Goal: Task Accomplishment & Management: Manage account settings

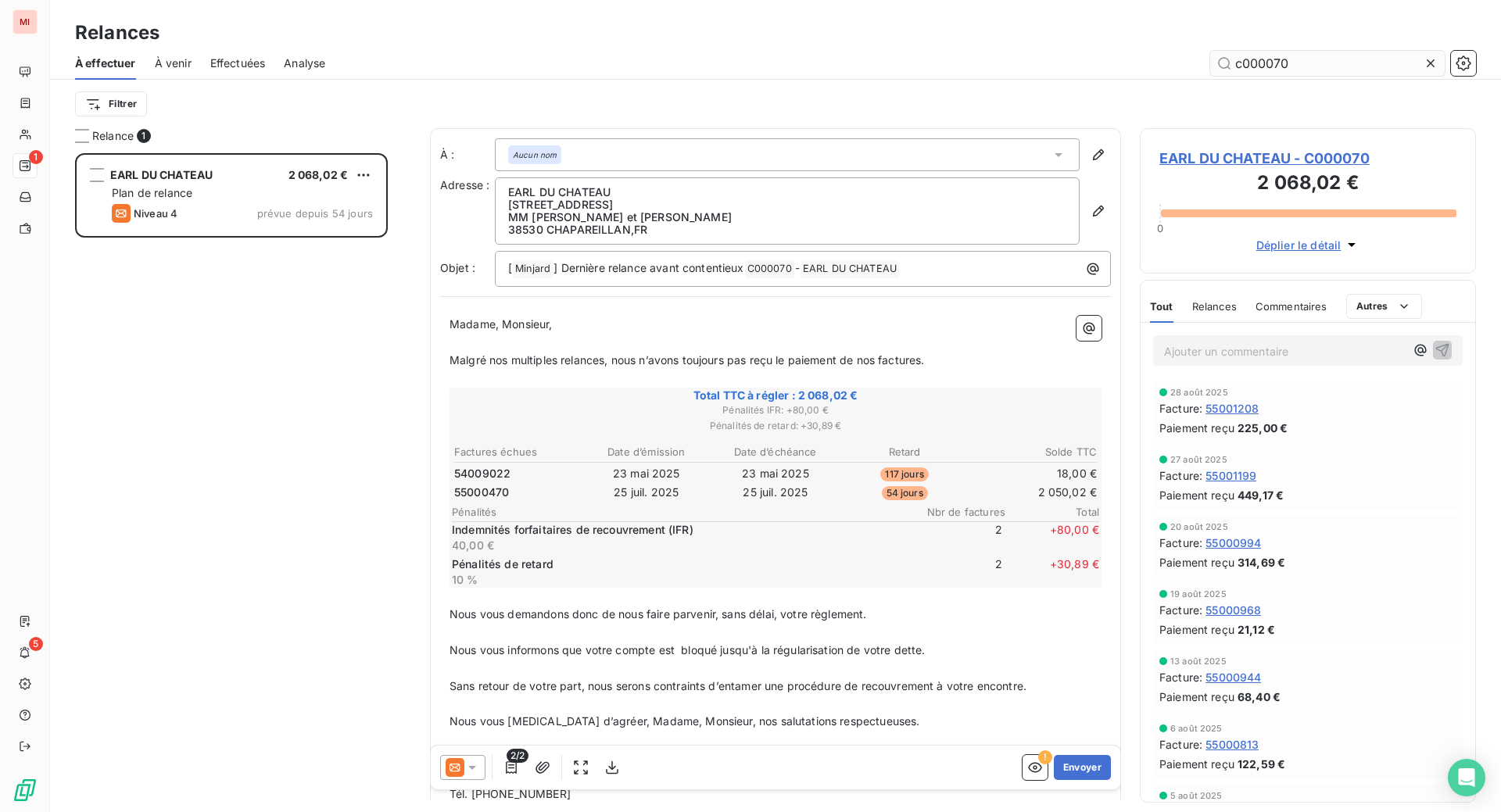
scroll to position [619, 299]
drag, startPoint x: 1326, startPoint y: 96, endPoint x: 1061, endPoint y: 89, distance: 265.1
click at [1061, 76] on div "c000070" at bounding box center [910, 64] width 1132 height 25
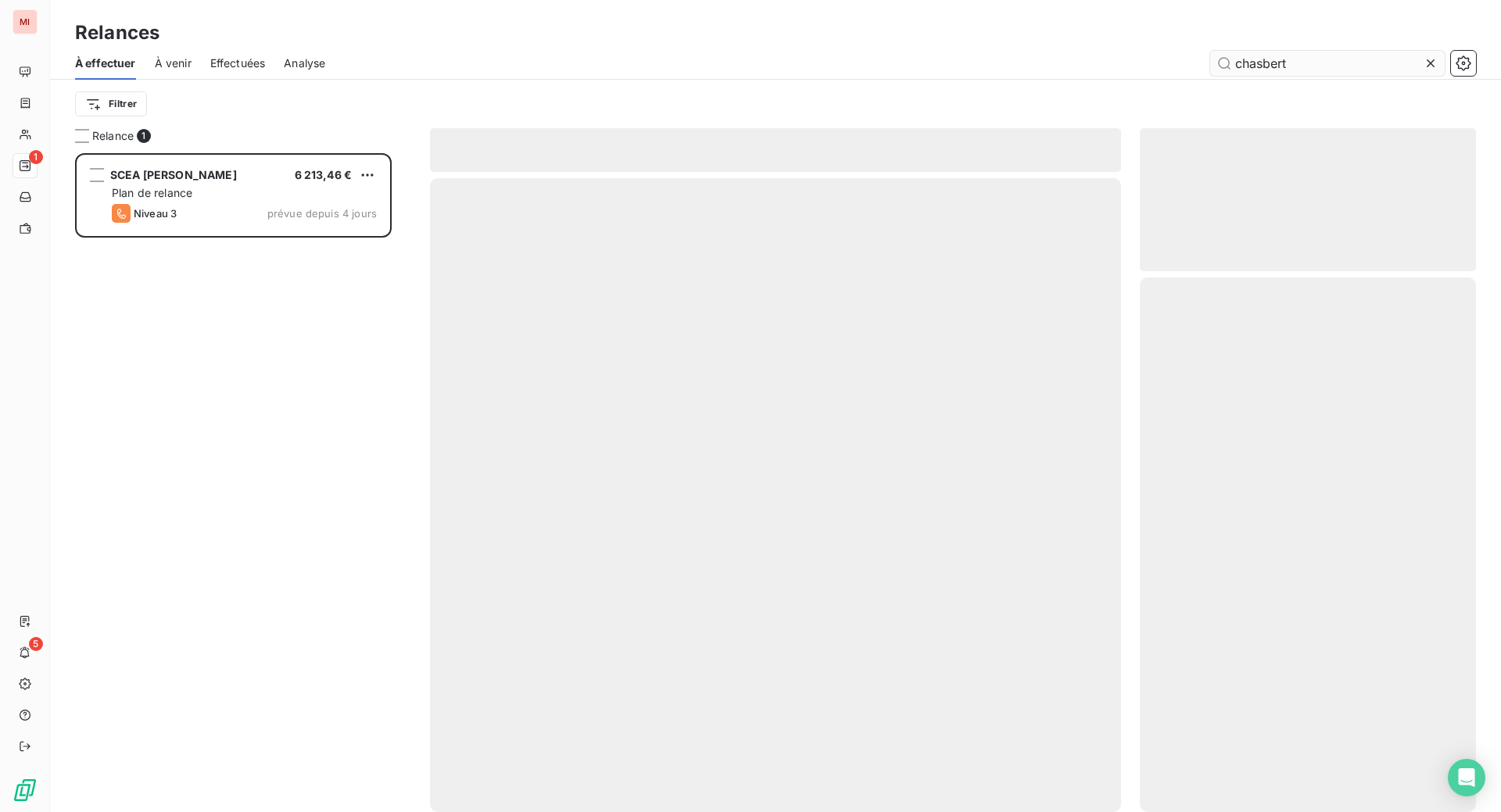
scroll to position [619, 299]
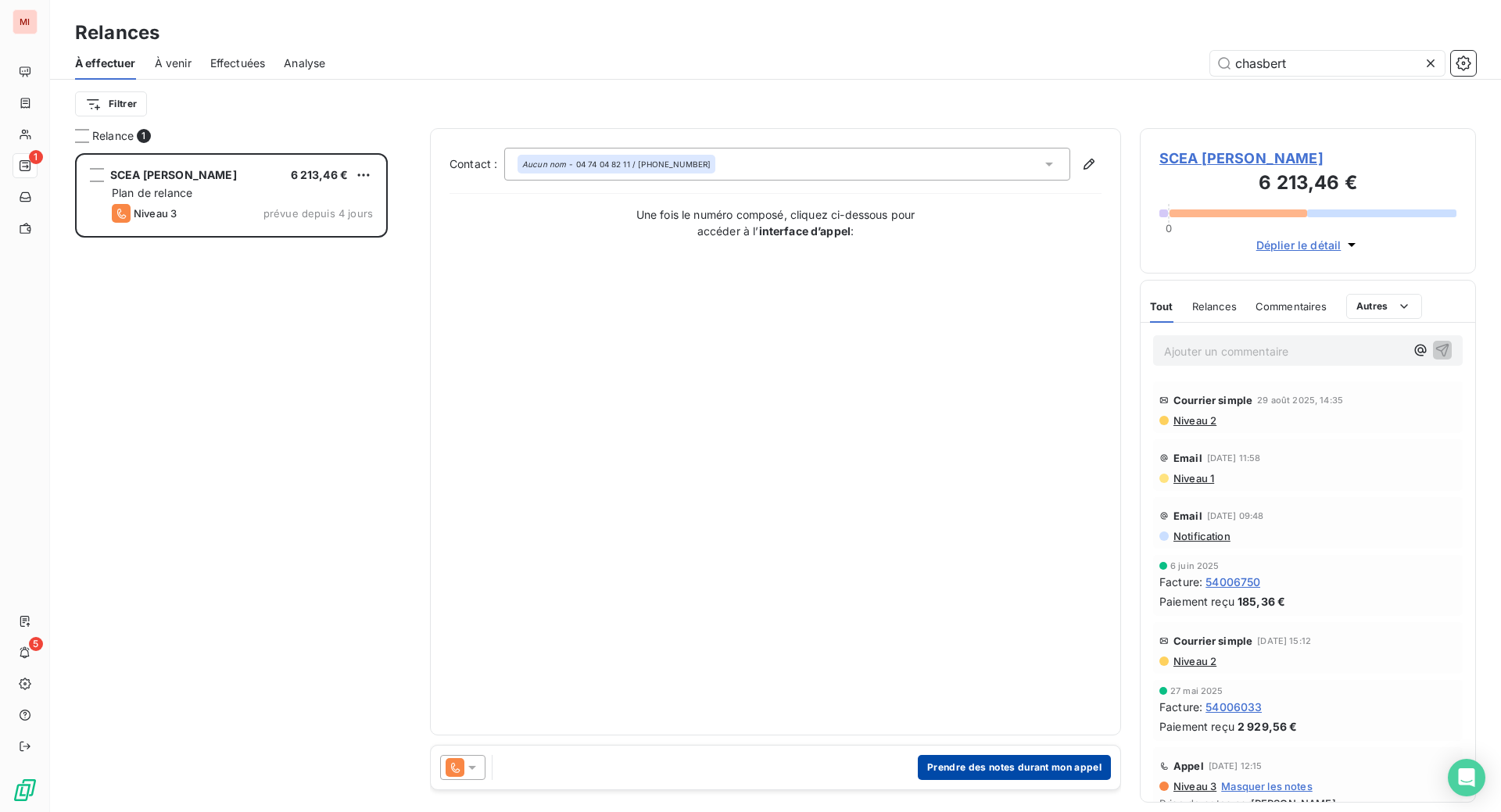
type input "chasbert"
click at [987, 780] on button "Prendre des notes durant mon appel" at bounding box center [1014, 768] width 193 height 25
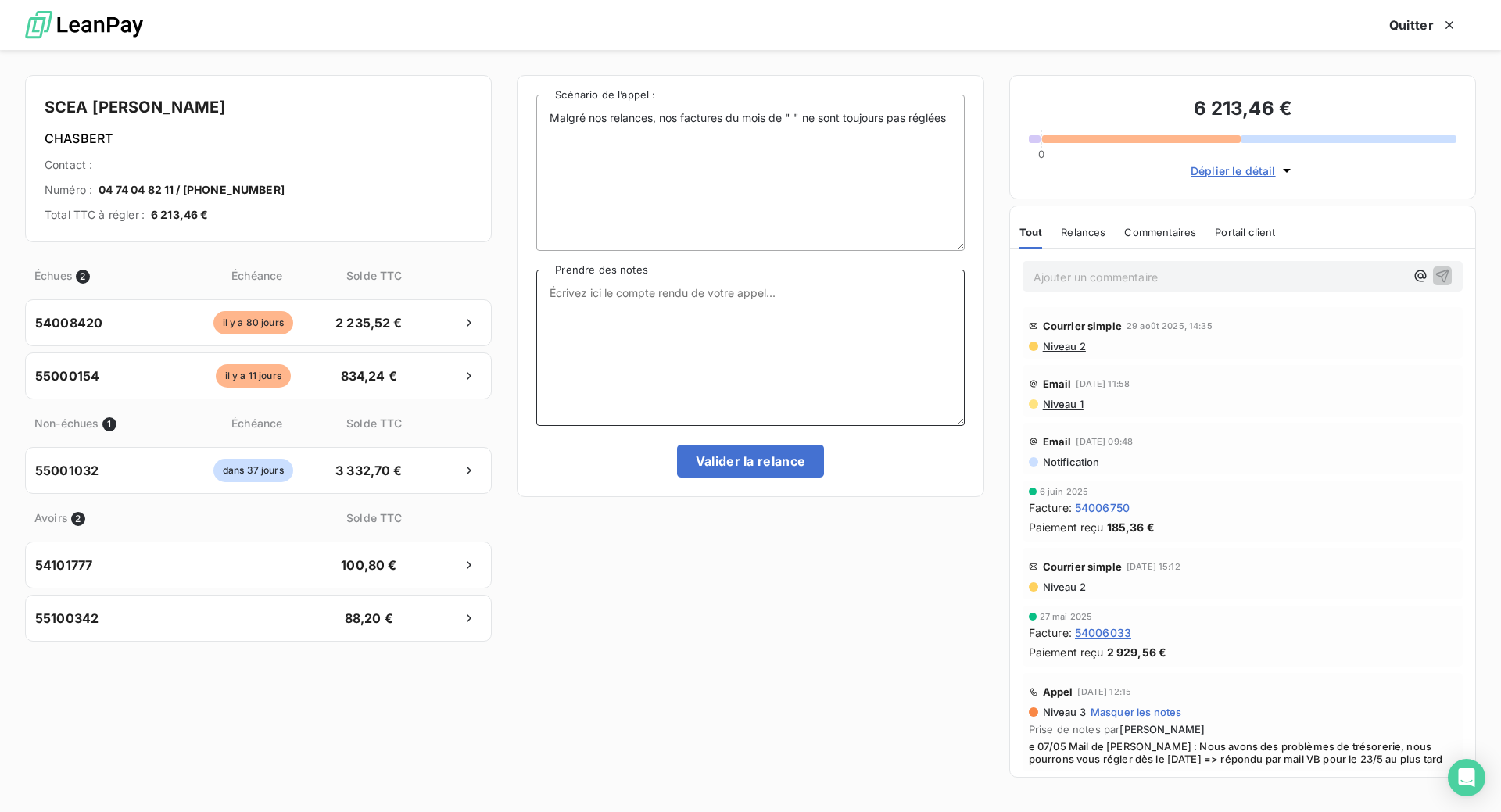
click at [604, 366] on textarea "Prendre des notes" at bounding box center [750, 347] width 428 height 157
paste textarea "Le 17/09 Com tél message laissé sur répondeur fixe"
type textarea "Le 17/09 Com tél message laissé sur répondeur fixe"
click at [758, 478] on button "Valider la relance" at bounding box center [751, 460] width 148 height 33
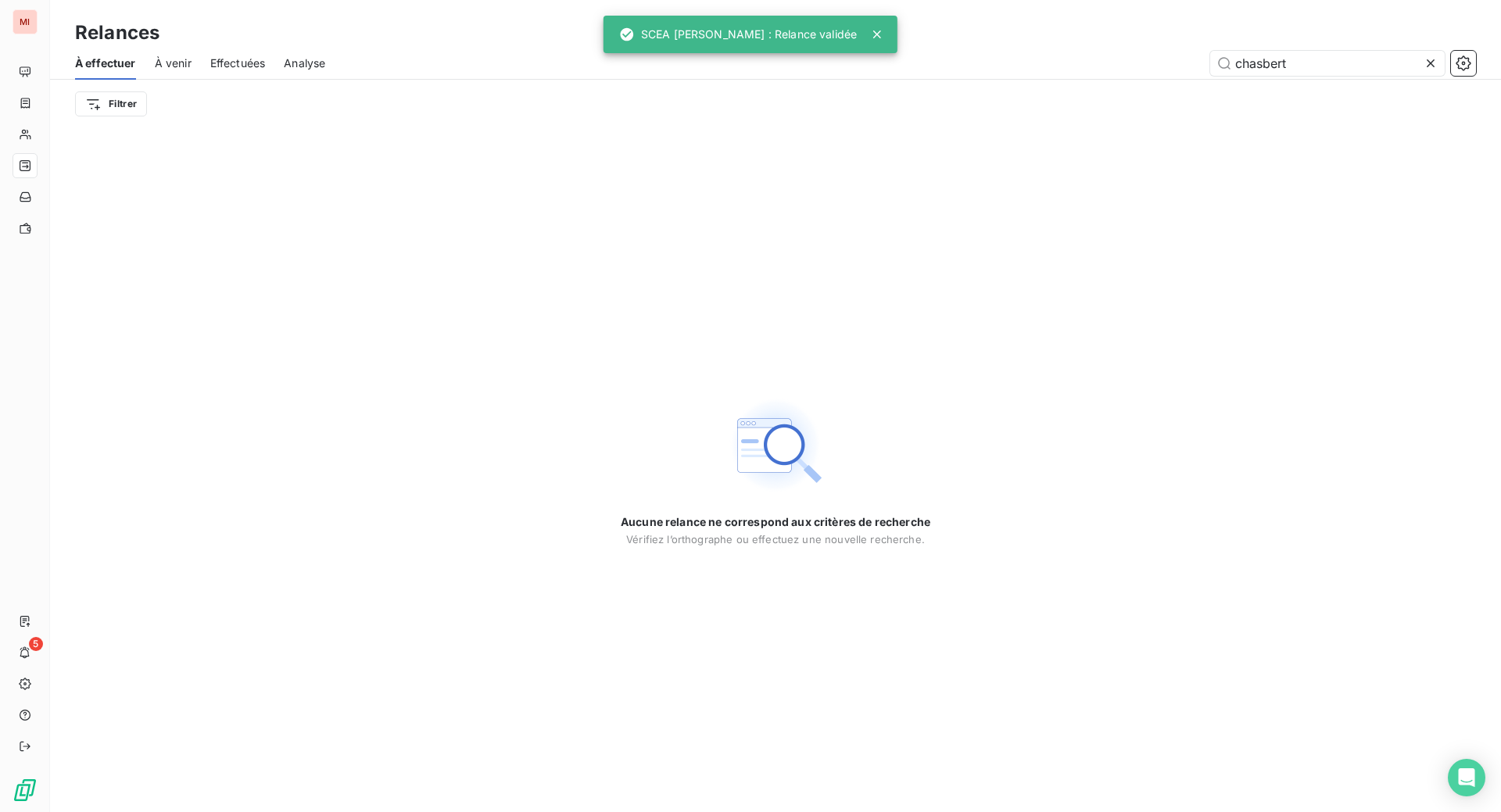
click at [1426, 67] on icon at bounding box center [1430, 63] width 8 height 8
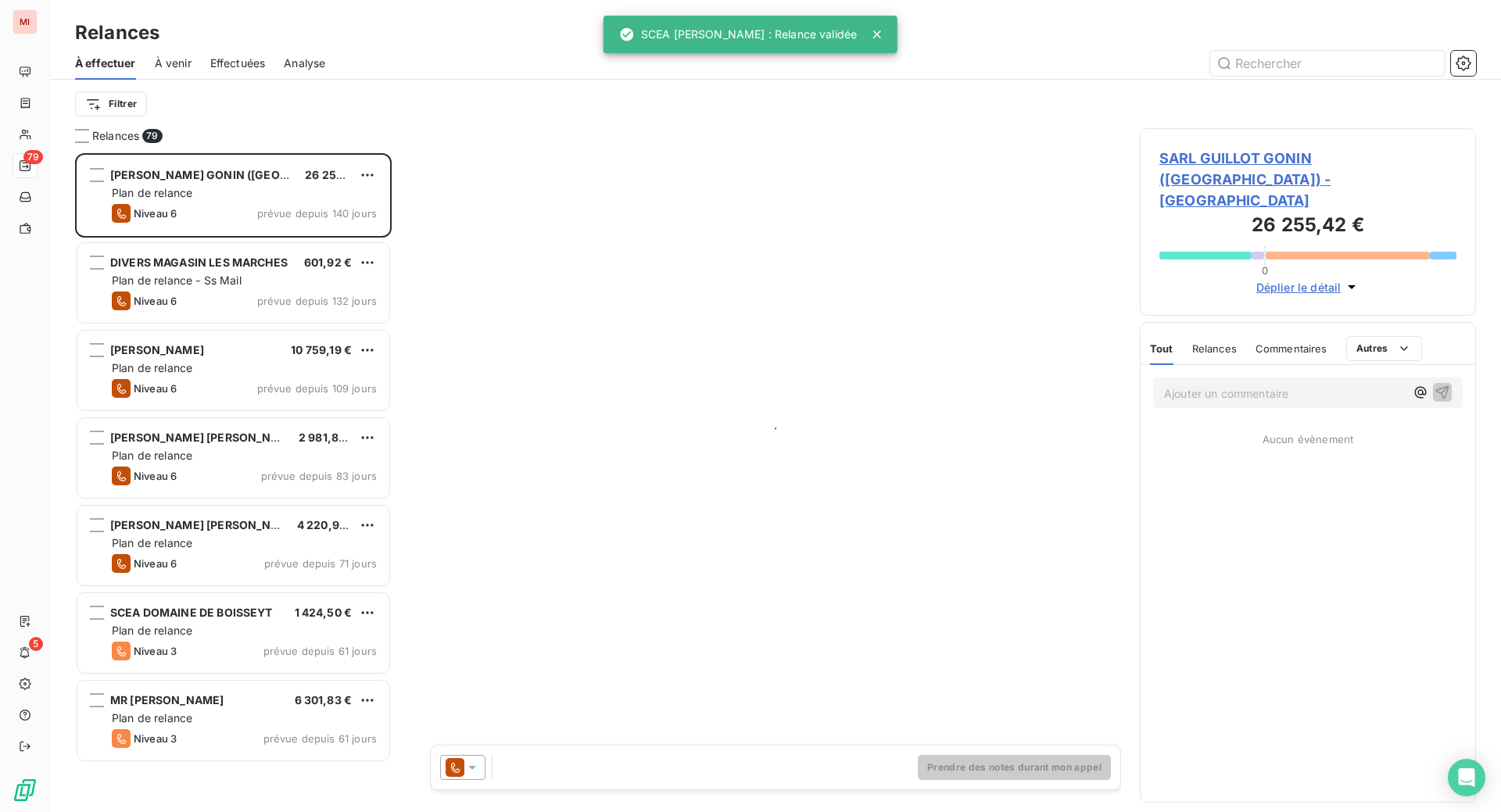
scroll to position [619, 299]
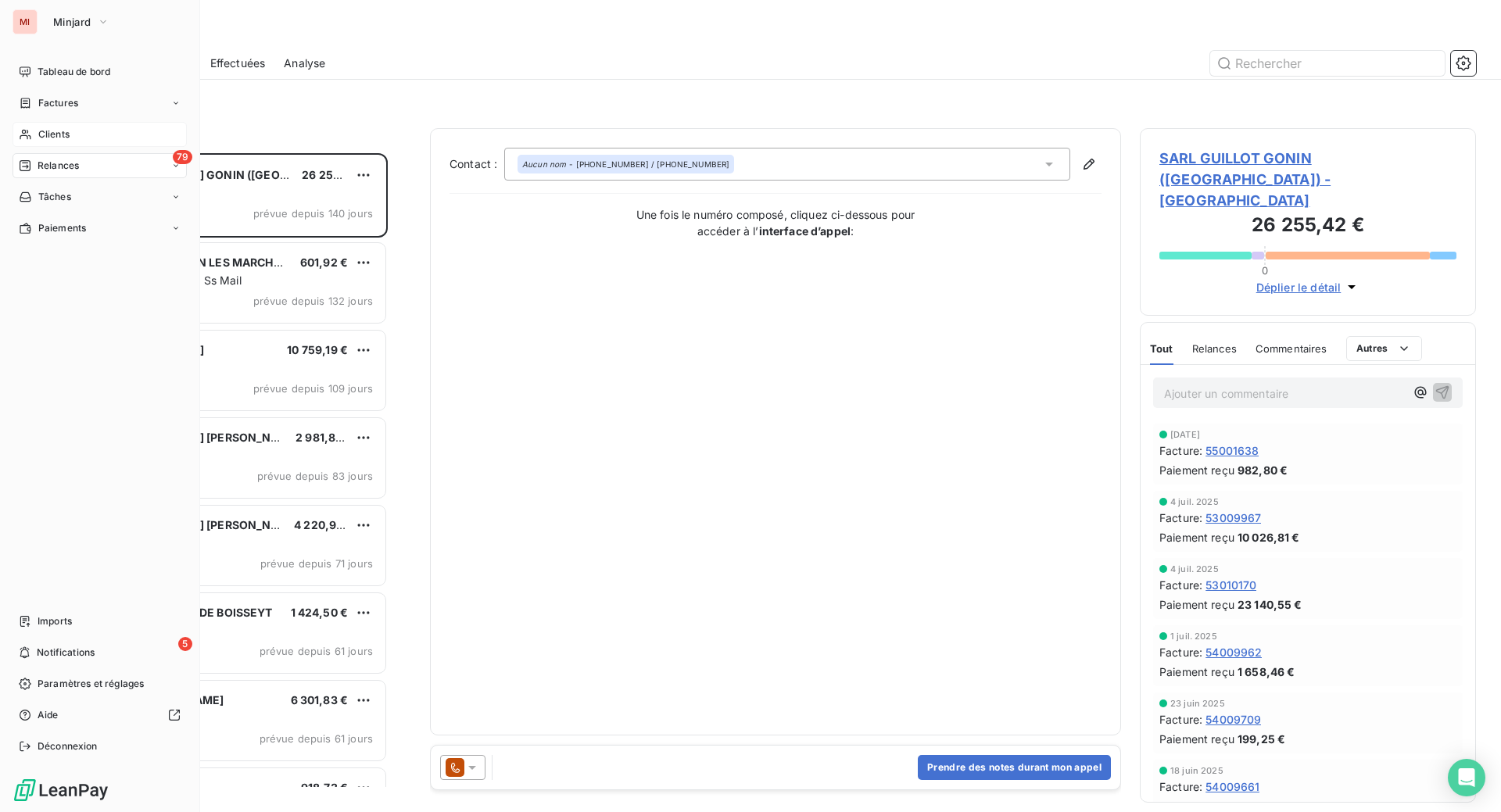
click at [63, 141] on span "Clients" at bounding box center [54, 134] width 31 height 14
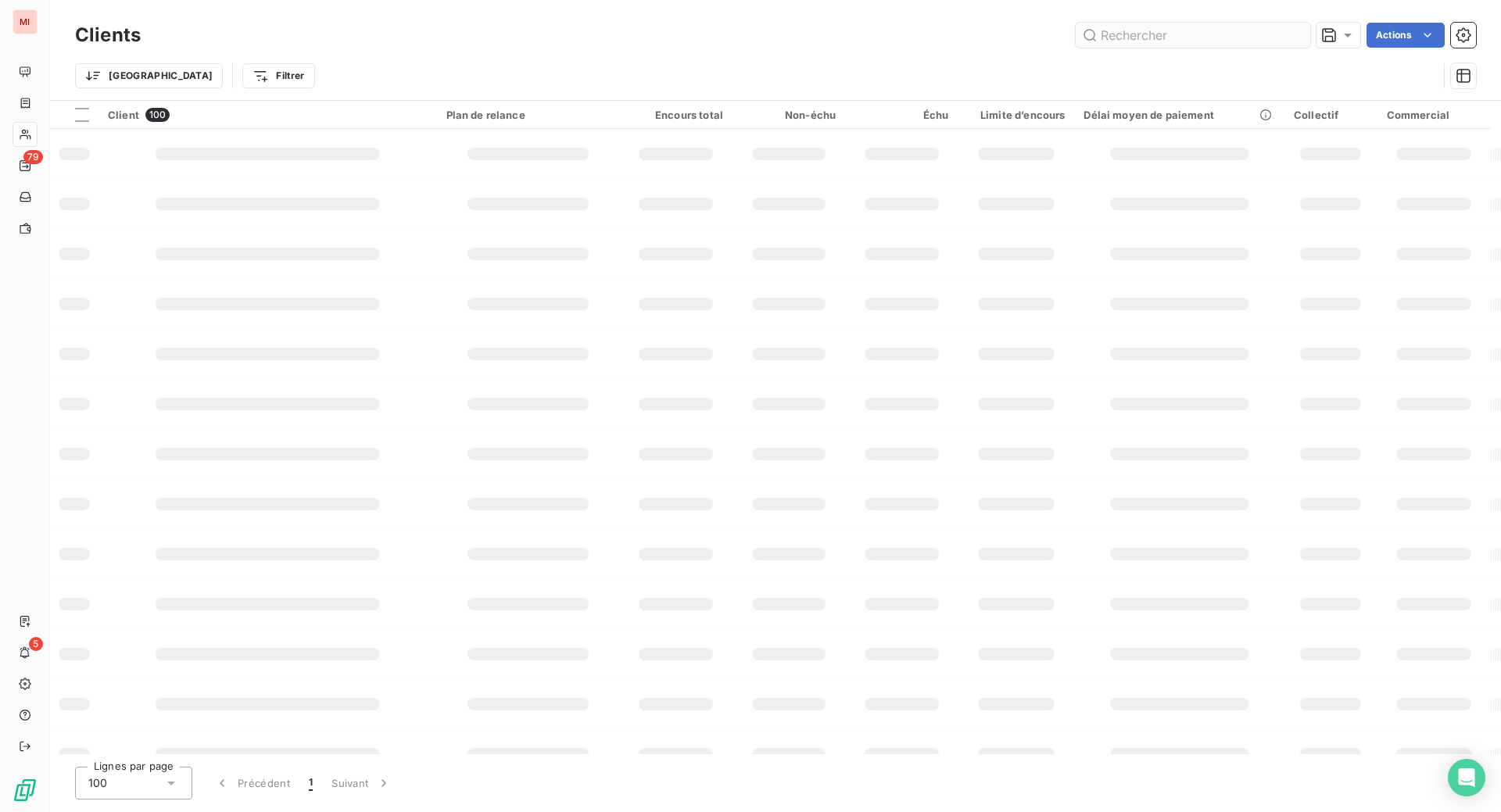
click at [1100, 35] on input "text" at bounding box center [1193, 35] width 234 height 25
type input "c"
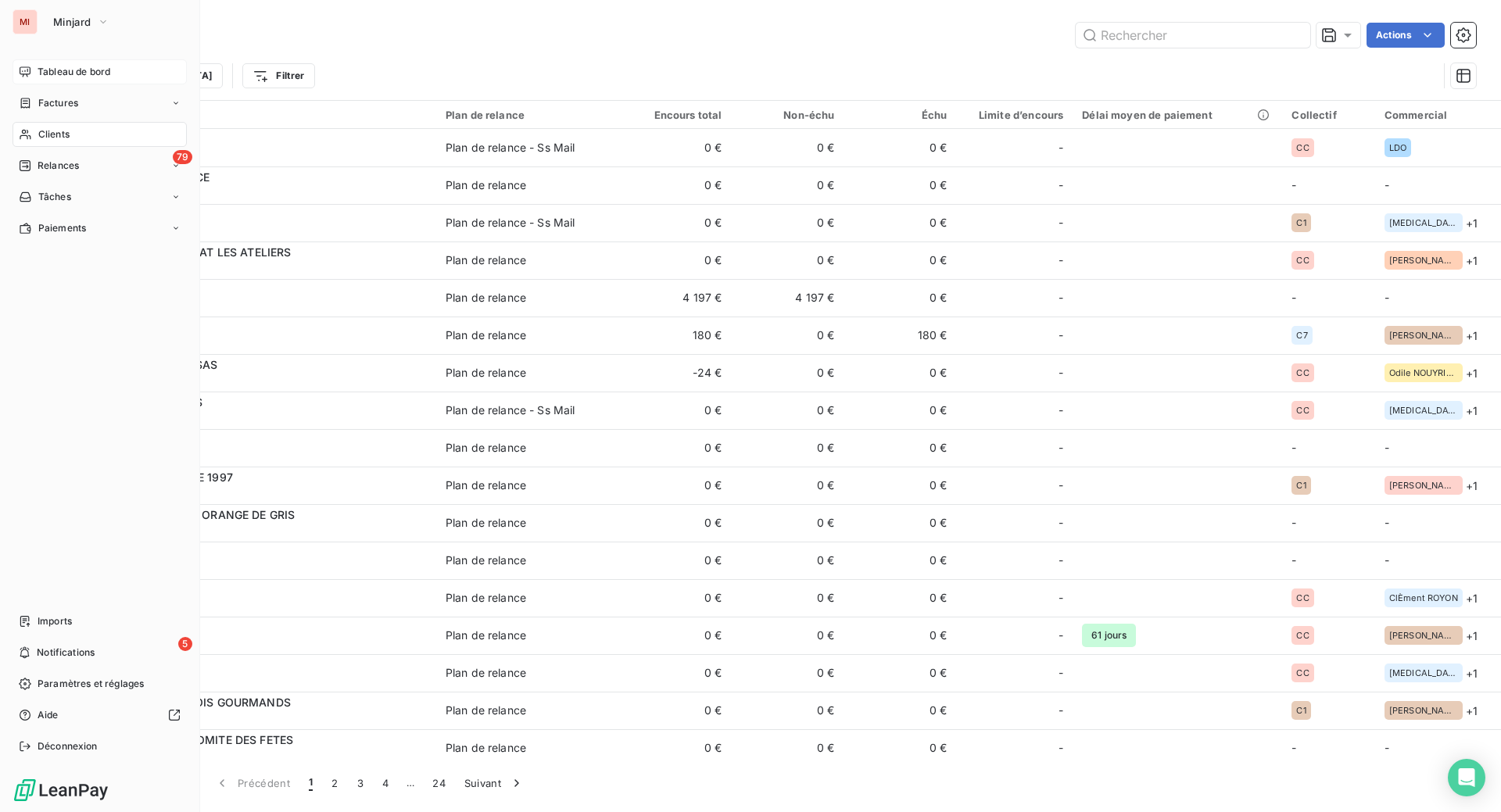
click at [79, 79] on span "Tableau de bord" at bounding box center [74, 72] width 73 height 14
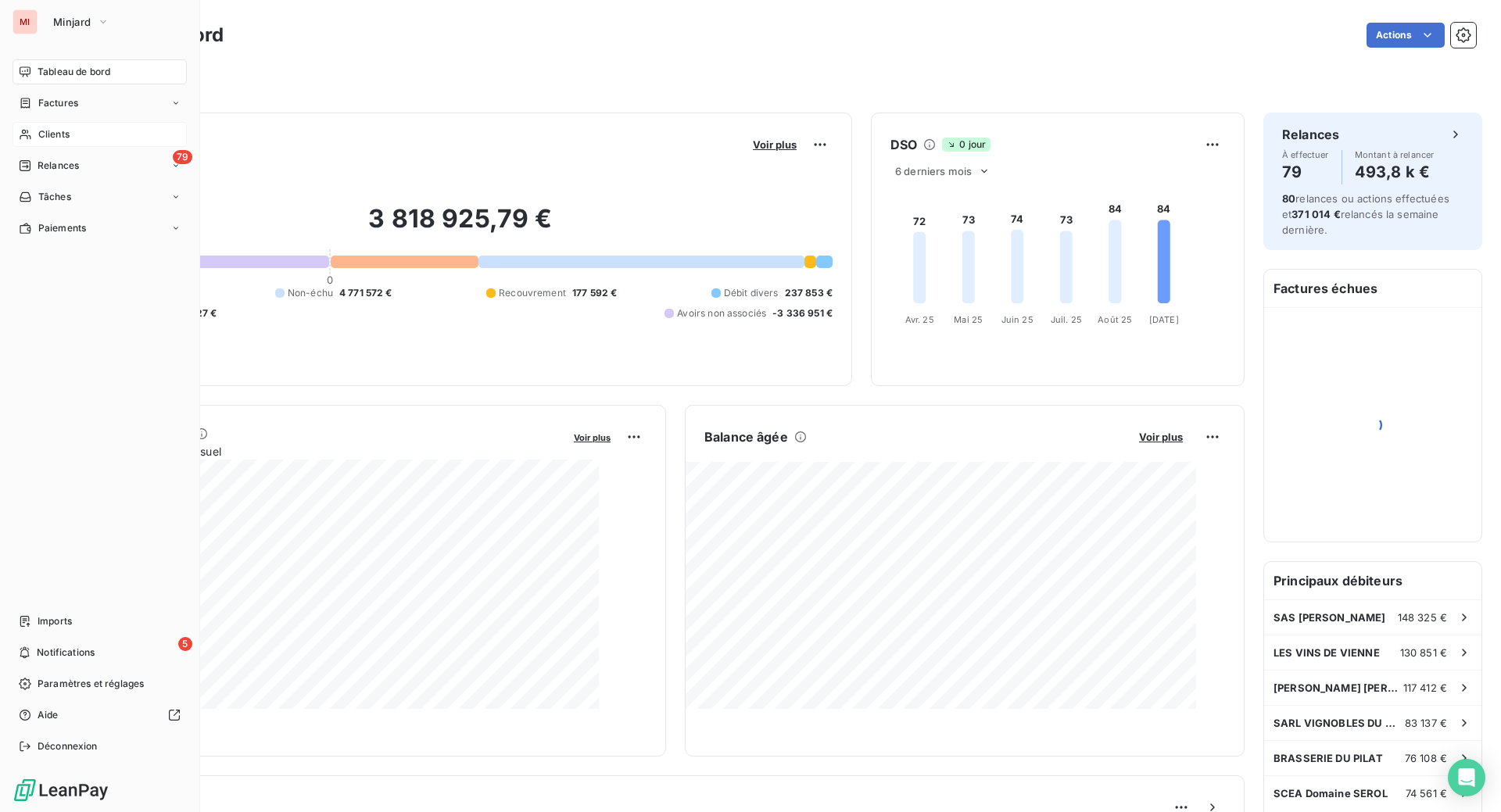
click at [83, 147] on div "Clients" at bounding box center [100, 135] width 174 height 25
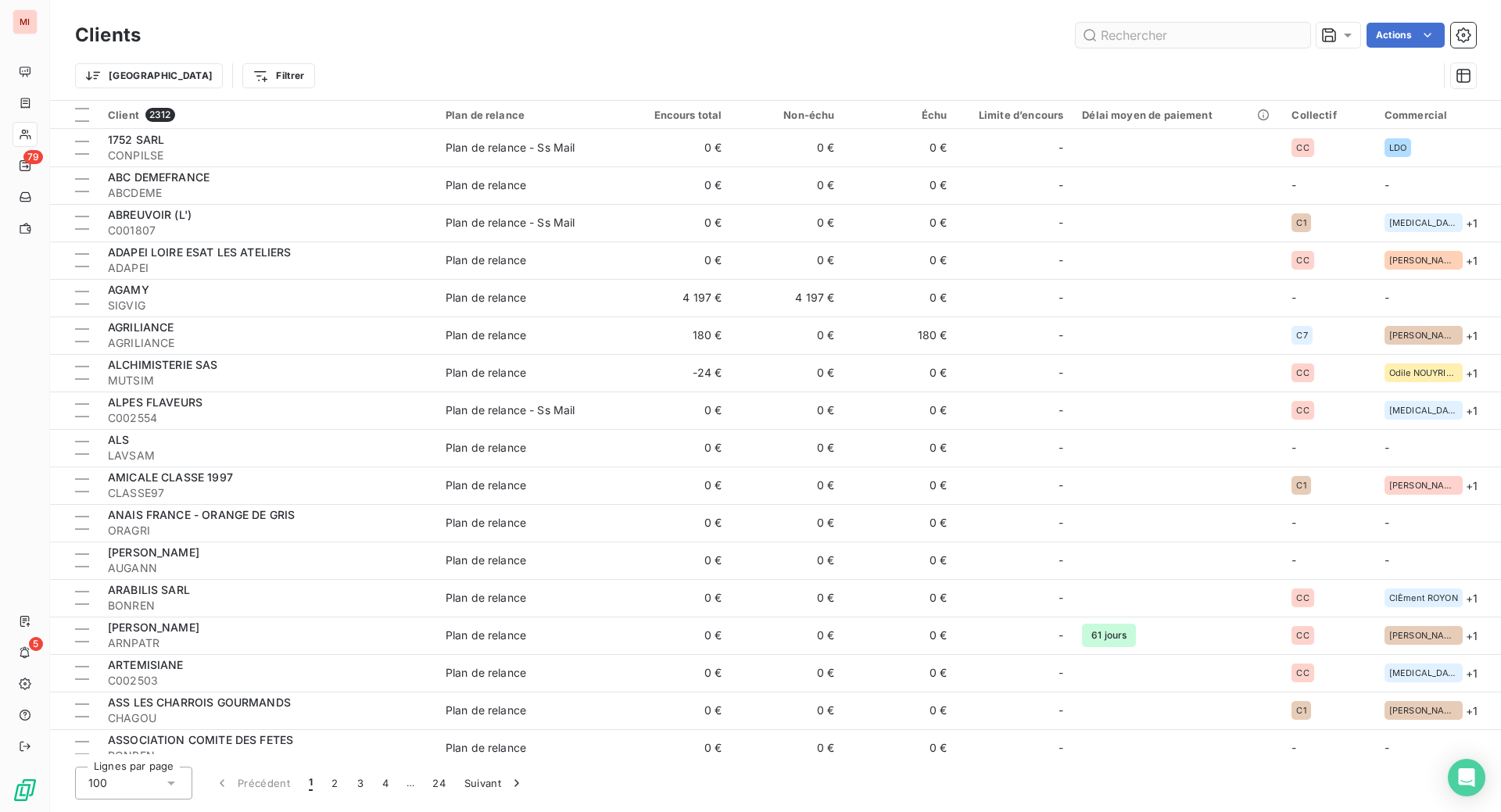
click at [1079, 48] on input "text" at bounding box center [1193, 35] width 234 height 25
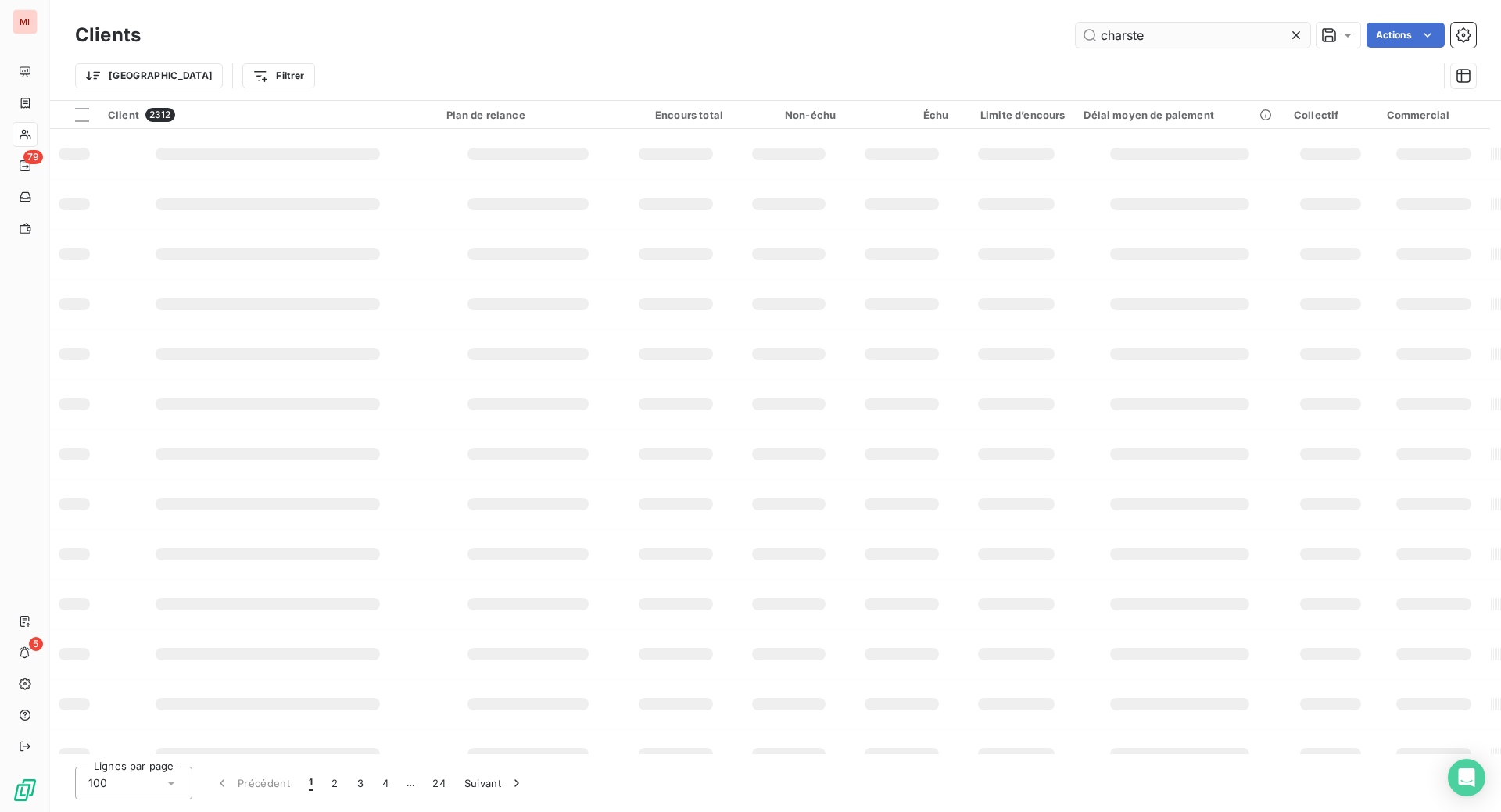
type input "charste"
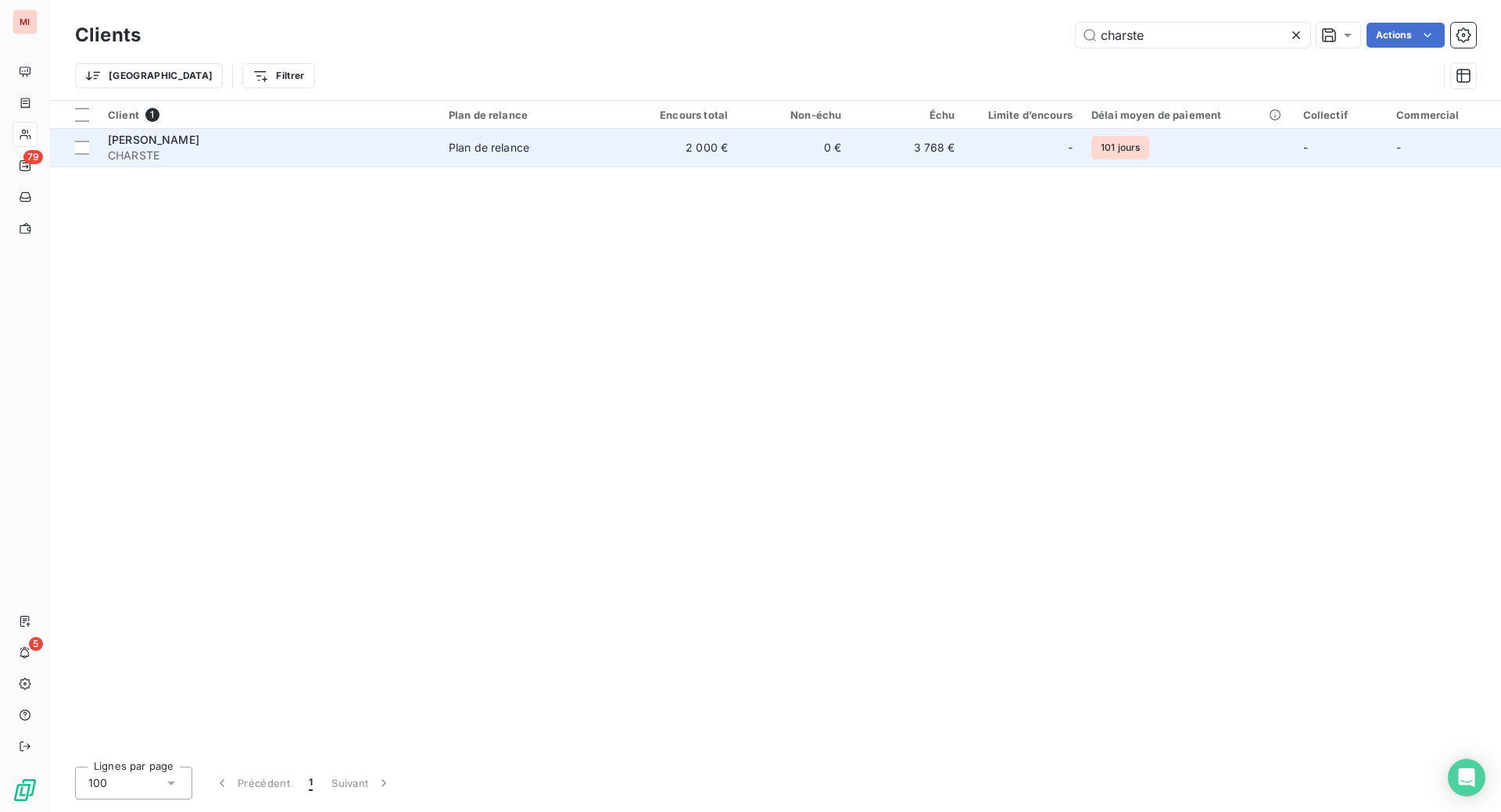
click at [199, 146] on span "[PERSON_NAME]" at bounding box center [153, 140] width 91 height 13
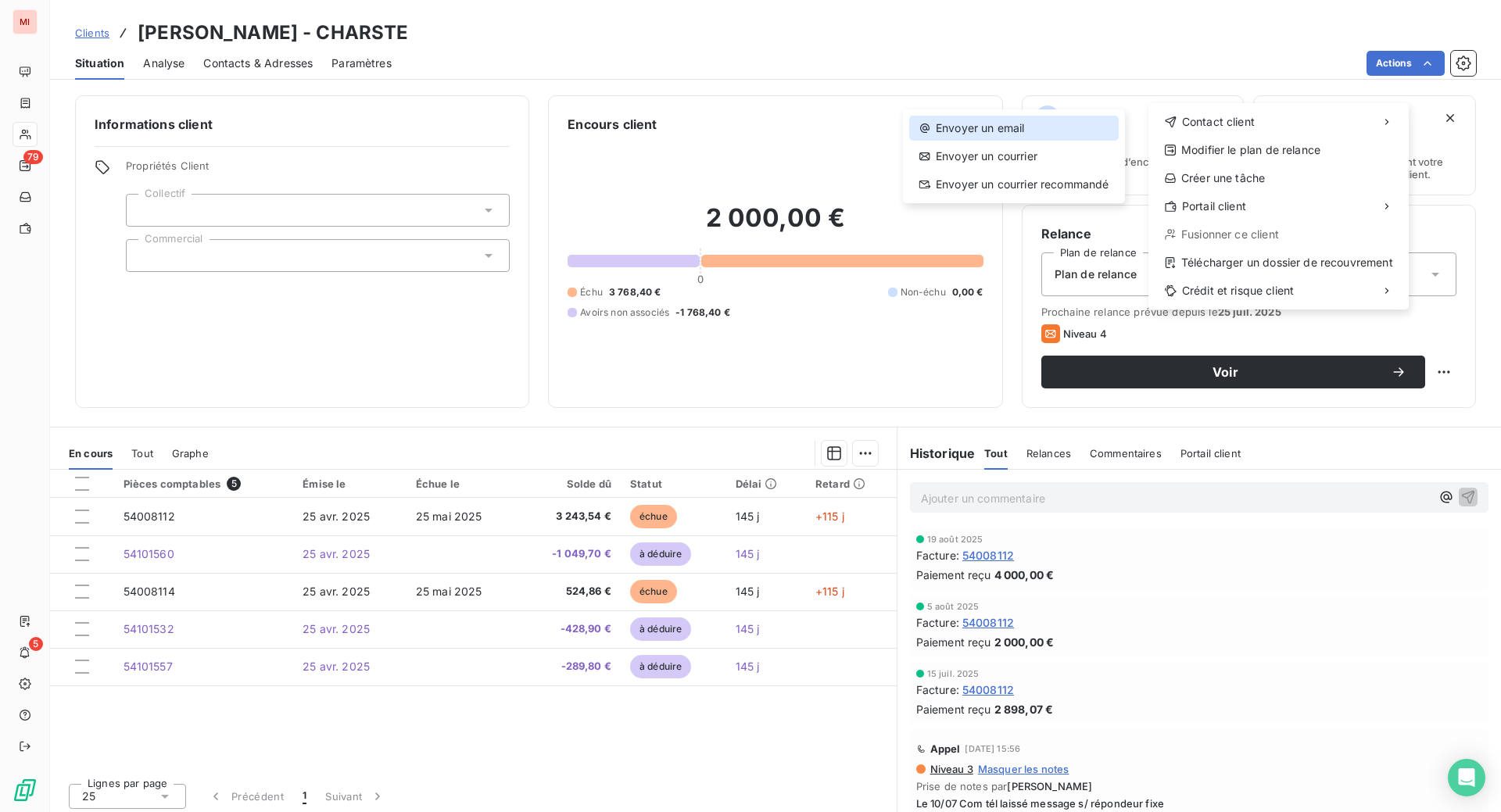
click at [1009, 140] on div "Envoyer un email" at bounding box center [1014, 128] width 209 height 25
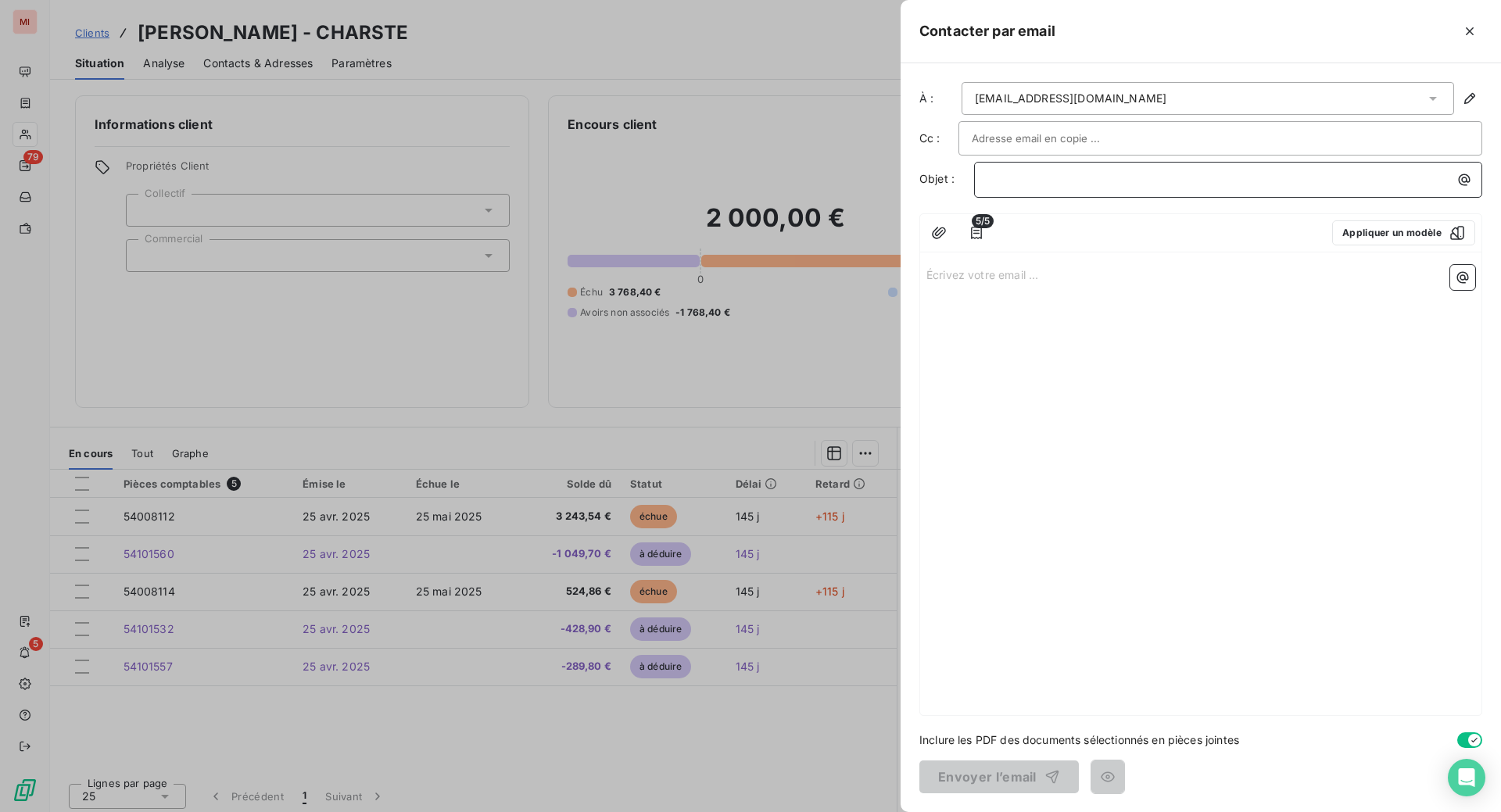
click at [988, 188] on p "﻿" at bounding box center [1232, 179] width 490 height 18
click at [927, 283] on p "Écrivez votre email ... ﻿" at bounding box center [1201, 274] width 549 height 18
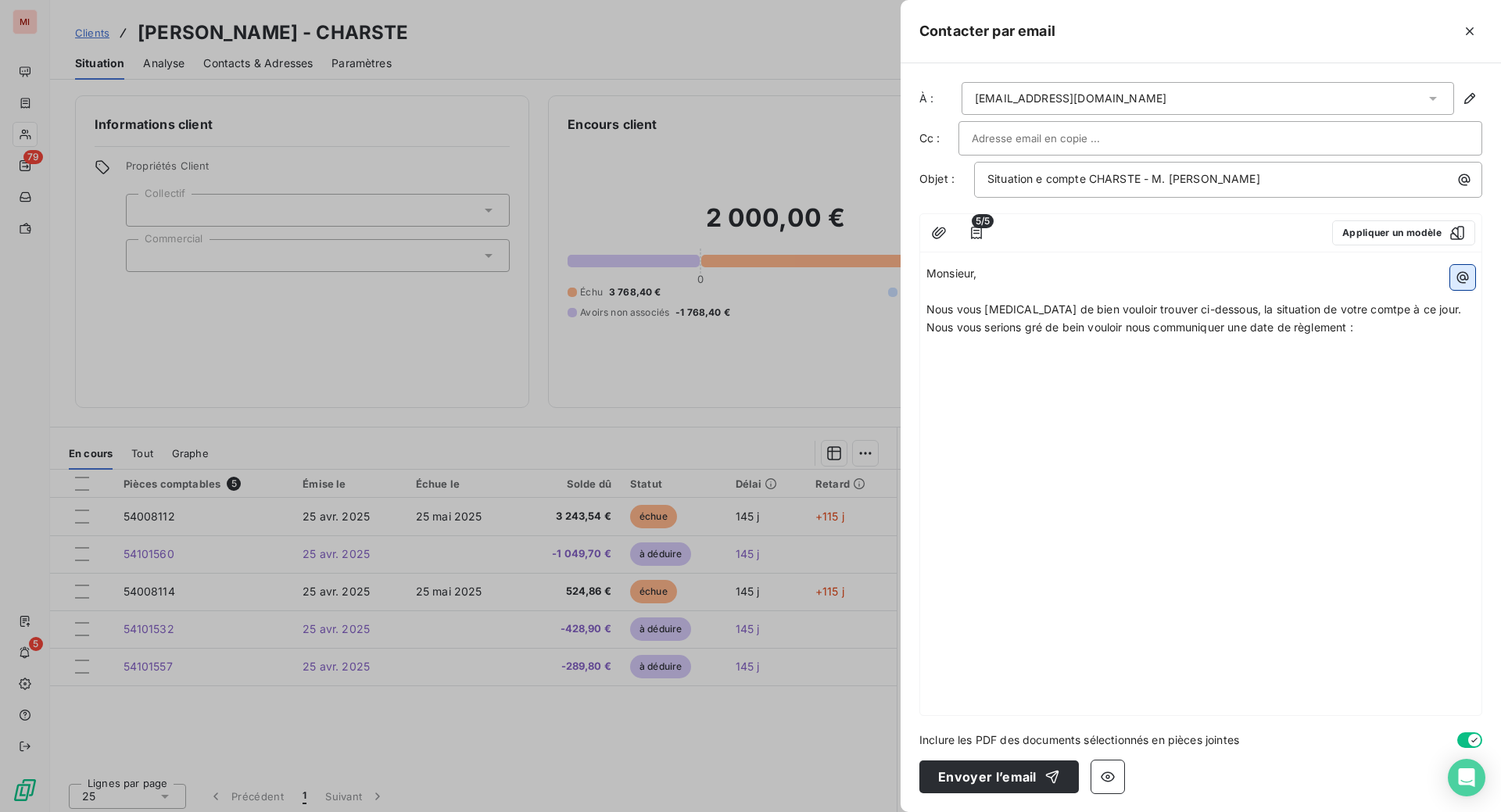
click at [1464, 285] on icon "button" at bounding box center [1462, 277] width 16 height 16
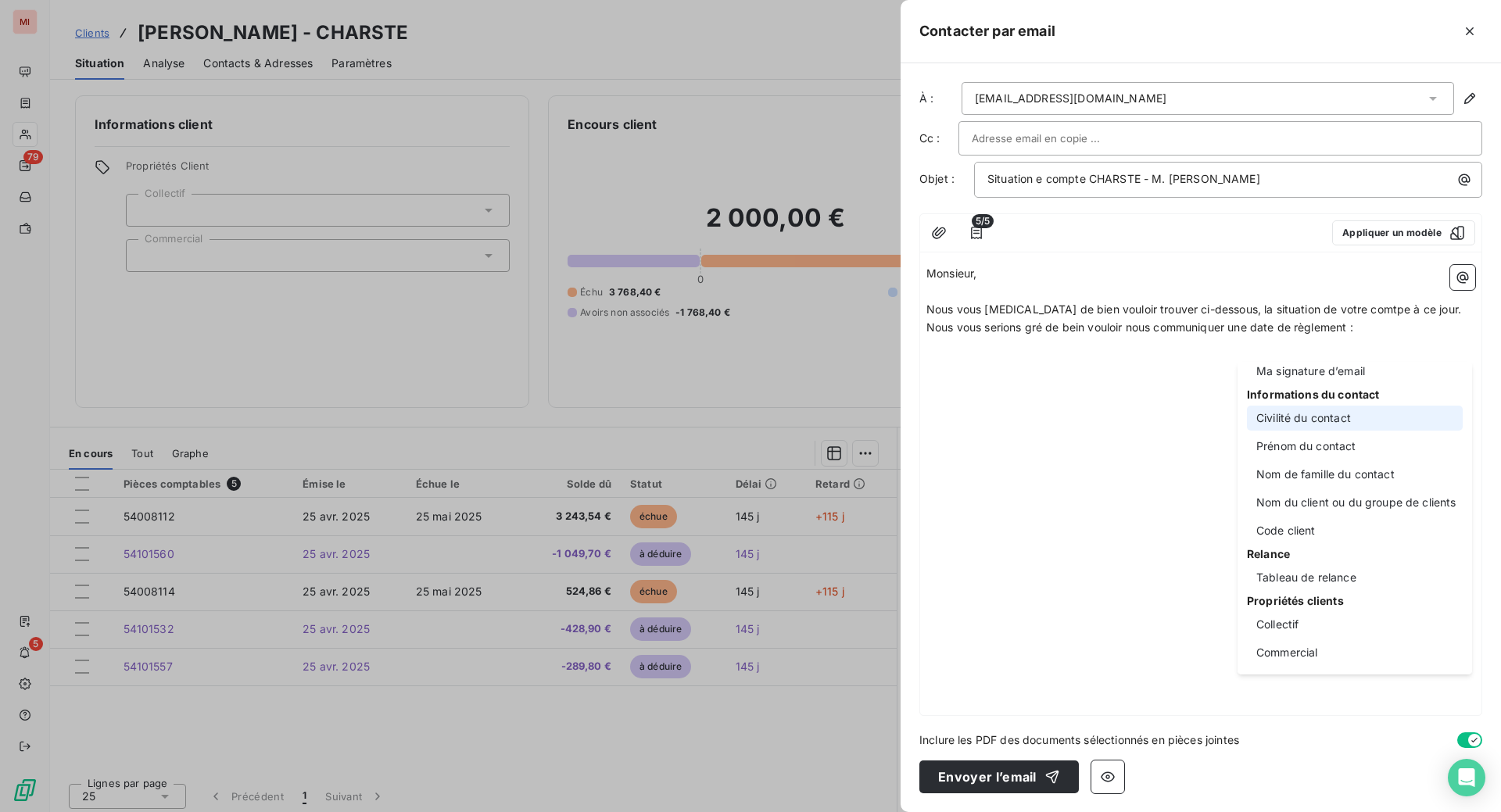
scroll to position [195, 0]
click at [1327, 565] on div "Tableau de relance" at bounding box center [1355, 578] width 216 height 25
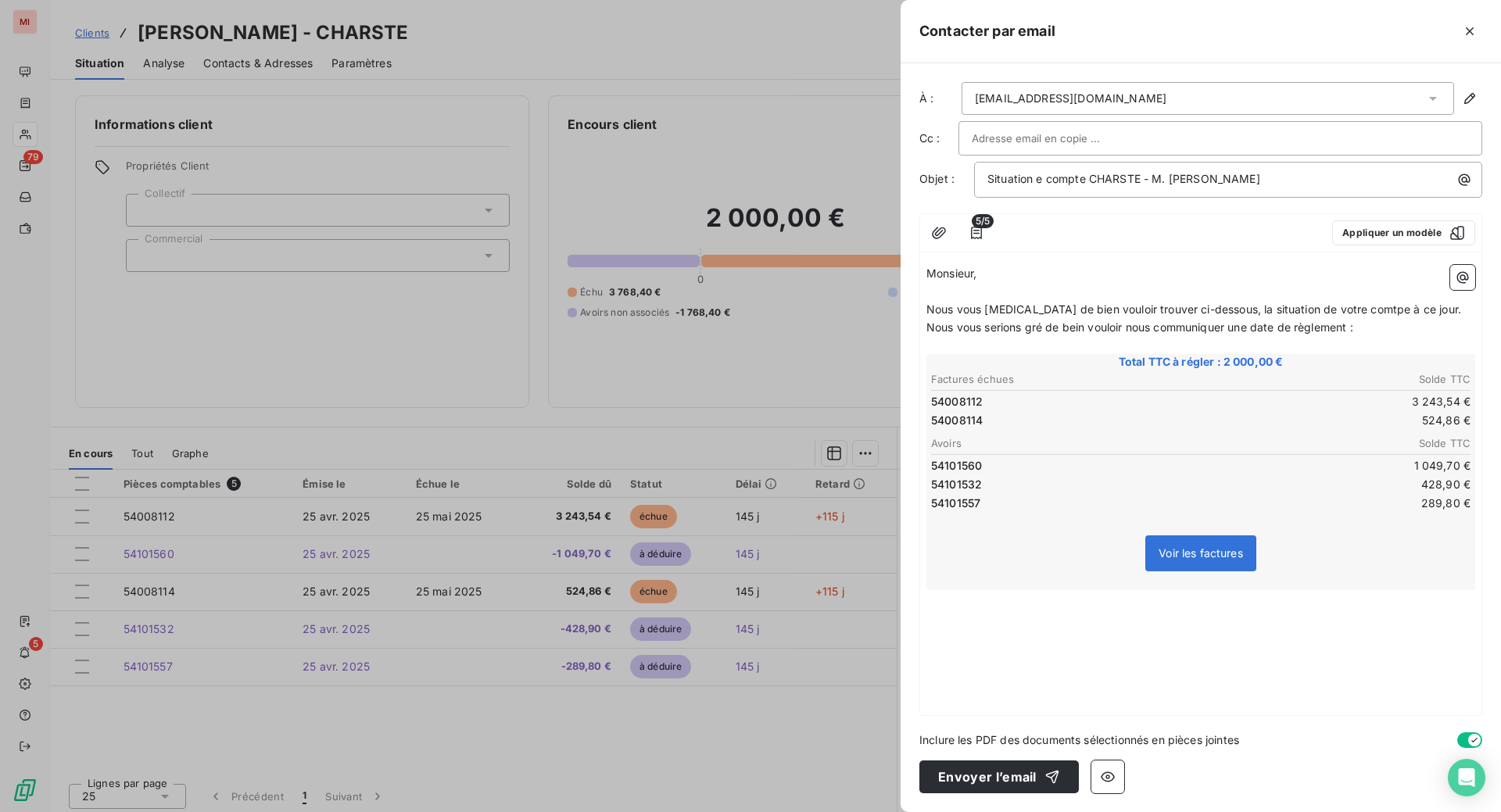
click at [1261, 334] on span "Nous vous [MEDICAL_DATA] de bien vouloir trouver ci-dessous, la situation de vo…" at bounding box center [1195, 317] width 538 height 31
click at [952, 334] on span "Nous vous [MEDICAL_DATA] de bien vouloir trouver ci-dessous, la situation de vo…" at bounding box center [1195, 317] width 538 height 31
click at [927, 609] on p "﻿" at bounding box center [1201, 599] width 549 height 18
click at [1455, 270] on icon "button" at bounding box center [1462, 277] width 16 height 16
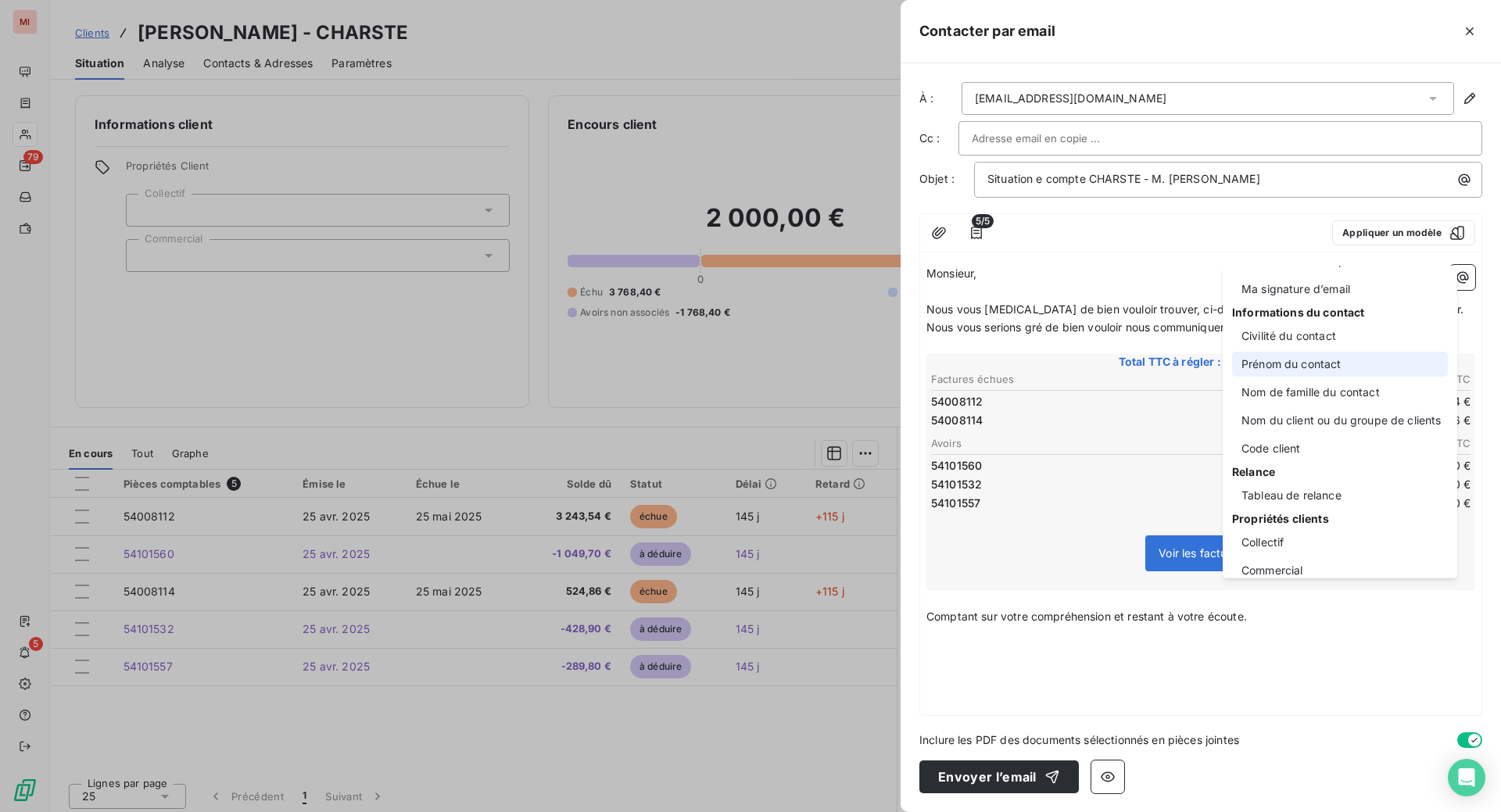
scroll to position [44, 0]
click at [1289, 302] on div "Ma signature d’email" at bounding box center [1340, 290] width 216 height 25
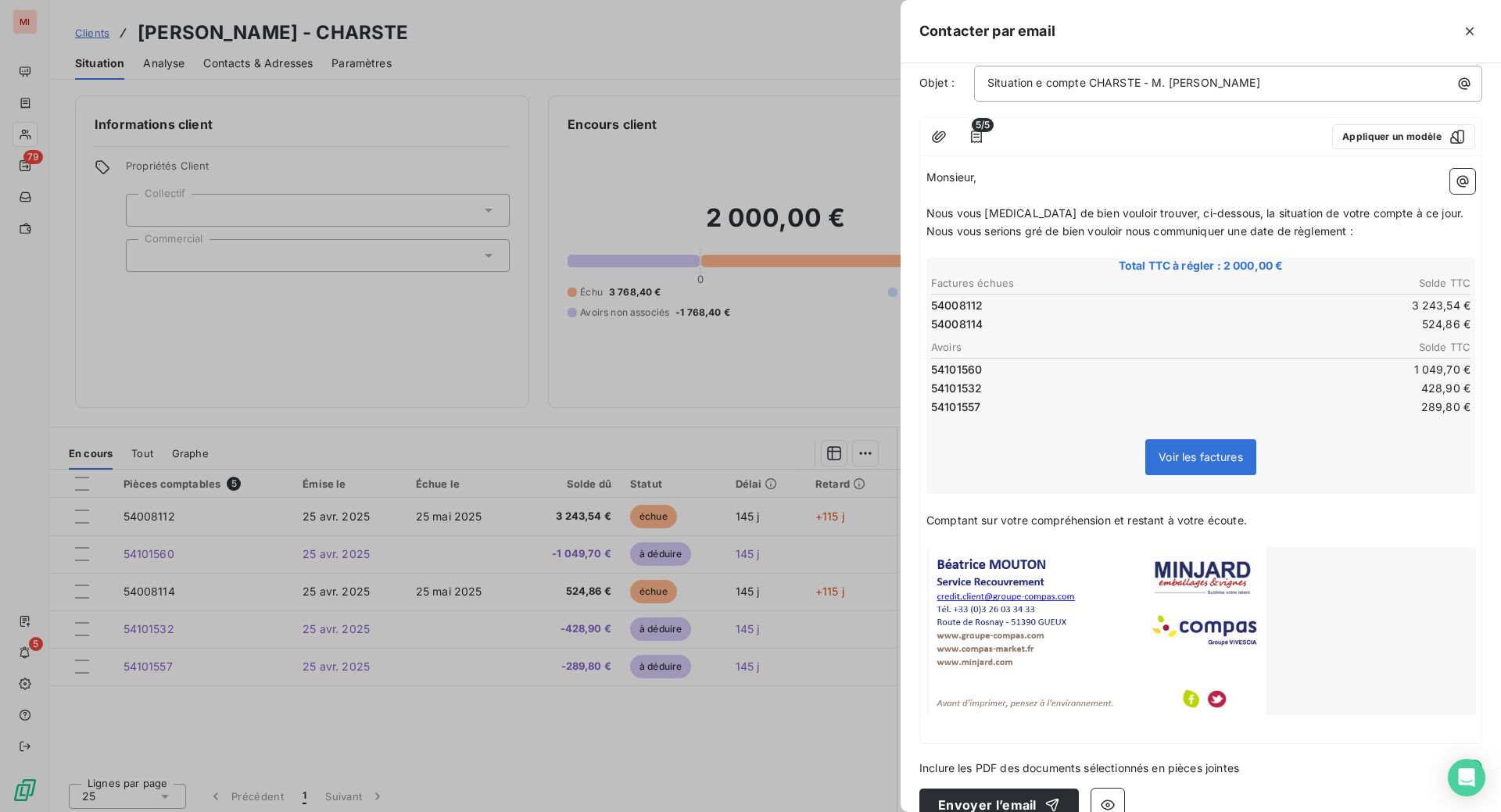
click at [927, 547] on p "﻿" at bounding box center [1201, 537] width 549 height 18
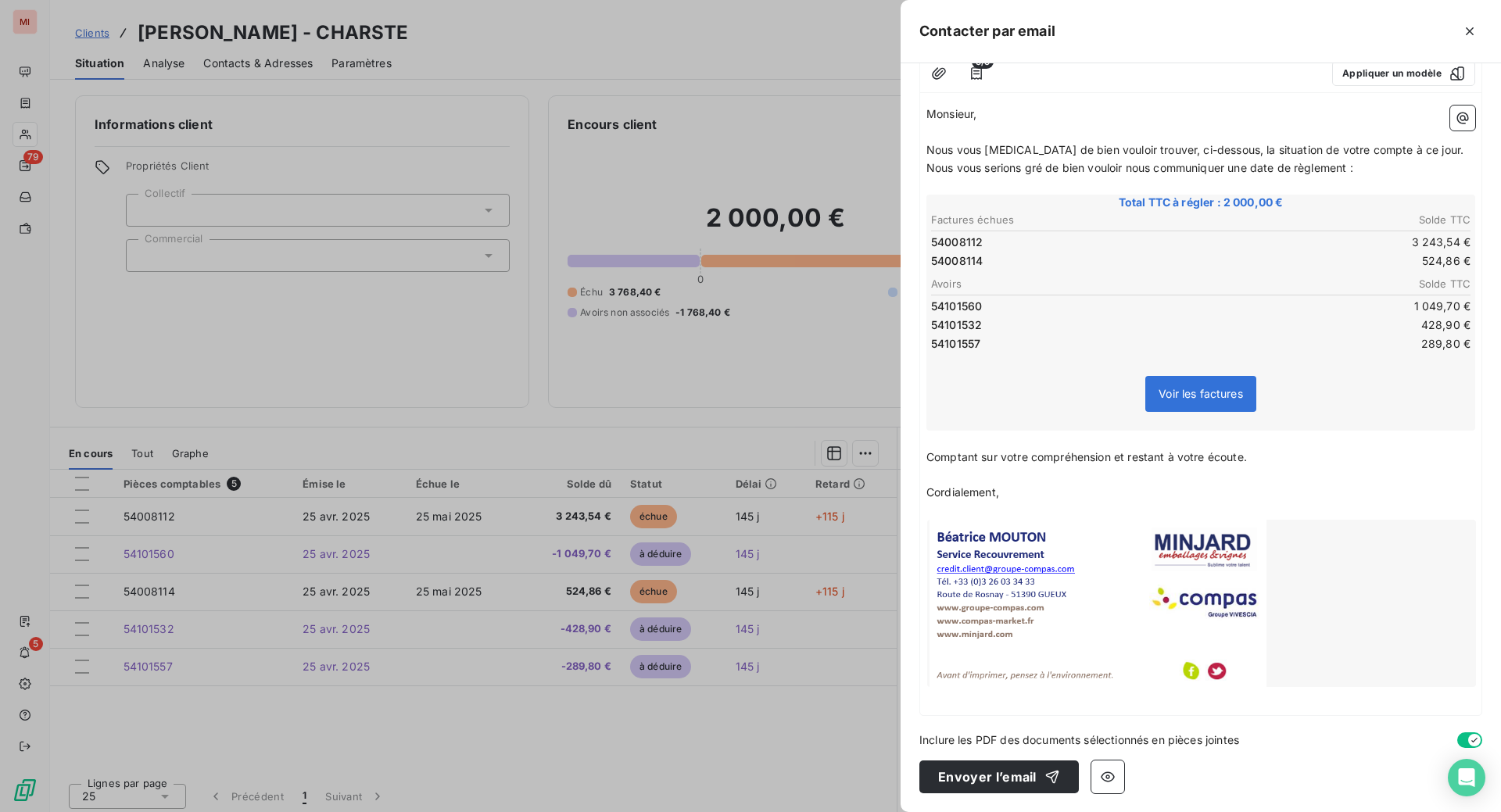
scroll to position [0, 0]
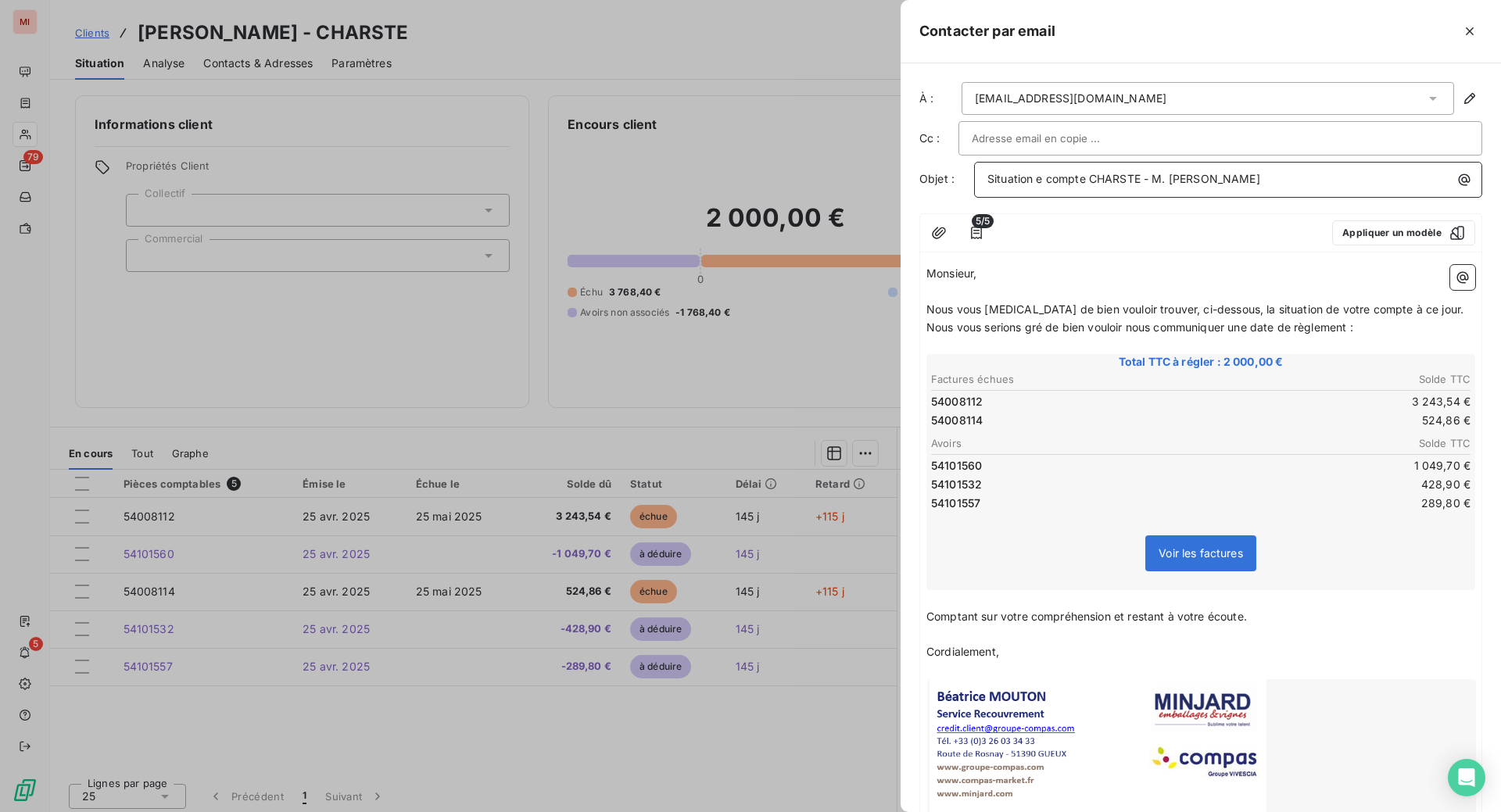
click at [988, 185] on span "Situation e compte CHARSTE - M. [PERSON_NAME]" at bounding box center [1124, 178] width 273 height 13
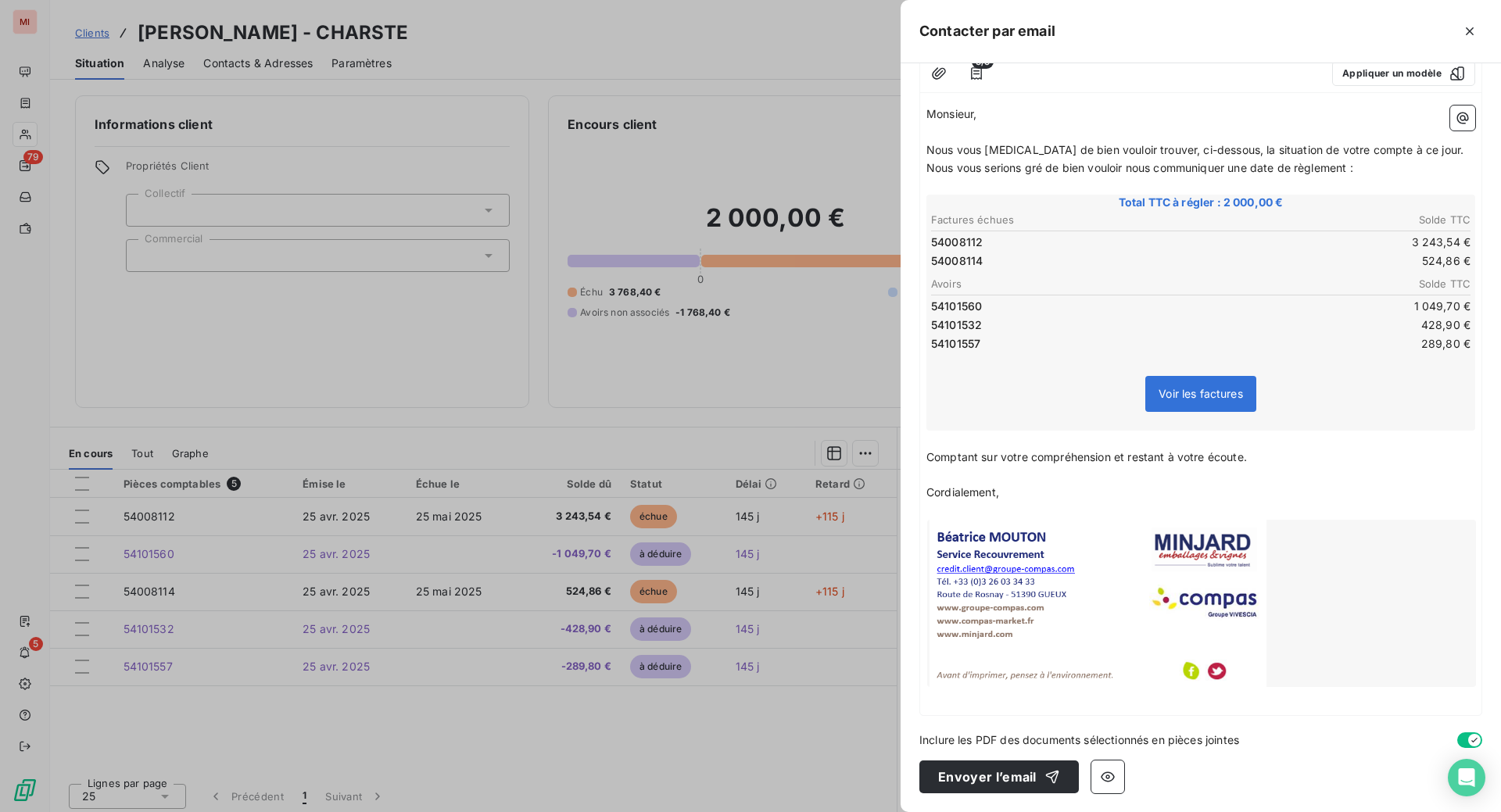
scroll to position [404, 0]
click at [919, 784] on button "Envoyer l’email" at bounding box center [999, 777] width 160 height 33
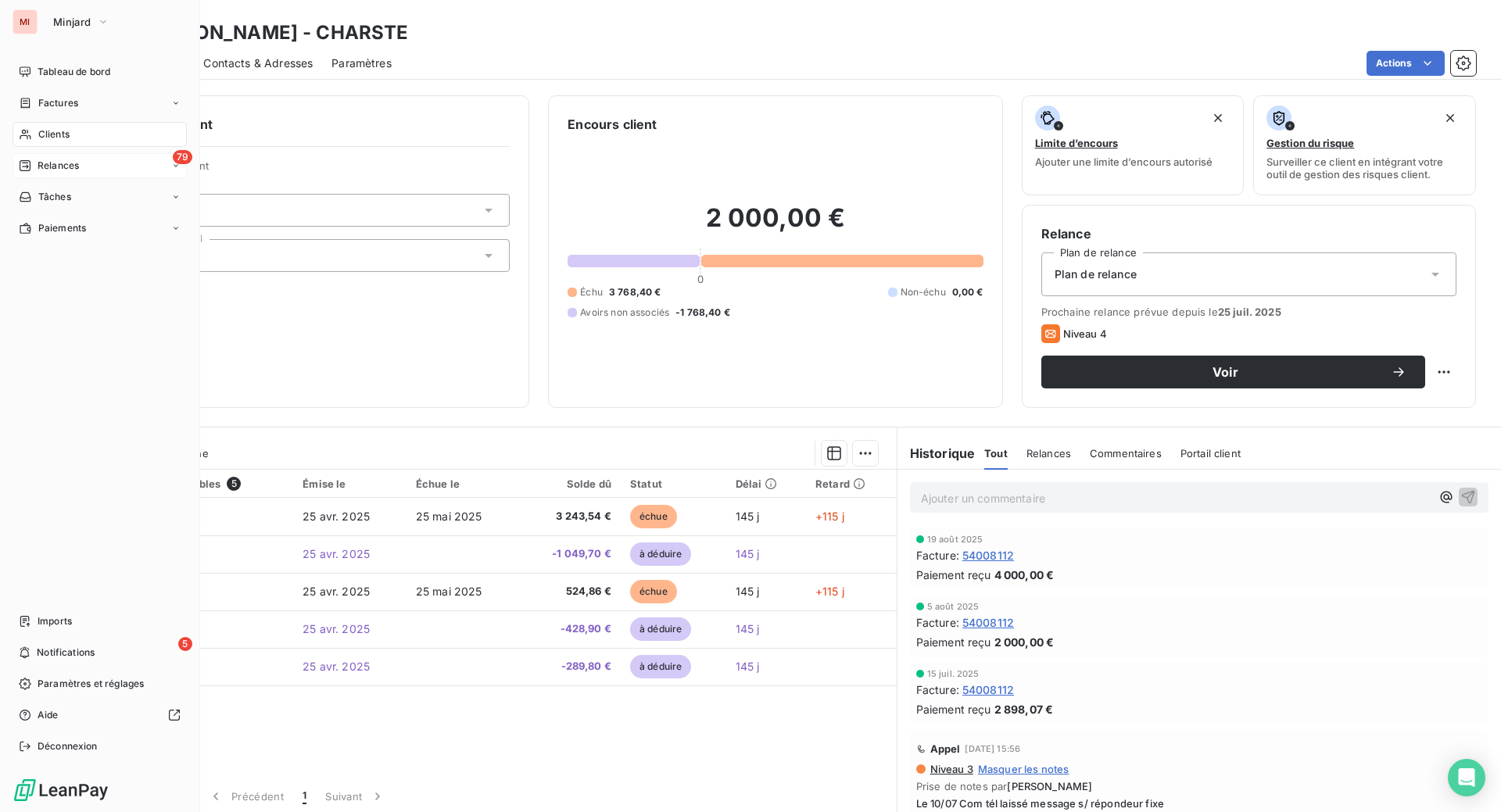
click at [61, 172] on span "Relances" at bounding box center [58, 166] width 41 height 14
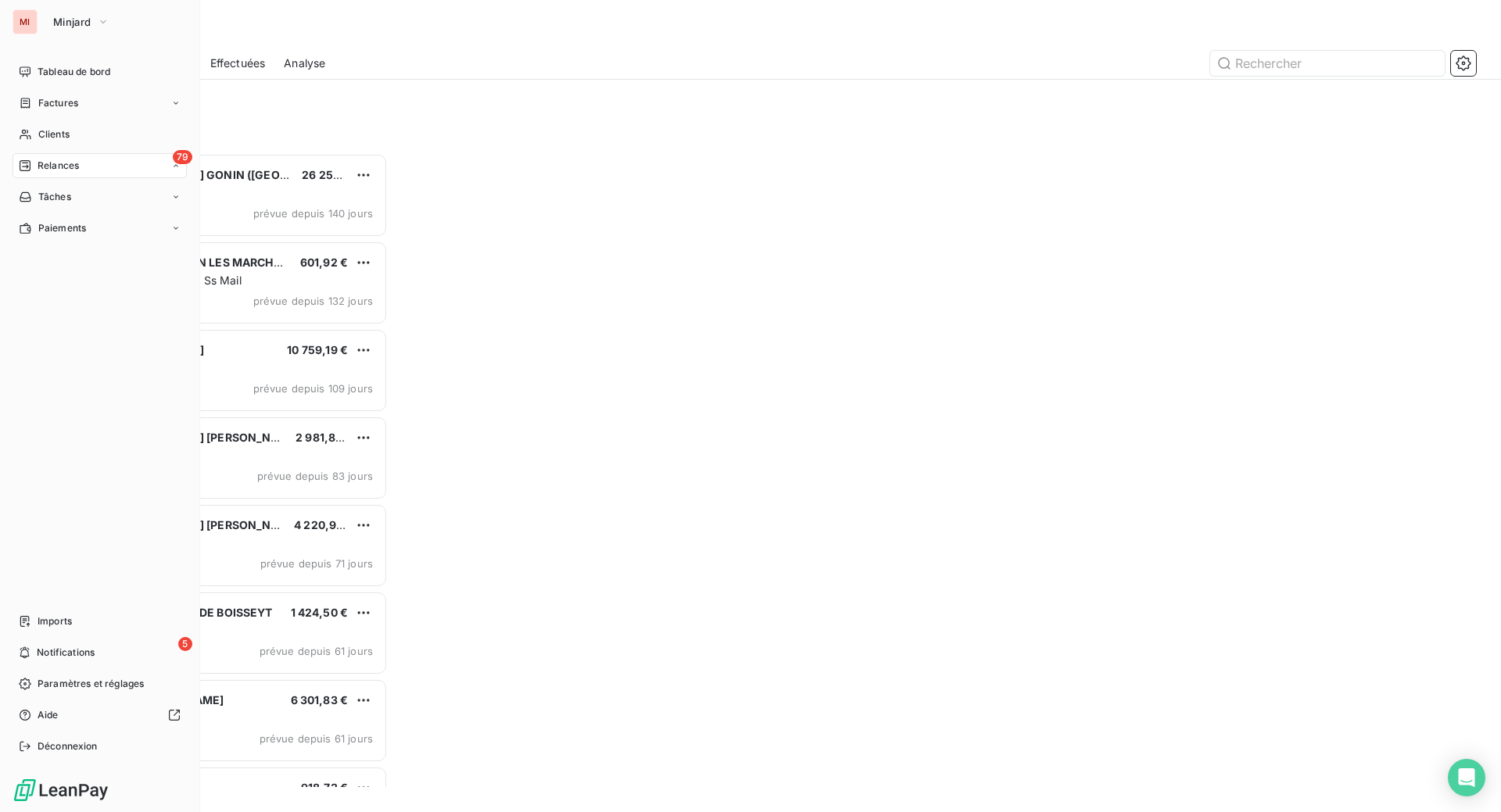
scroll to position [619, 299]
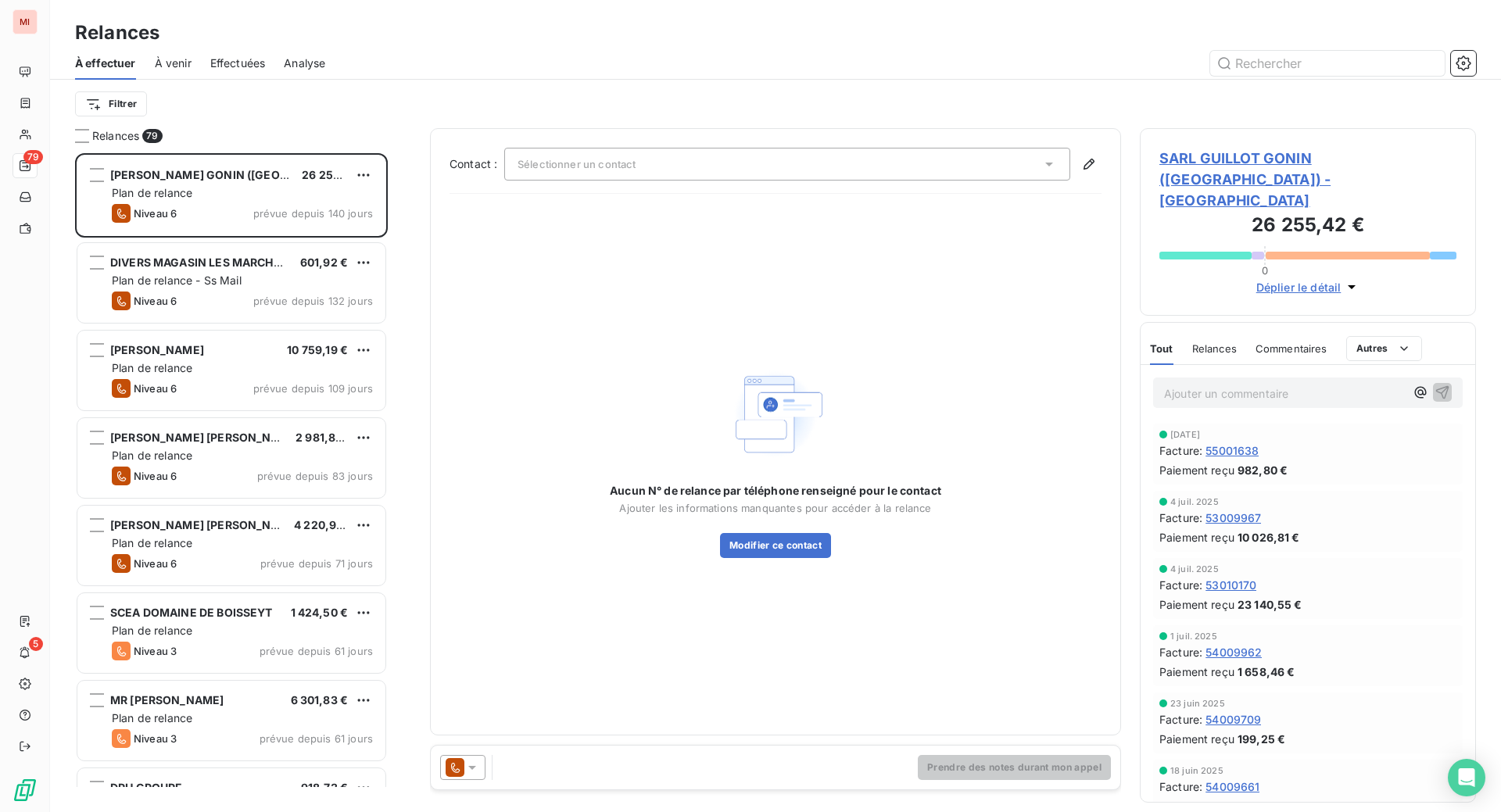
click at [266, 71] on span "Effectuées" at bounding box center [238, 63] width 55 height 16
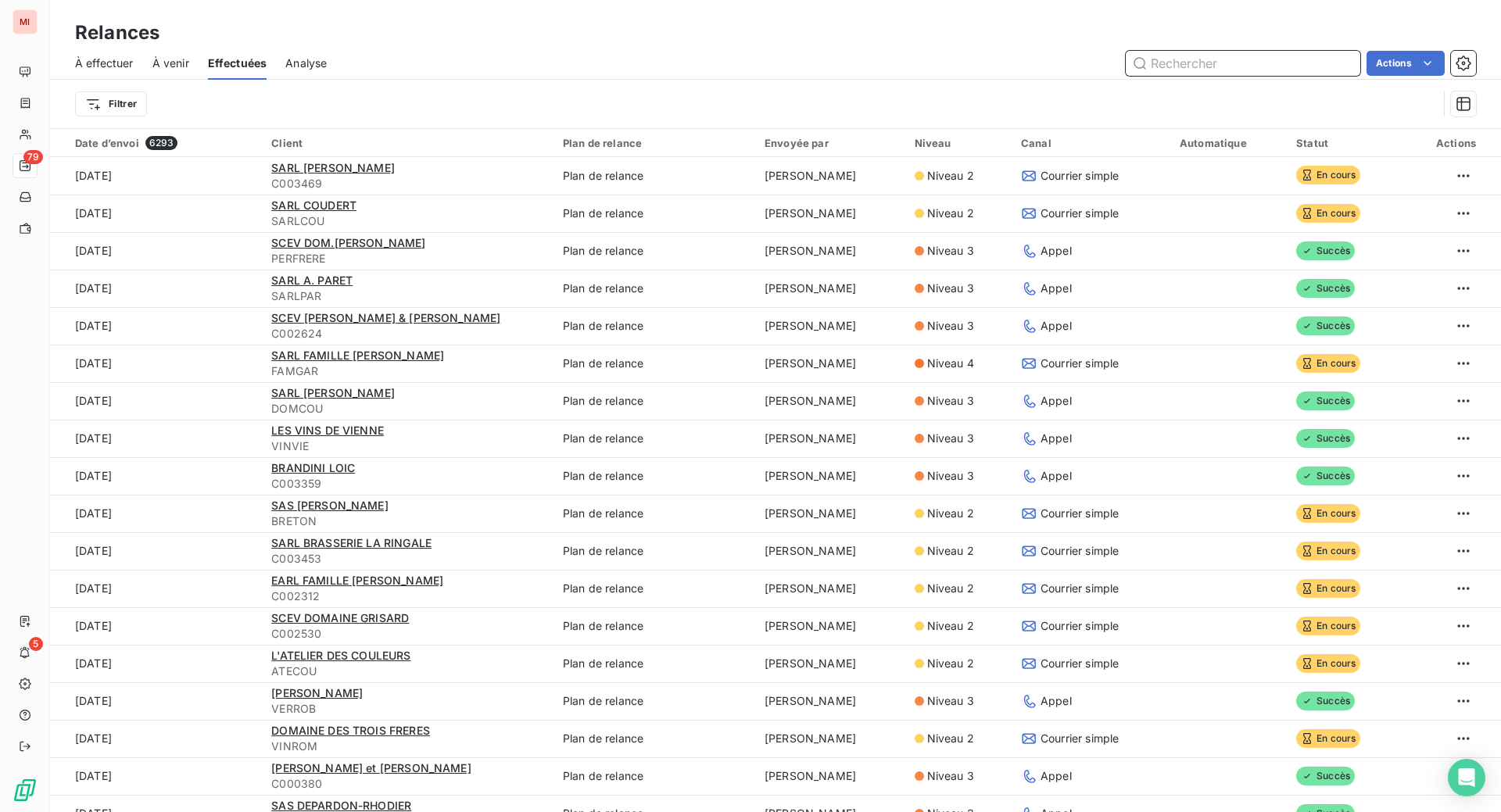
click at [189, 71] on span "À venir" at bounding box center [171, 63] width 37 height 16
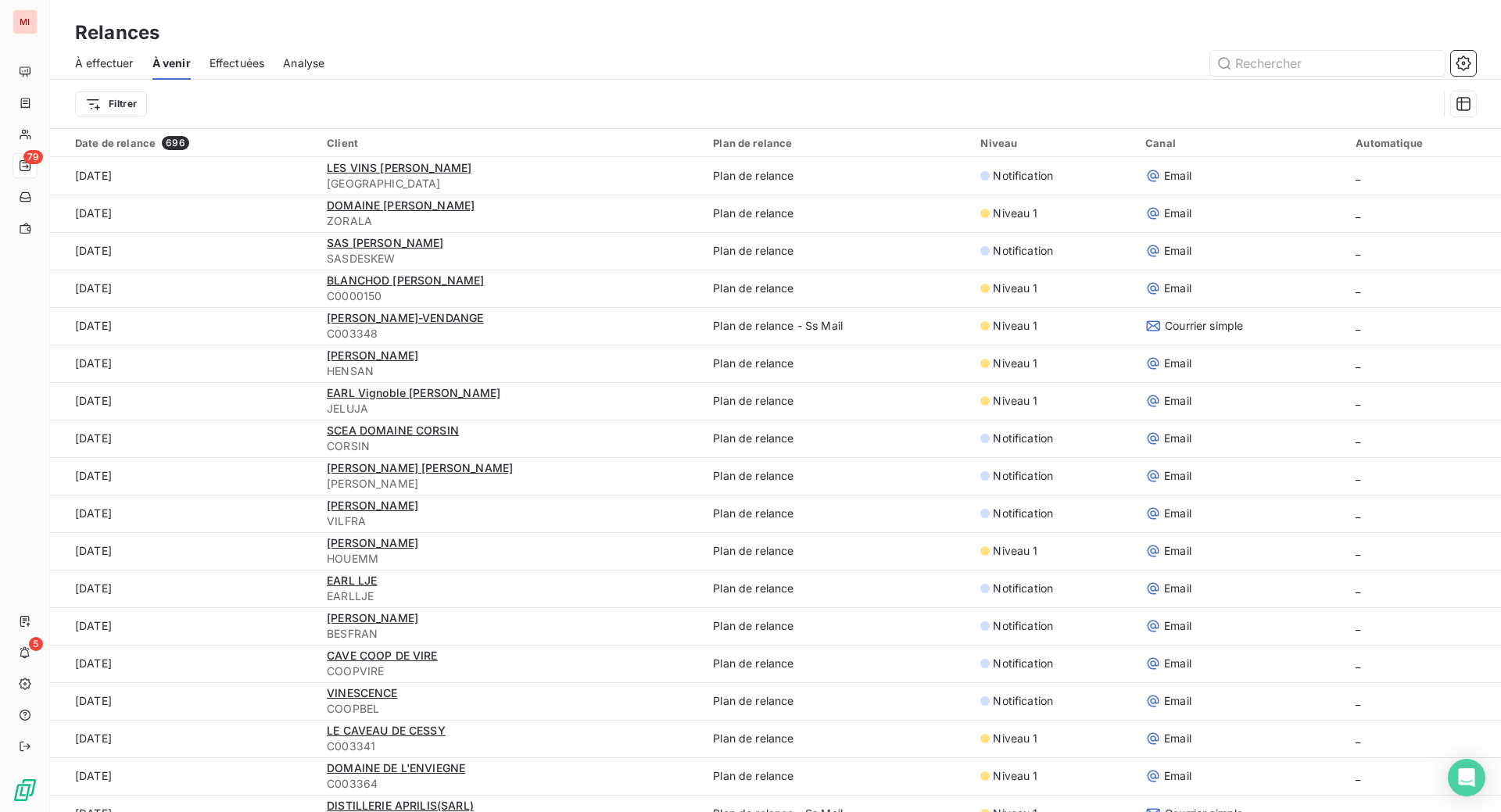
click at [265, 71] on span "Effectuées" at bounding box center [237, 63] width 55 height 16
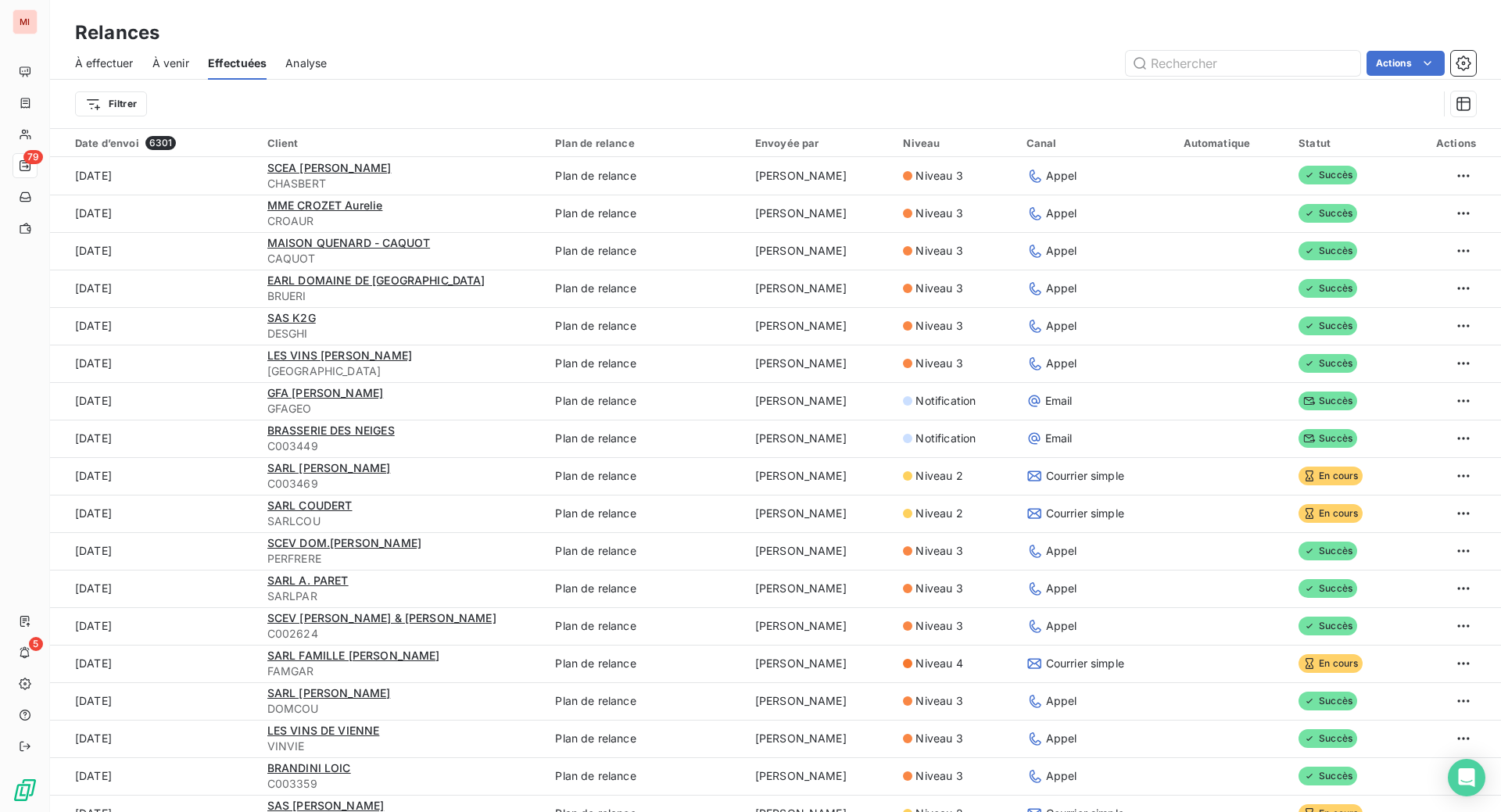
click at [134, 71] on span "À effectuer" at bounding box center [105, 63] width 59 height 16
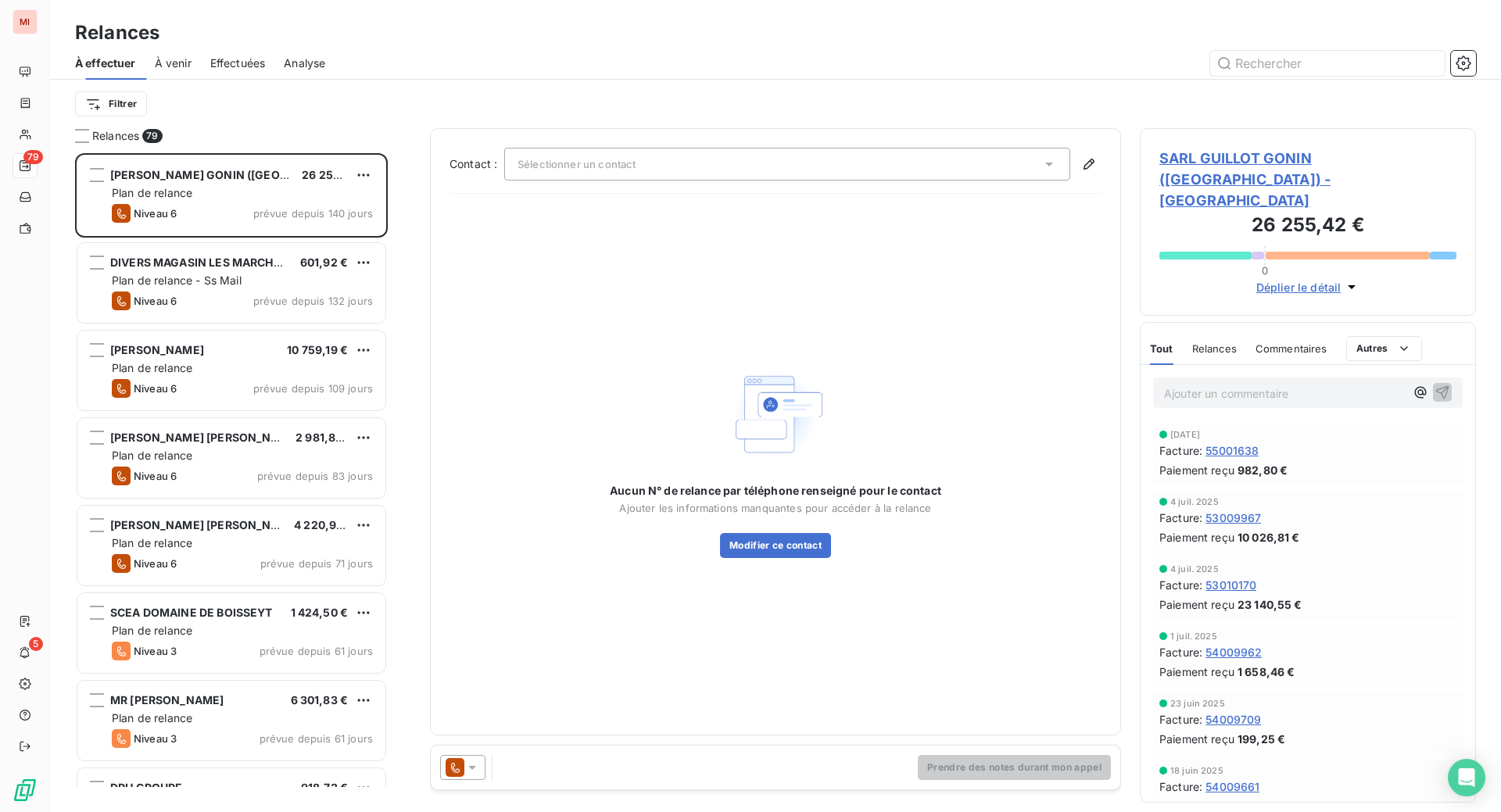
scroll to position [619, 299]
drag, startPoint x: 578, startPoint y: 33, endPoint x: 799, endPoint y: 43, distance: 221.2
click at [580, 33] on div "Relances" at bounding box center [775, 33] width 1451 height 28
click at [1239, 76] on input "text" at bounding box center [1328, 64] width 234 height 25
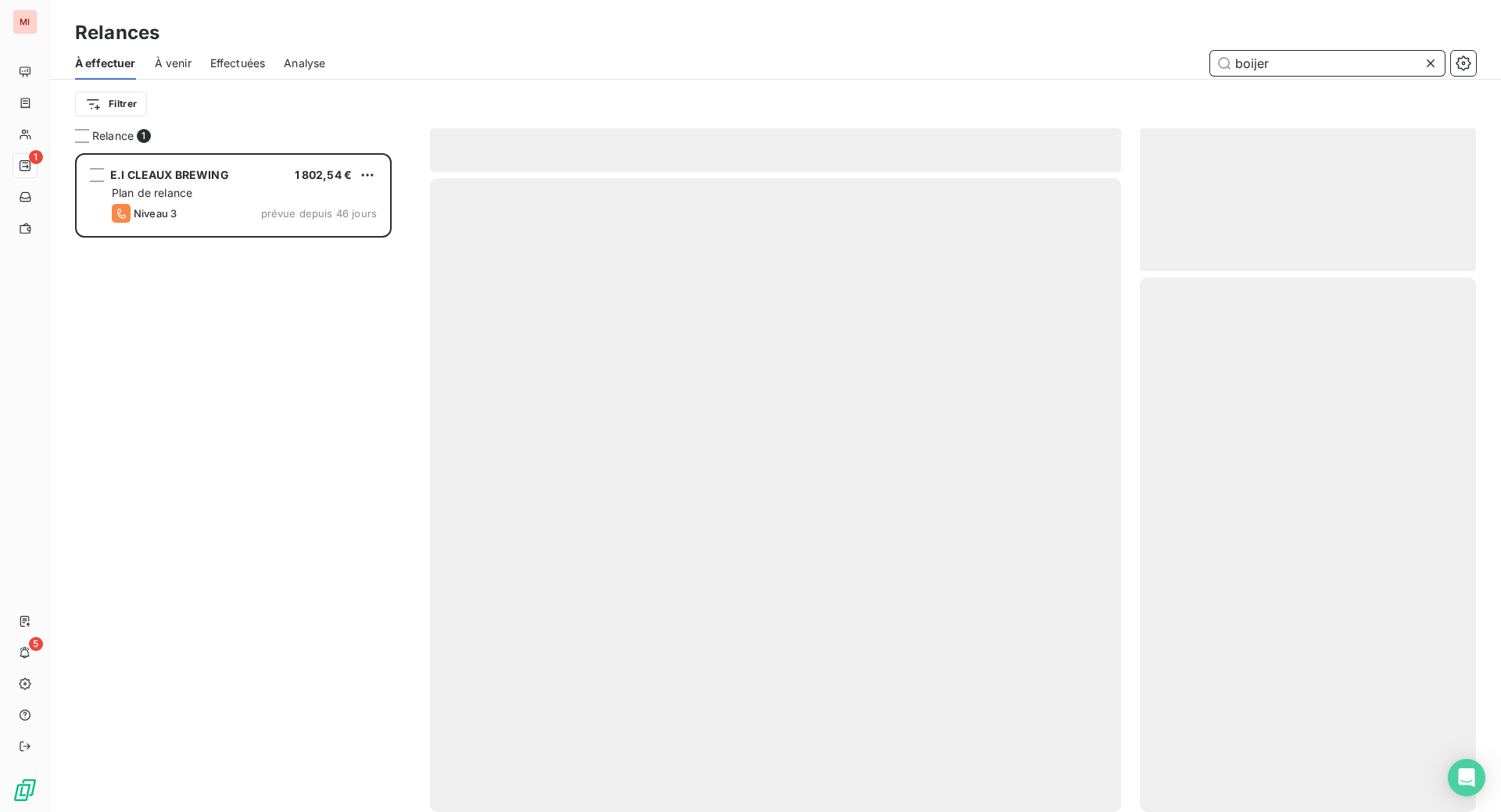
scroll to position [619, 299]
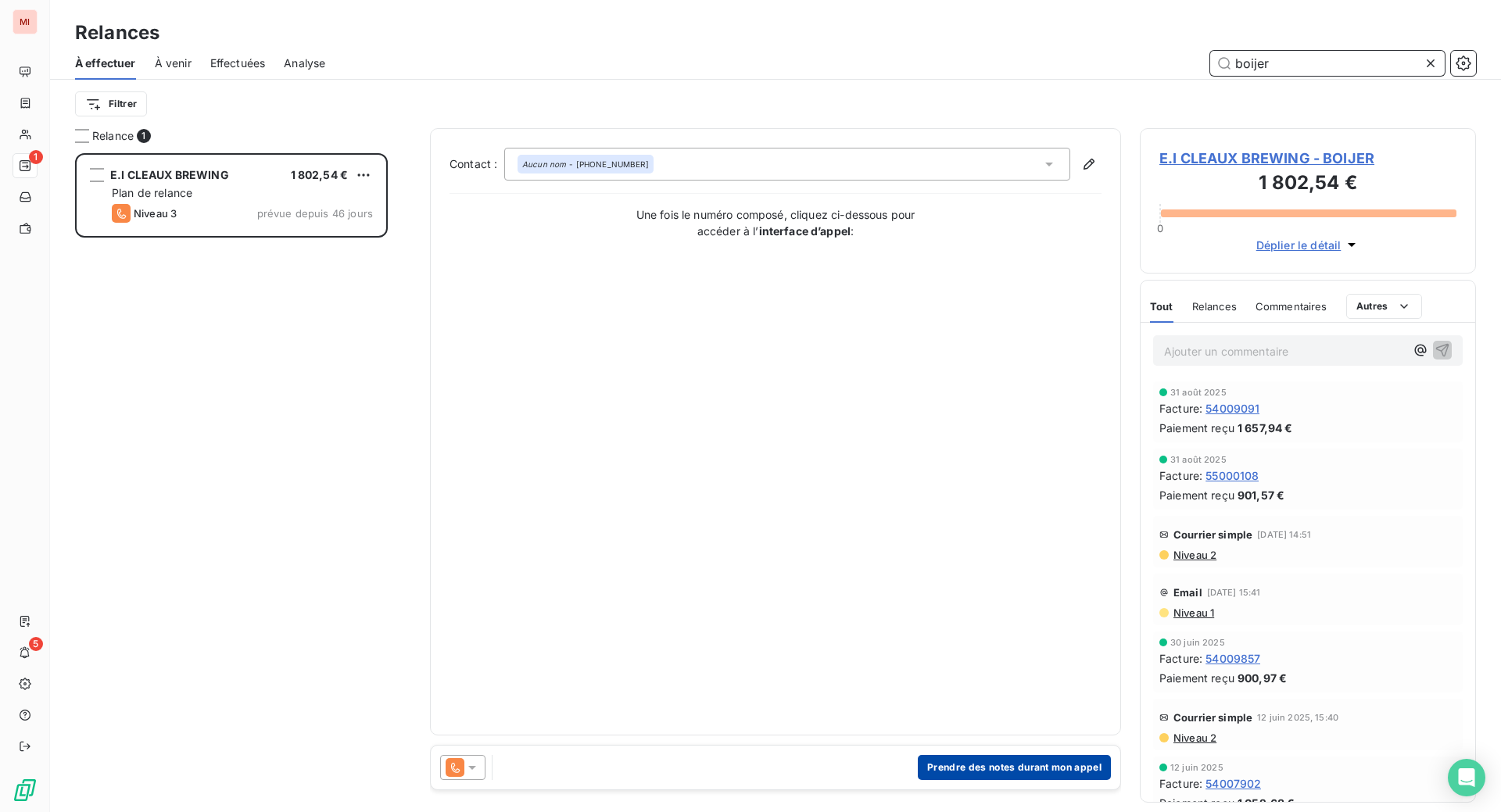
type input "boijer"
click at [1004, 780] on button "Prendre des notes durant mon appel" at bounding box center [1014, 768] width 193 height 25
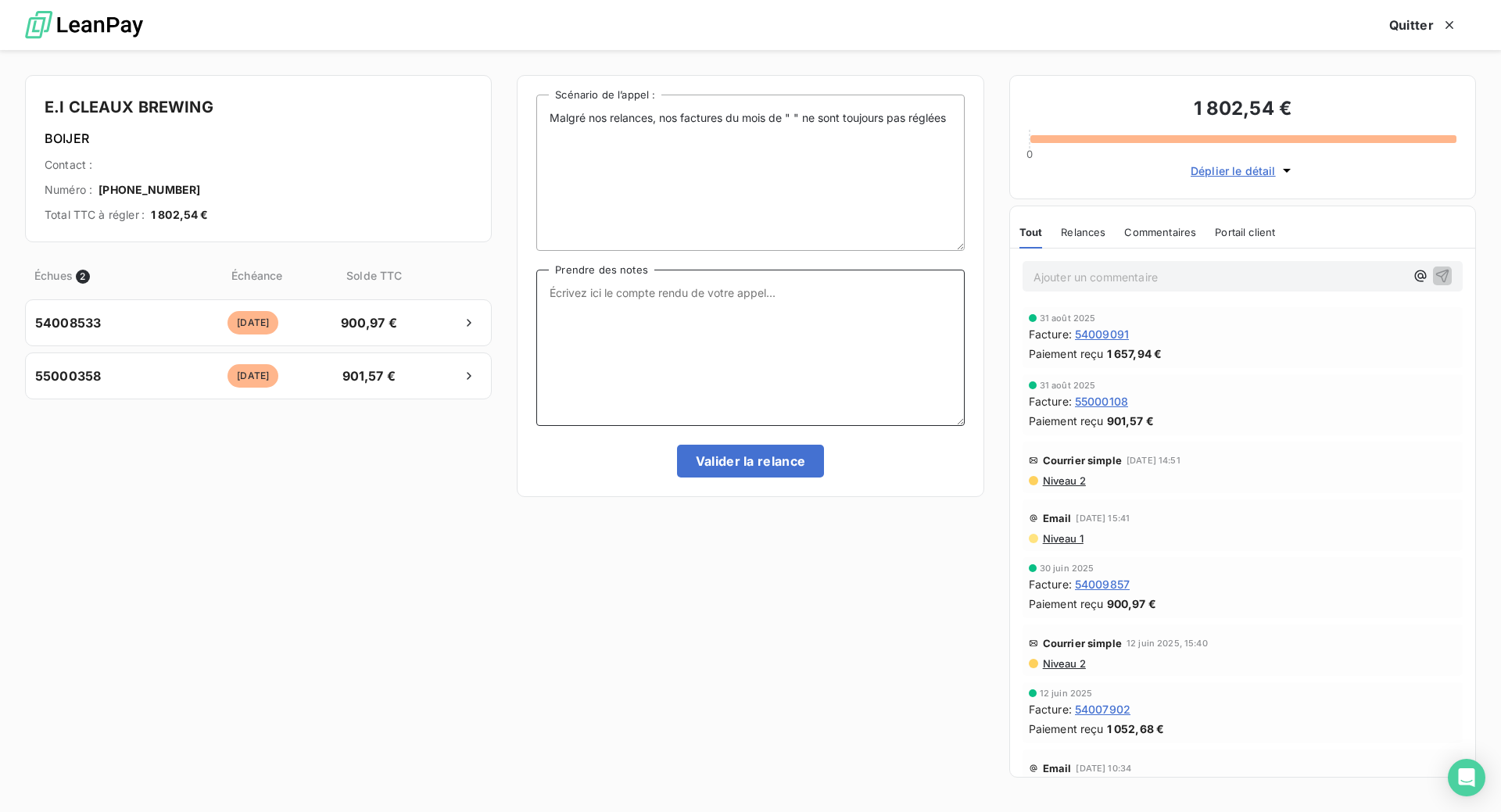
click at [679, 343] on textarea "Prendre des notes" at bounding box center [750, 347] width 428 height 157
paste textarea "Le 17/09 Com tél les 2 VB ont été validé [DATE]"
type textarea "Le 17/09 Com tél les 2 VB ont été validé [DATE]"
click at [768, 478] on button "Valider la relance" at bounding box center [751, 460] width 148 height 33
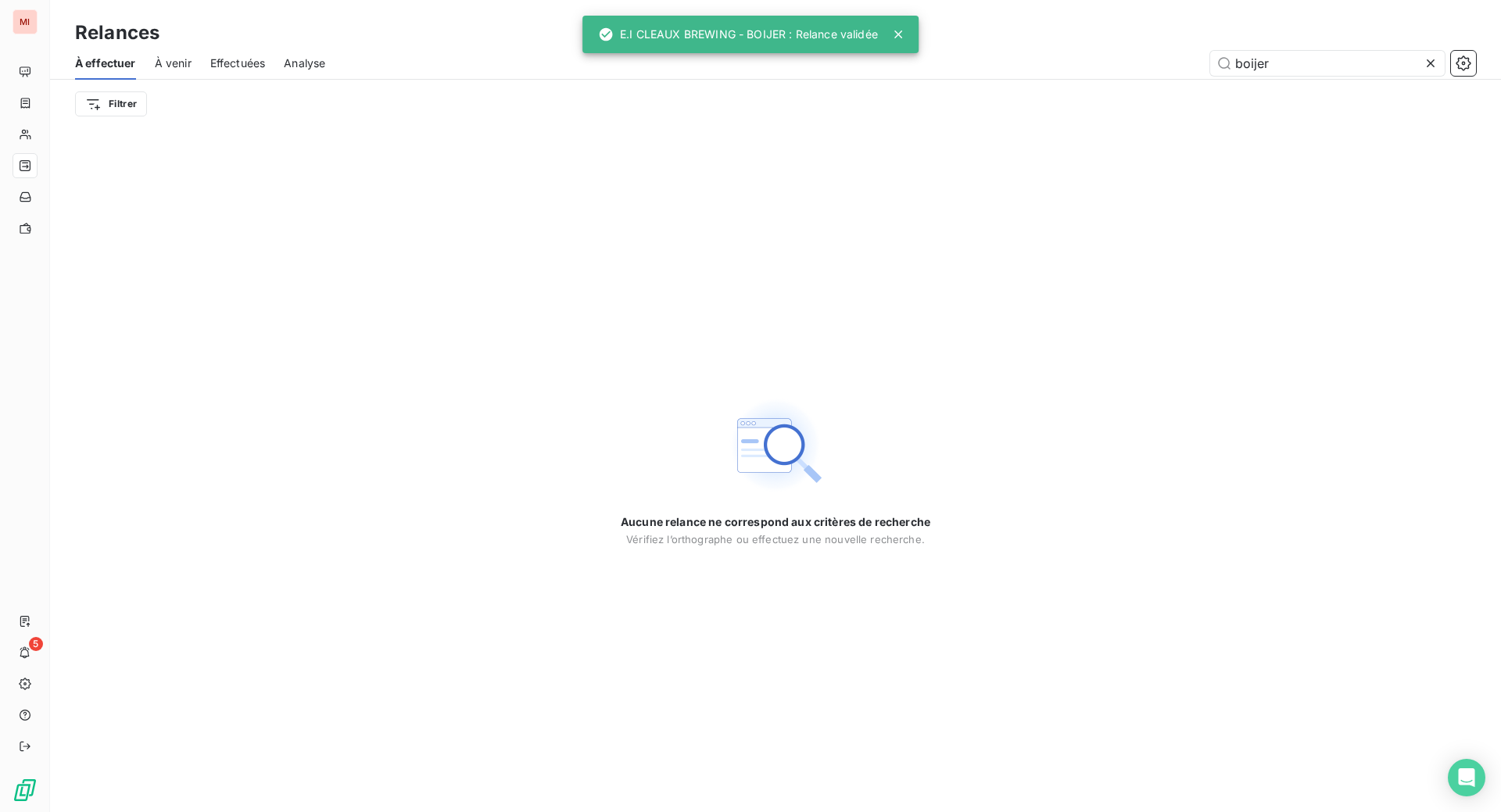
click at [1363, 228] on div "Aucune relance ne correspond aux critères de recherche [PERSON_NAME] l’orthogra…" at bounding box center [775, 470] width 1451 height 684
drag, startPoint x: 1287, startPoint y: 90, endPoint x: 1092, endPoint y: 78, distance: 195.4
click at [1092, 76] on div "boijer" at bounding box center [910, 64] width 1132 height 25
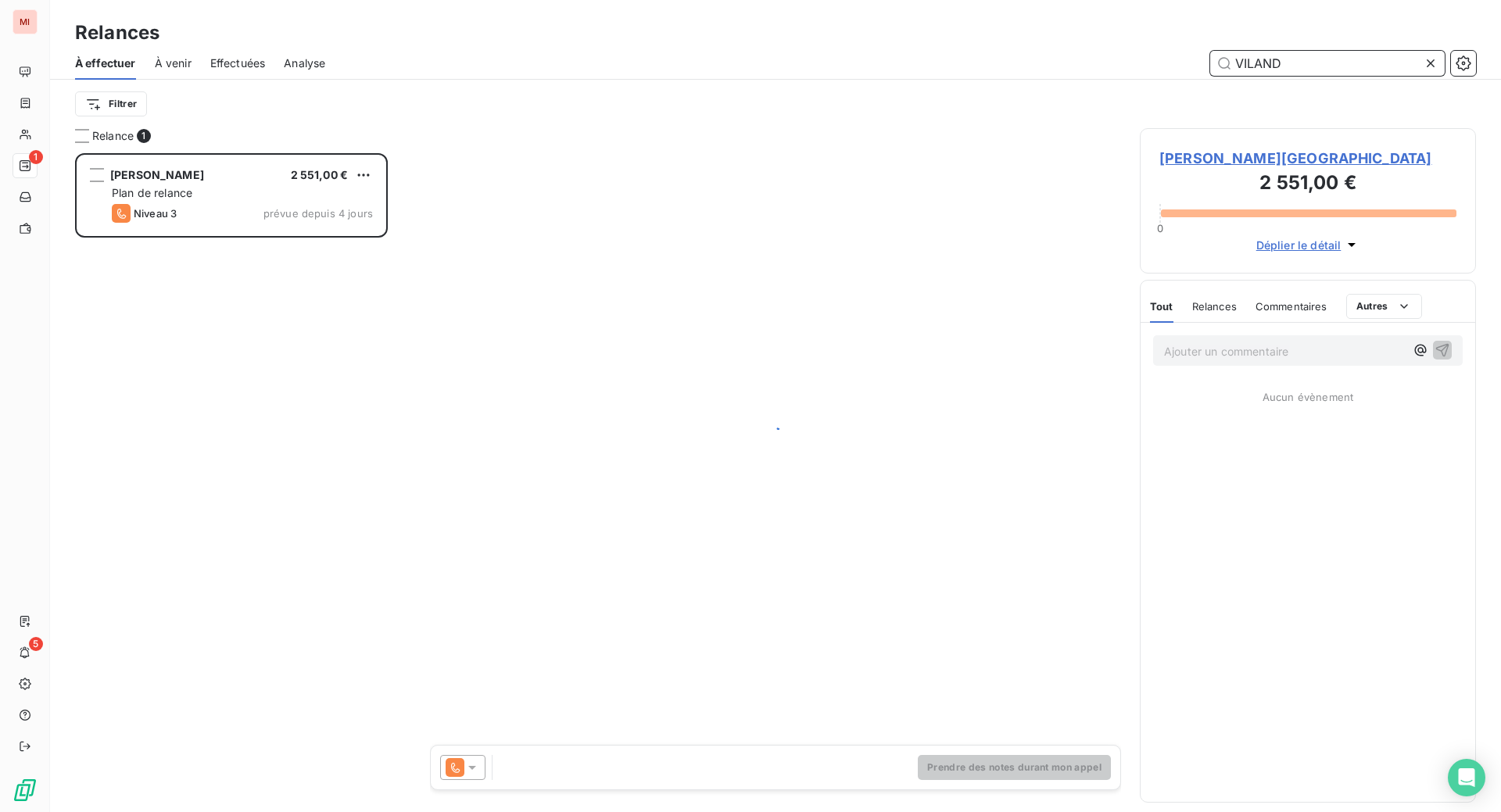
scroll to position [619, 299]
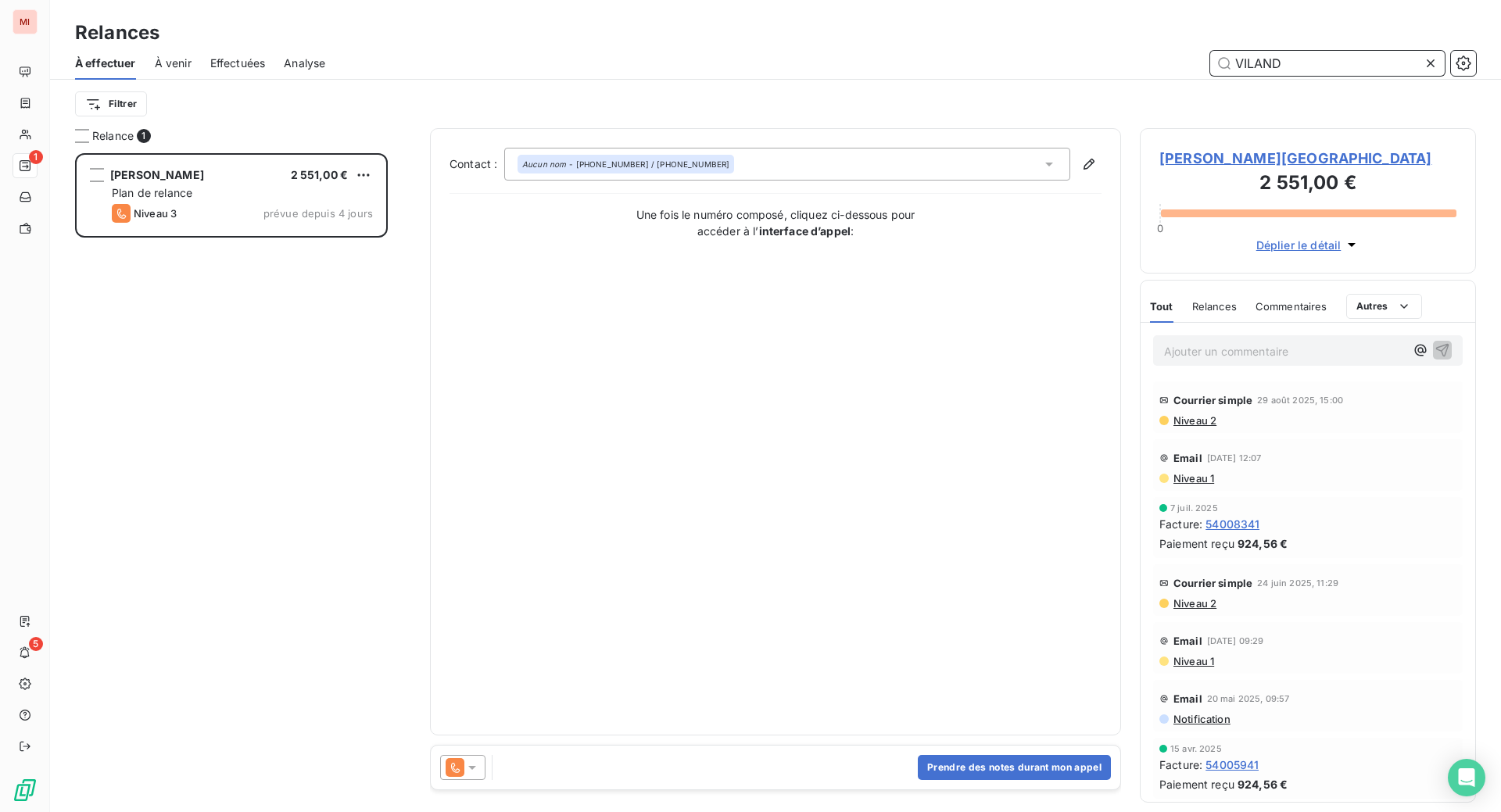
type input "VILAND"
click at [1073, 780] on button "Prendre des notes durant mon appel" at bounding box center [1014, 768] width 193 height 25
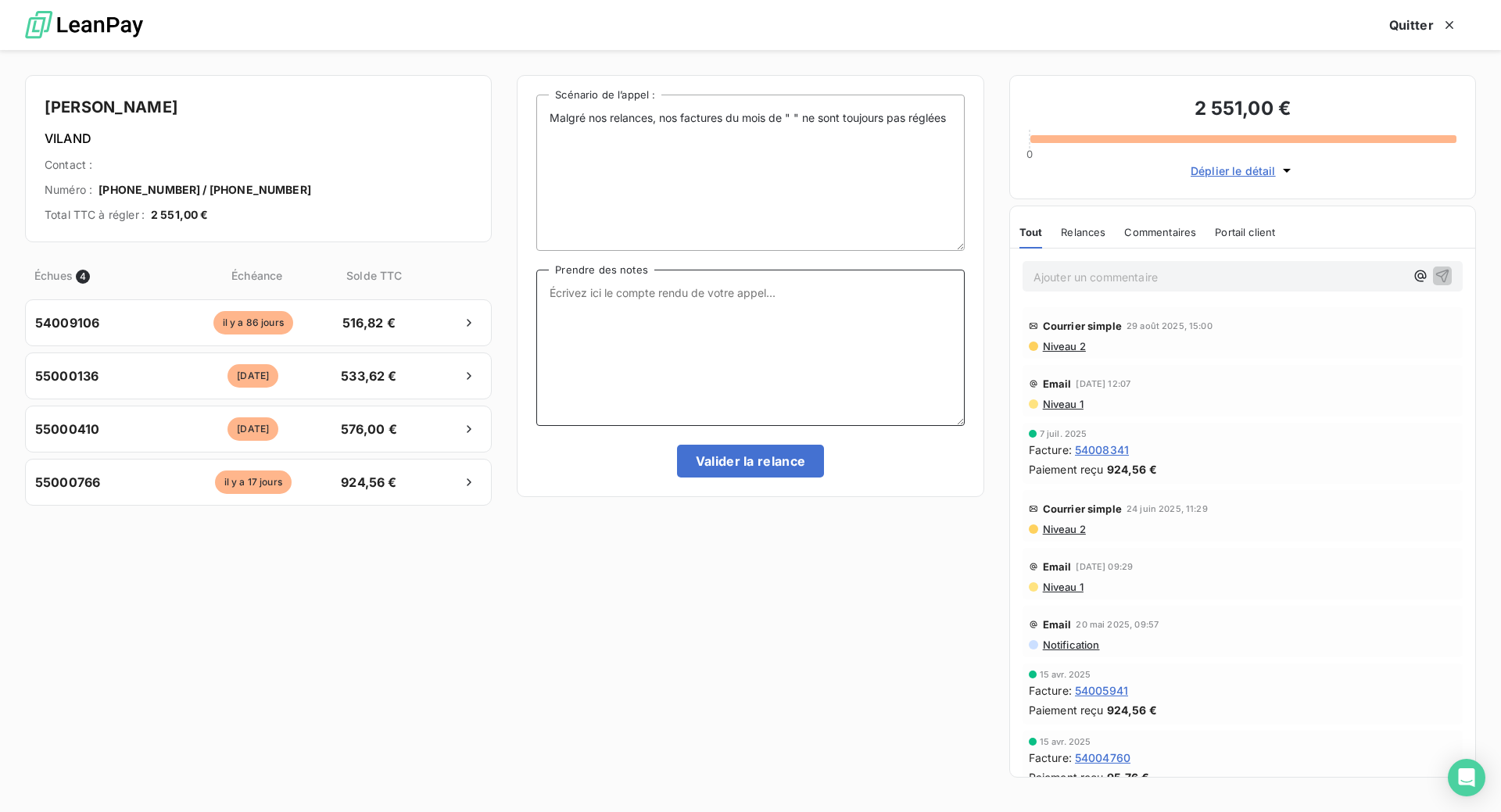
click at [583, 357] on textarea "Prendre des notes" at bounding box center [750, 347] width 428 height 157
paste textarea "Le 17/09 Com tél est en pleine vendanges va s'en occuper d'ici 1 quizaine de jo…"
click at [591, 367] on textarea "Le 17/09 Com tél est en pleine vendanges va s'en occuper d'ici 1 quizaine de jo…" at bounding box center [750, 347] width 428 height 157
type textarea "Le 17/09 Com tél est en pleine vendanges va s'en occuper d'ici 1 quinzaine de j…"
click at [731, 478] on button "Valider la relance" at bounding box center [751, 460] width 148 height 33
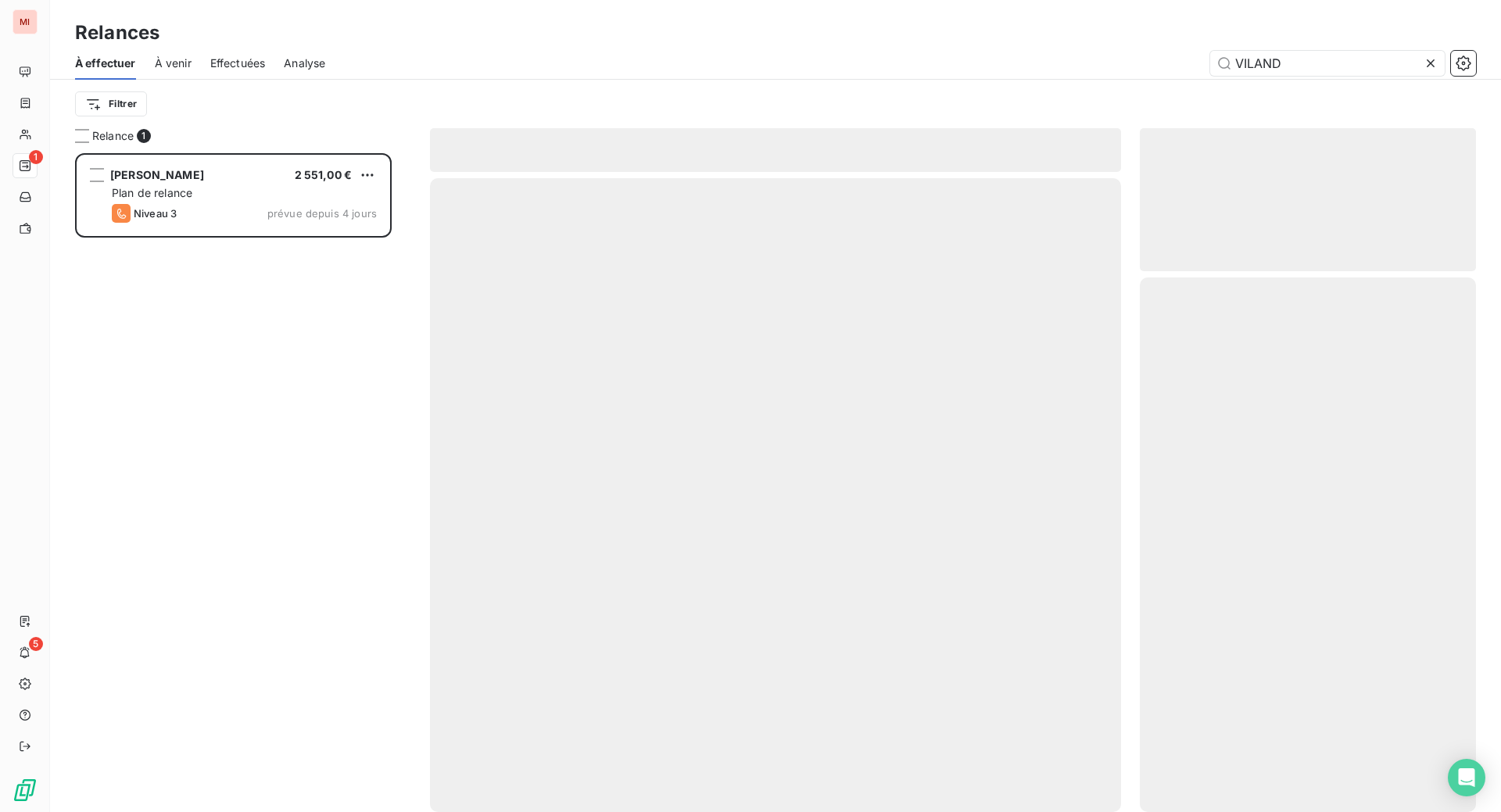
scroll to position [599, 301]
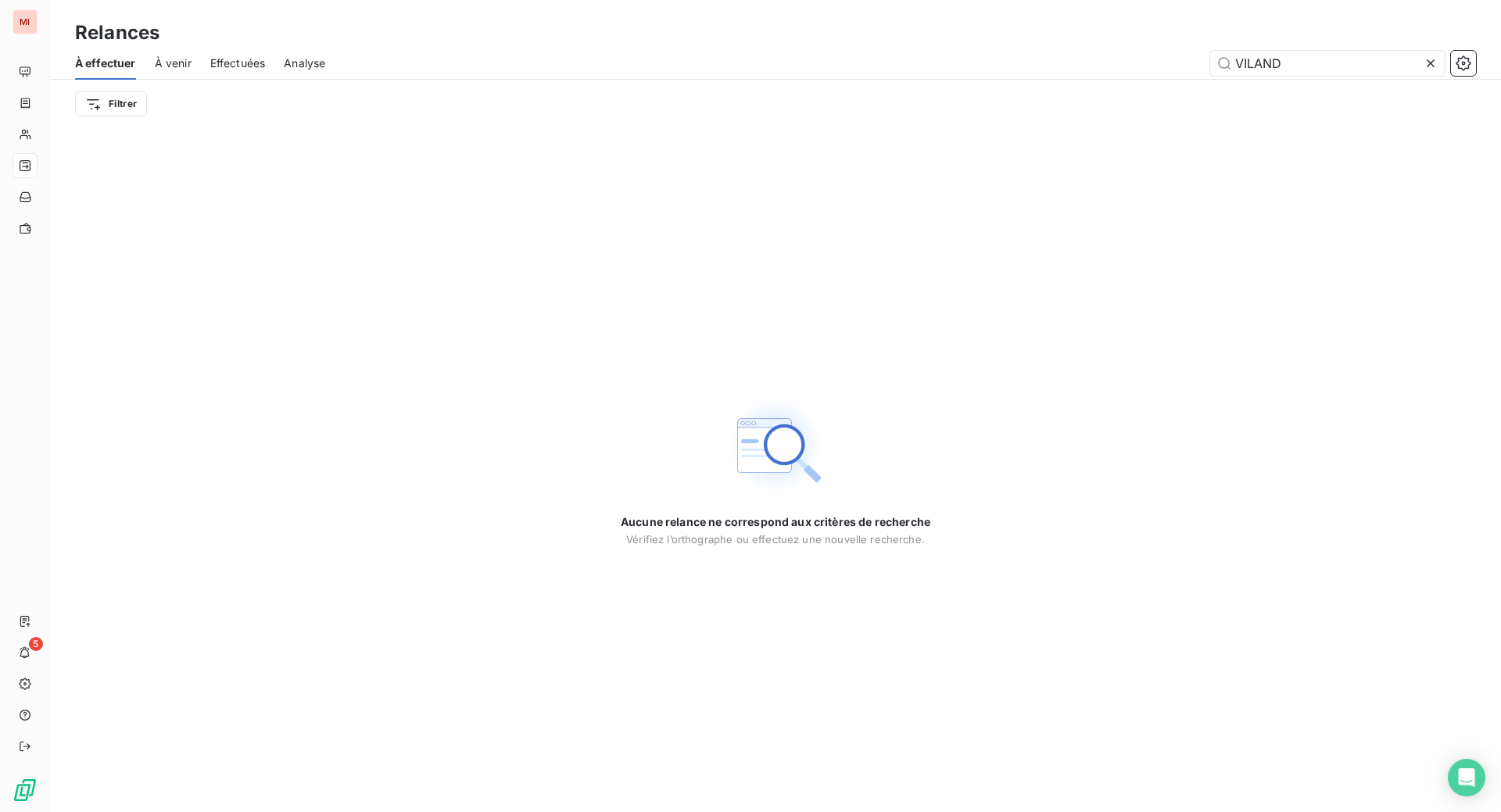
click at [1423, 71] on icon at bounding box center [1431, 63] width 16 height 16
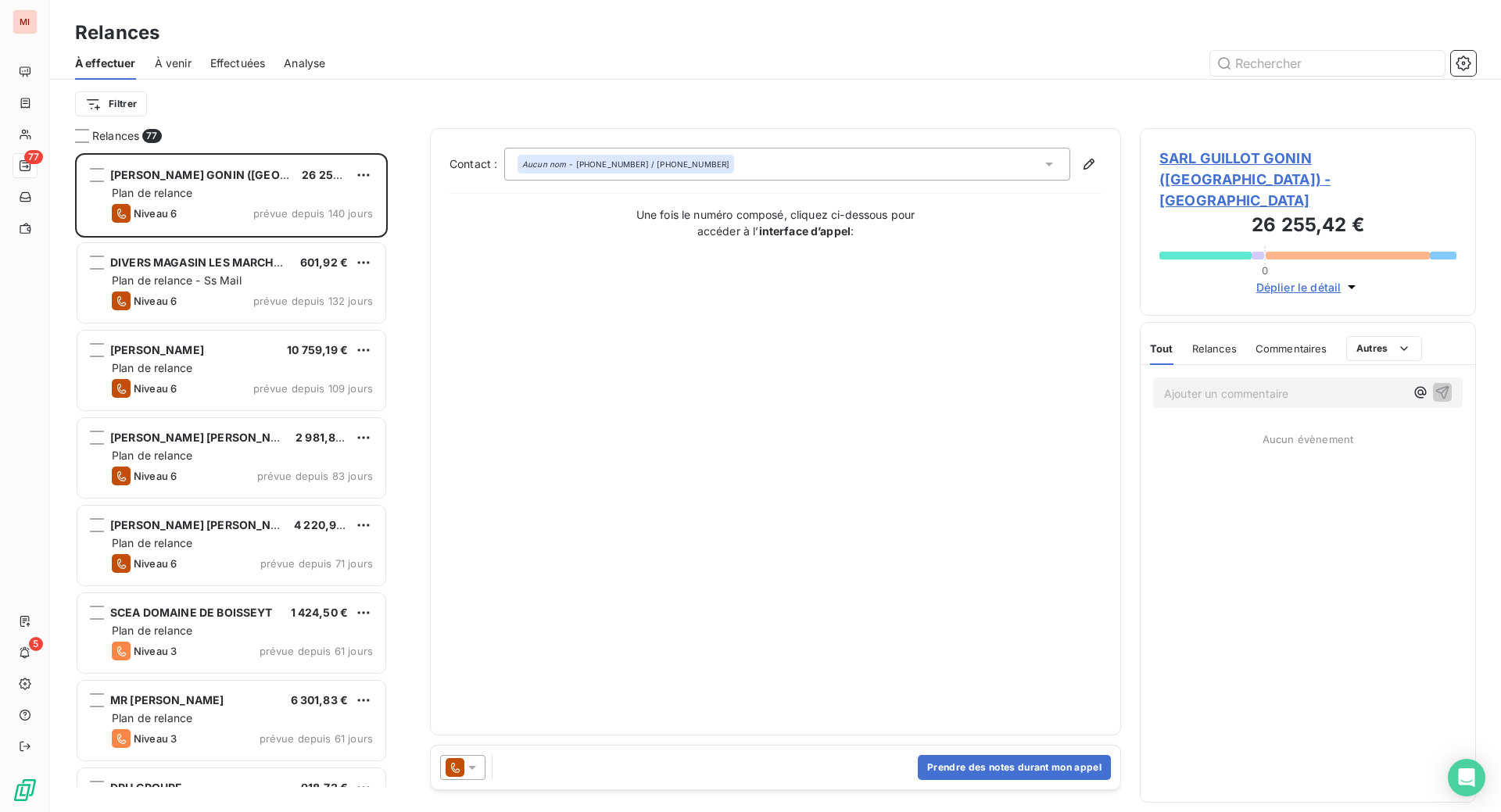
scroll to position [619, 299]
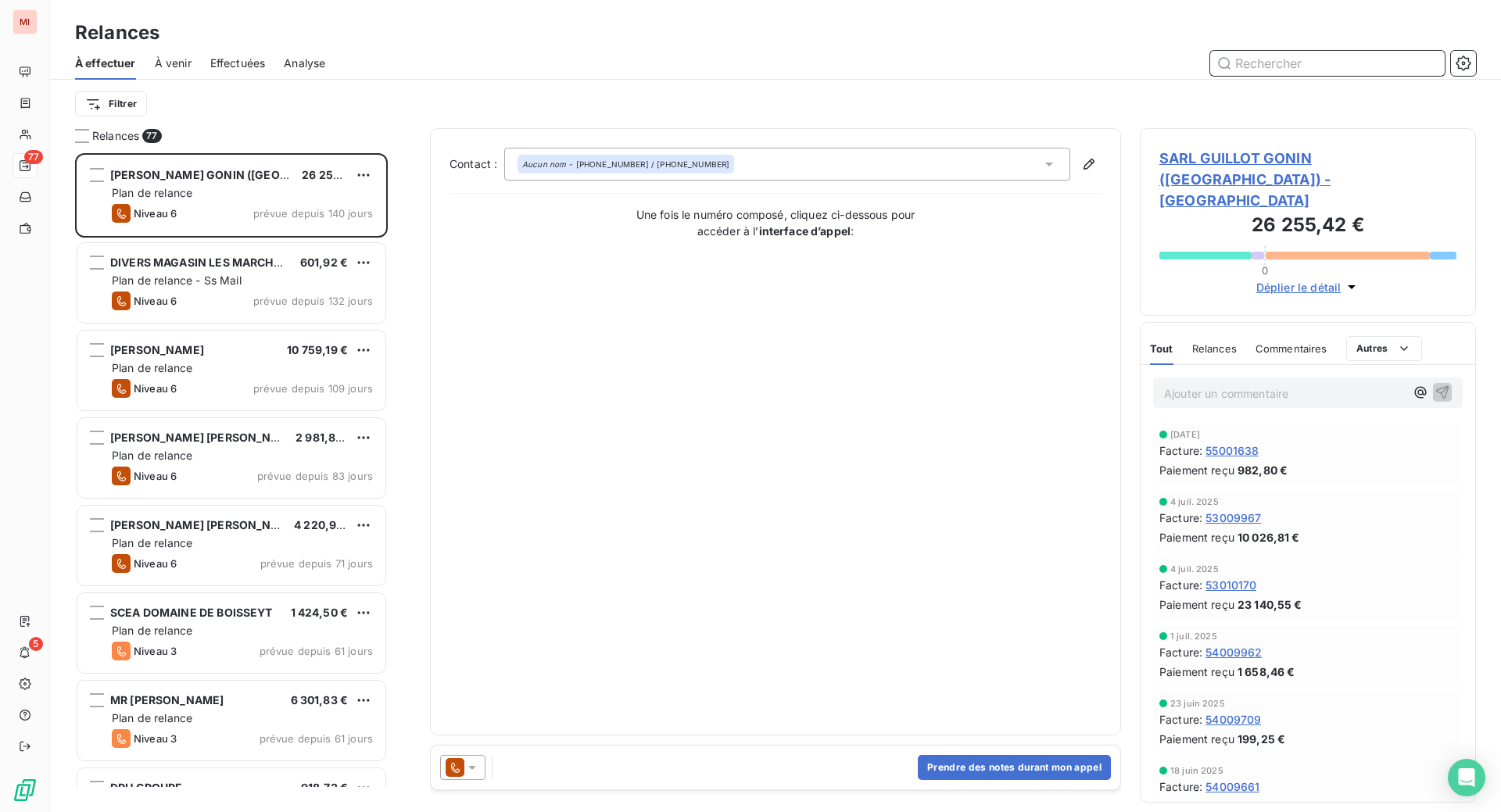
click at [1236, 76] on input "text" at bounding box center [1328, 64] width 234 height 25
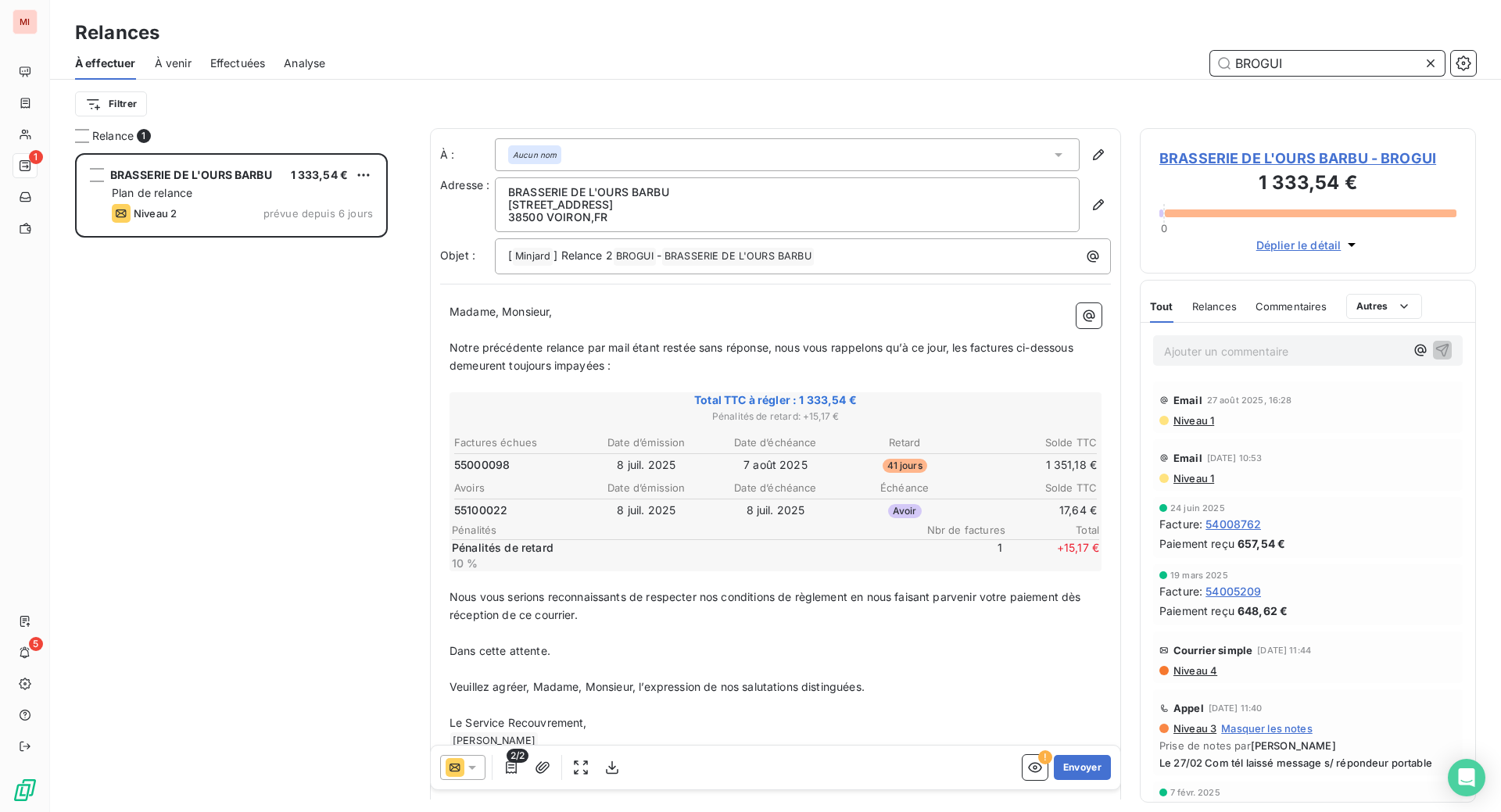
scroll to position [619, 299]
click at [718, 23] on div "Relances À effectuer À venir Effectuées Analyse BROGUI Filtrer" at bounding box center [775, 64] width 1451 height 128
click at [1054, 780] on button "Envoyer" at bounding box center [1082, 768] width 57 height 25
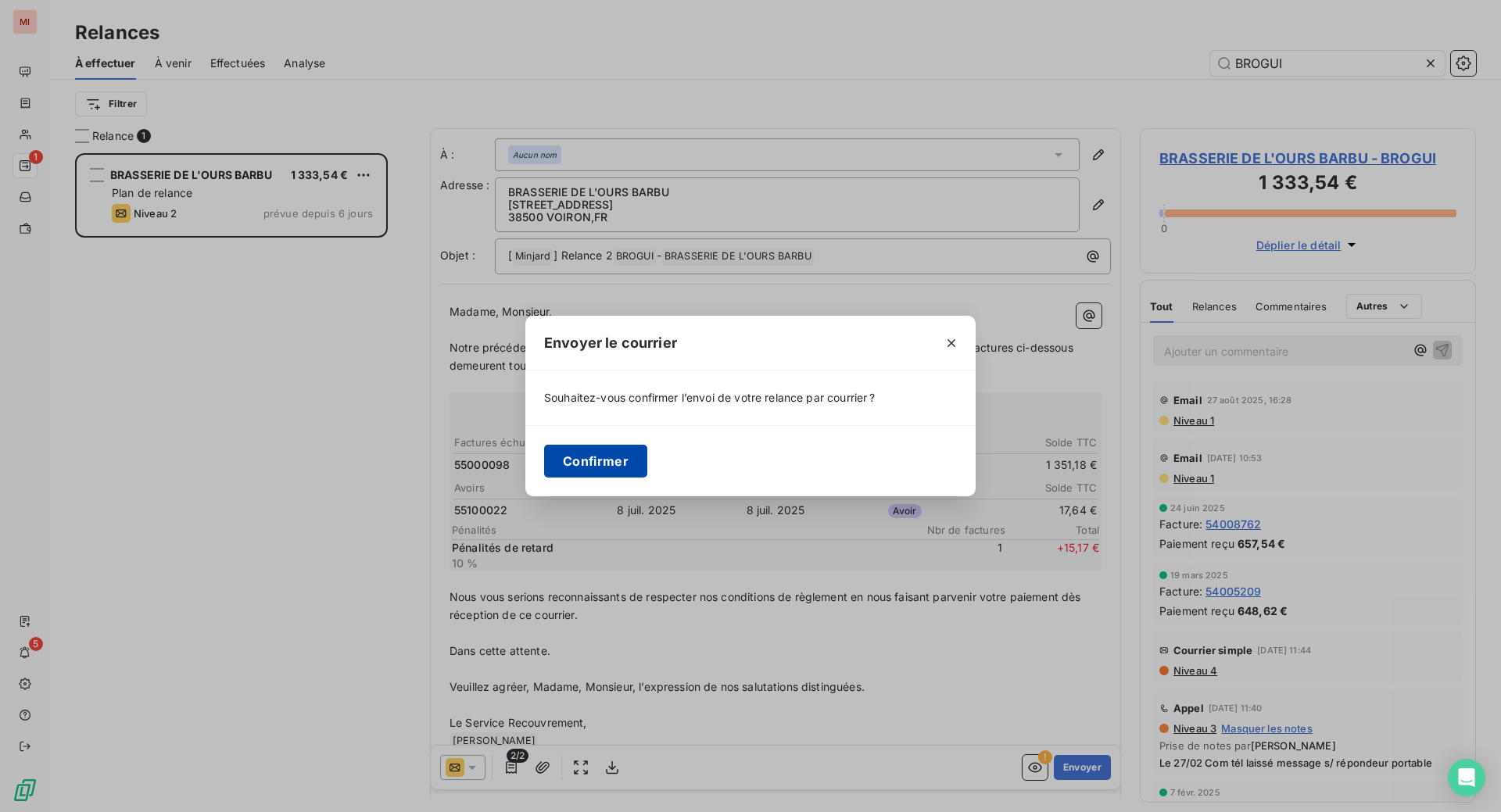
click at [544, 471] on button "Confirmer" at bounding box center [595, 460] width 103 height 33
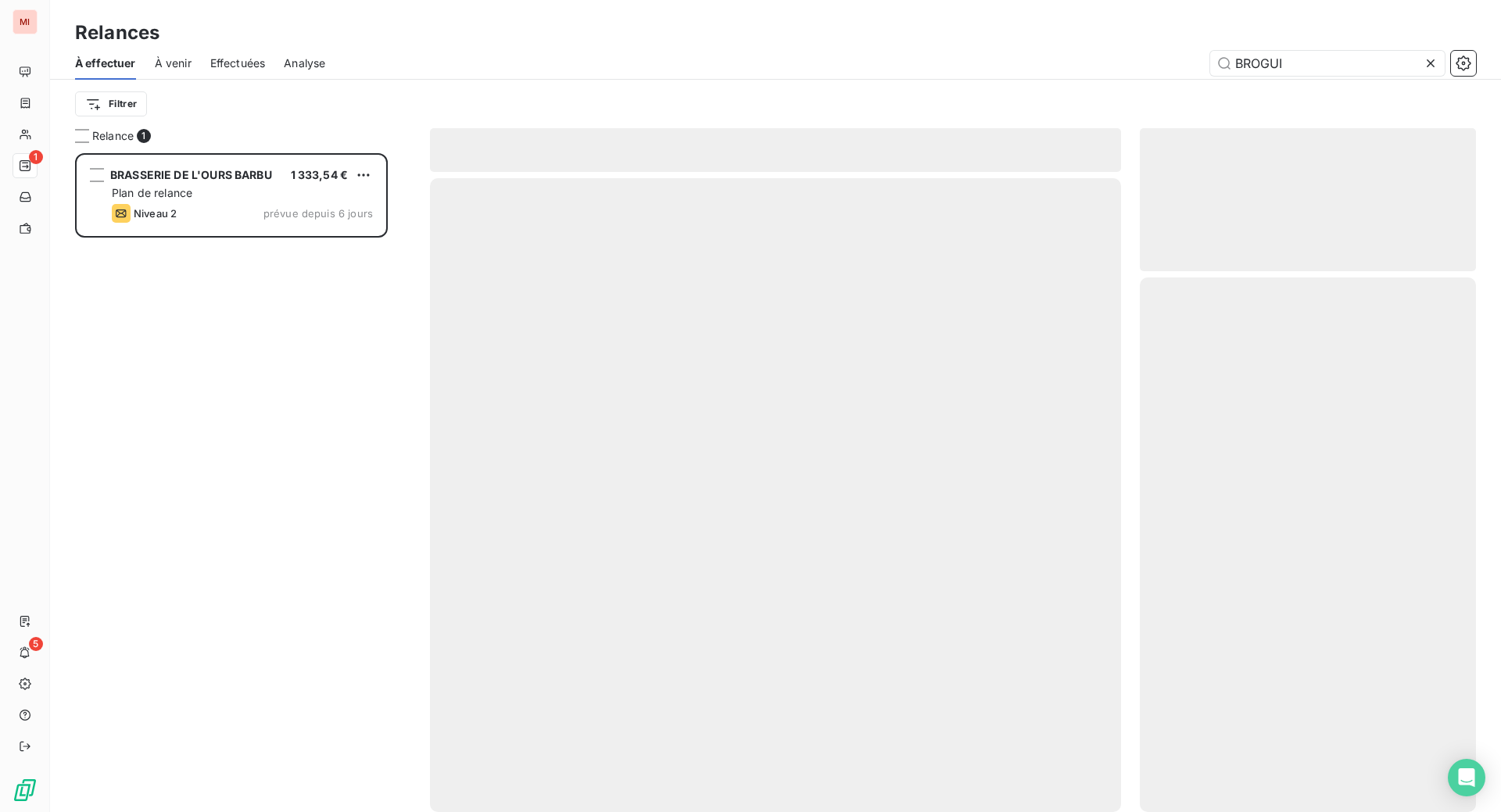
scroll to position [599, 301]
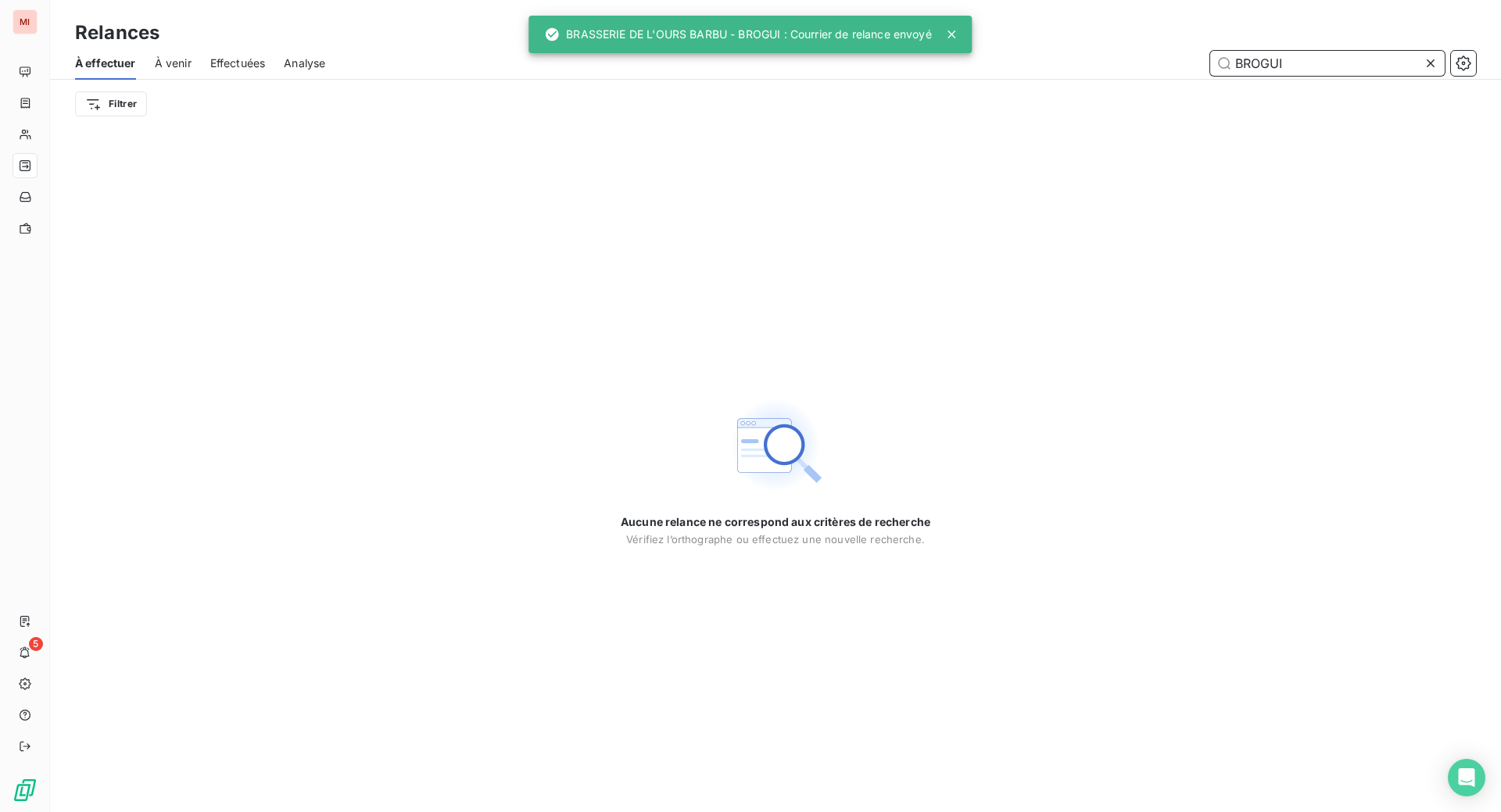
drag, startPoint x: 1307, startPoint y: 88, endPoint x: 1083, endPoint y: 63, distance: 225.4
click at [1083, 63] on div "Relances À effectuer À venir Effectuées Analyse BROGUI Filtrer" at bounding box center [775, 64] width 1451 height 128
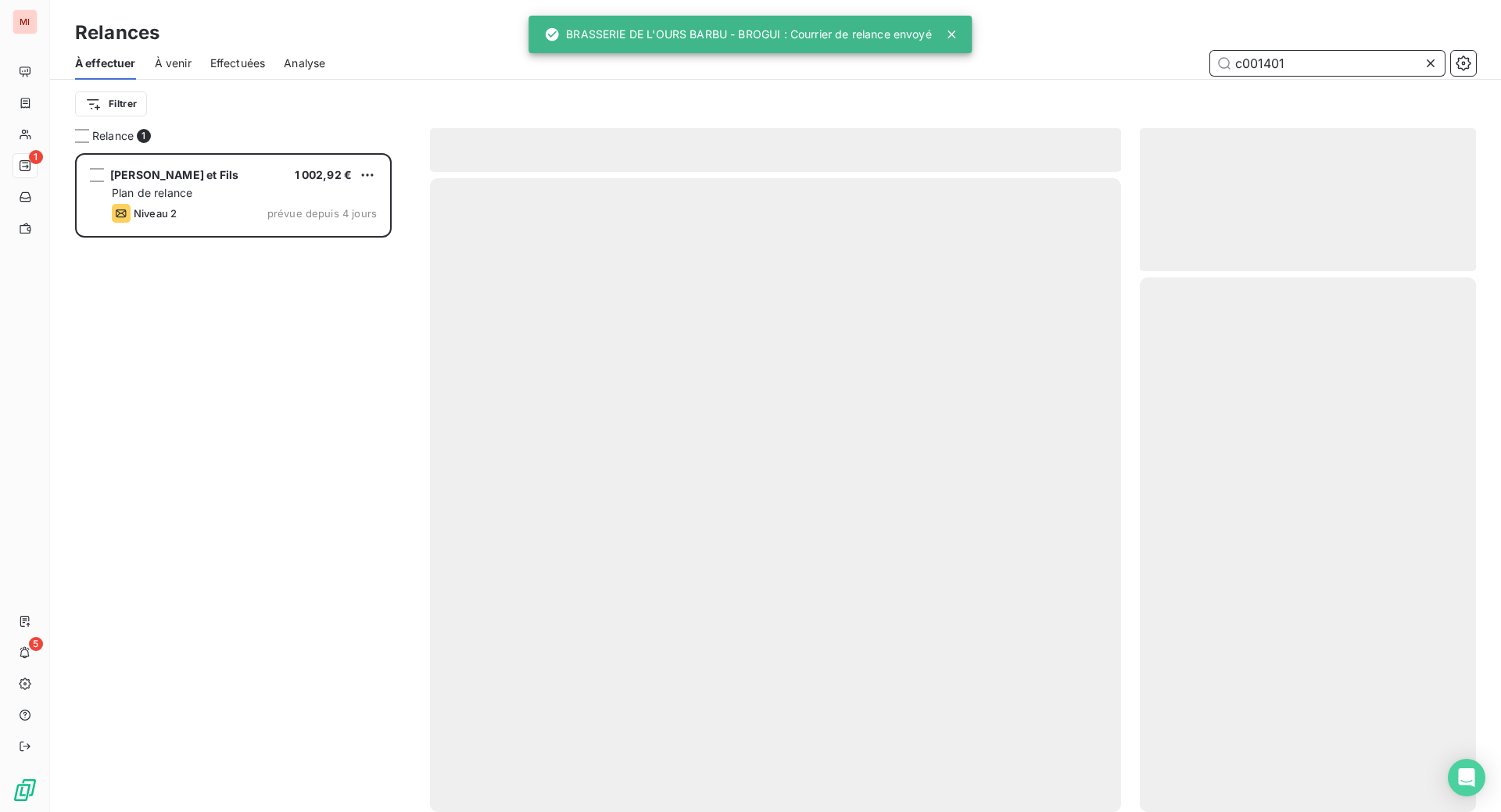
scroll to position [619, 299]
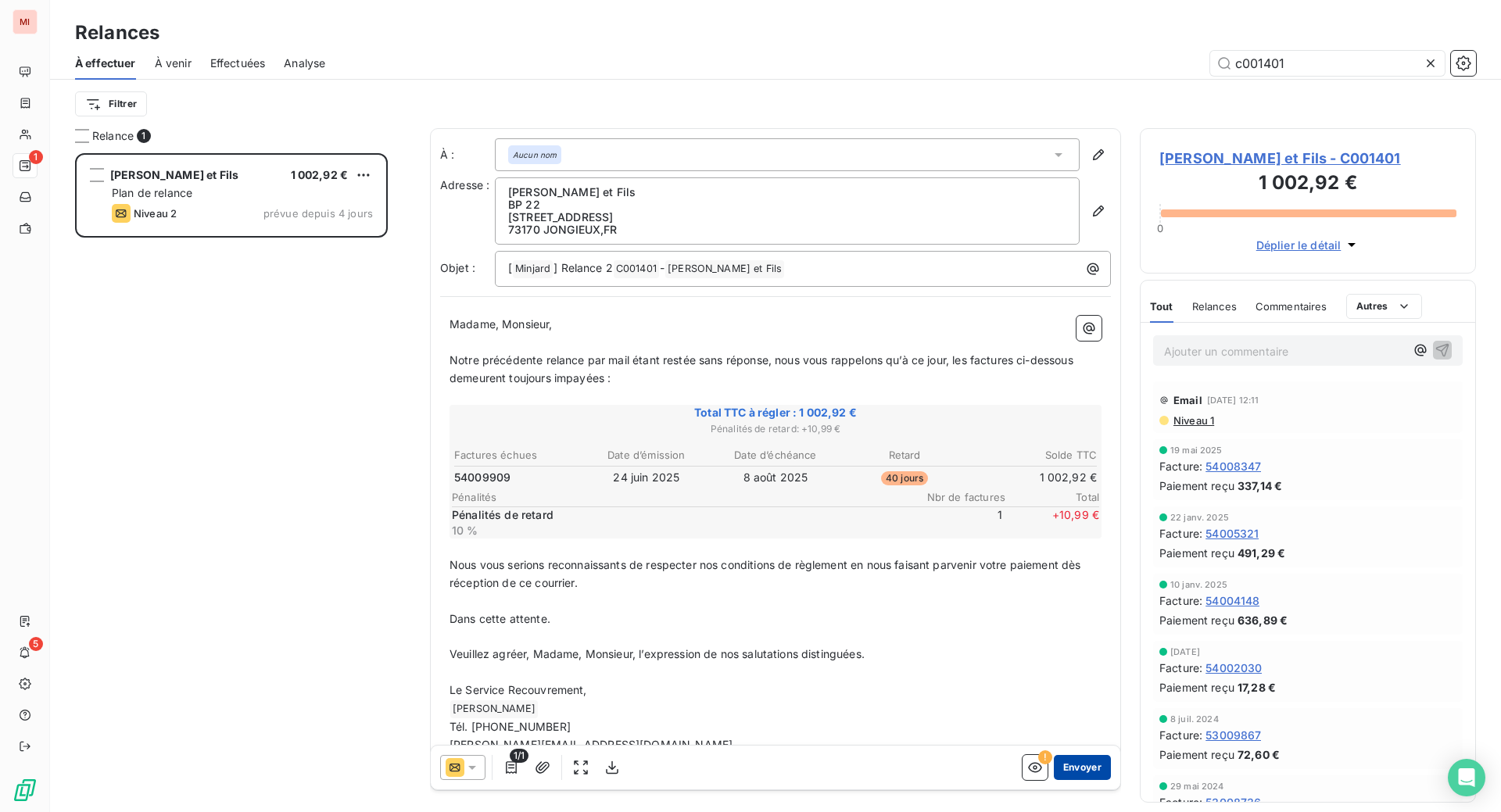
click at [1054, 780] on button "Envoyer" at bounding box center [1082, 768] width 57 height 25
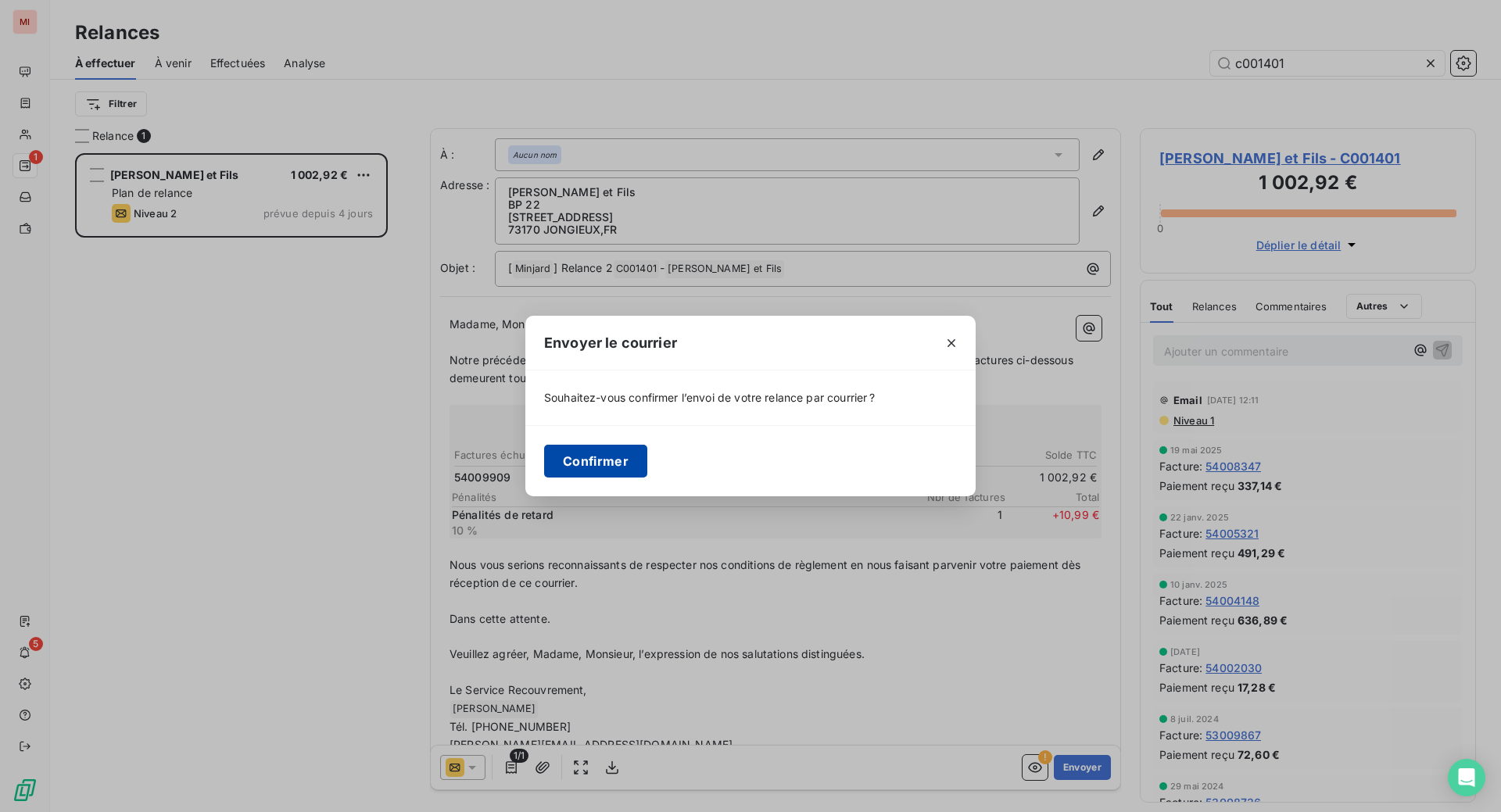
click at [544, 471] on button "Confirmer" at bounding box center [595, 460] width 103 height 33
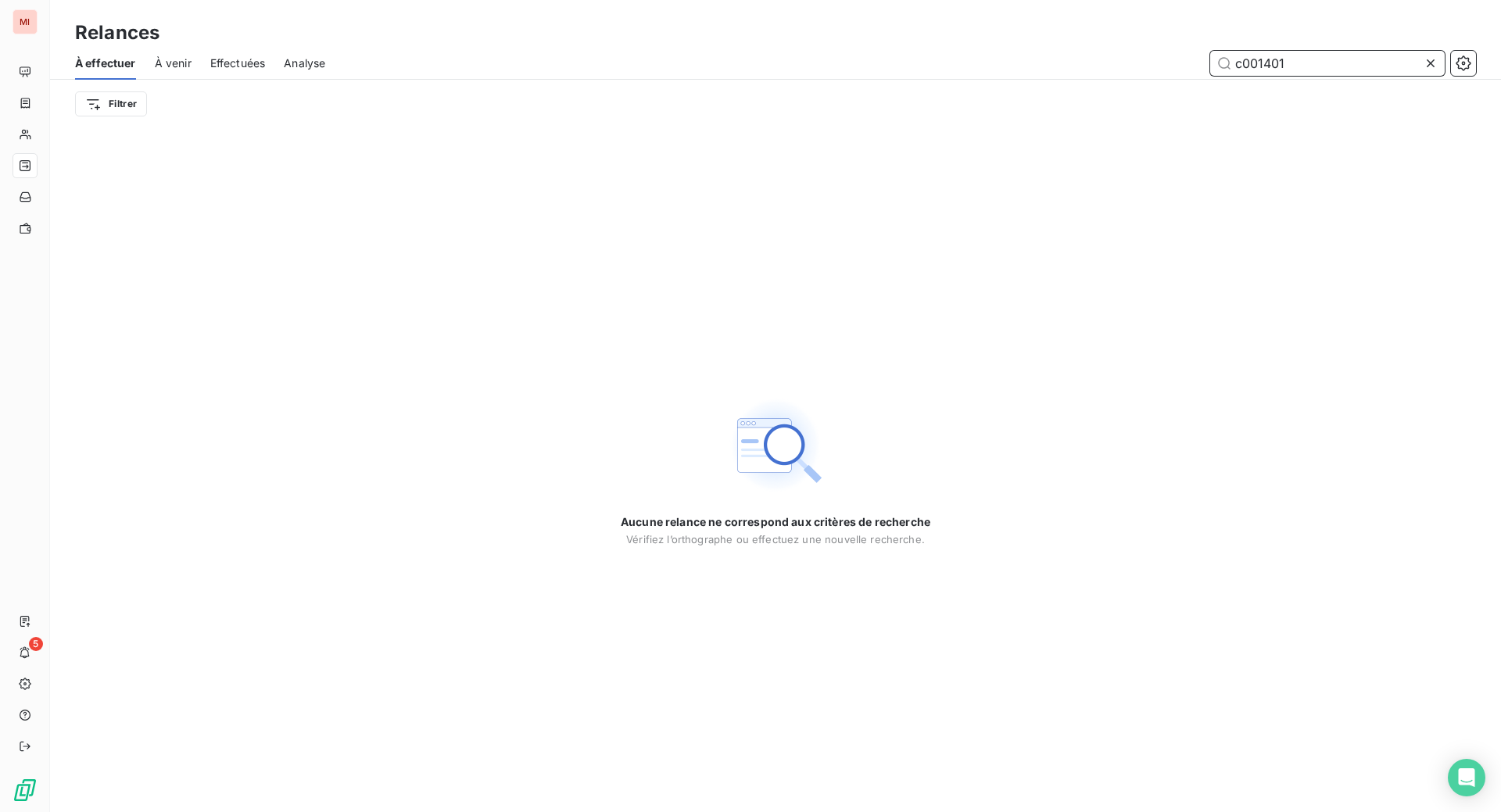
drag, startPoint x: 1316, startPoint y: 88, endPoint x: 1025, endPoint y: 54, distance: 293.0
click at [1027, 55] on div "Relances À effectuer À venir Effectuées Analyse c001401 Filtrer" at bounding box center [775, 64] width 1451 height 128
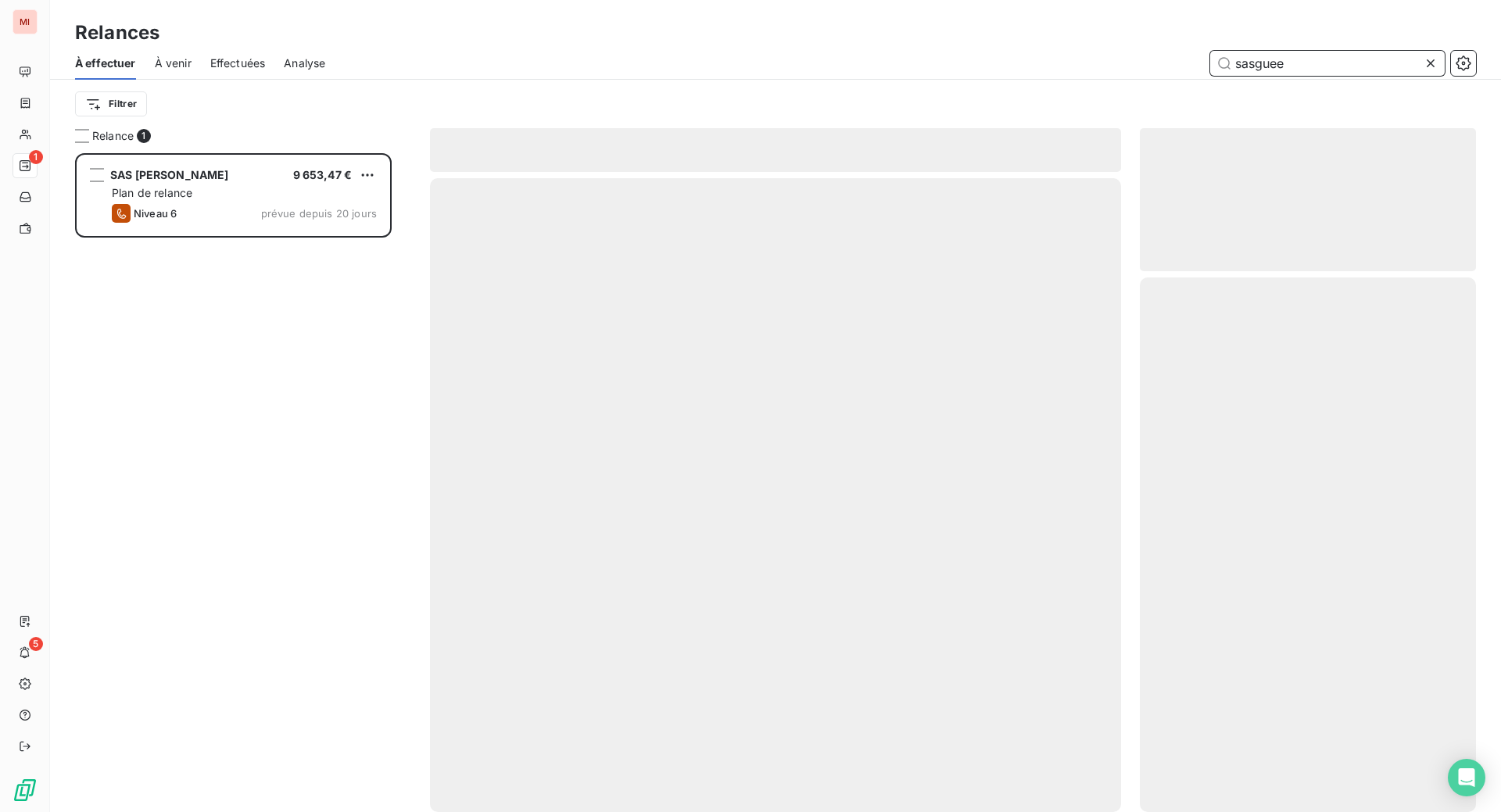
scroll to position [619, 299]
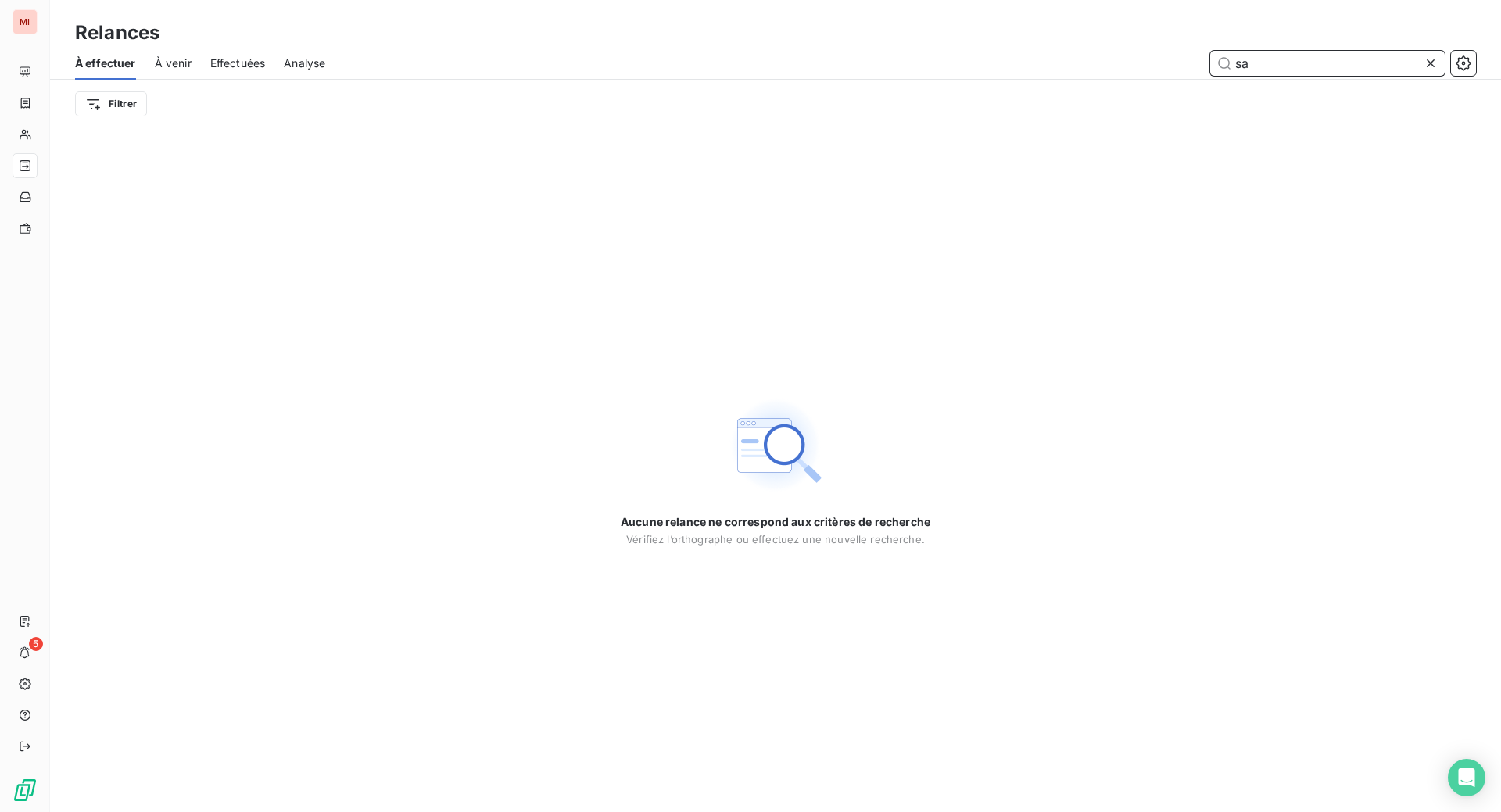
type input "s"
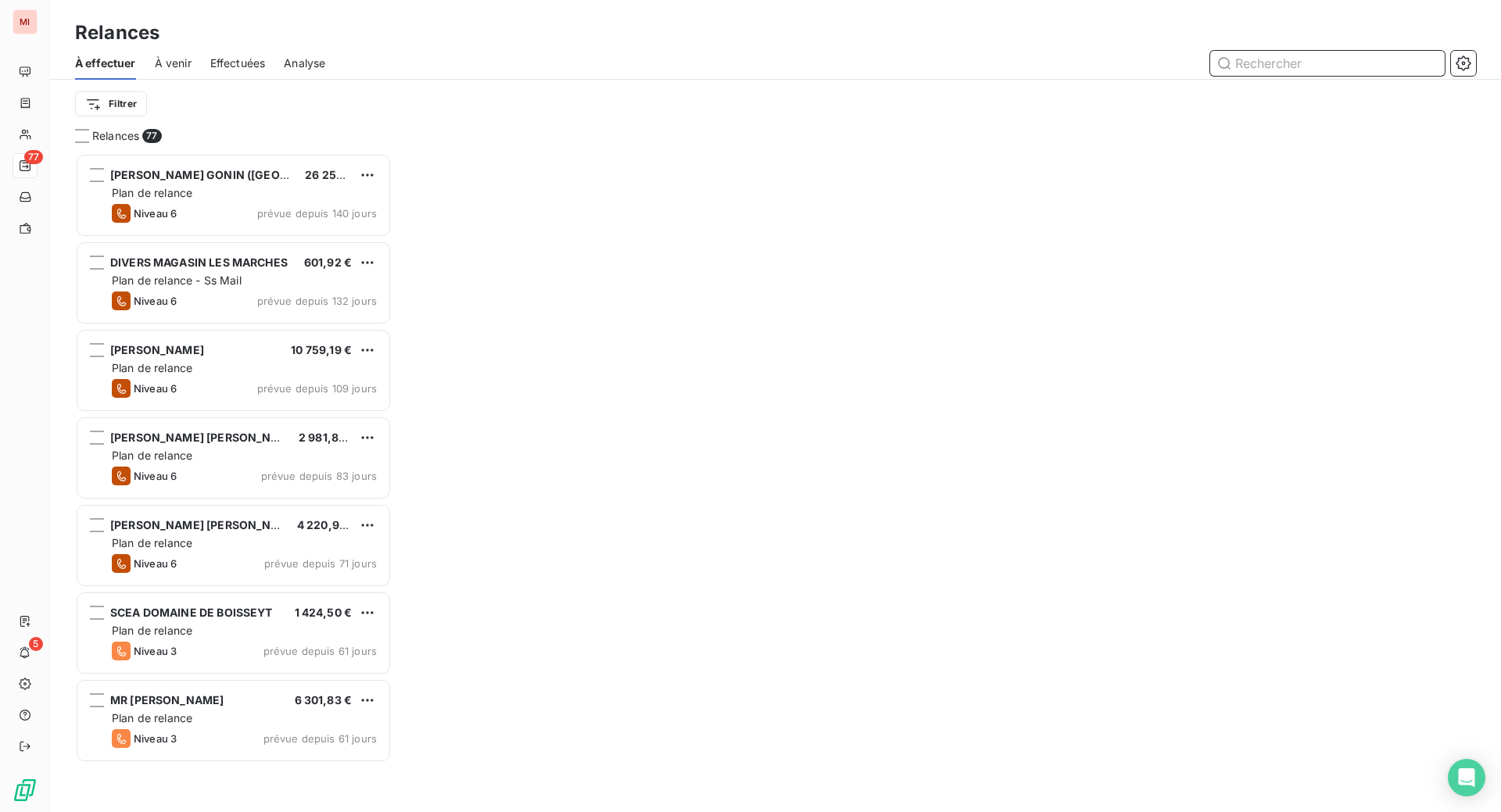
scroll to position [619, 299]
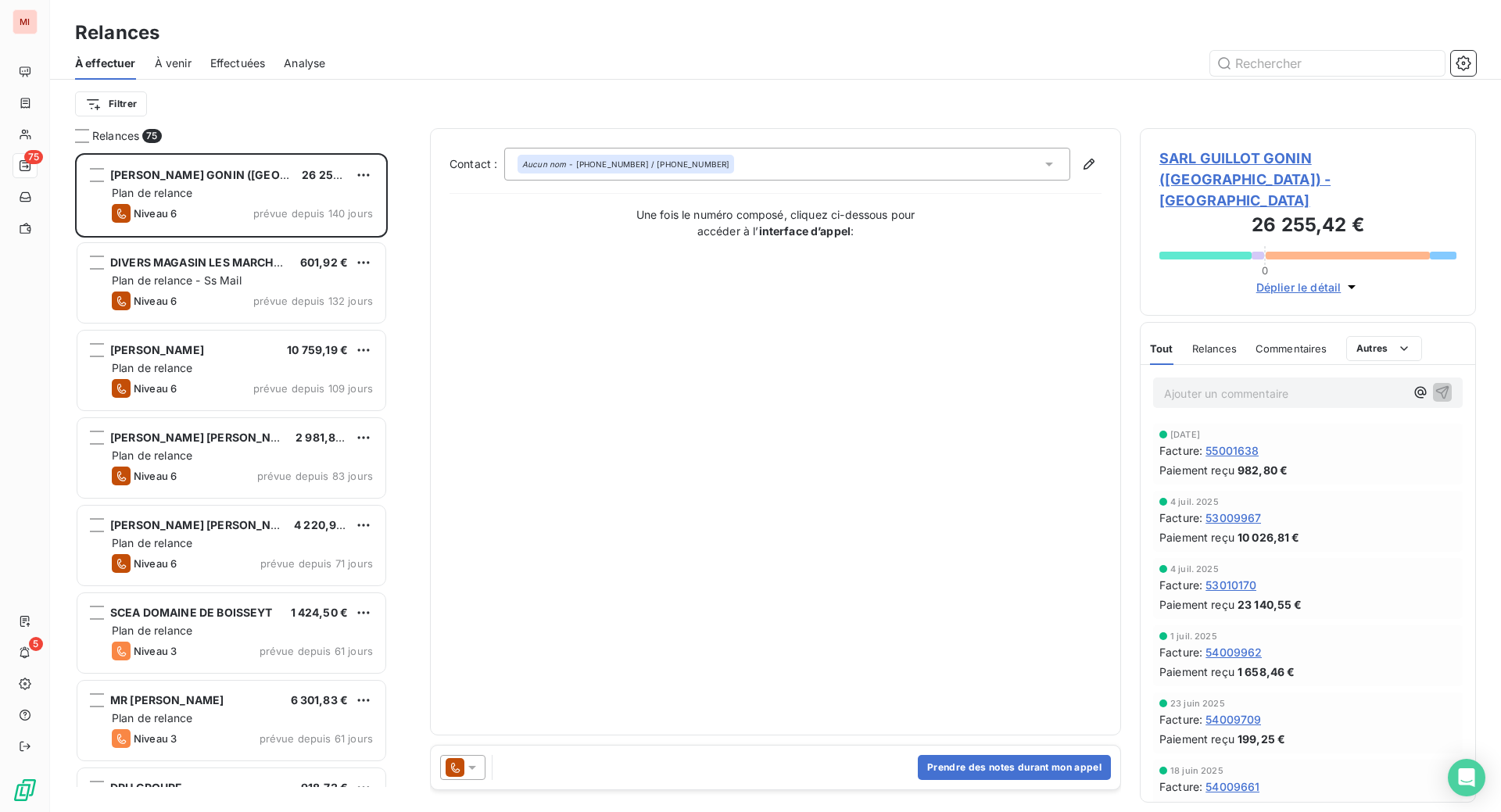
drag, startPoint x: 661, startPoint y: 40, endPoint x: 807, endPoint y: 41, distance: 146.0
click at [681, 40] on div "Relances" at bounding box center [775, 33] width 1451 height 28
drag, startPoint x: 1316, startPoint y: 109, endPoint x: 1311, endPoint y: 97, distance: 13.0
click at [1316, 105] on div "À effectuer À venir Effectuées Analyse Filtrer" at bounding box center [775, 87] width 1451 height 81
click at [1303, 76] on input "text" at bounding box center [1328, 64] width 234 height 25
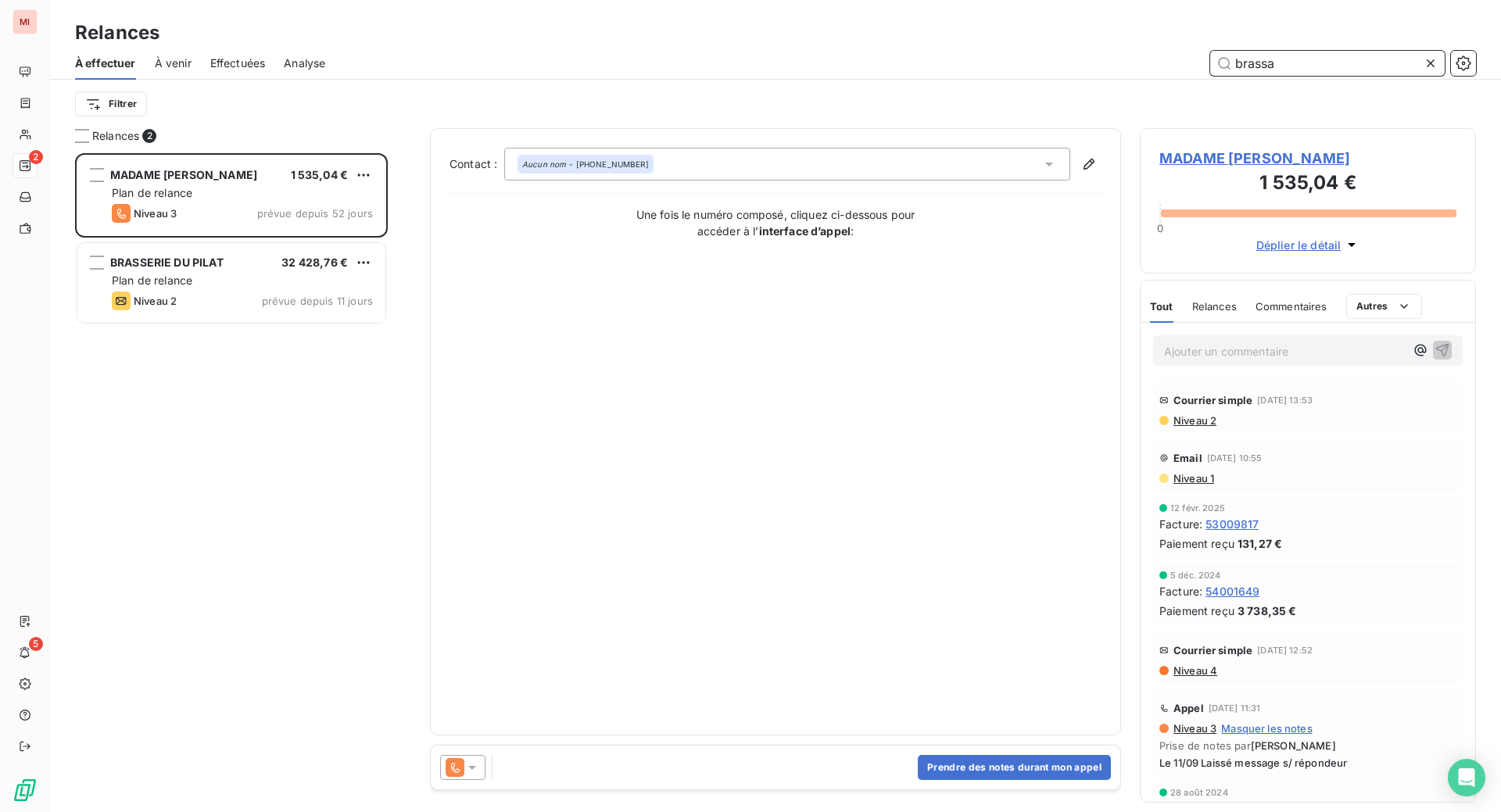
scroll to position [619, 299]
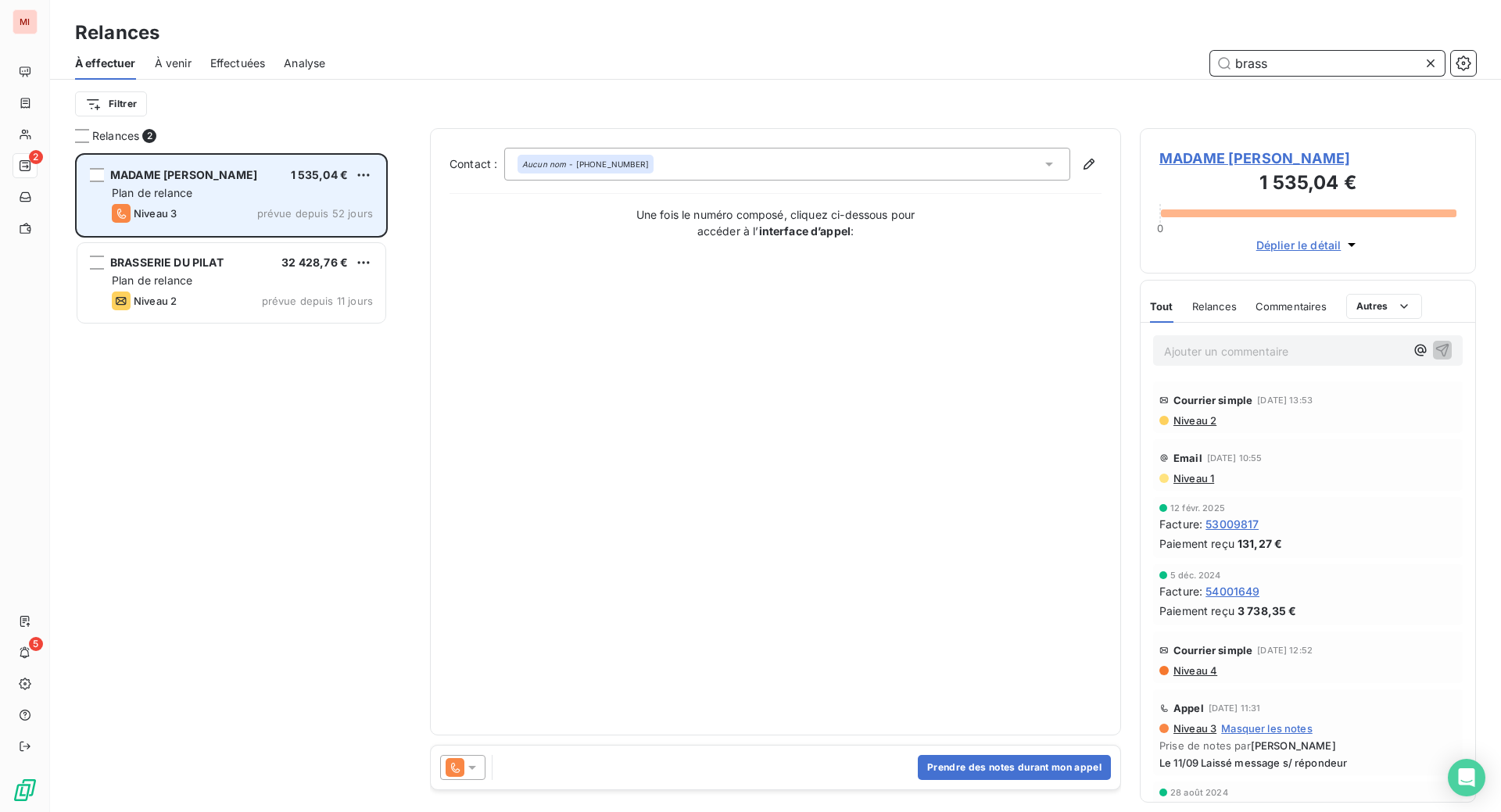
type input "brass"
click at [260, 201] on div "Plan de relance" at bounding box center [243, 193] width 261 height 16
click at [254, 201] on div "Plan de relance" at bounding box center [243, 193] width 261 height 16
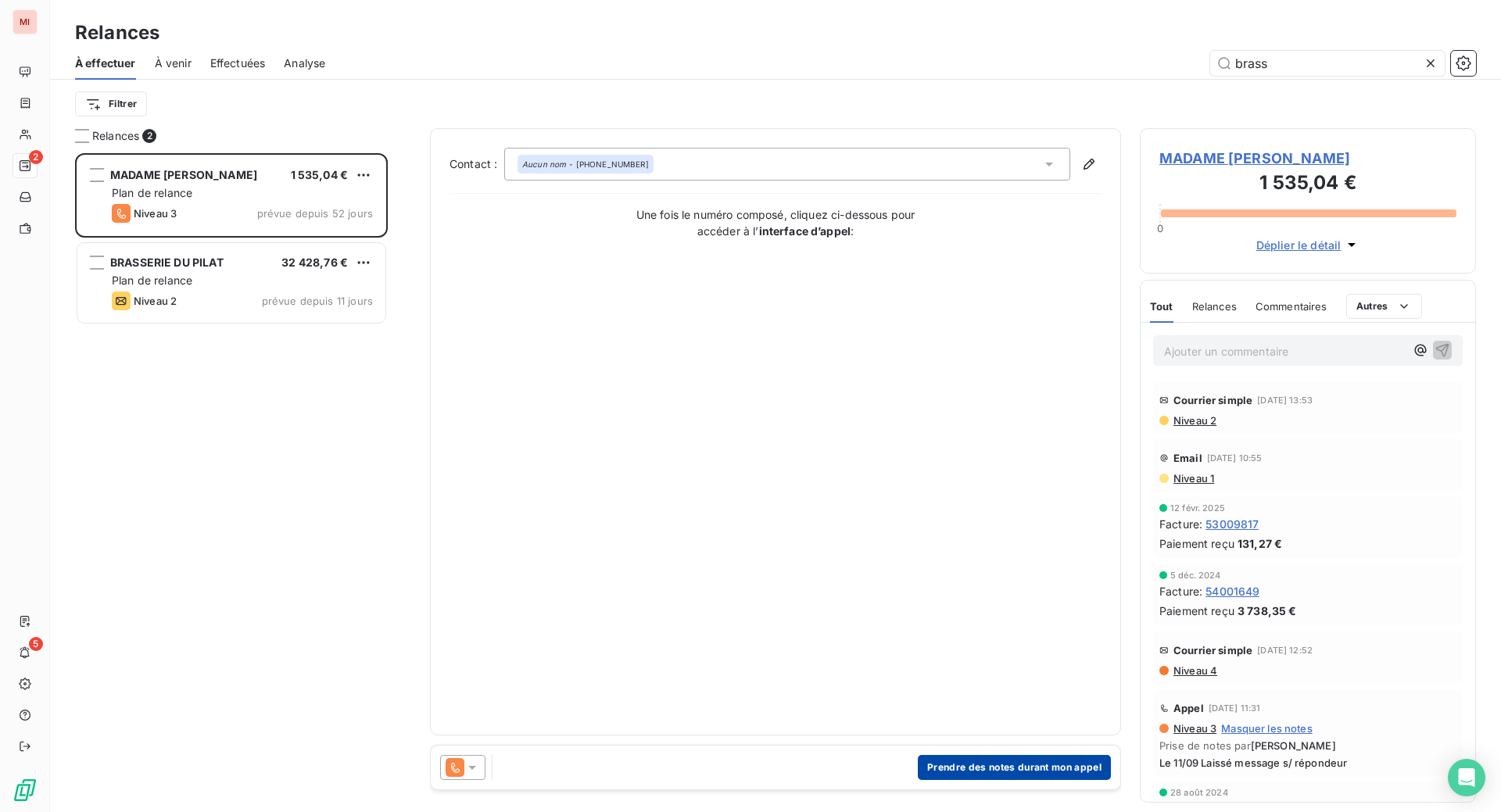
click at [969, 780] on button "Prendre des notes durant mon appel" at bounding box center [1014, 768] width 193 height 25
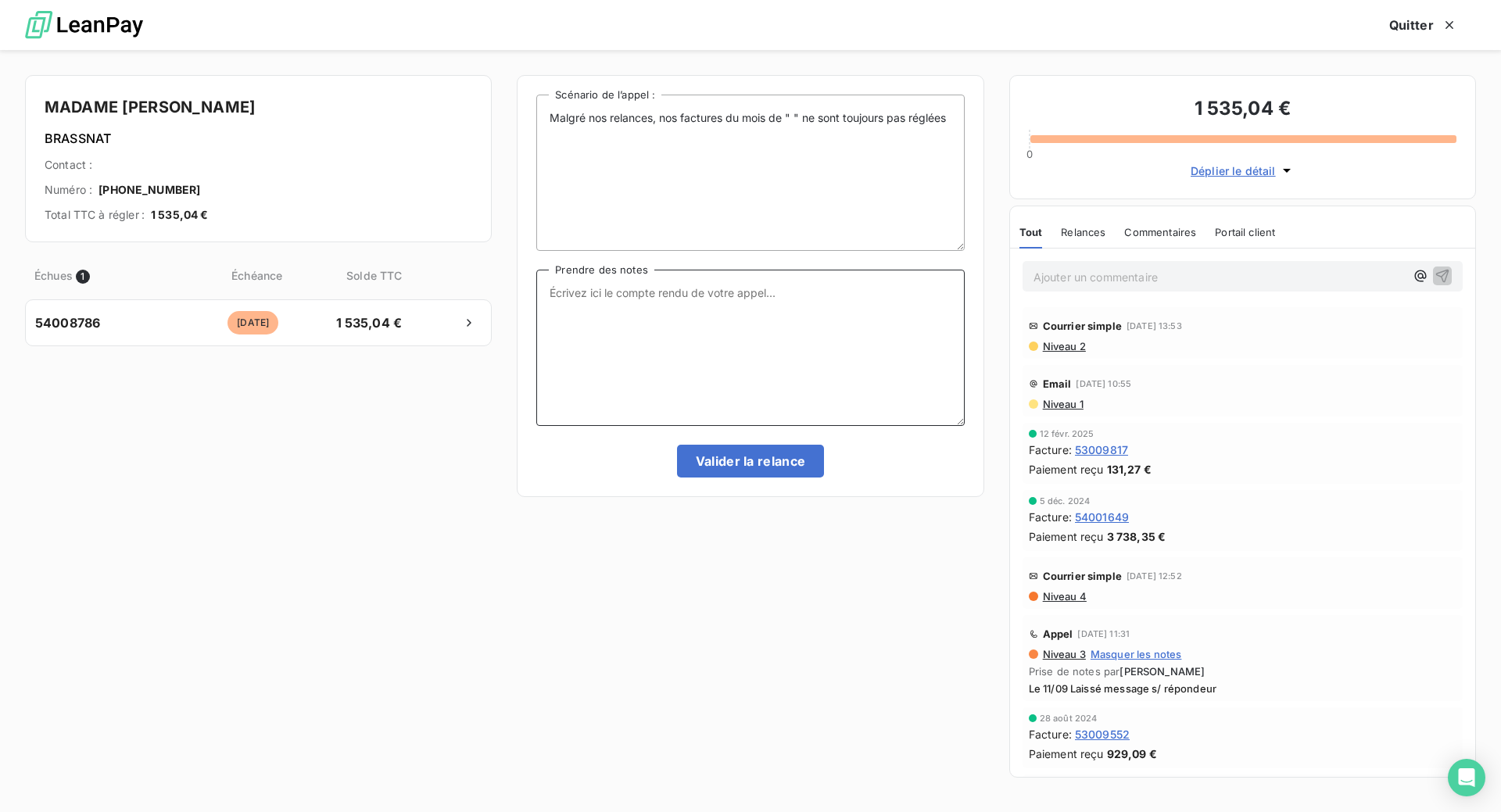
click at [599, 355] on textarea "Prendre des notes" at bounding box center [750, 347] width 428 height 157
paste textarea "Le 17/09 Com tél laissé message s/ répondeur"
type textarea "Le 17/09 Com tél laissé message s/ répondeur"
click at [735, 478] on button "Valider la relance" at bounding box center [751, 460] width 148 height 33
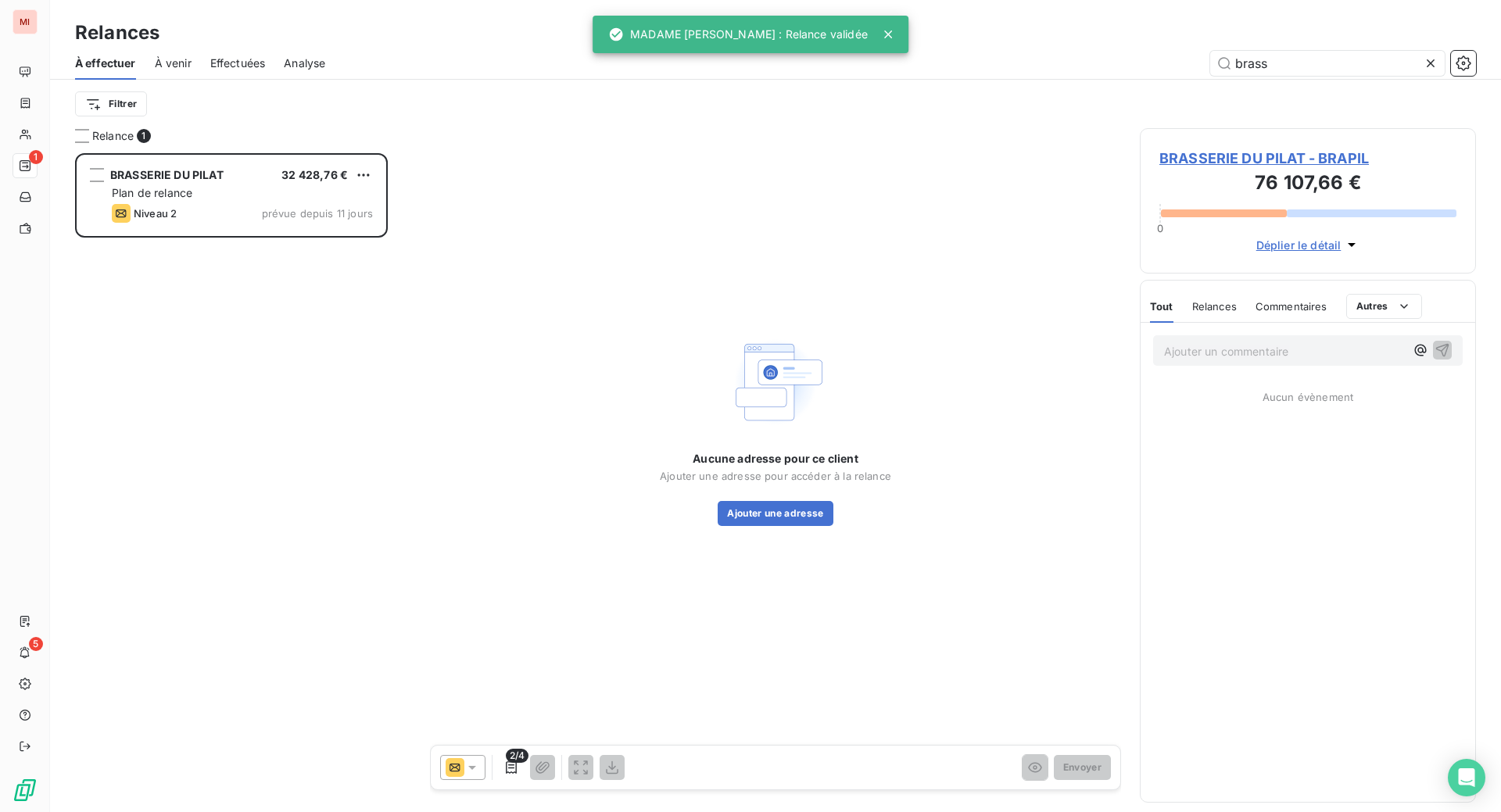
scroll to position [619, 299]
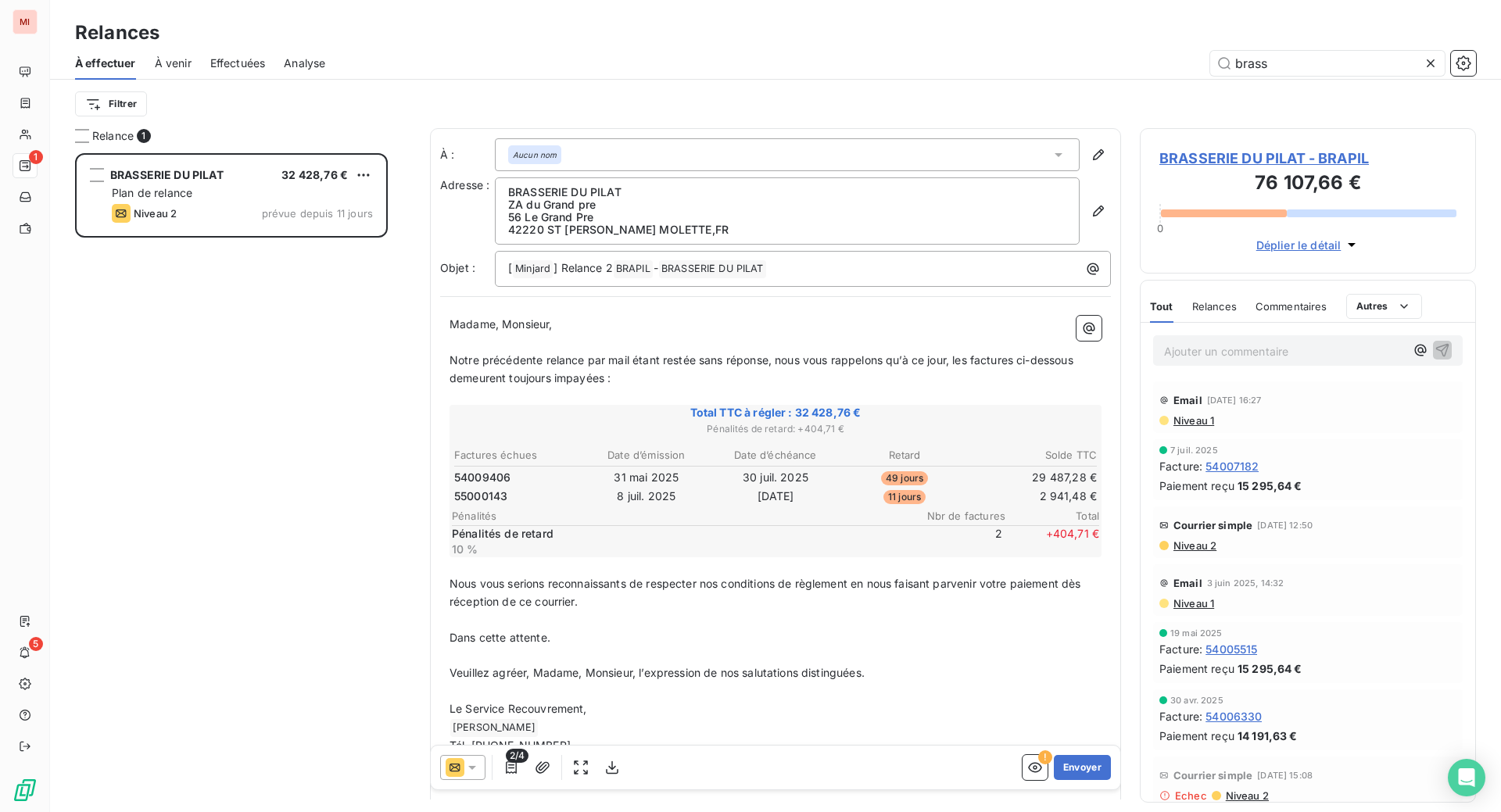
click at [717, 29] on div "Relances" at bounding box center [775, 33] width 1451 height 28
click at [1423, 71] on icon at bounding box center [1431, 63] width 16 height 16
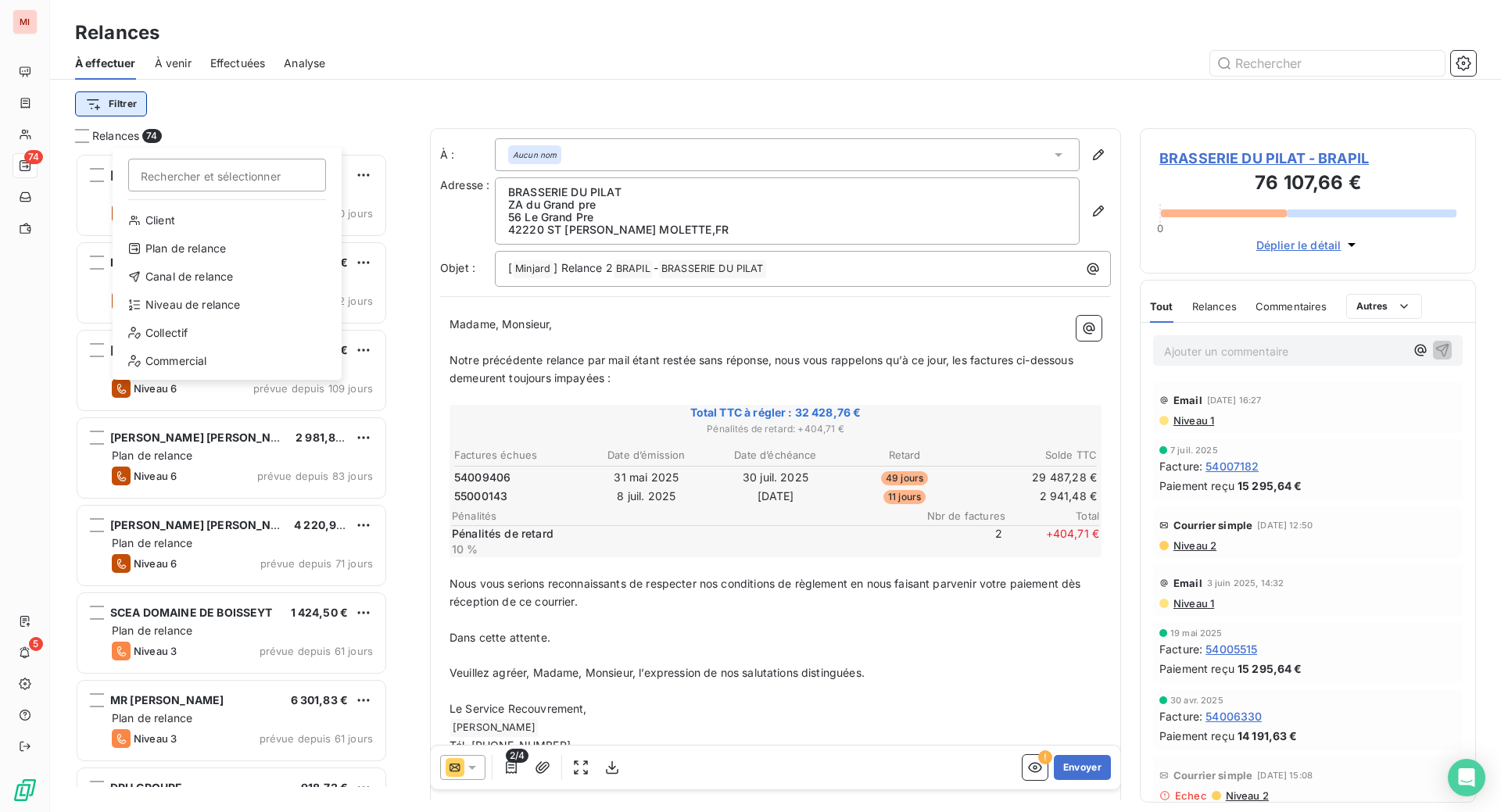
click at [174, 132] on html "MI 74 5 Relances À effectuer À venir Effectuées Analyse Filtrer Rechercher et s…" at bounding box center [750, 406] width 1501 height 812
click at [185, 317] on div "Niveau de relance" at bounding box center [227, 305] width 217 height 25
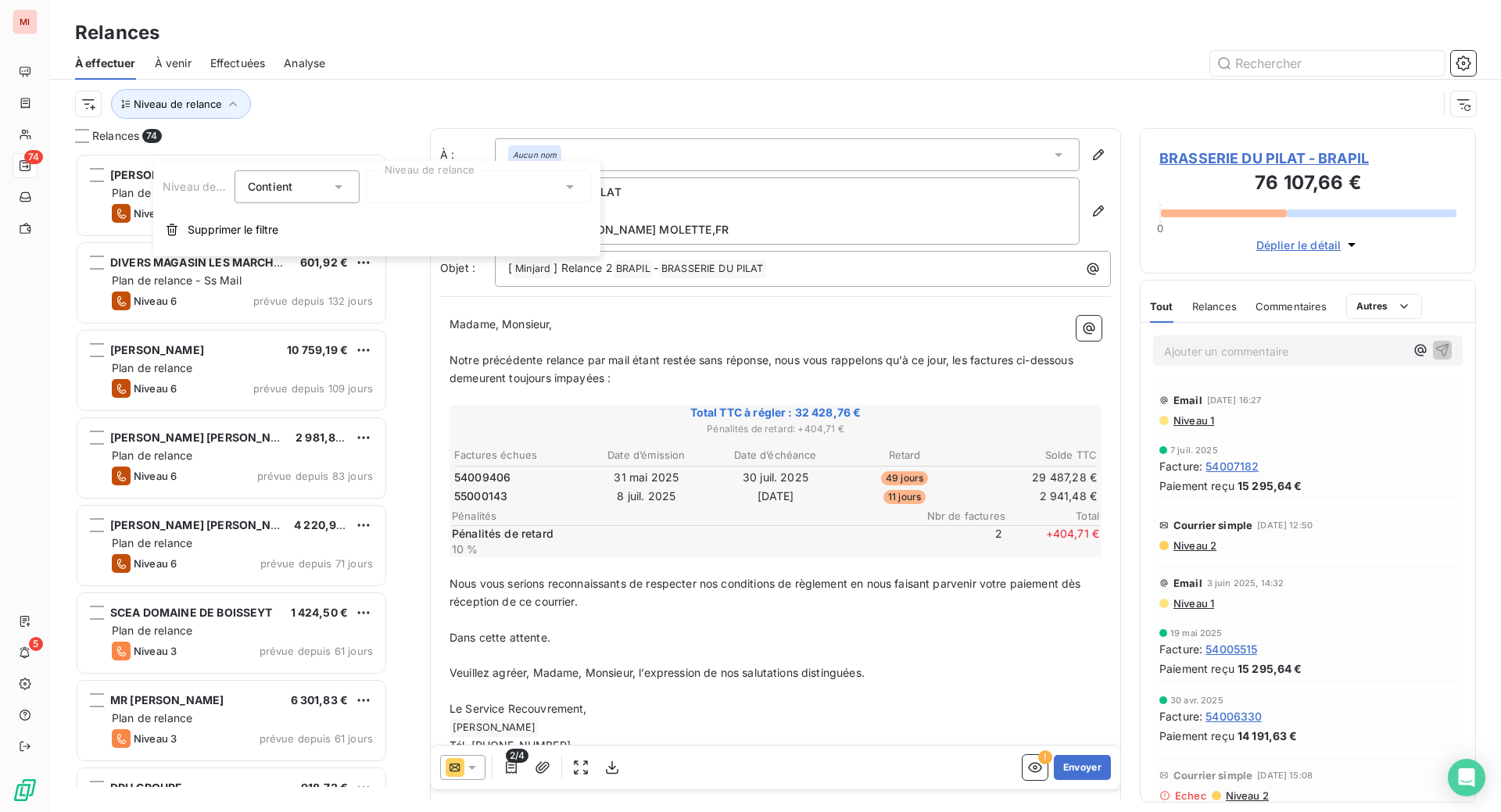
click at [563, 191] on icon at bounding box center [569, 187] width 16 height 16
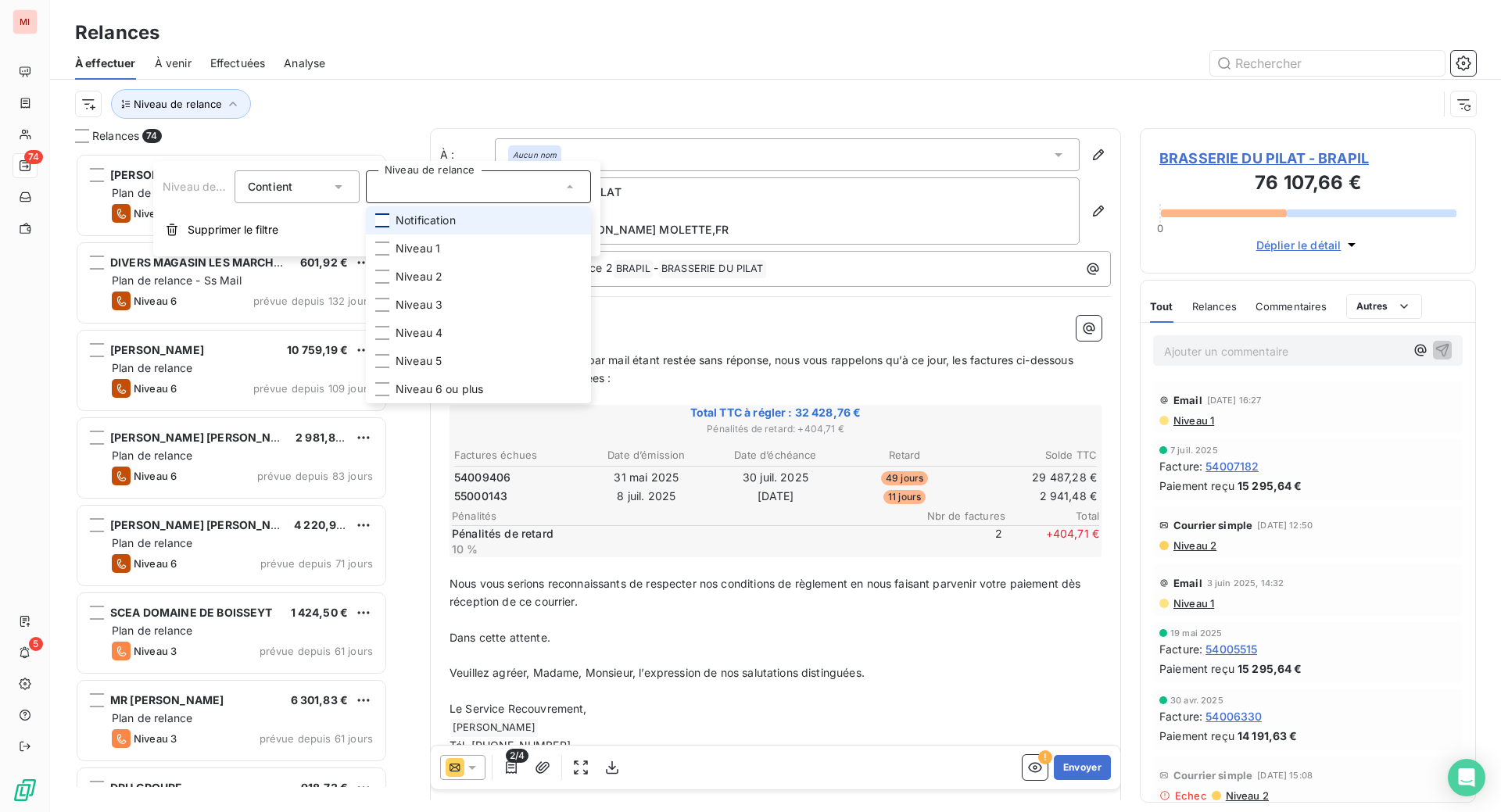
click at [389, 228] on div at bounding box center [382, 220] width 14 height 14
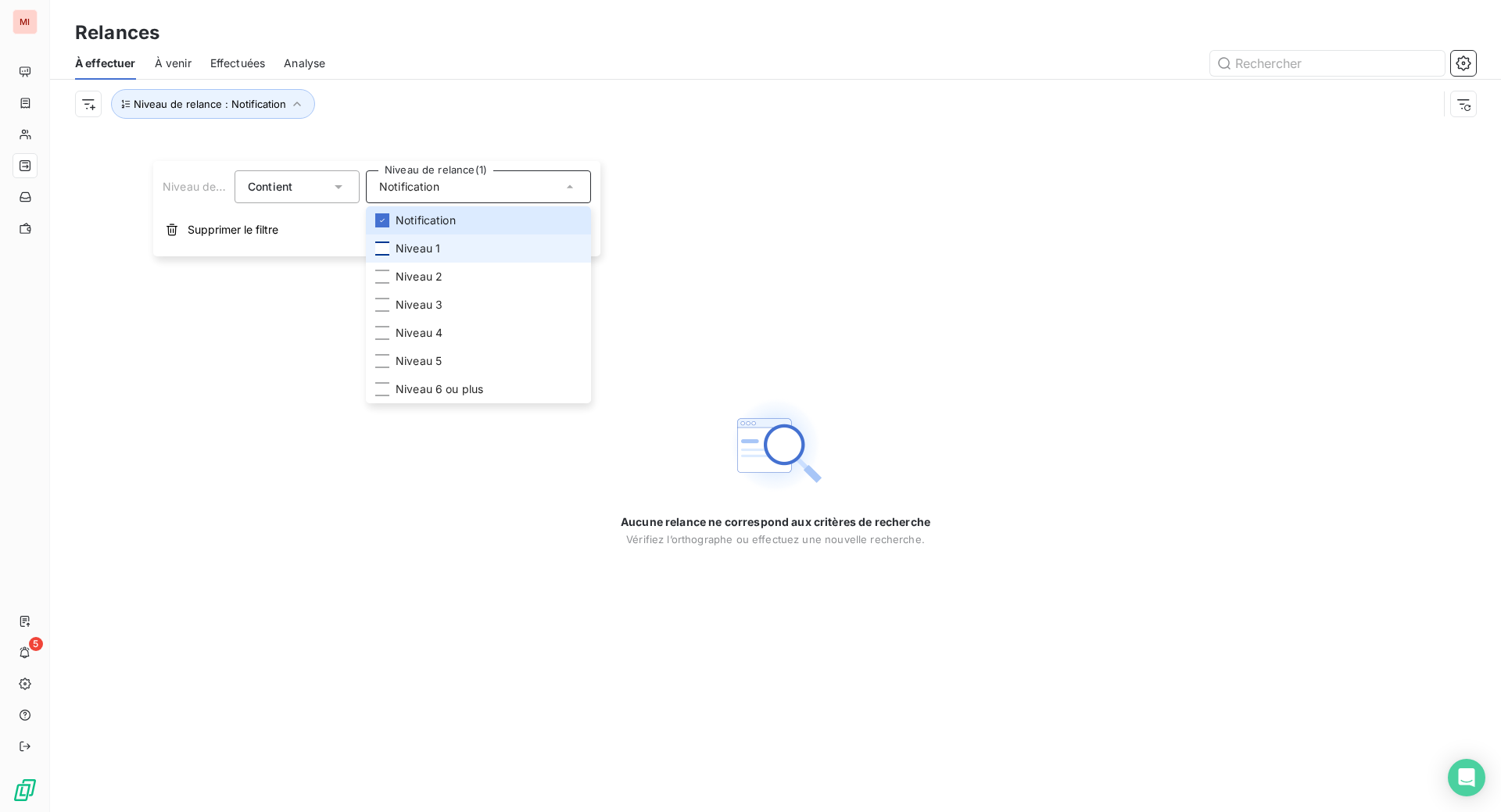
click at [389, 255] on div at bounding box center [382, 249] width 14 height 14
click at [397, 290] on li "Niveau 2" at bounding box center [478, 277] width 225 height 28
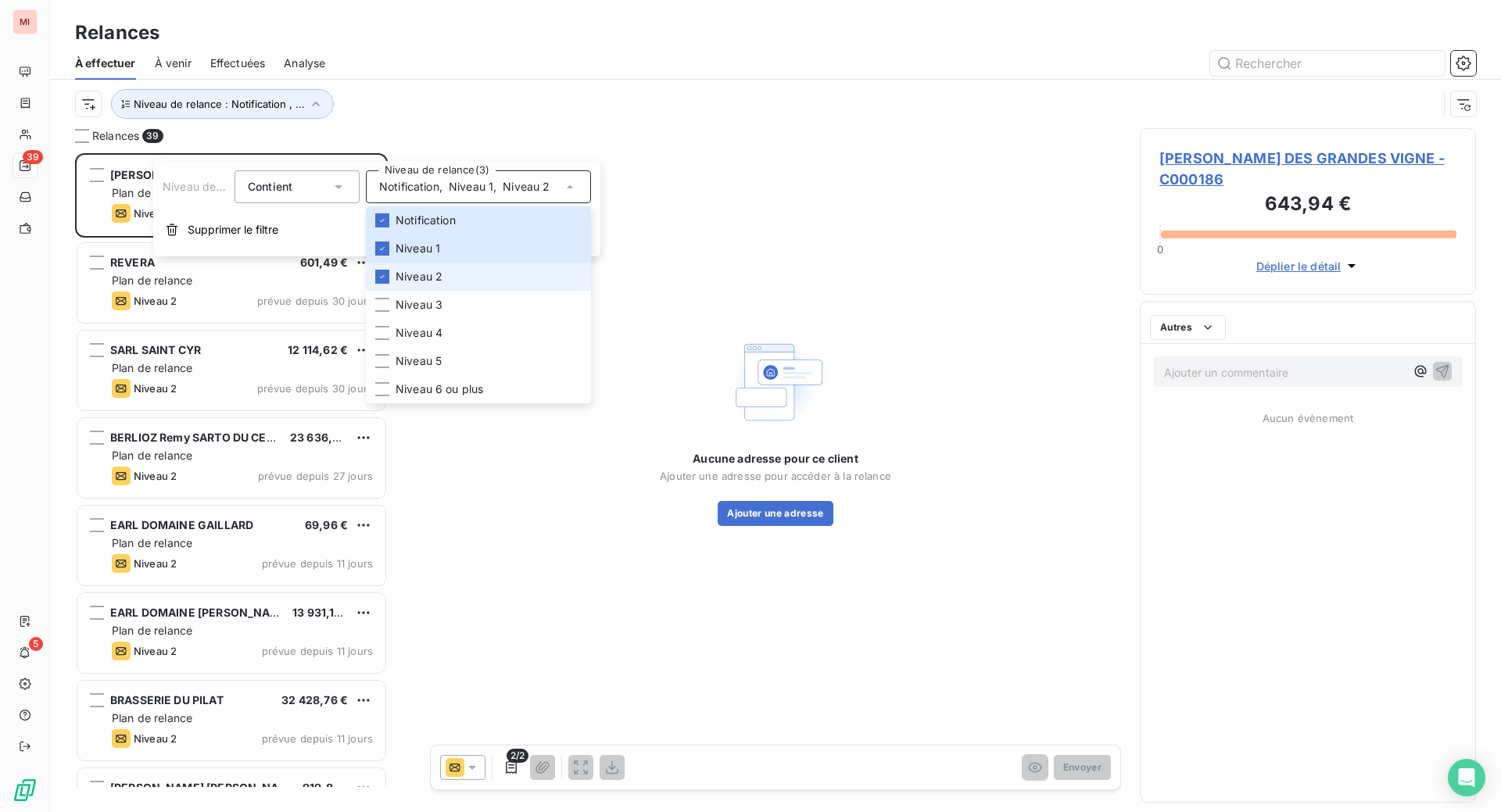
scroll to position [619, 299]
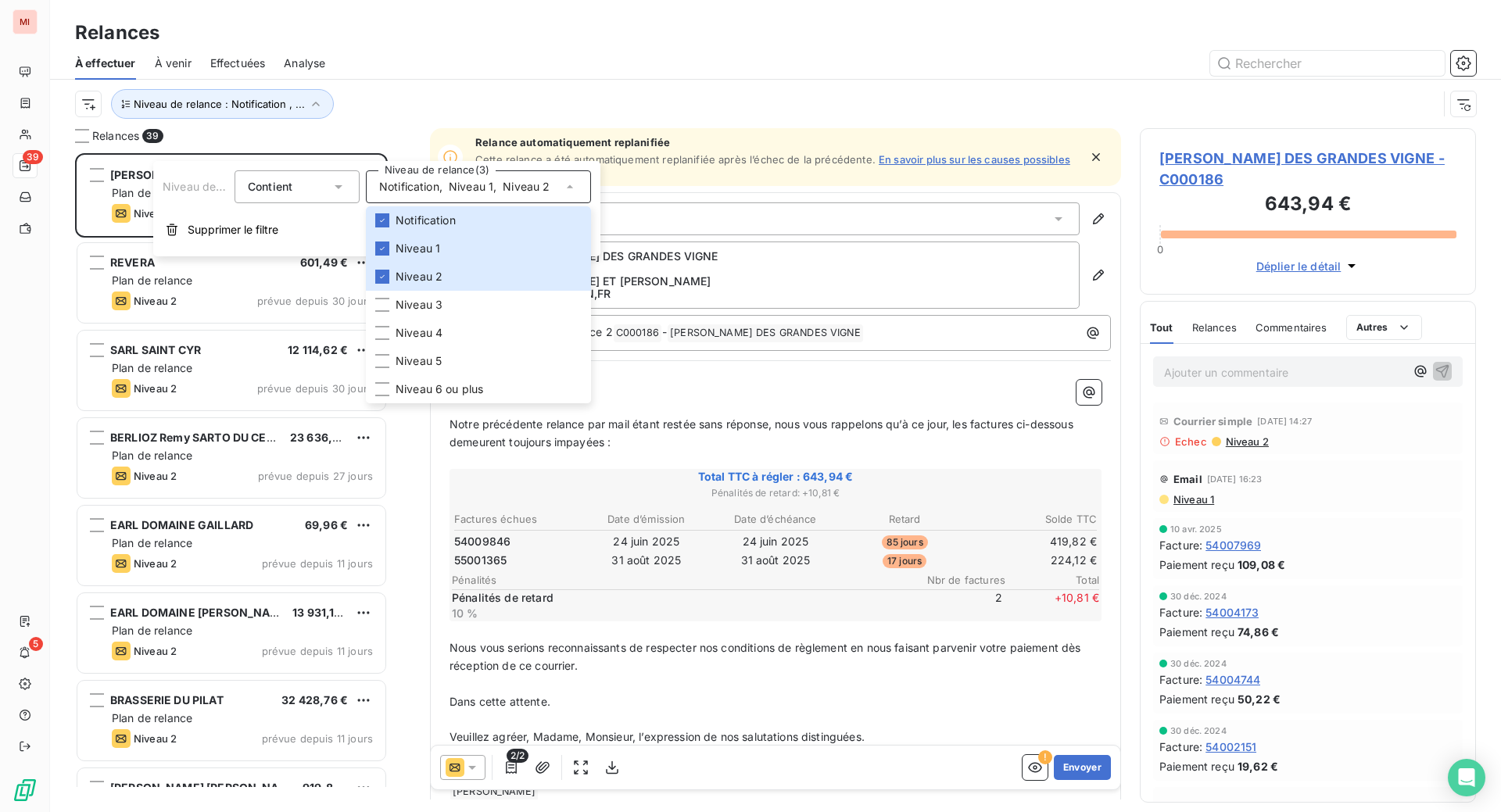
click at [639, 47] on div "Relances" at bounding box center [775, 33] width 1451 height 28
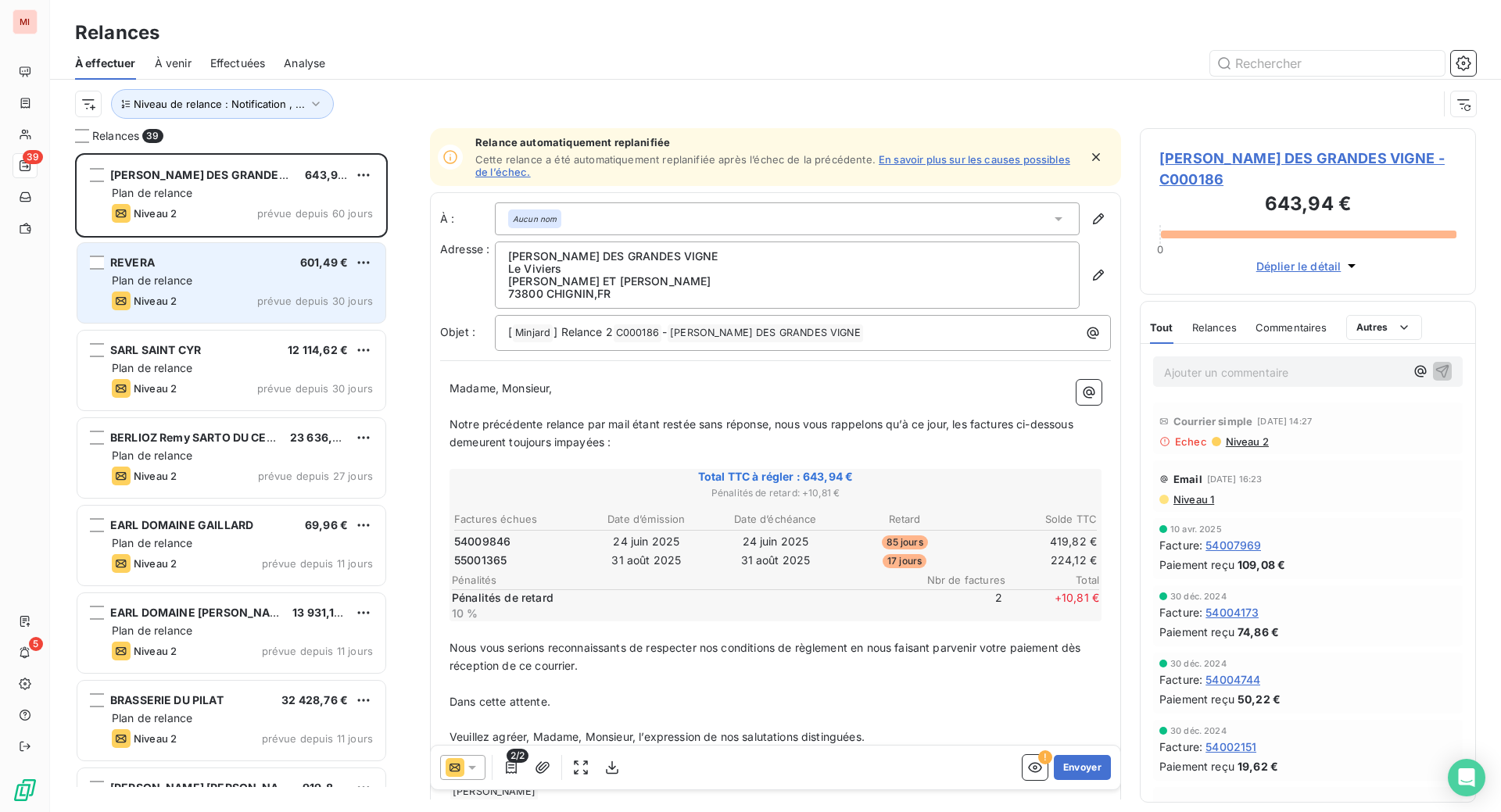
click at [260, 289] on div "Plan de relance" at bounding box center [243, 280] width 261 height 16
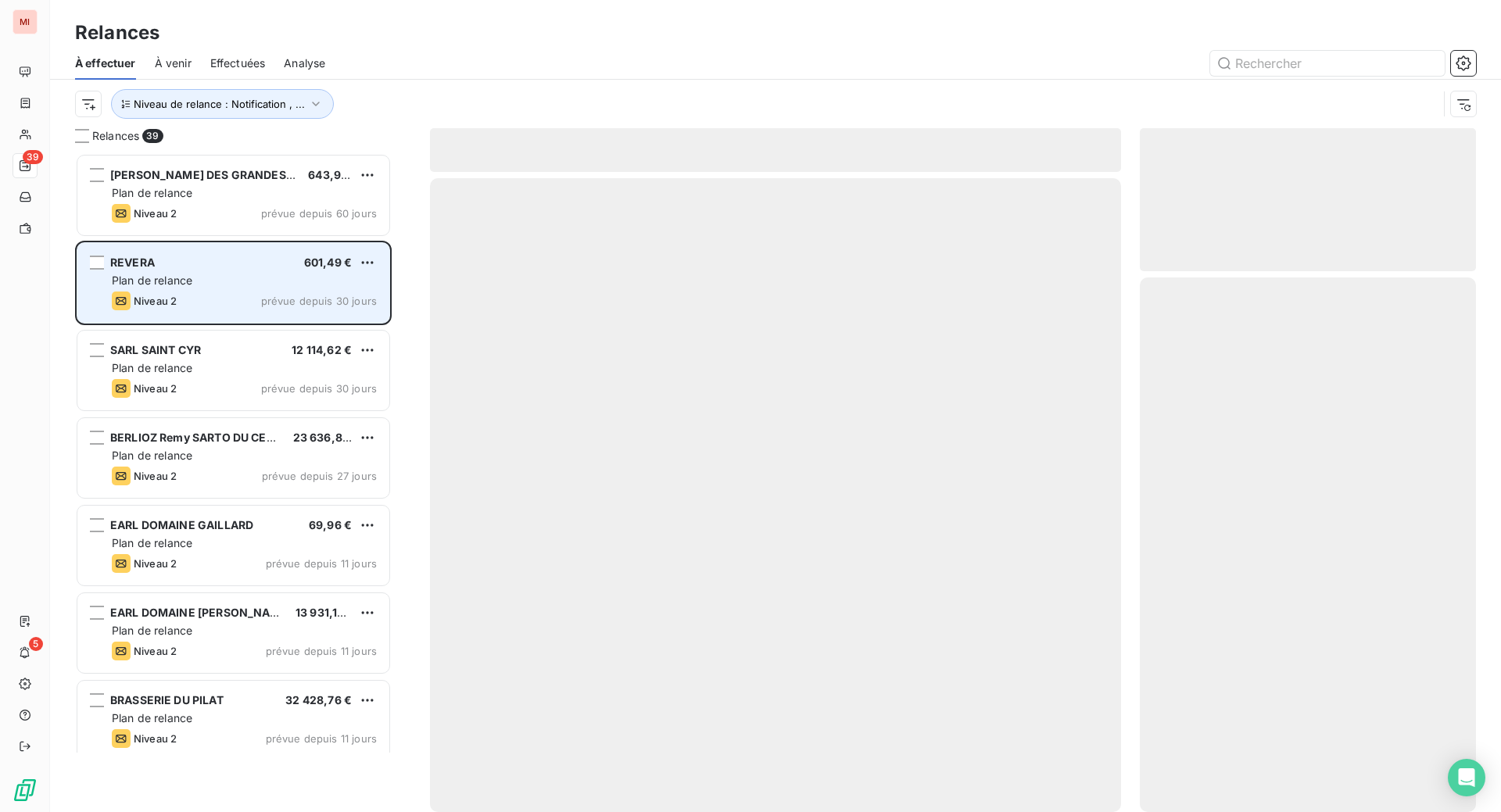
scroll to position [619, 299]
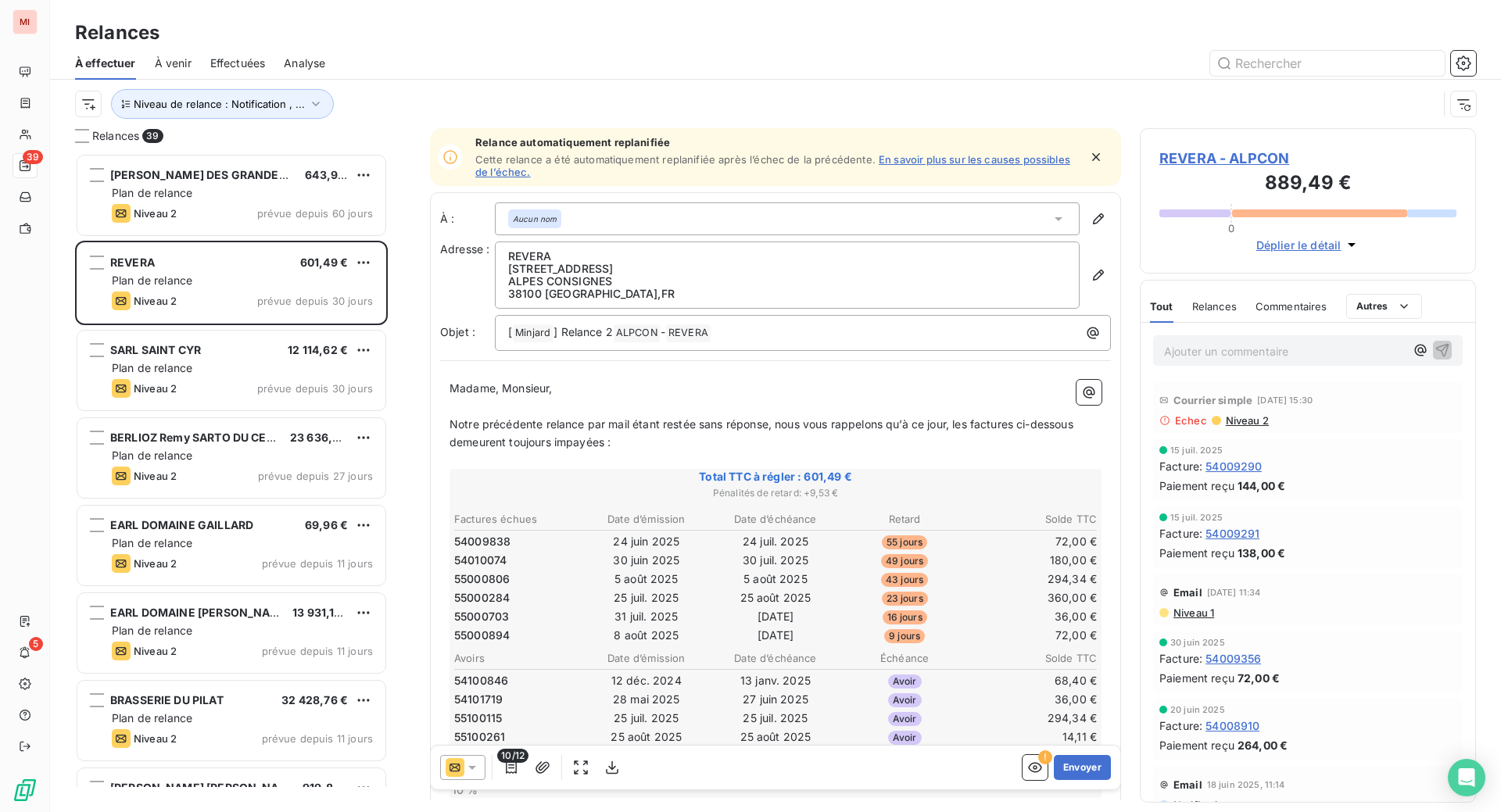
click at [717, 39] on div "Relances" at bounding box center [775, 33] width 1451 height 28
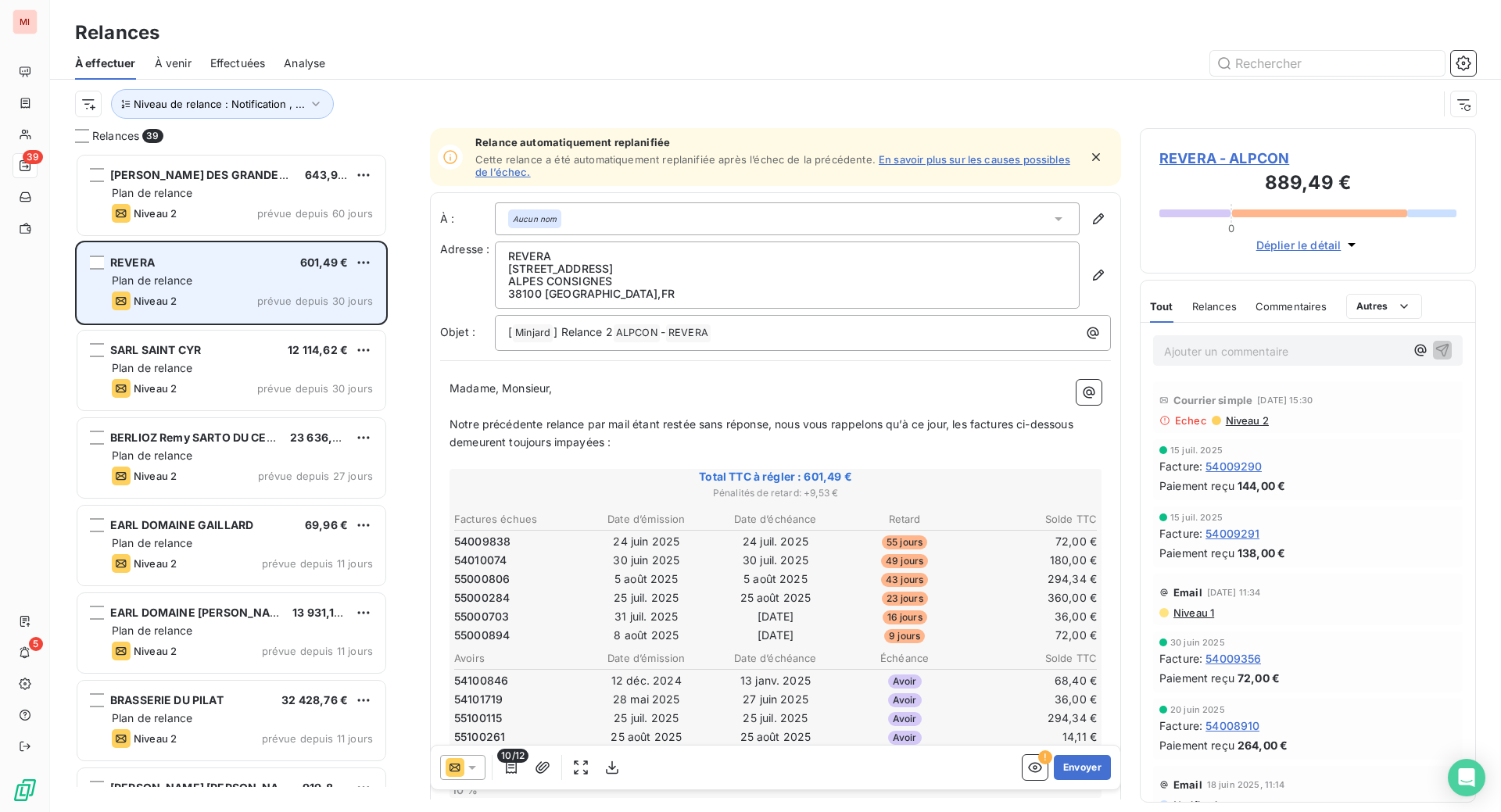
click at [260, 289] on div "Plan de relance" at bounding box center [243, 280] width 261 height 16
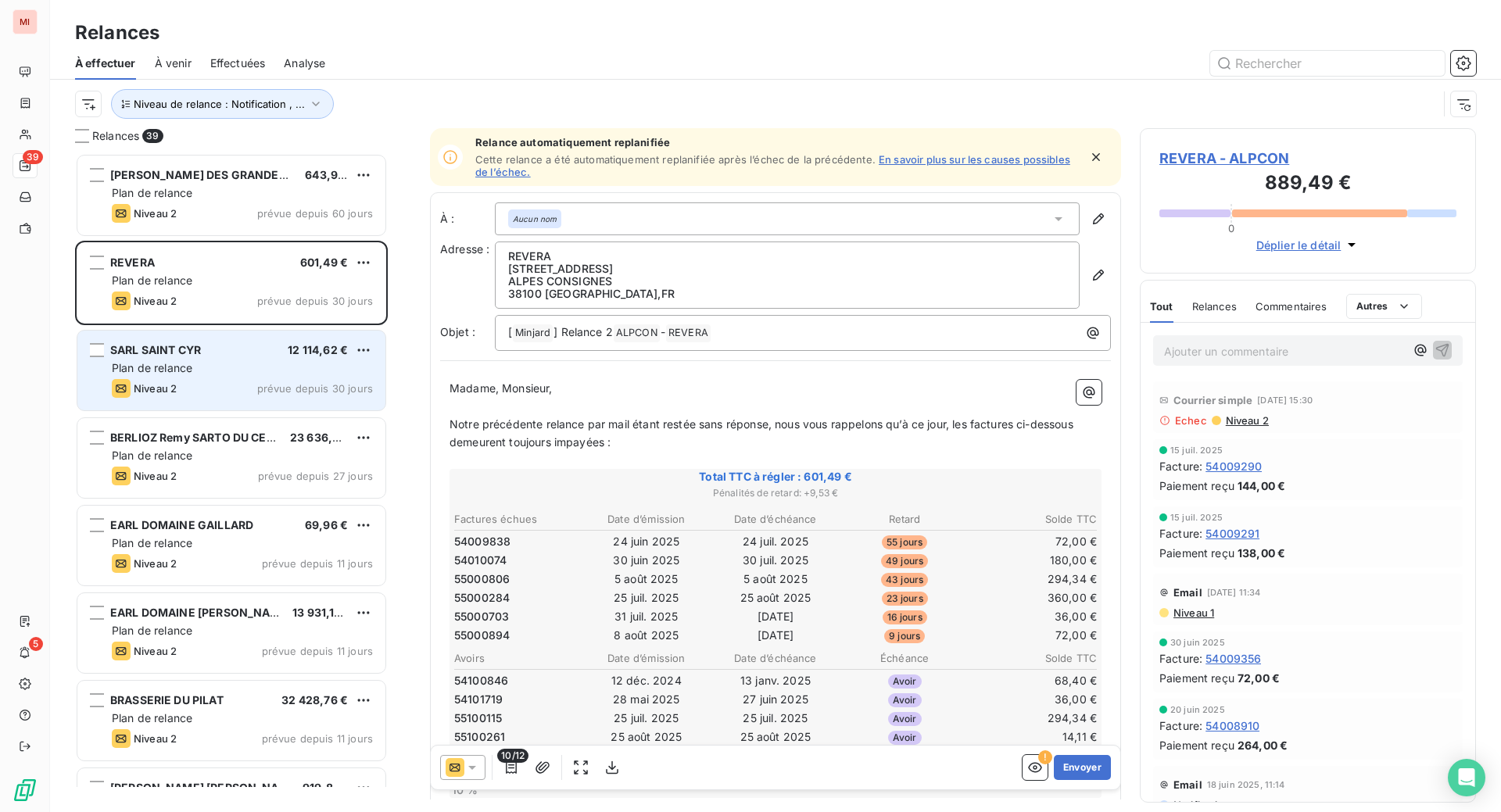
click at [193, 374] on span "Plan de relance" at bounding box center [152, 367] width 80 height 13
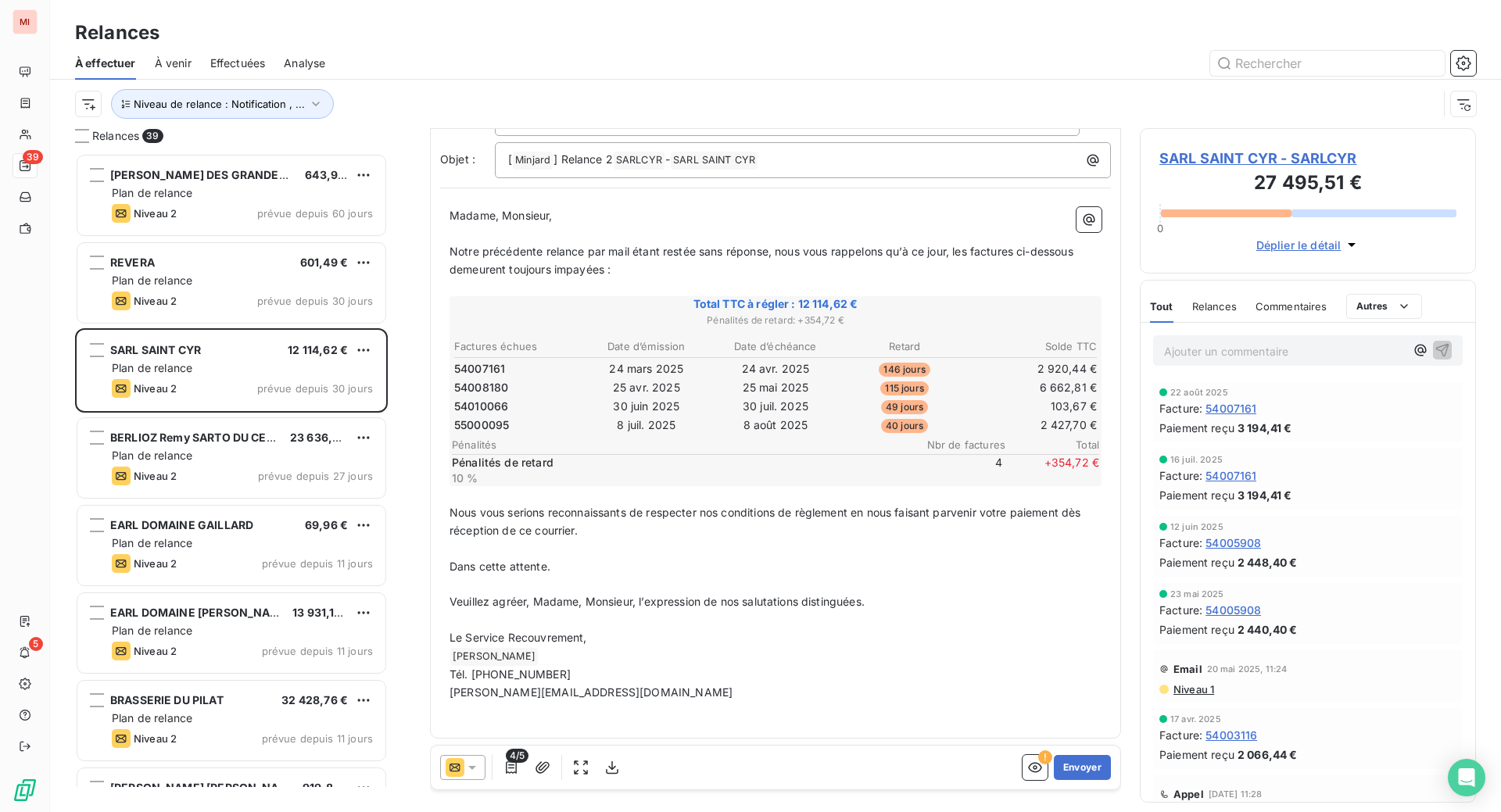
scroll to position [196, 0]
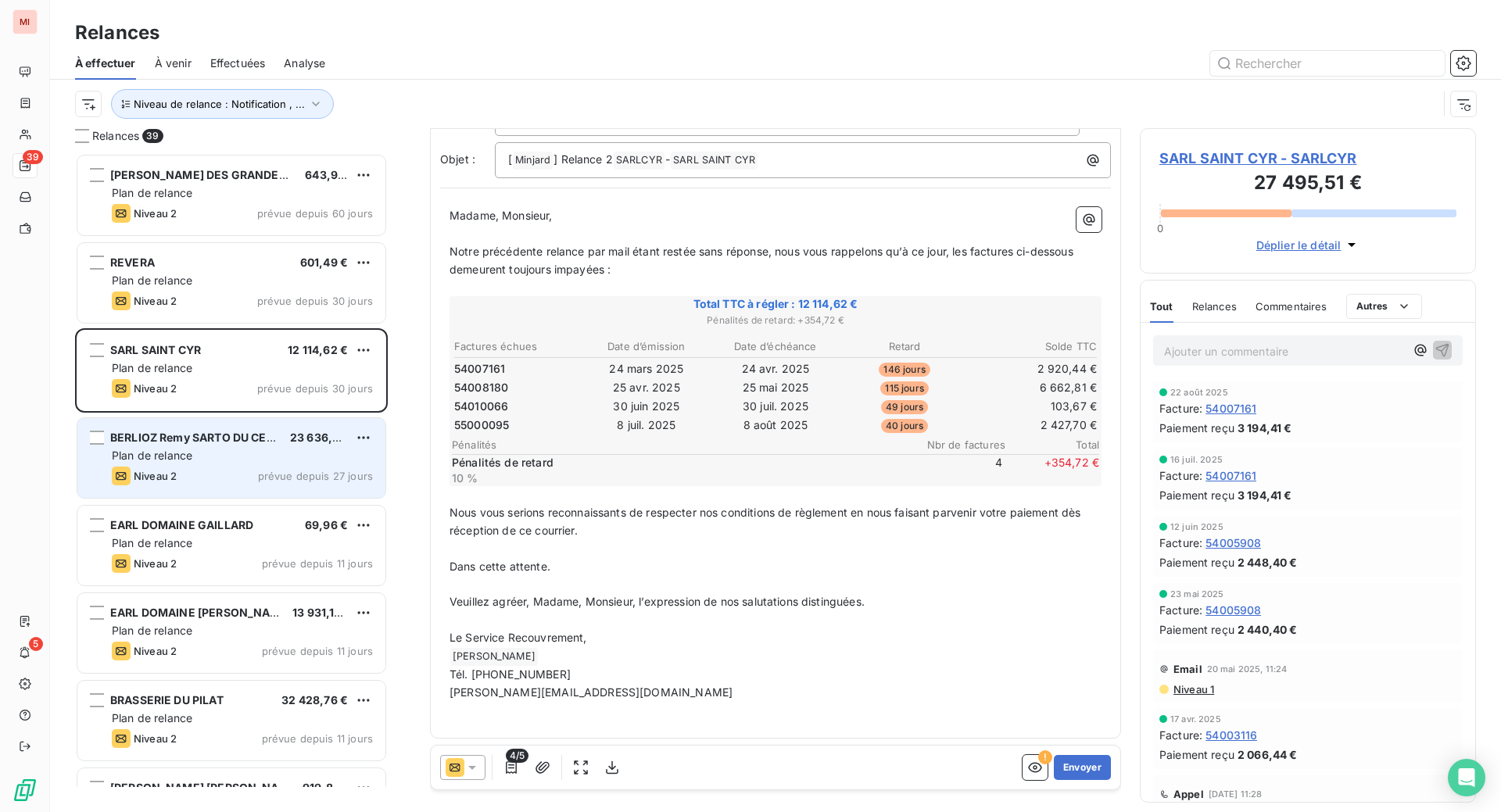
click at [232, 464] on div "Plan de relance" at bounding box center [243, 455] width 261 height 16
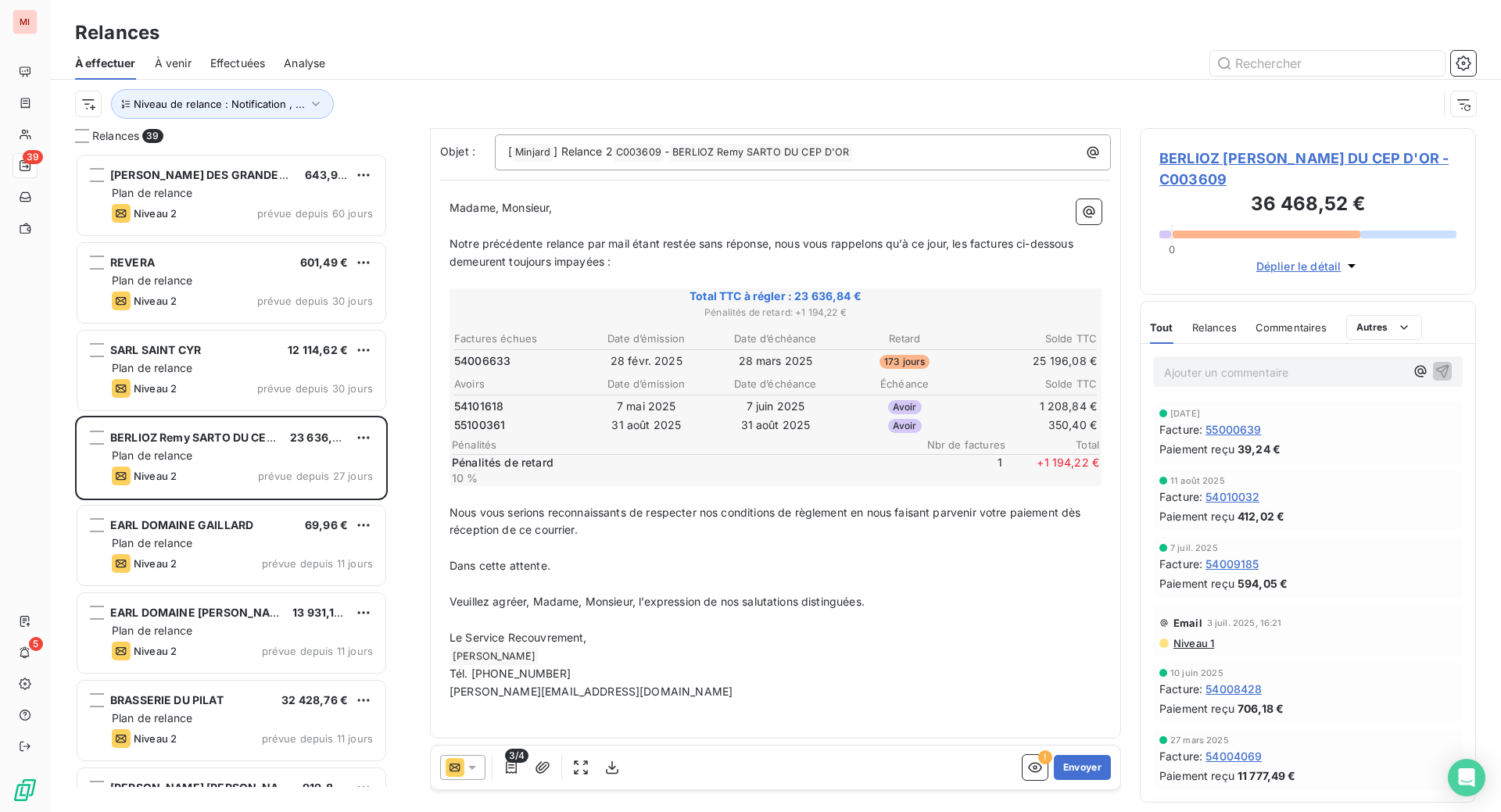
scroll to position [294, 0]
click at [1246, 383] on p "Ajouter un commentaire ﻿" at bounding box center [1285, 372] width 241 height 19
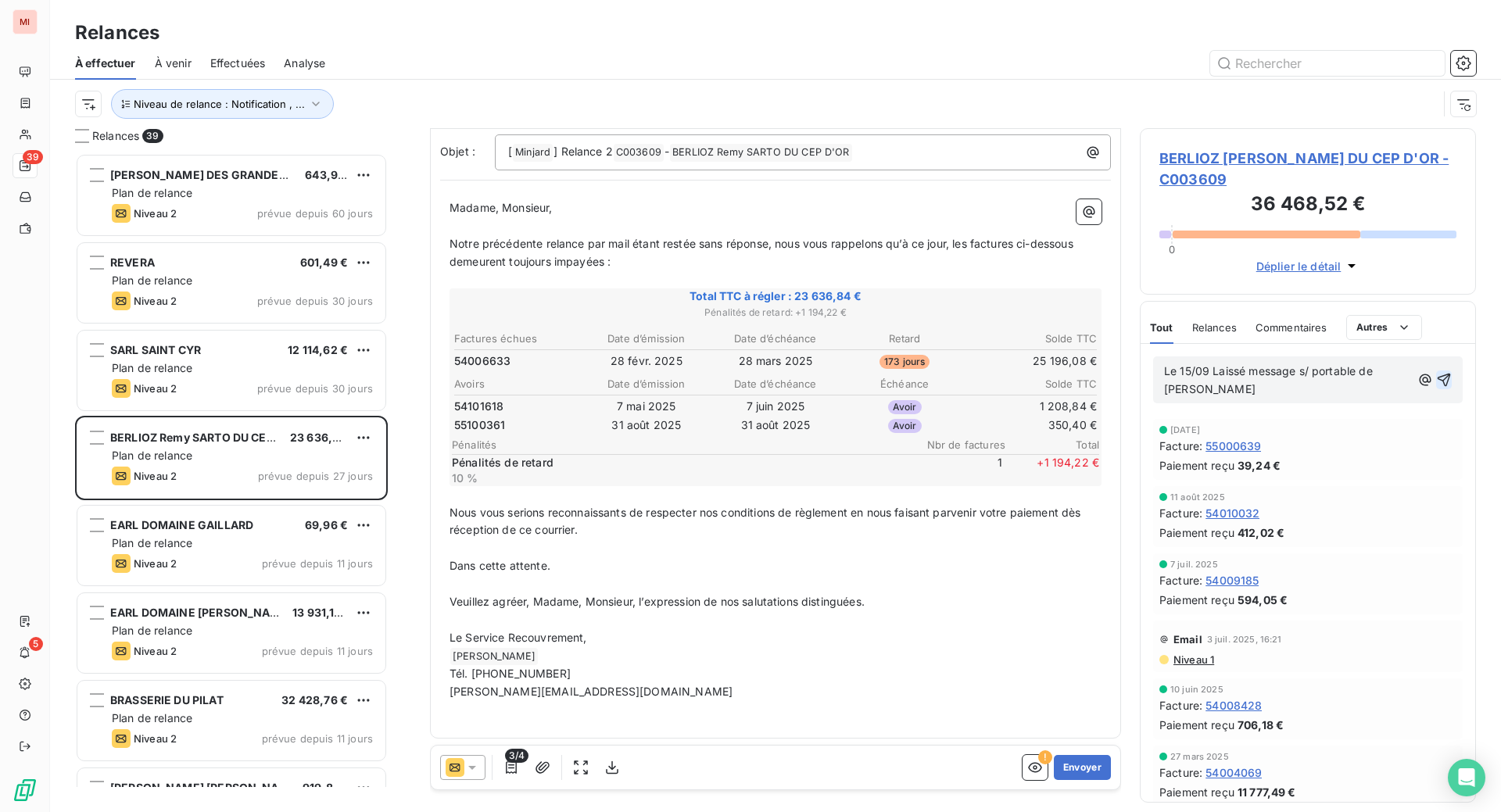
click at [1437, 388] on icon "button" at bounding box center [1444, 380] width 16 height 16
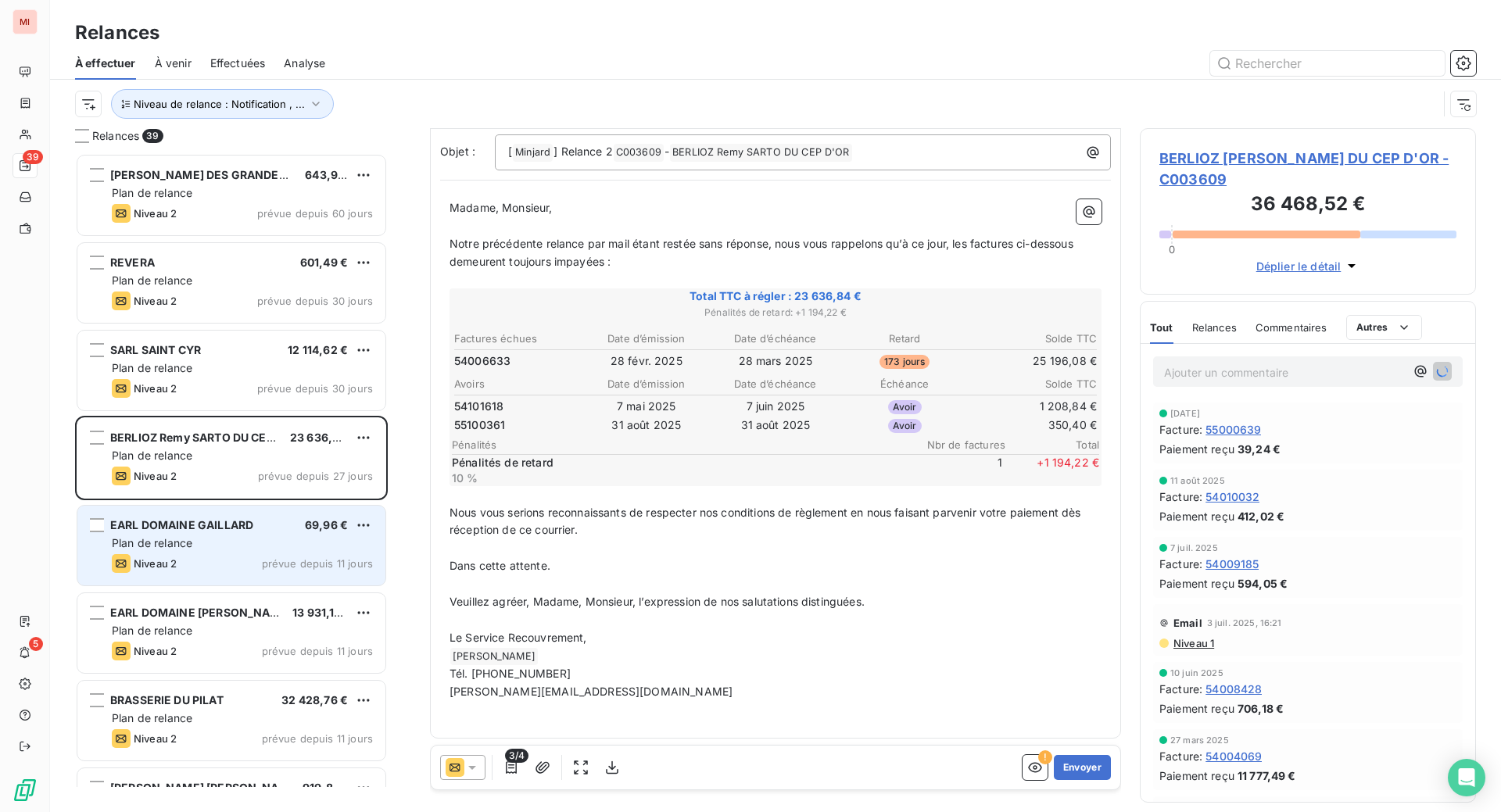
click at [259, 551] on div "Plan de relance" at bounding box center [243, 543] width 261 height 16
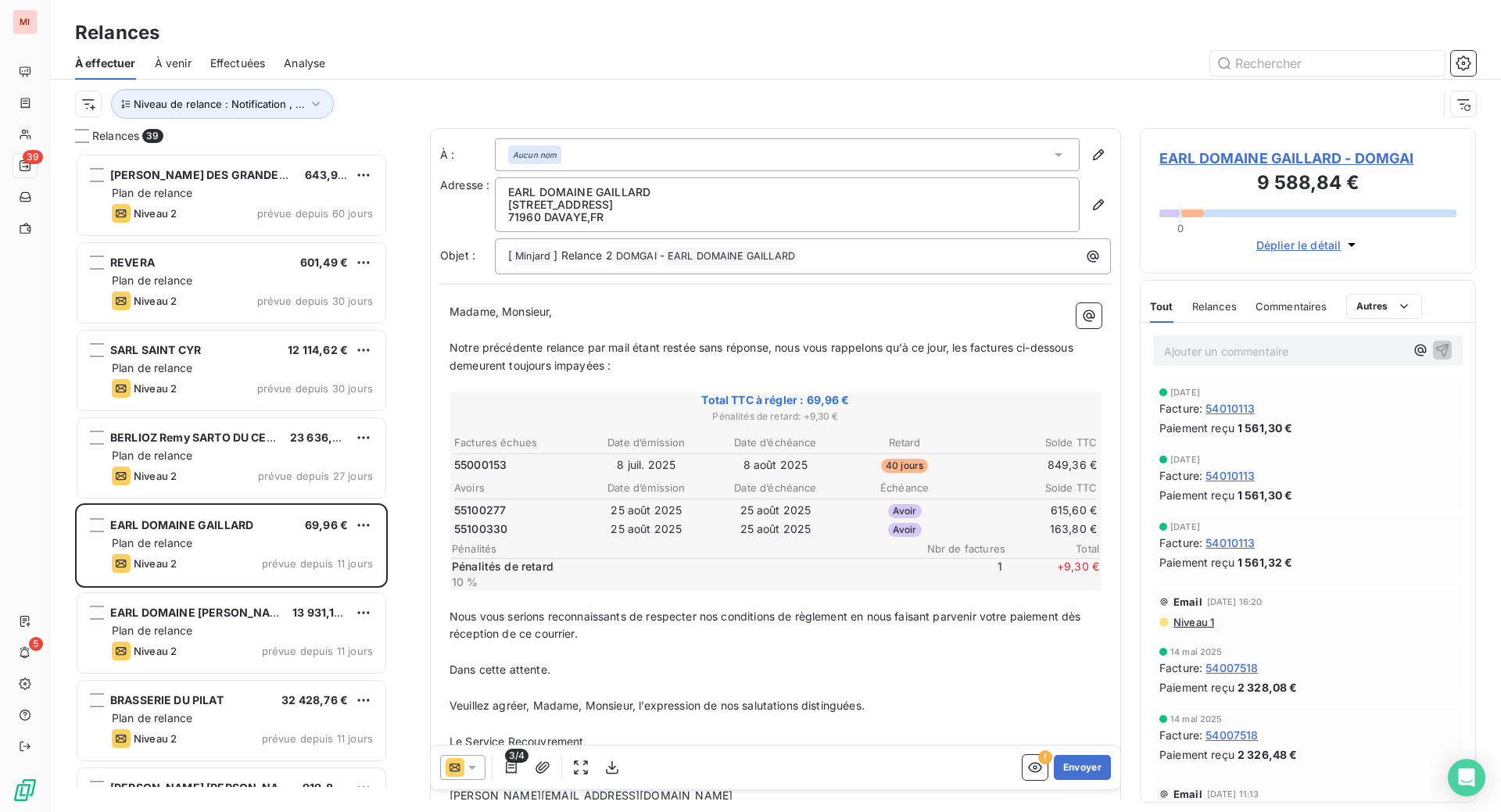
scroll to position [99, 0]
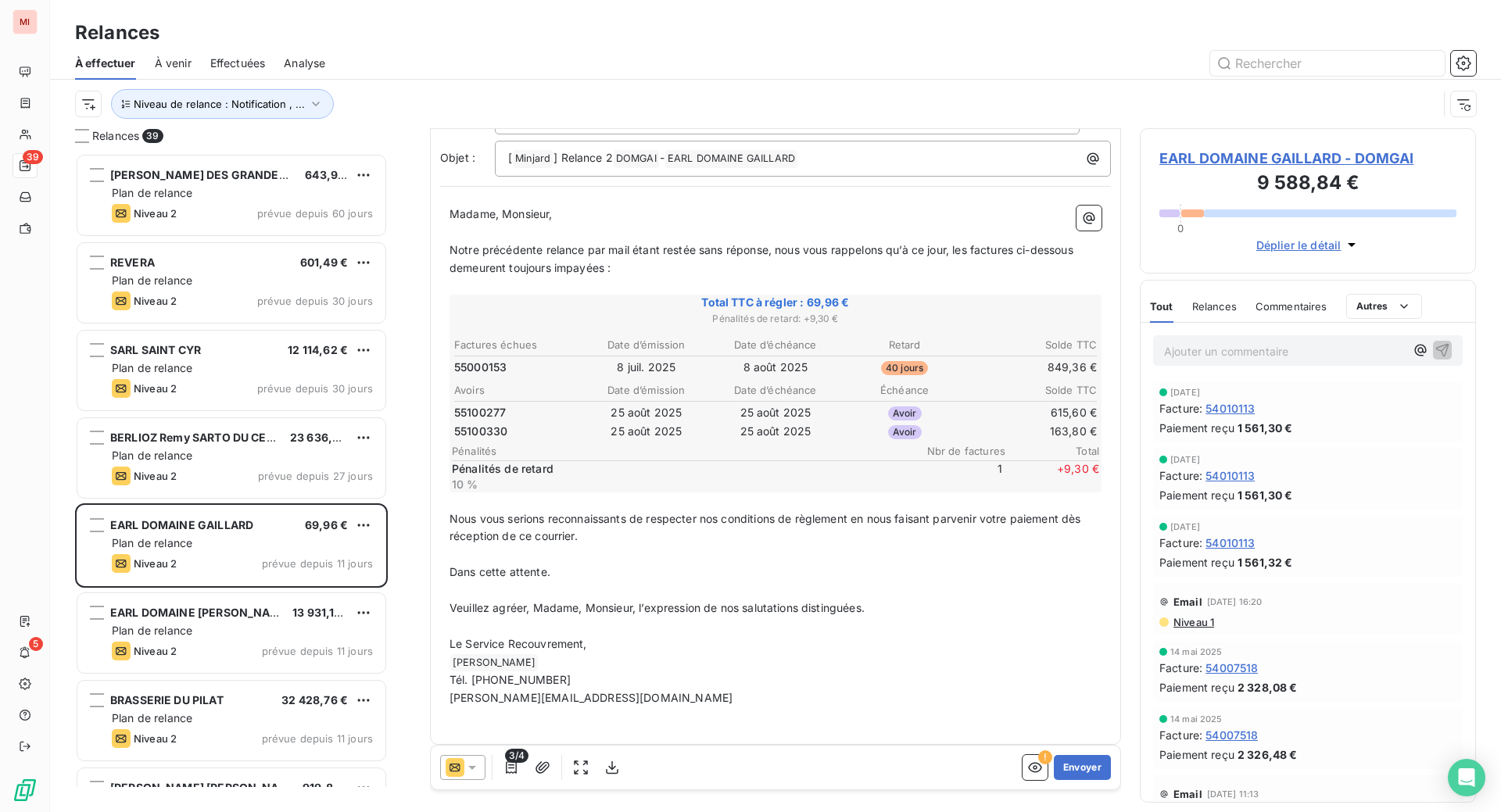
click at [1222, 313] on span "Relances" at bounding box center [1214, 306] width 44 height 13
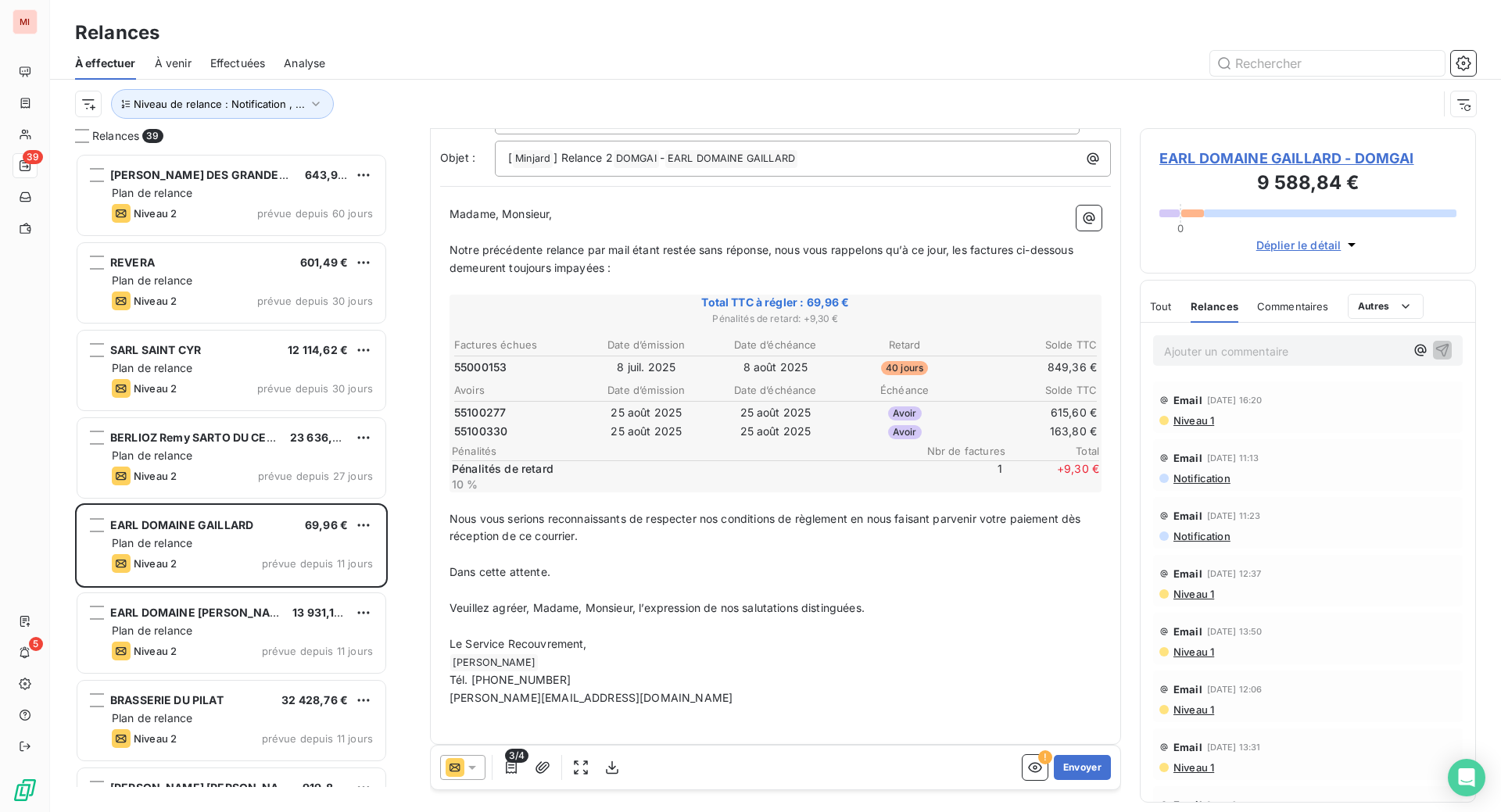
click at [1195, 427] on span "Niveau 1" at bounding box center [1193, 420] width 42 height 13
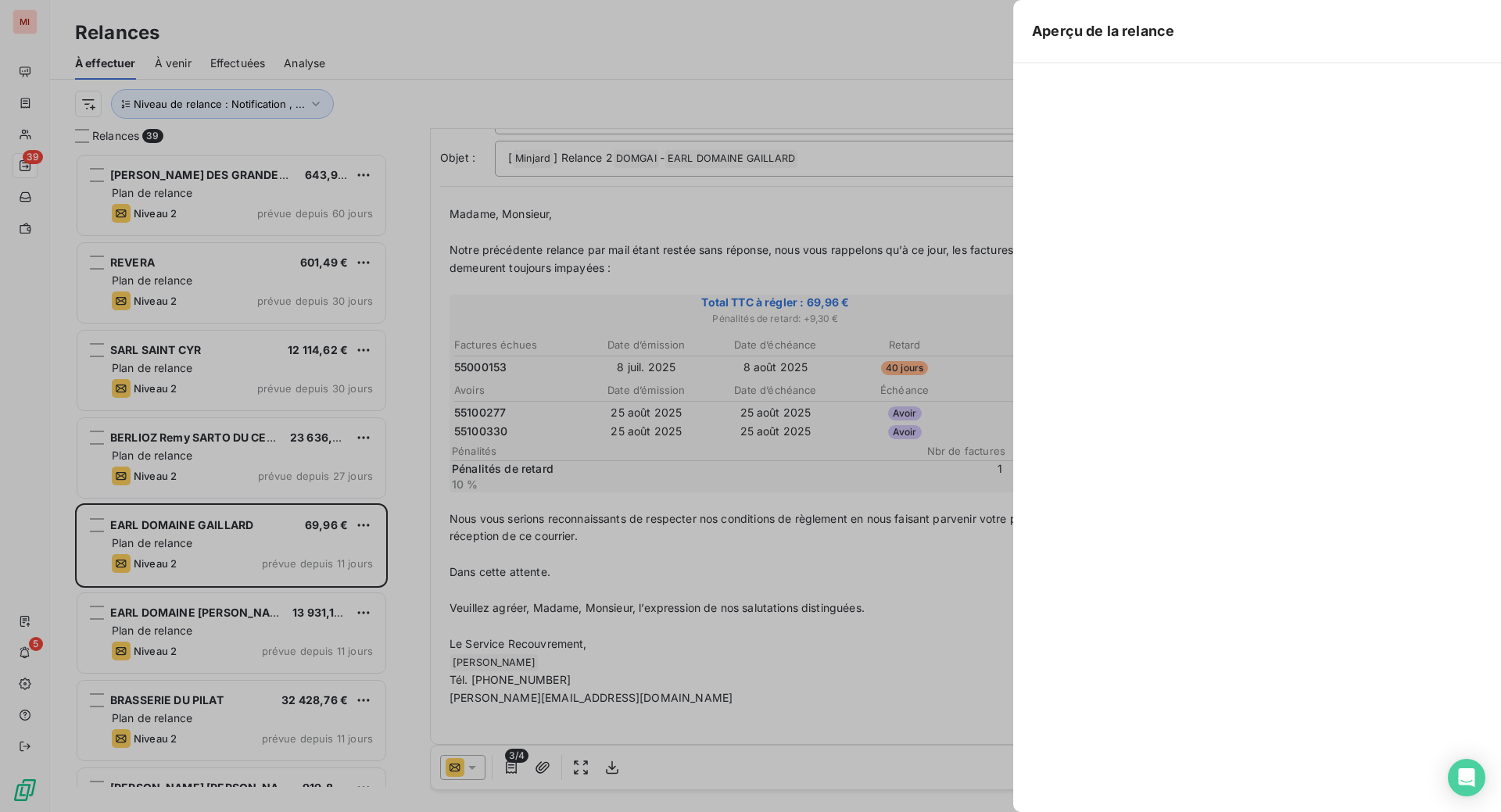
scroll to position [619, 299]
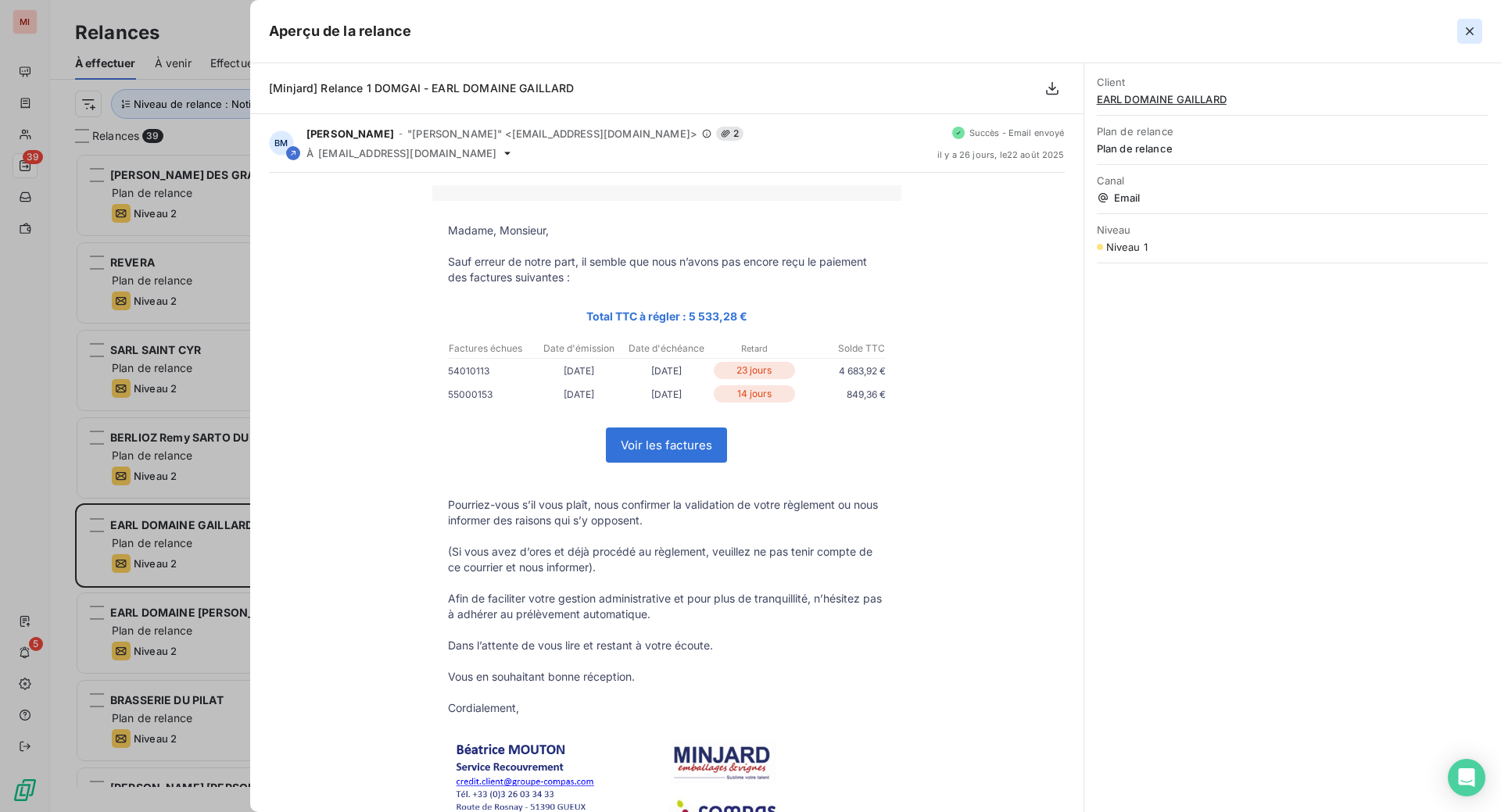
click at [1466, 35] on icon "button" at bounding box center [1469, 31] width 8 height 8
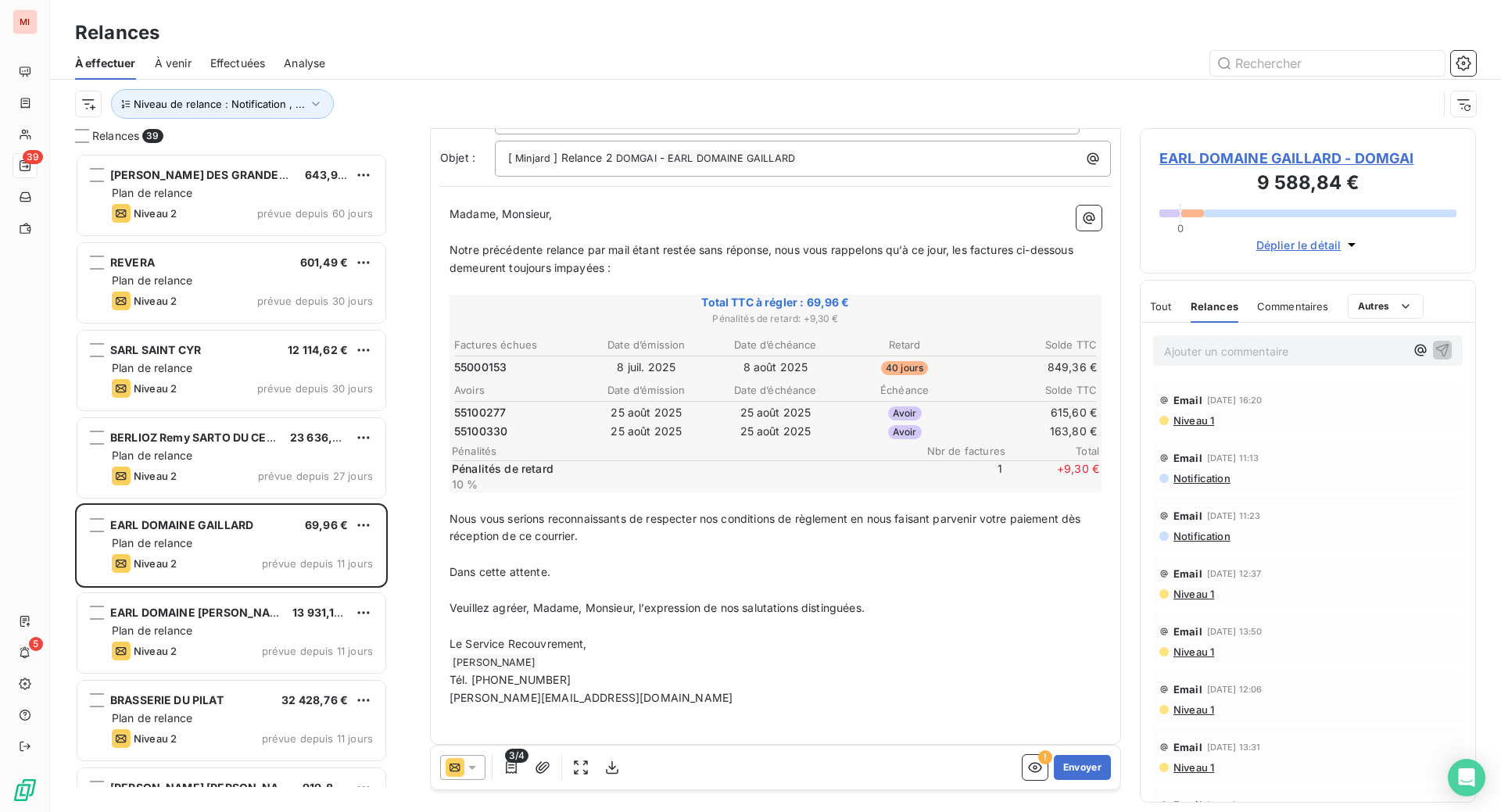
click at [528, 763] on span "3/4" at bounding box center [517, 756] width 23 height 14
click at [519, 775] on icon "button" at bounding box center [511, 768] width 16 height 16
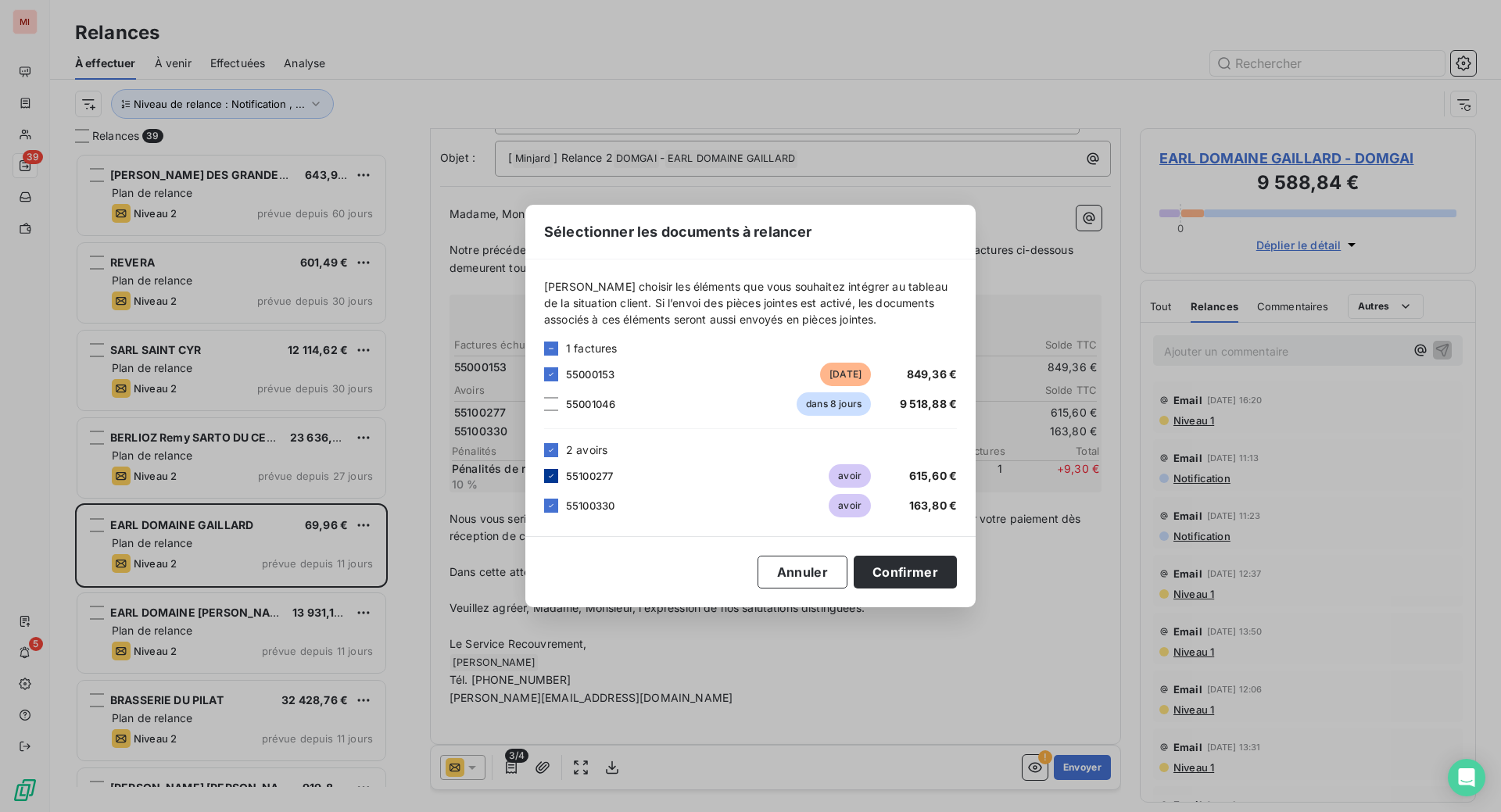
click at [547, 471] on icon at bounding box center [551, 475] width 9 height 9
click at [547, 503] on icon at bounding box center [551, 506] width 9 height 9
click at [957, 588] on button "Confirmer" at bounding box center [905, 572] width 103 height 33
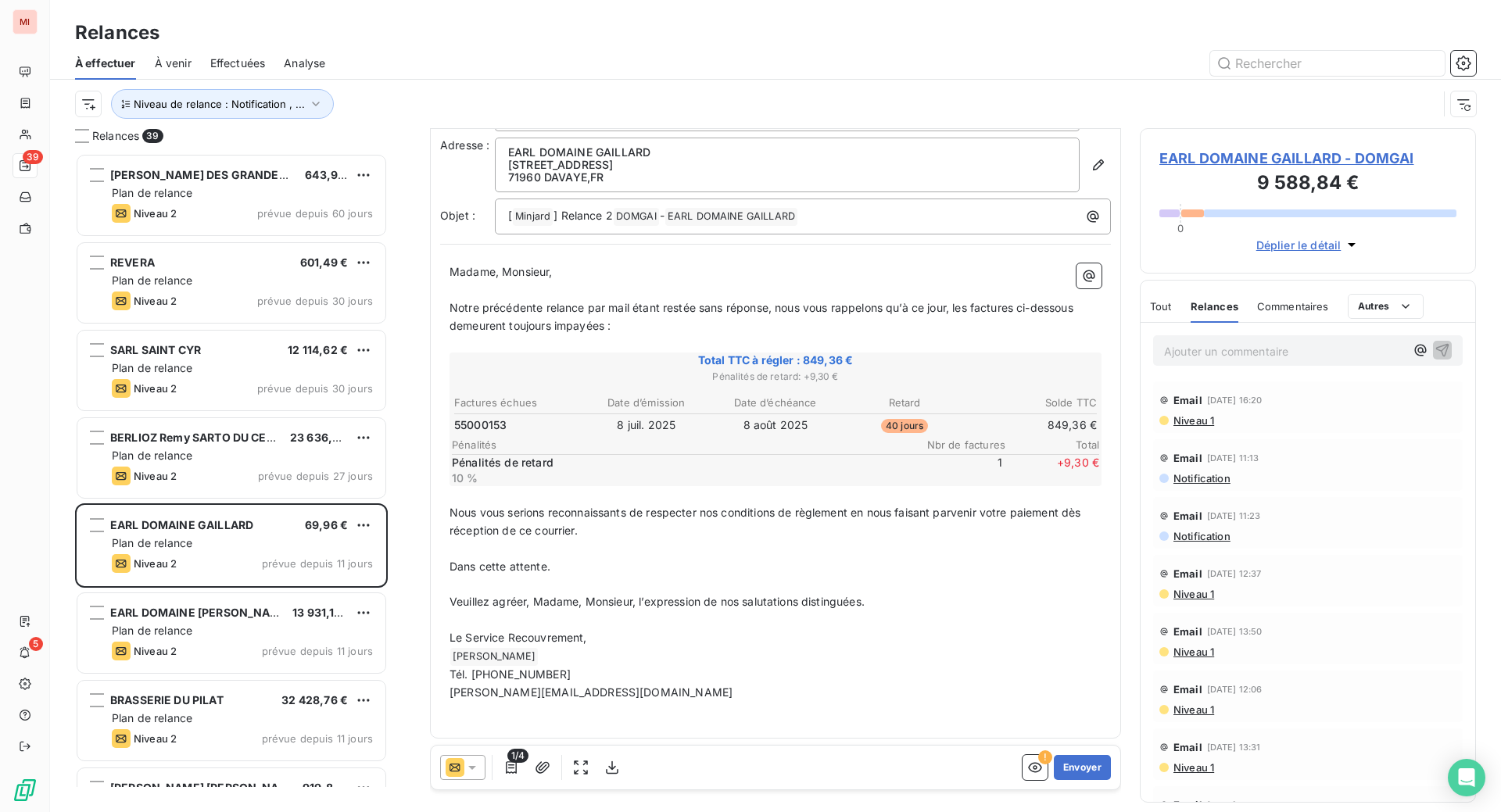
scroll to position [99, 0]
click at [1054, 780] on button "Envoyer" at bounding box center [1082, 768] width 57 height 25
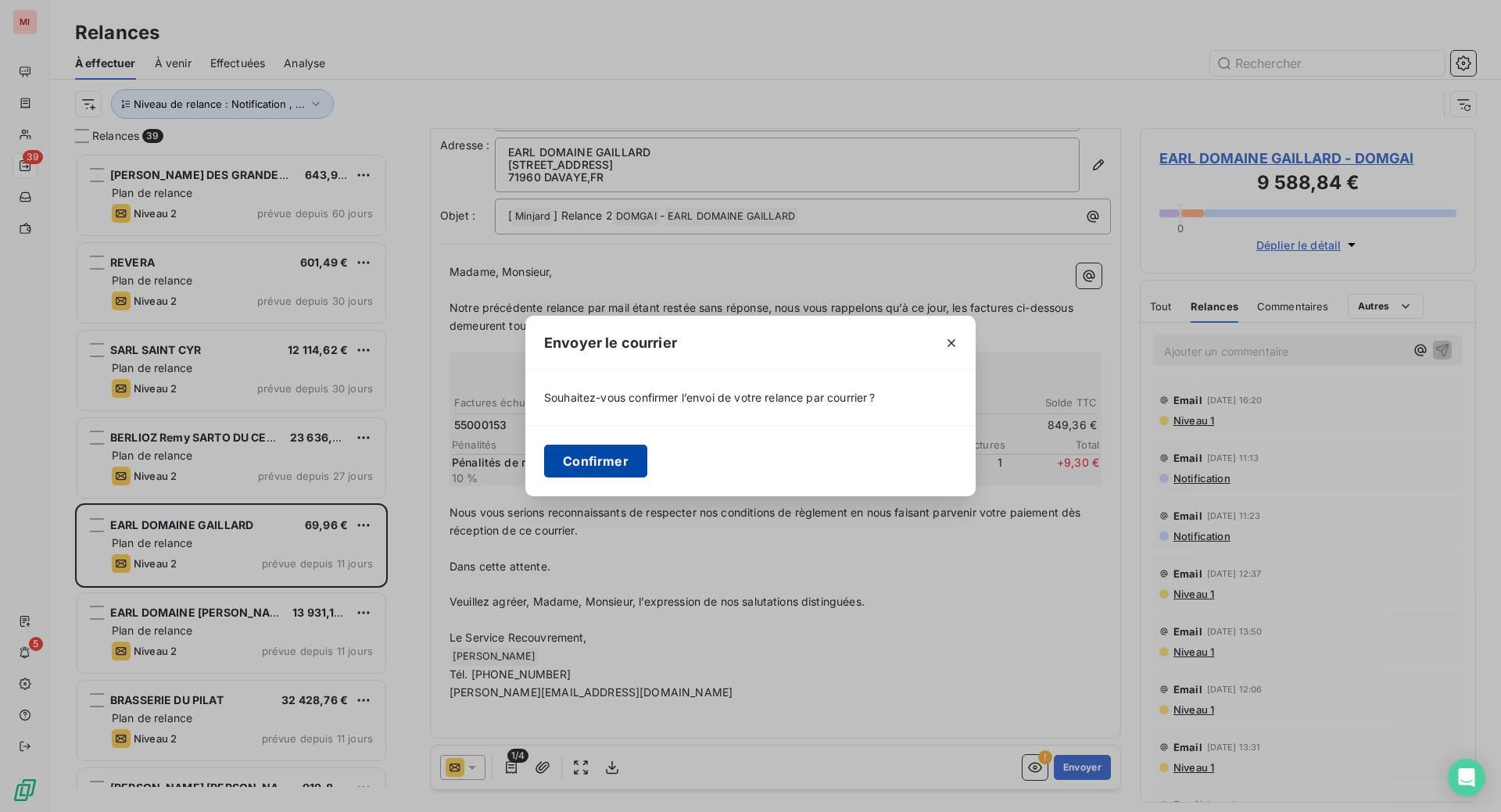
click at [544, 473] on button "Confirmer" at bounding box center [595, 460] width 103 height 33
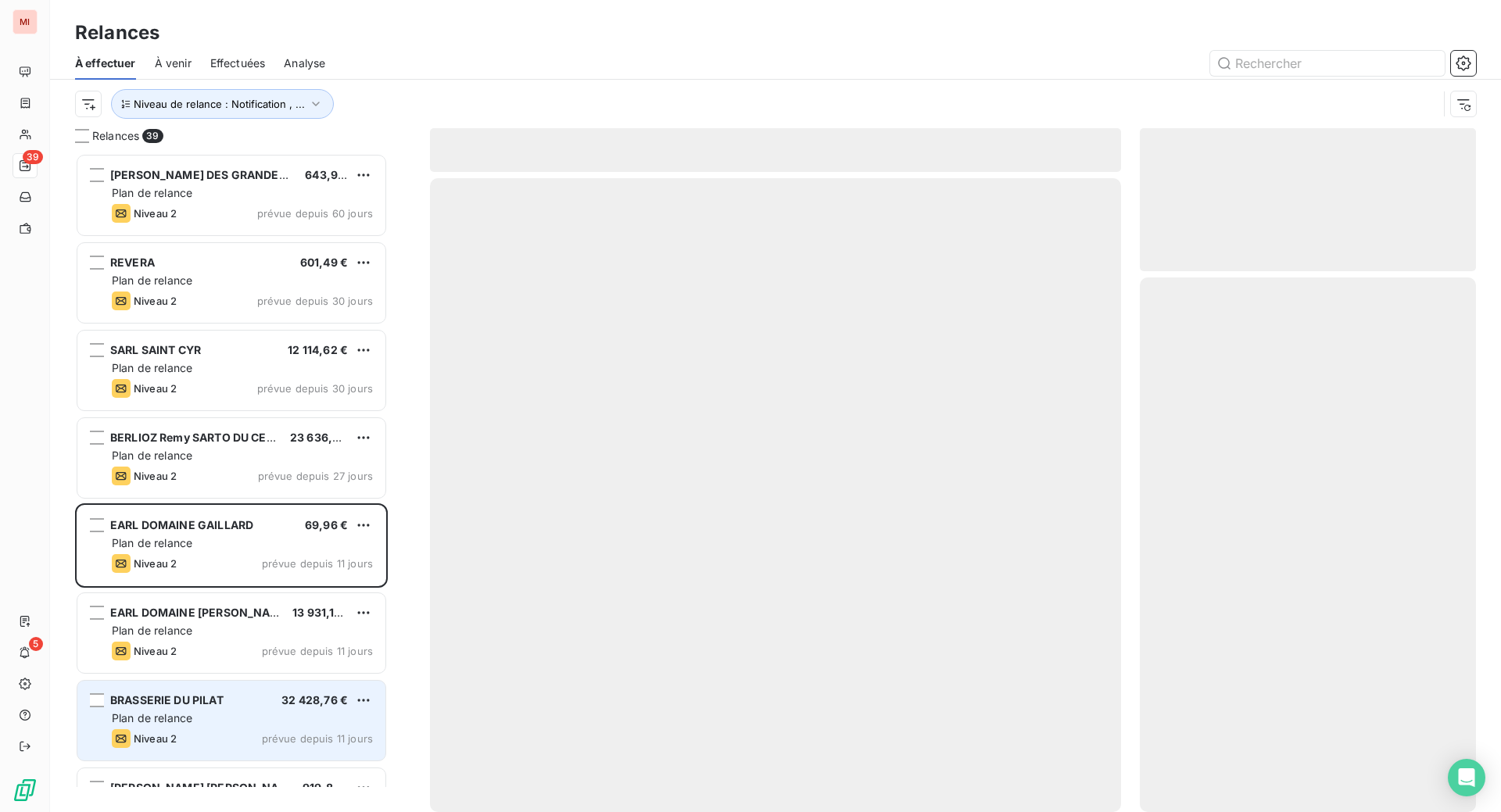
scroll to position [585, 301]
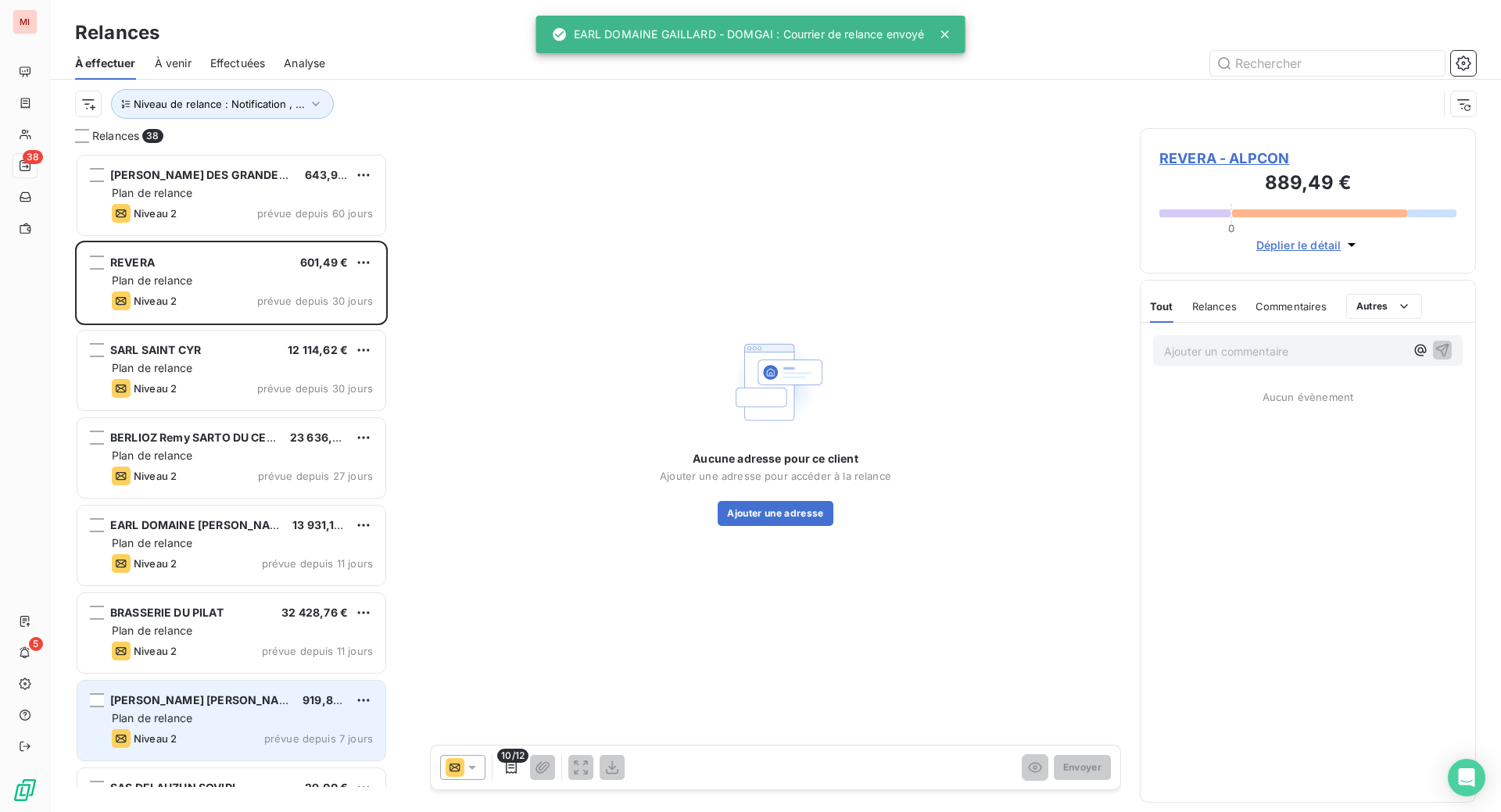
scroll to position [619, 299]
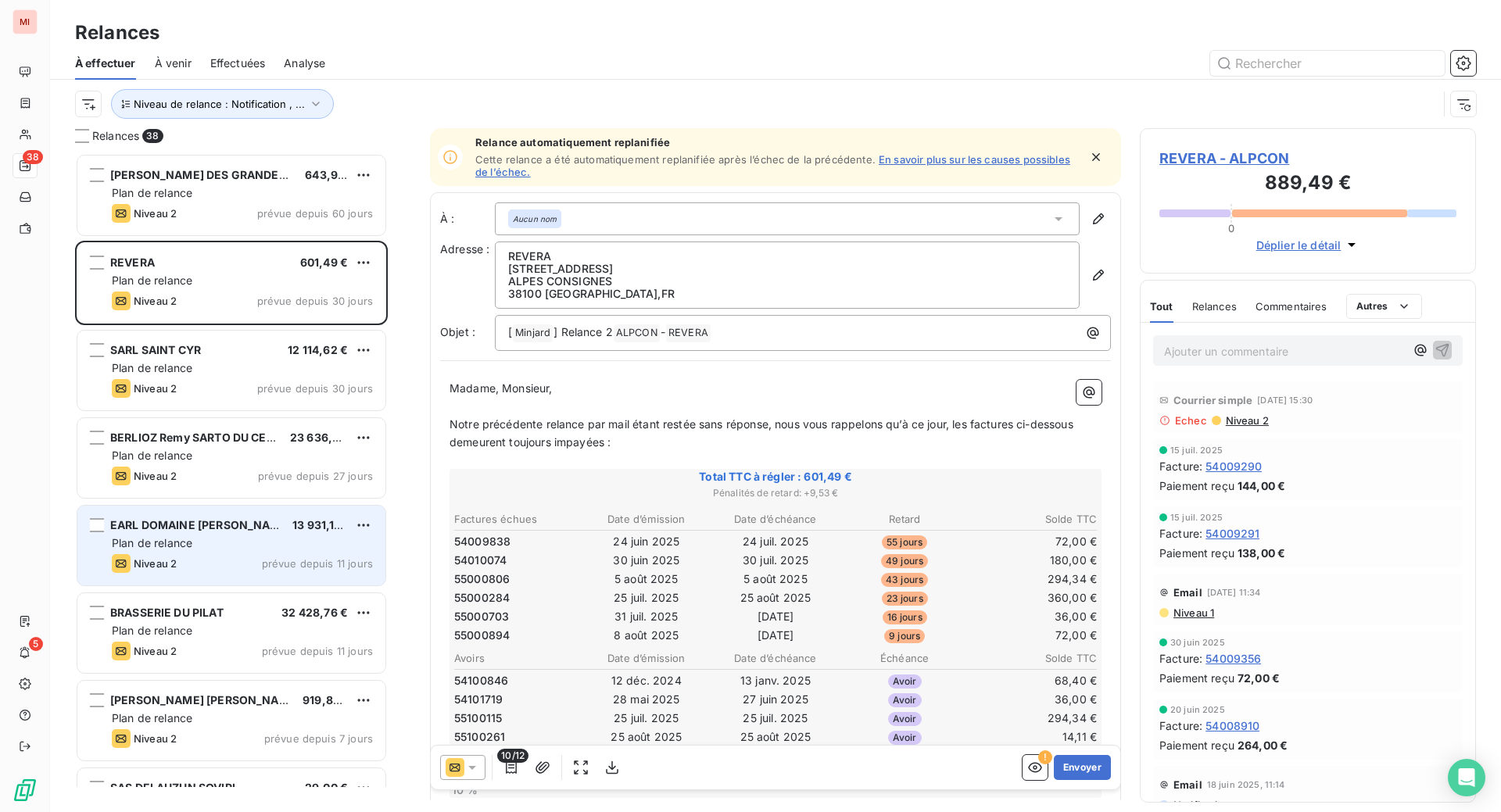
click at [193, 550] on span "Plan de relance" at bounding box center [152, 543] width 80 height 13
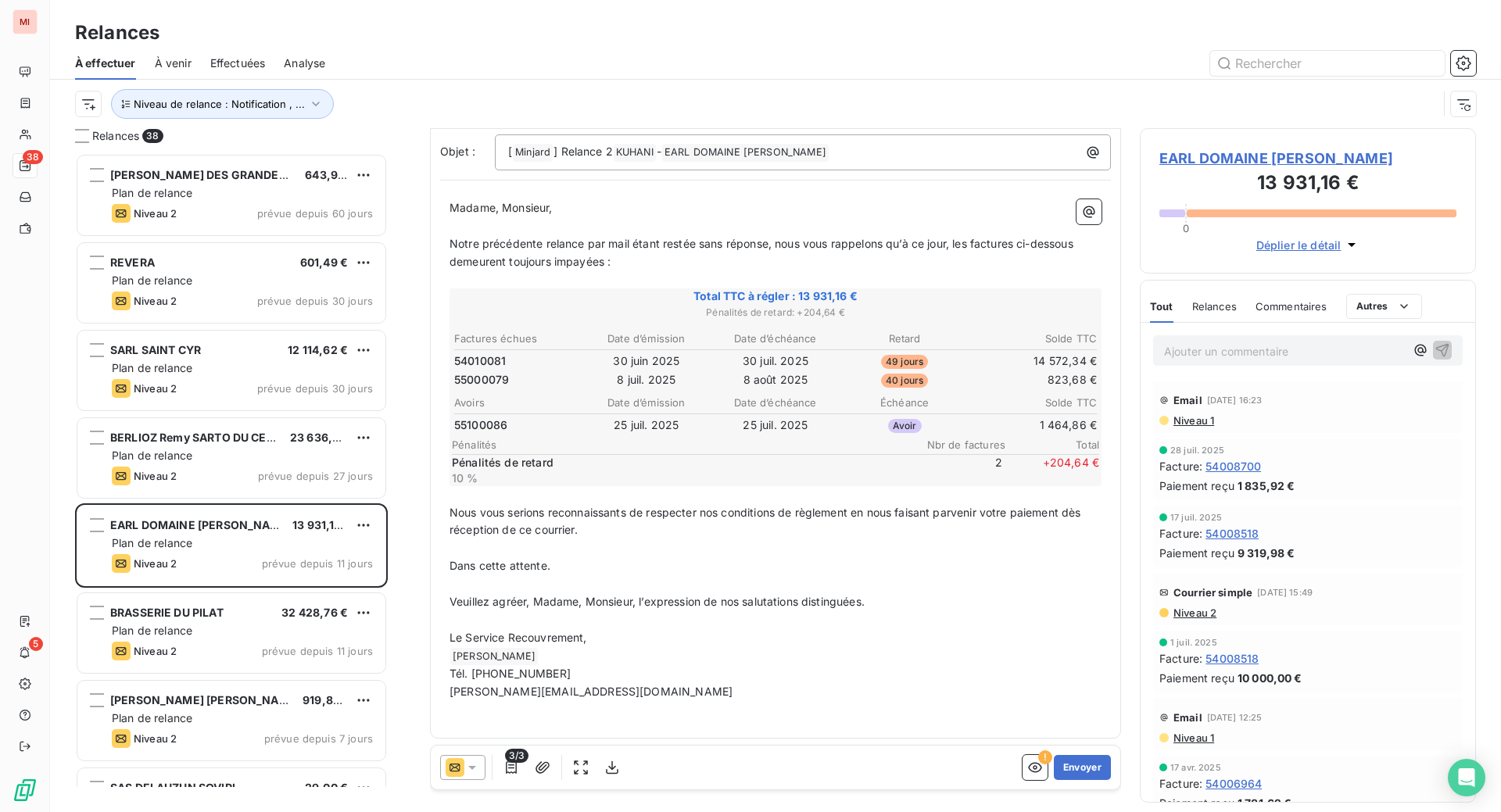
scroll to position [196, 0]
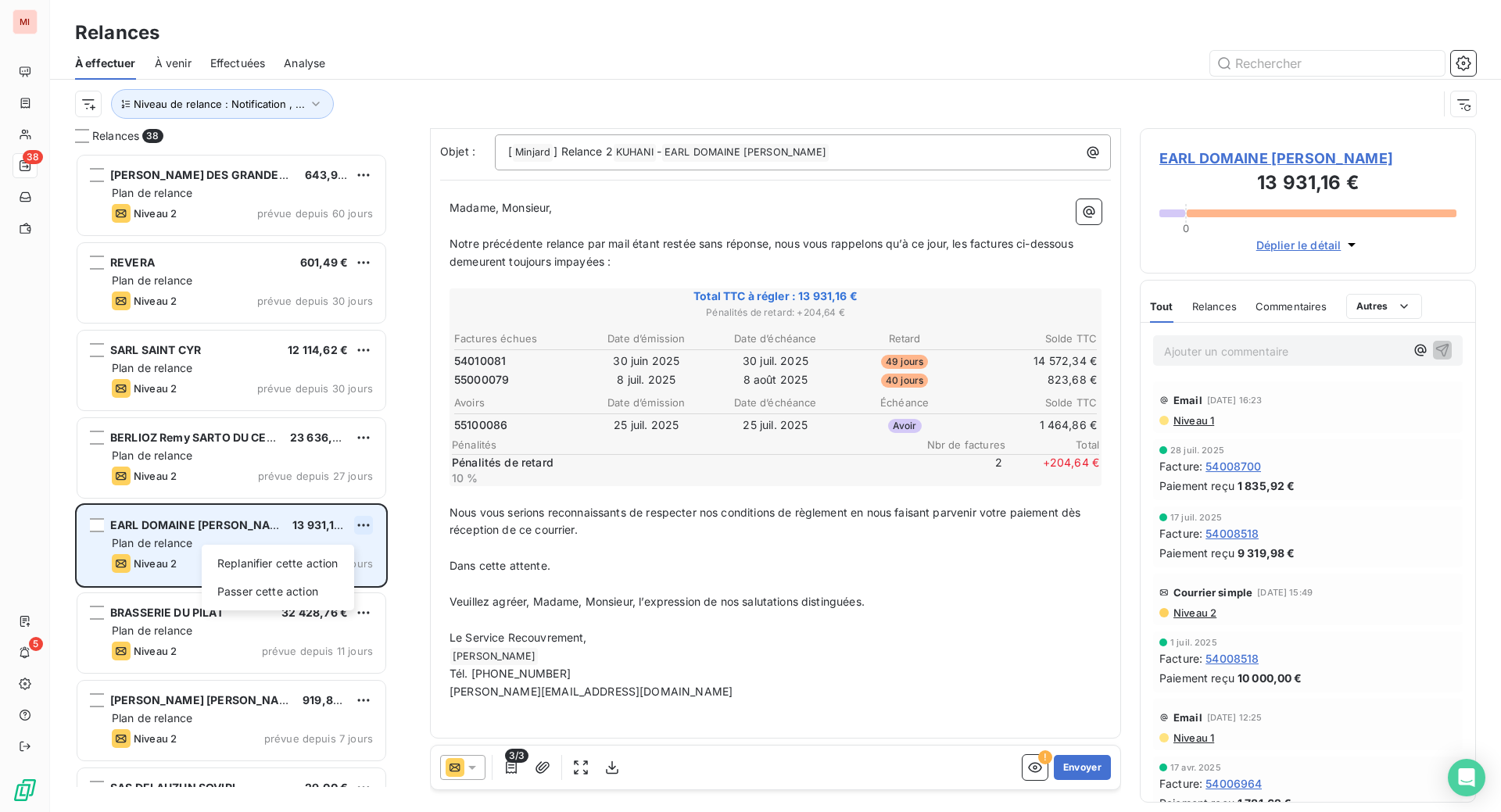
click at [391, 593] on html "MI 38 5 Relances À effectuer À venir Effectuées Analyse Niveau de relance : Not…" at bounding box center [750, 406] width 1501 height 812
click at [301, 576] on div "Replanifier cette action" at bounding box center [277, 563] width 140 height 25
select select "8"
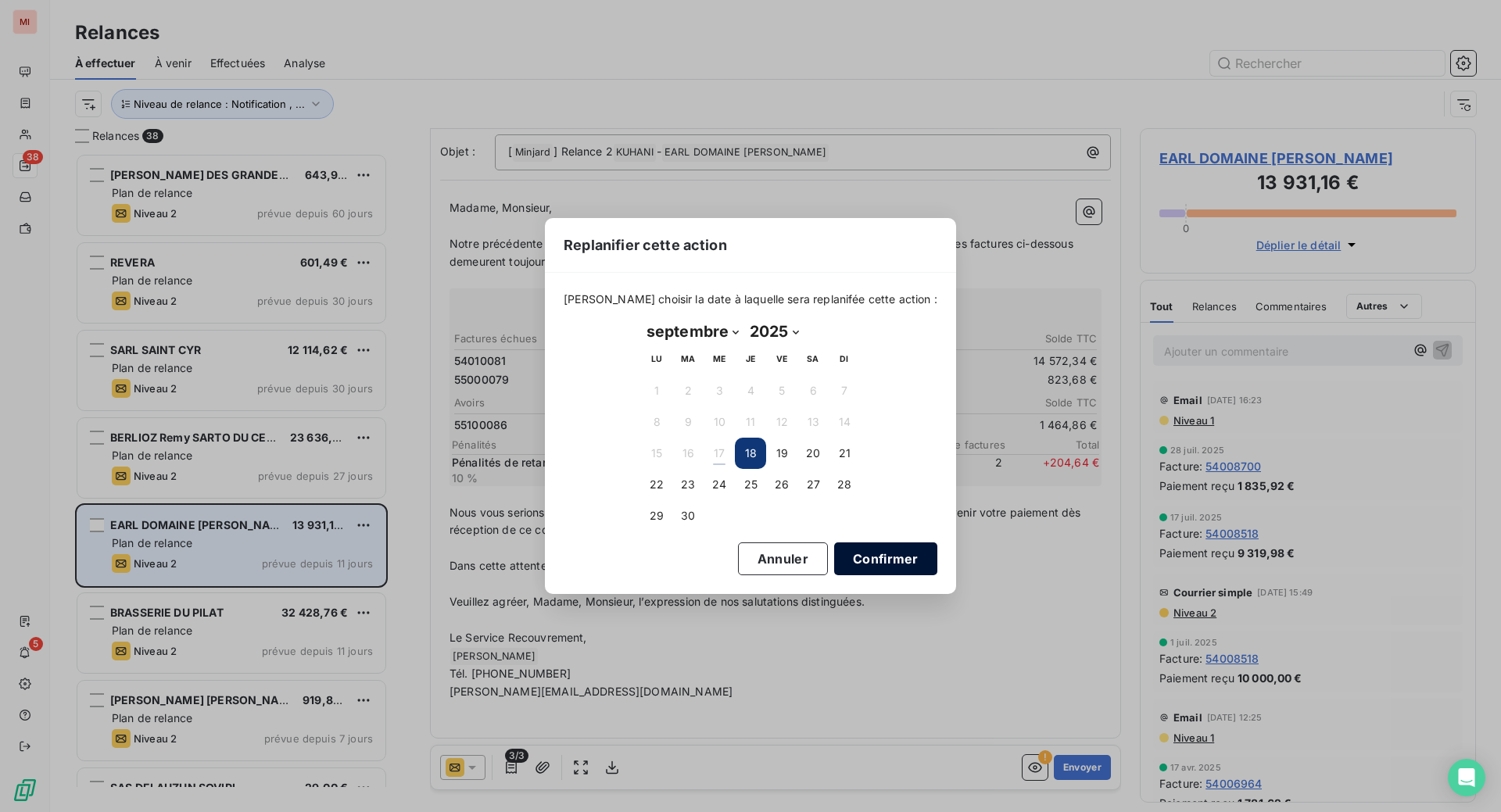
click at [938, 574] on button "Confirmer" at bounding box center [886, 558] width 103 height 33
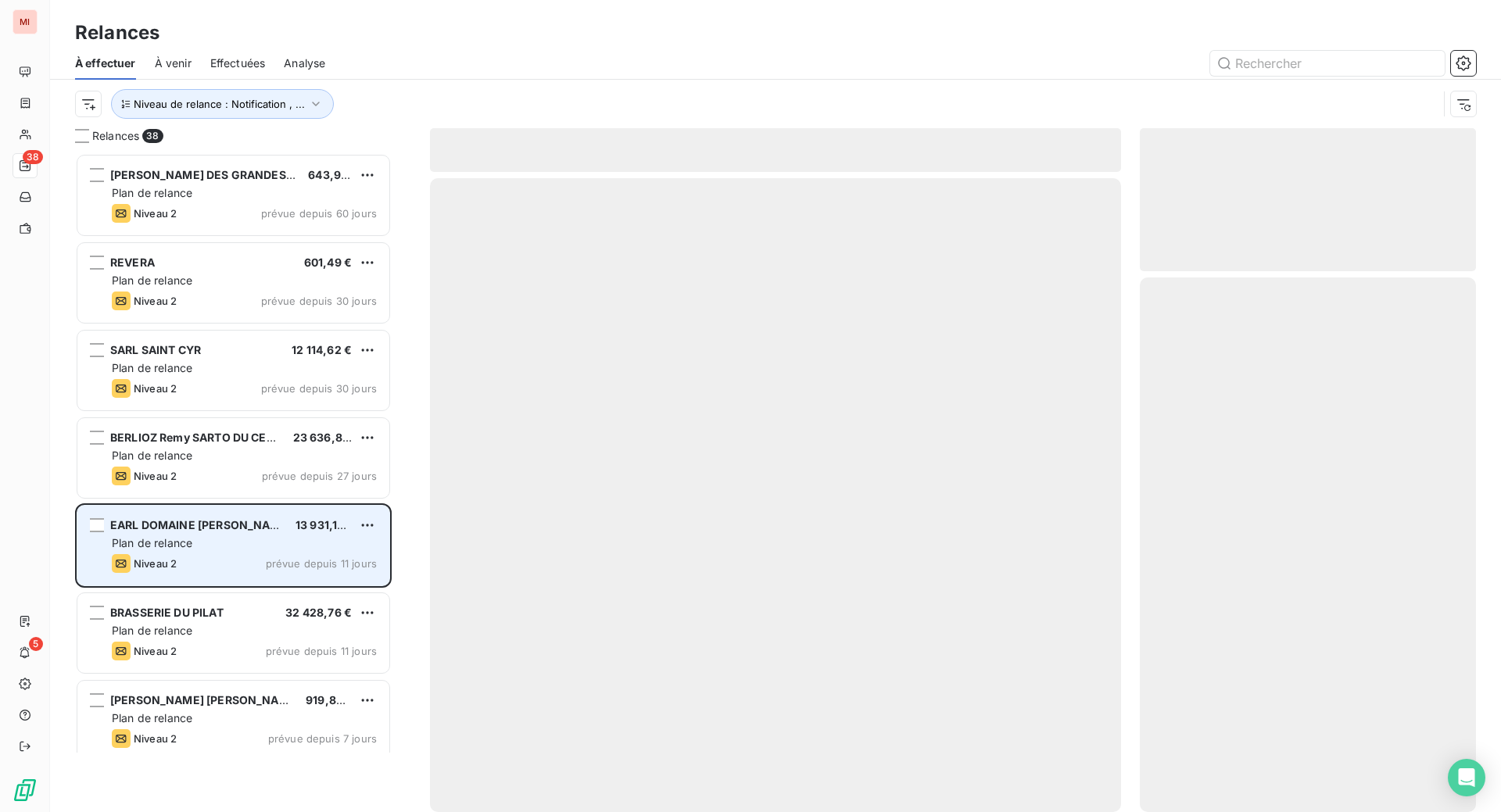
scroll to position [585, 301]
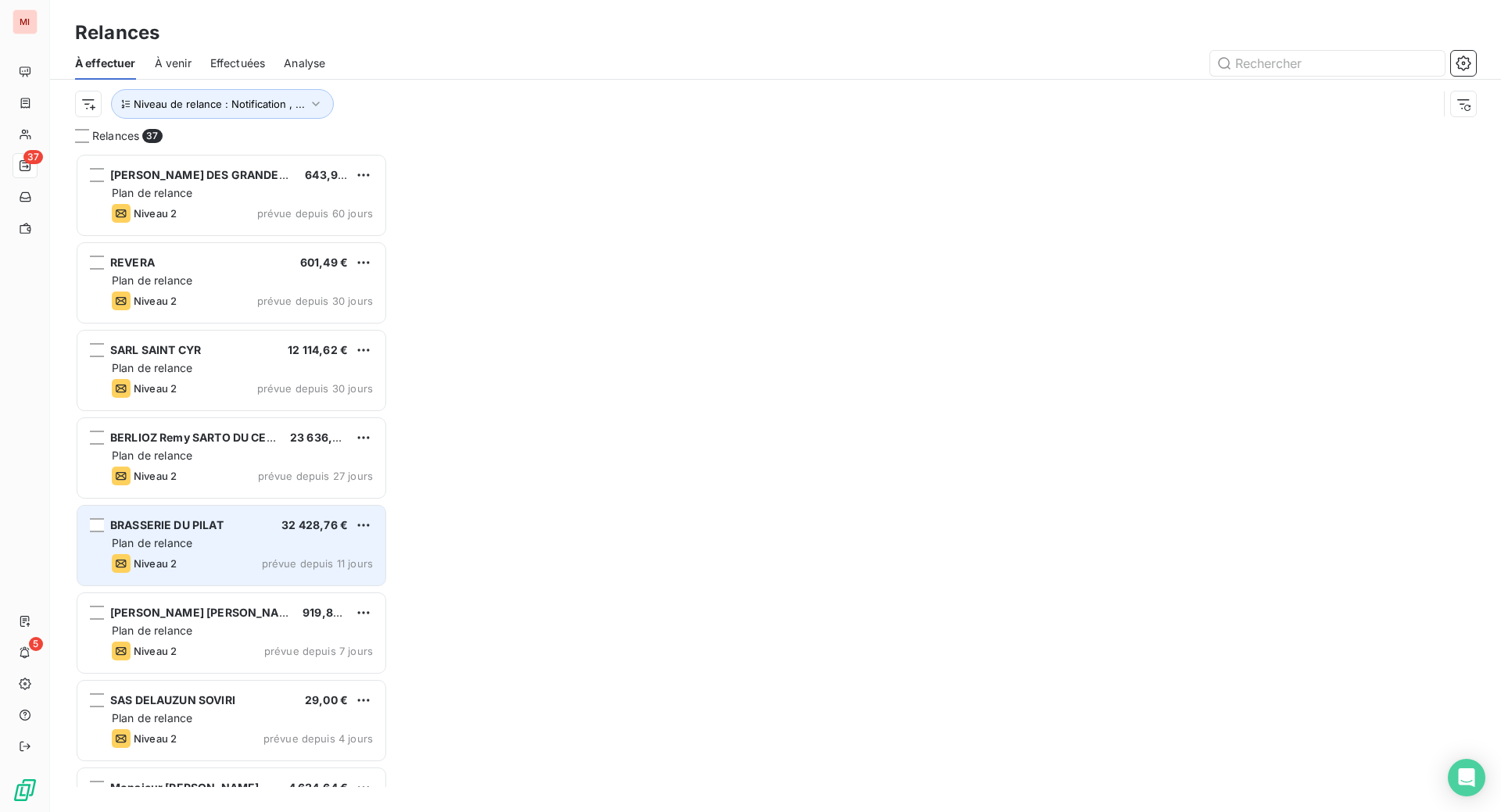
scroll to position [619, 299]
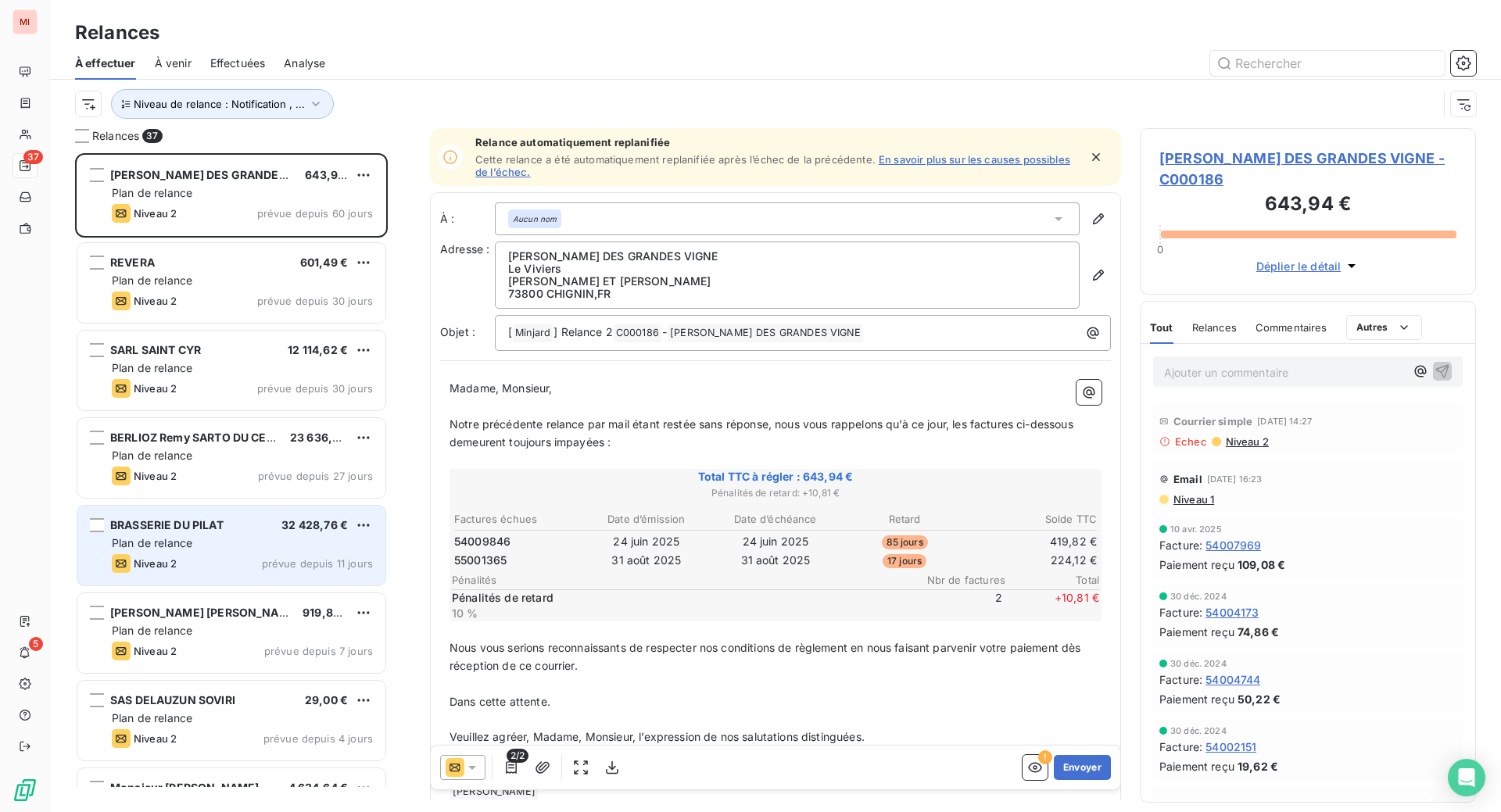
click at [254, 551] on div "Plan de relance" at bounding box center [243, 543] width 261 height 16
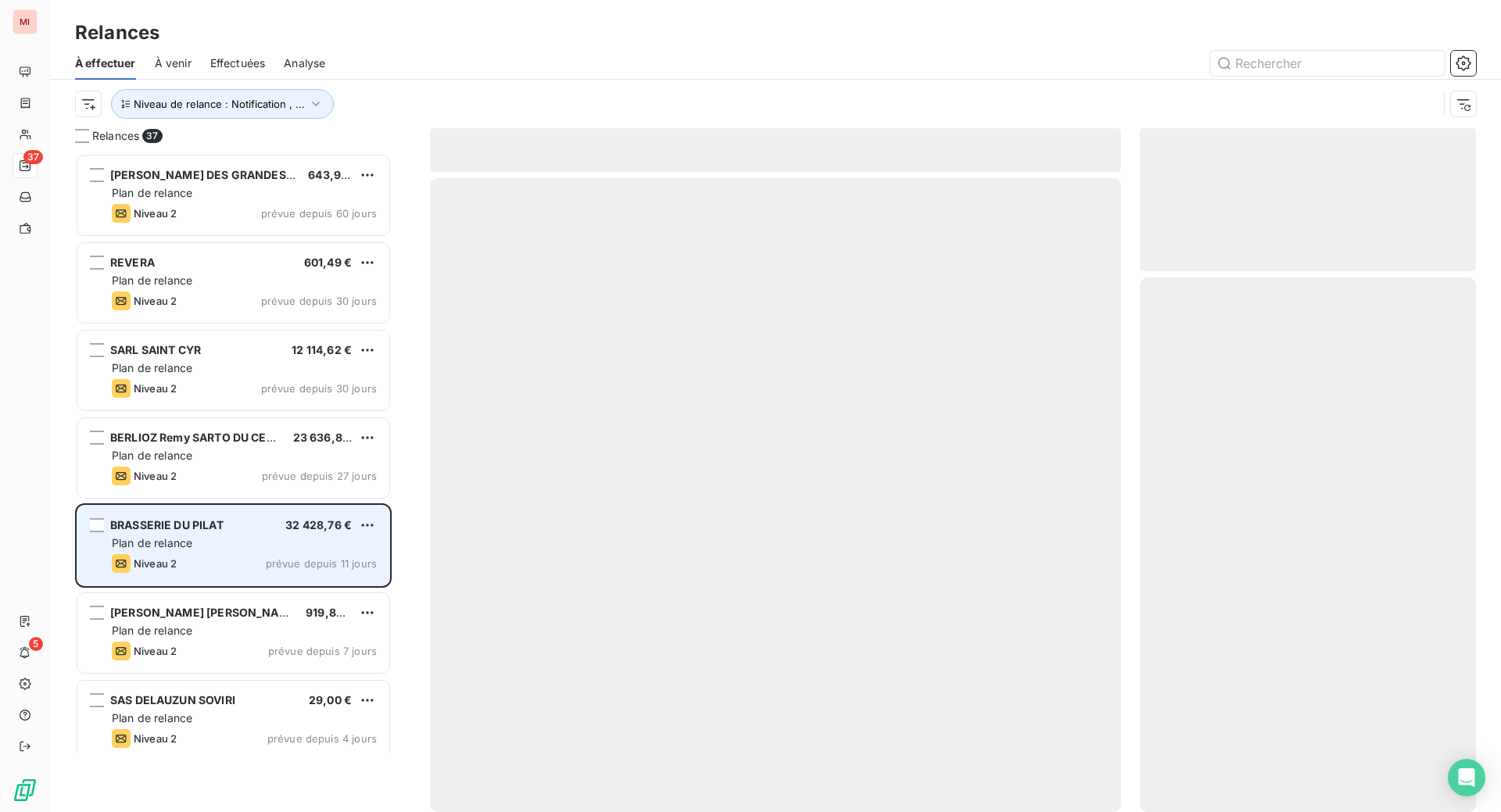
scroll to position [619, 299]
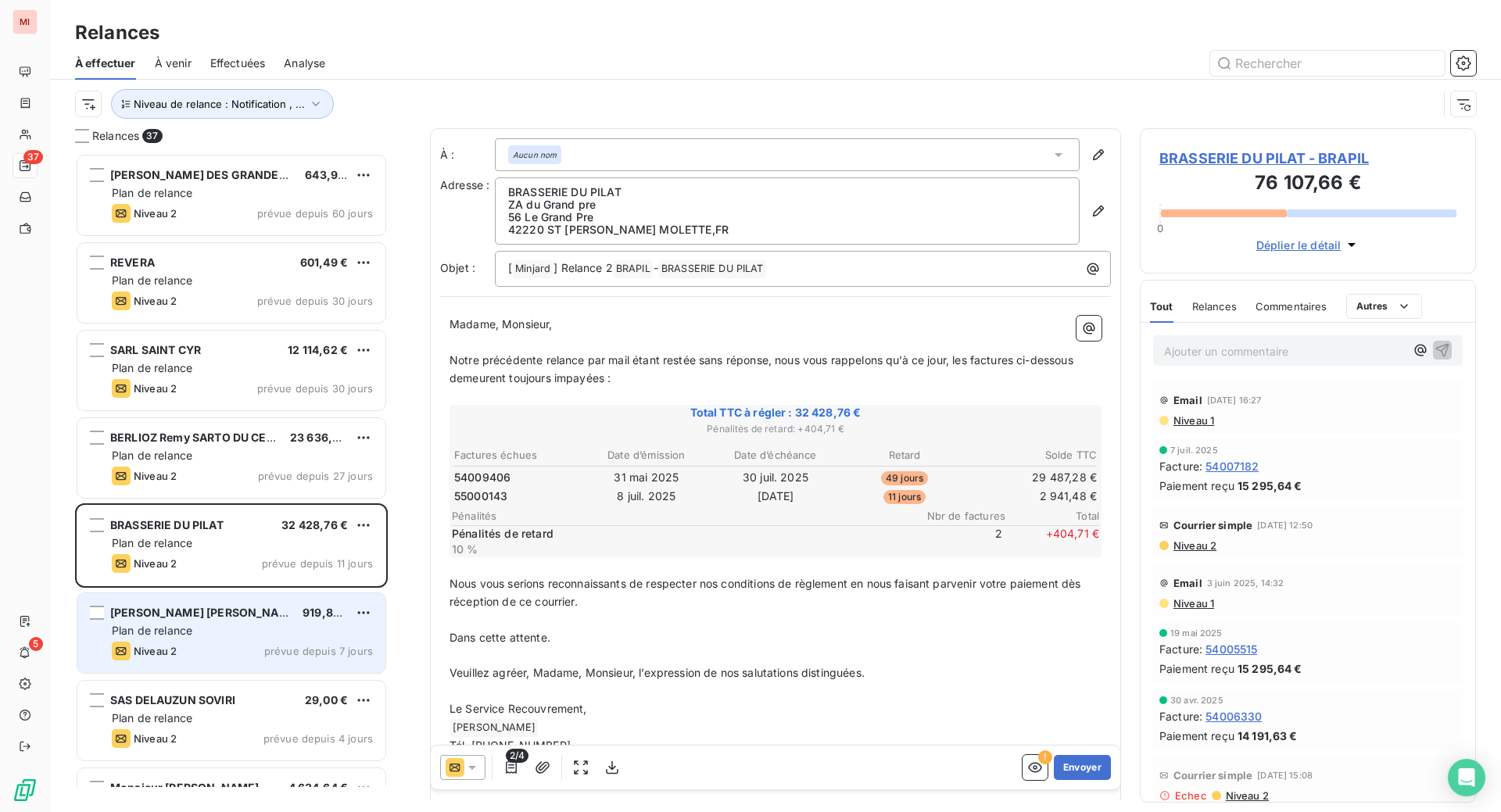
click at [258, 639] on div "Plan de relance" at bounding box center [243, 630] width 261 height 16
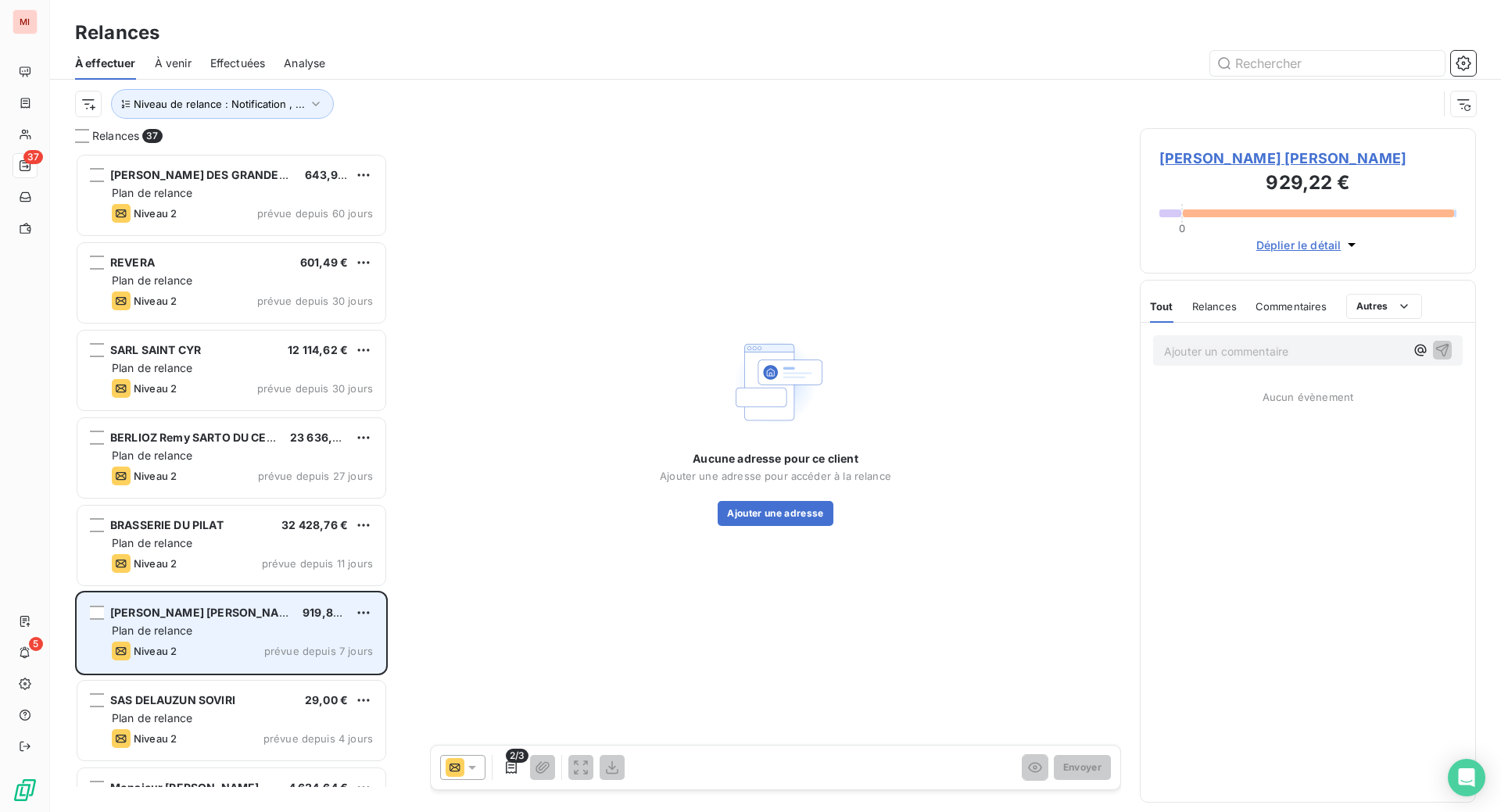
scroll to position [619, 299]
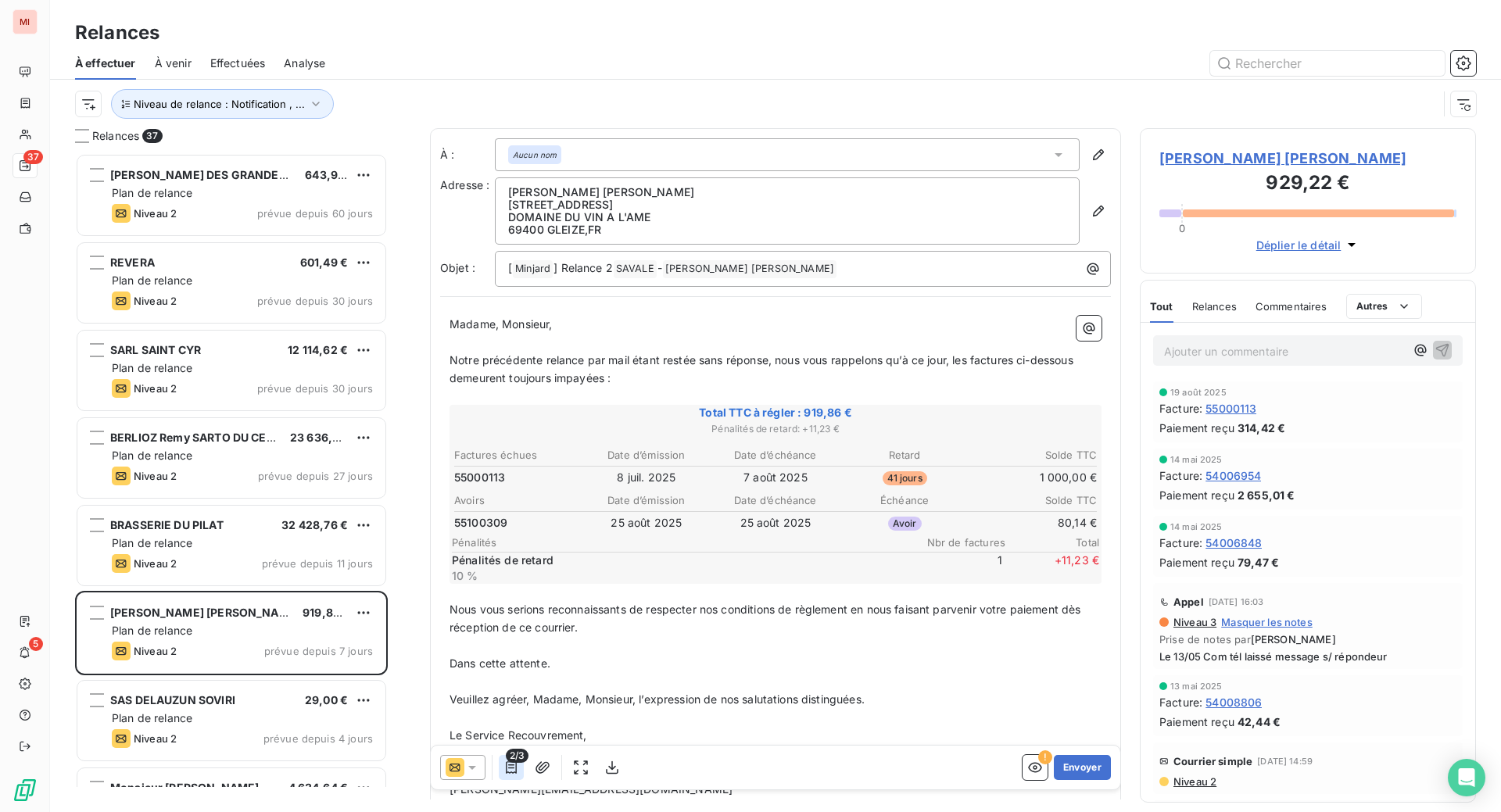
click at [519, 775] on icon "button" at bounding box center [511, 768] width 16 height 16
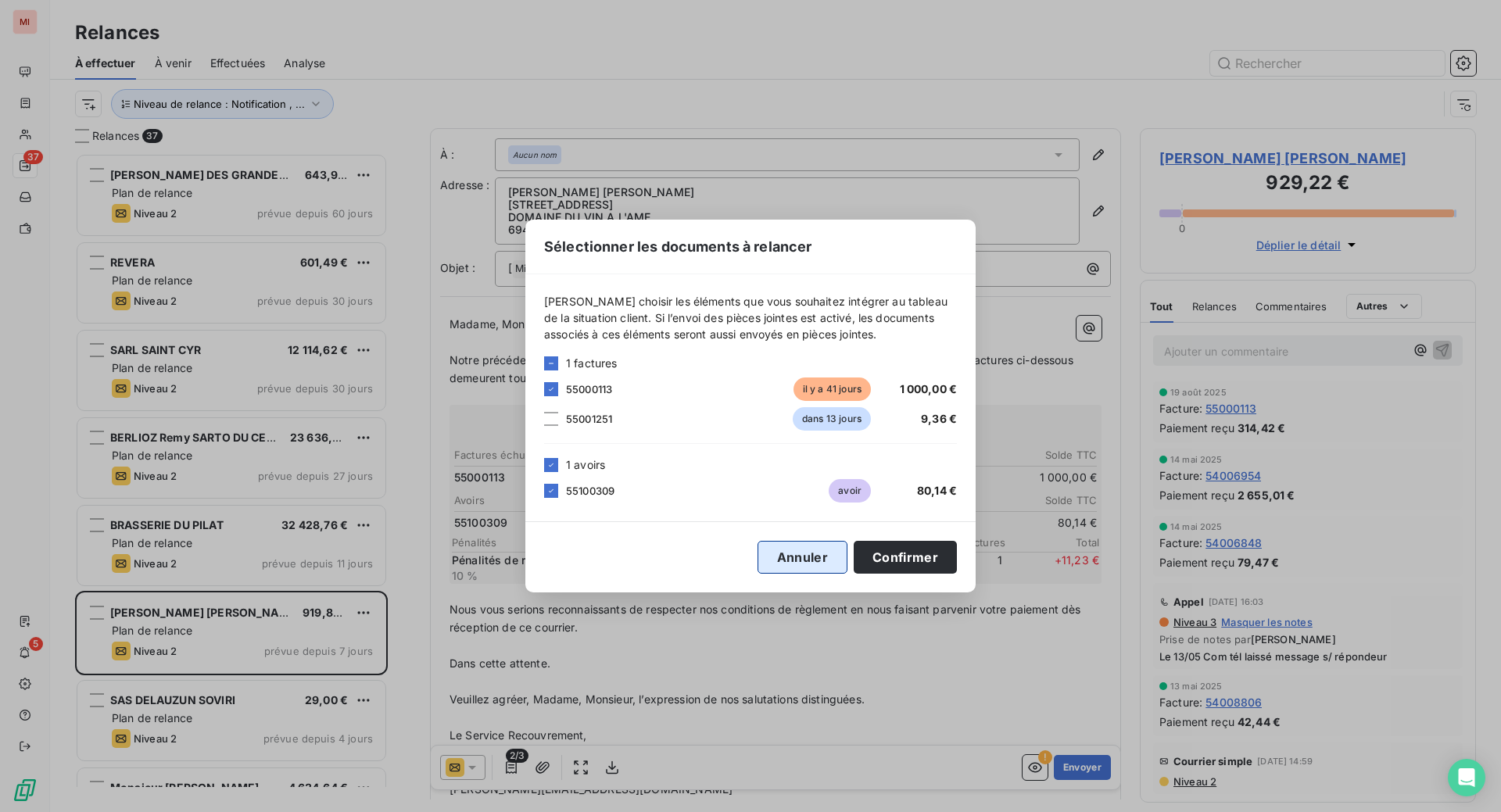
click at [847, 574] on button "Annuler" at bounding box center [802, 557] width 90 height 33
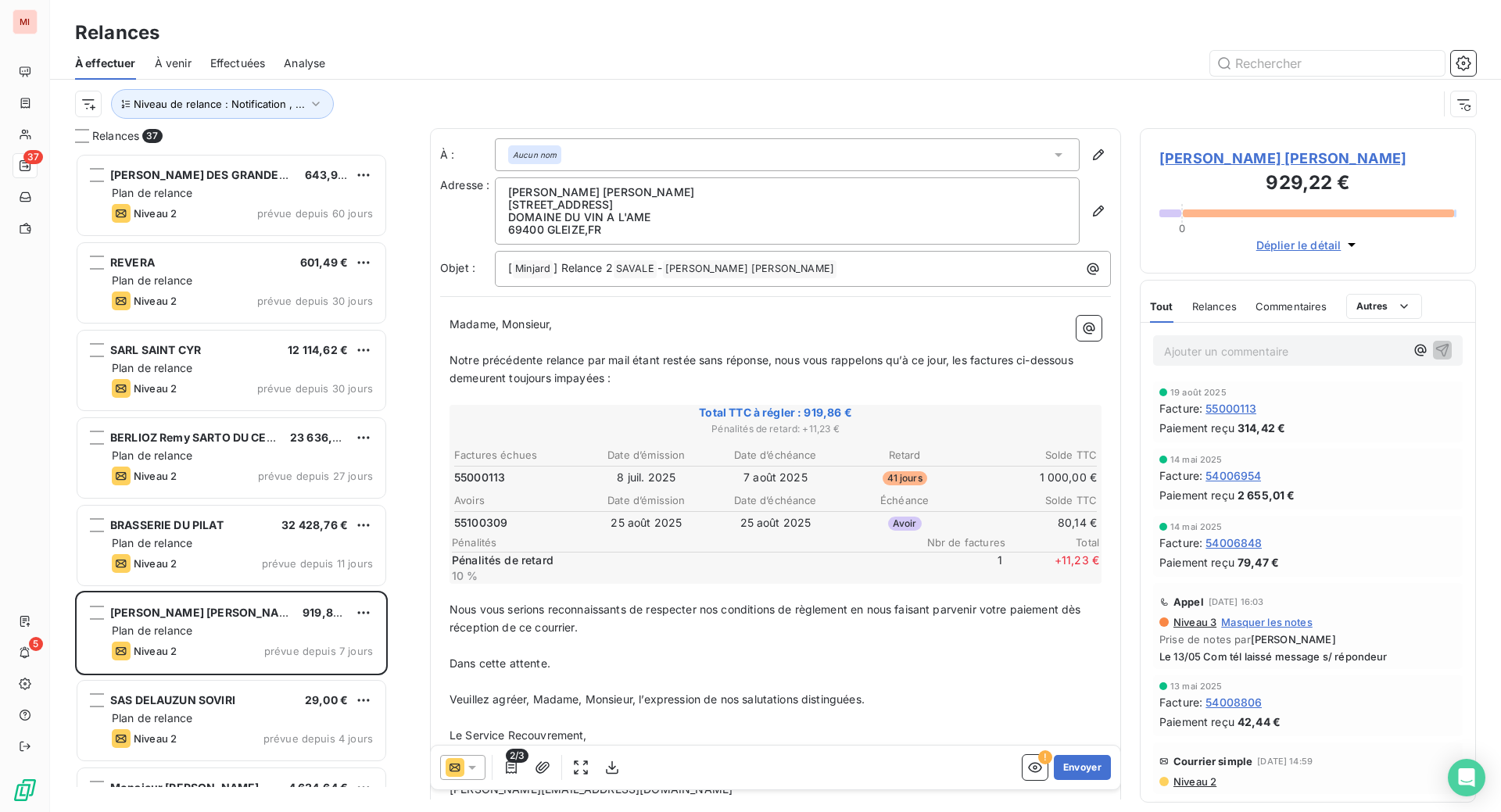
click at [1284, 169] on span "[PERSON_NAME] [PERSON_NAME]" at bounding box center [1308, 158] width 297 height 21
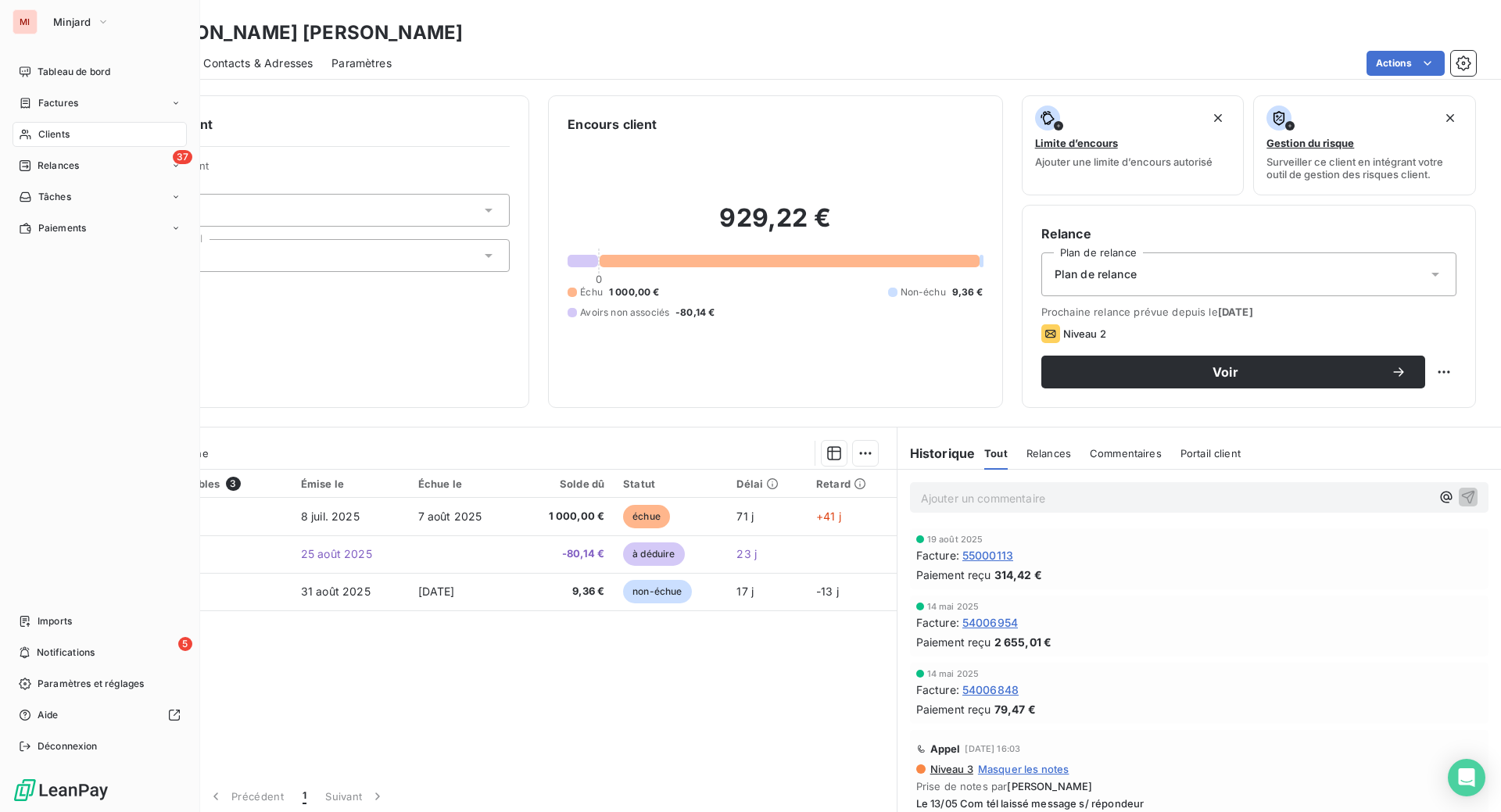
click at [59, 319] on html "MI Minjard Tableau de bord Factures Clients 37 Relances Tâches Paiements Import…" at bounding box center [750, 406] width 1501 height 812
click at [74, 172] on span "Relances" at bounding box center [58, 166] width 41 height 14
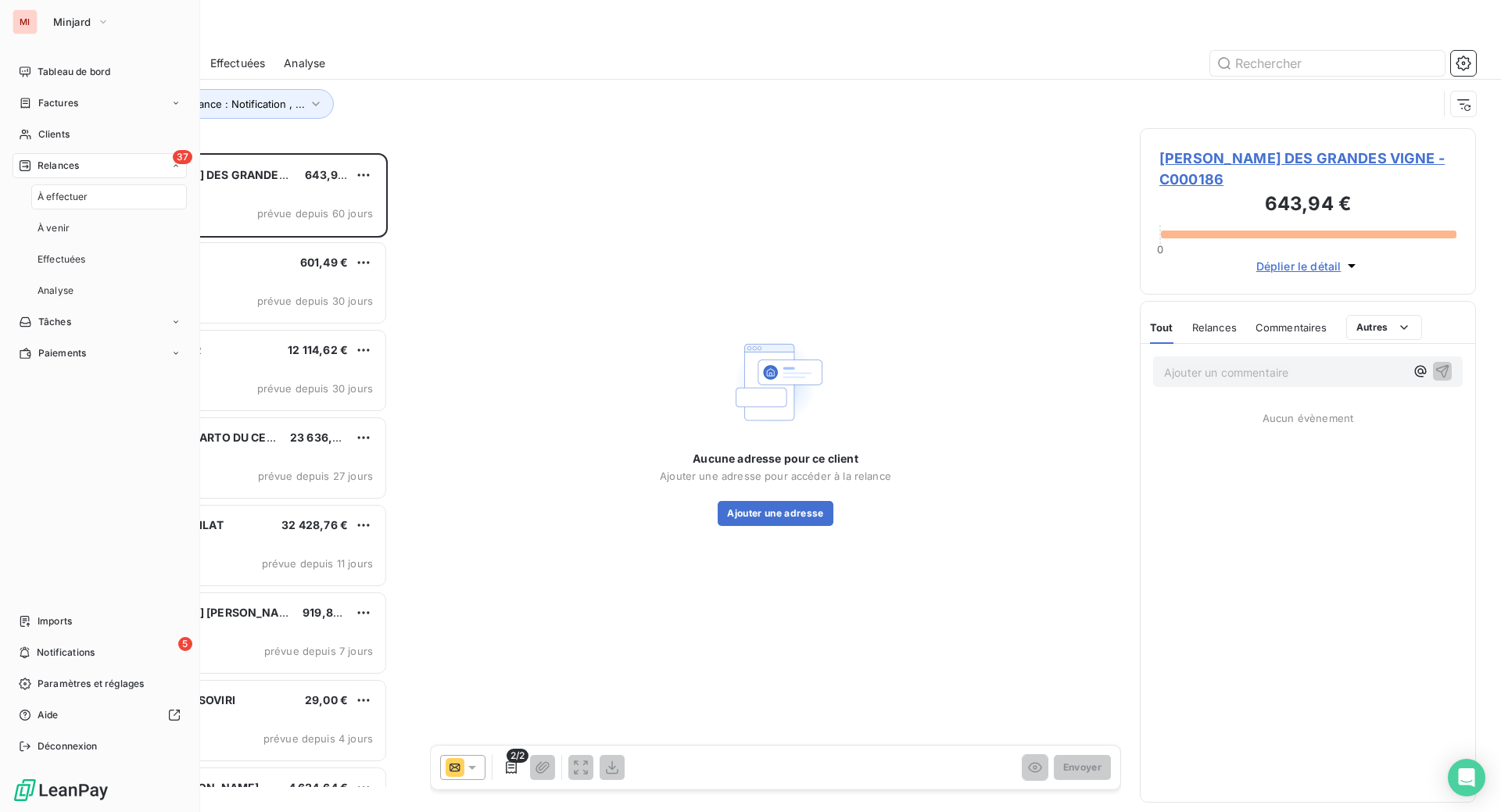
scroll to position [619, 299]
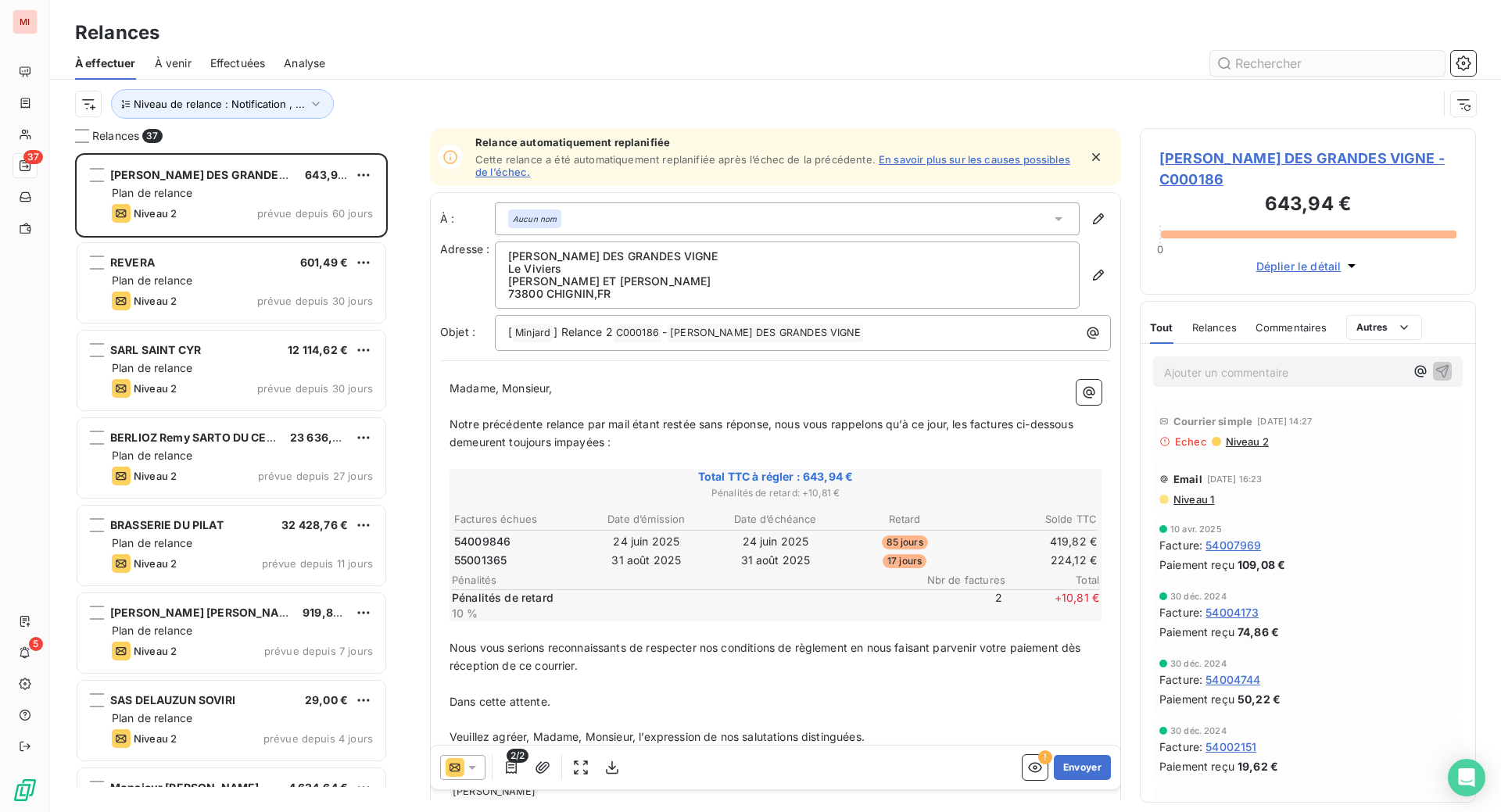
click at [1288, 76] on input "text" at bounding box center [1328, 64] width 234 height 25
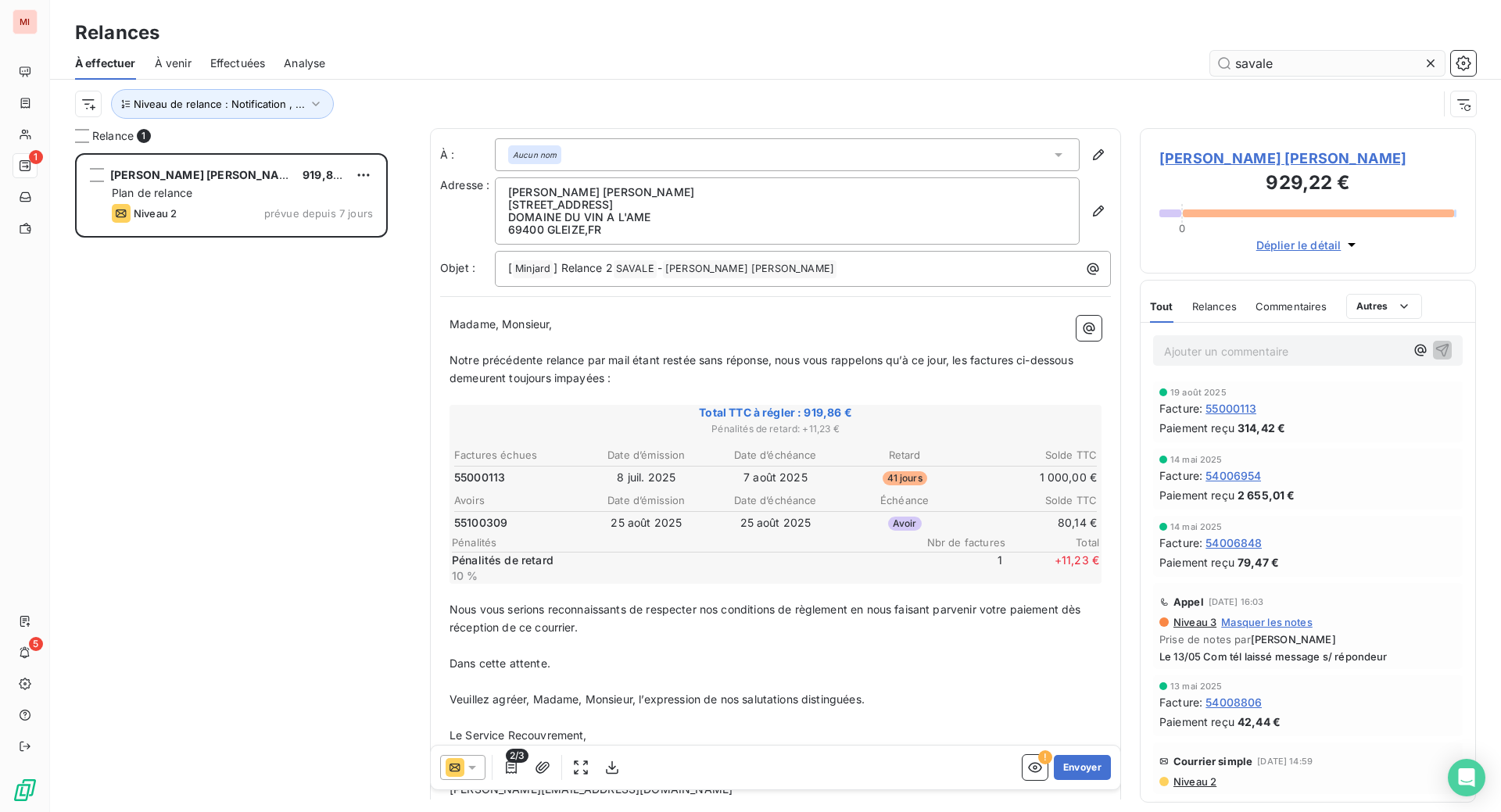
scroll to position [619, 299]
type input "savale"
click at [480, 775] on icon at bounding box center [472, 768] width 16 height 16
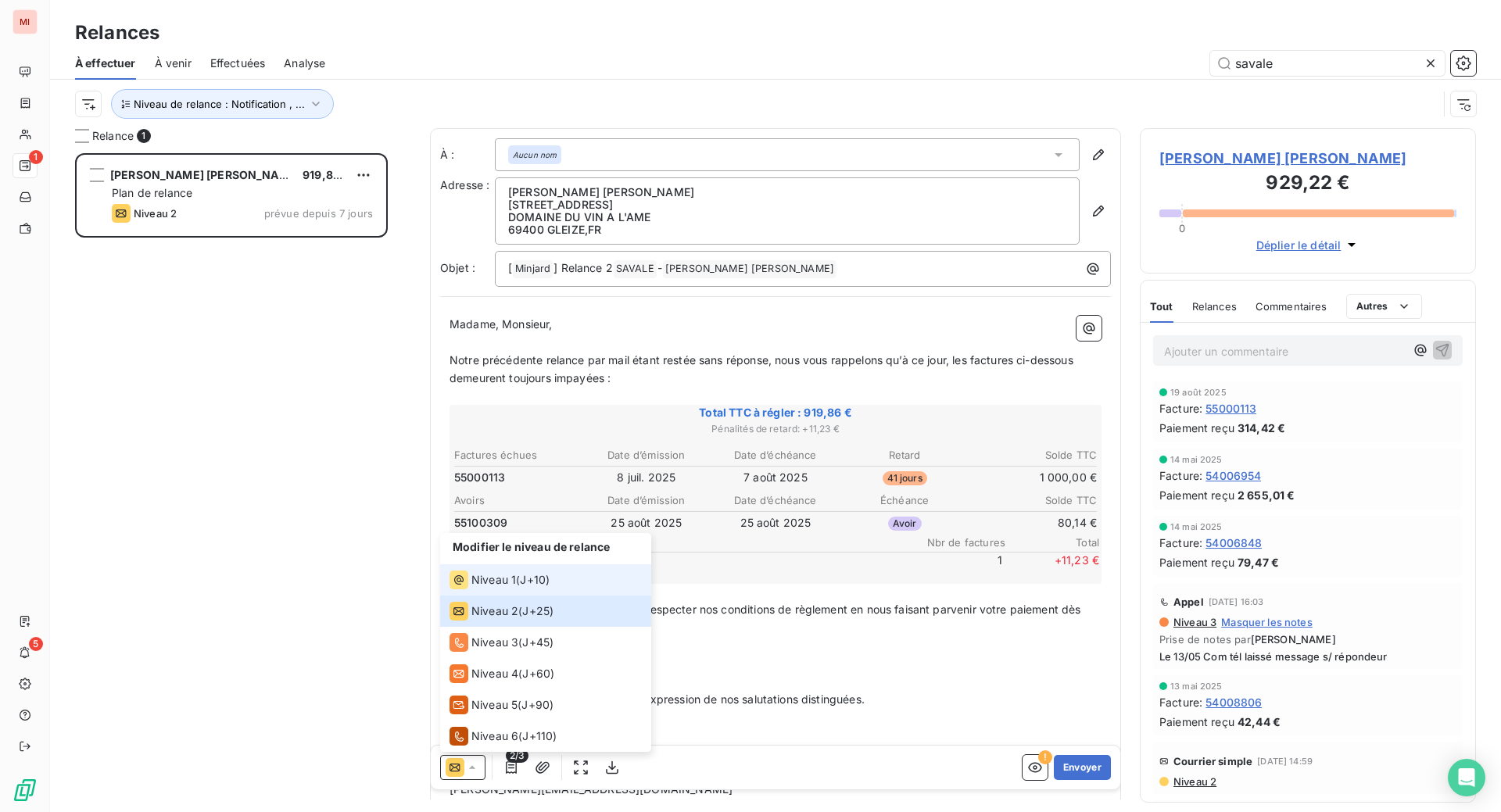
click at [516, 588] on span "Niveau 1" at bounding box center [493, 580] width 44 height 16
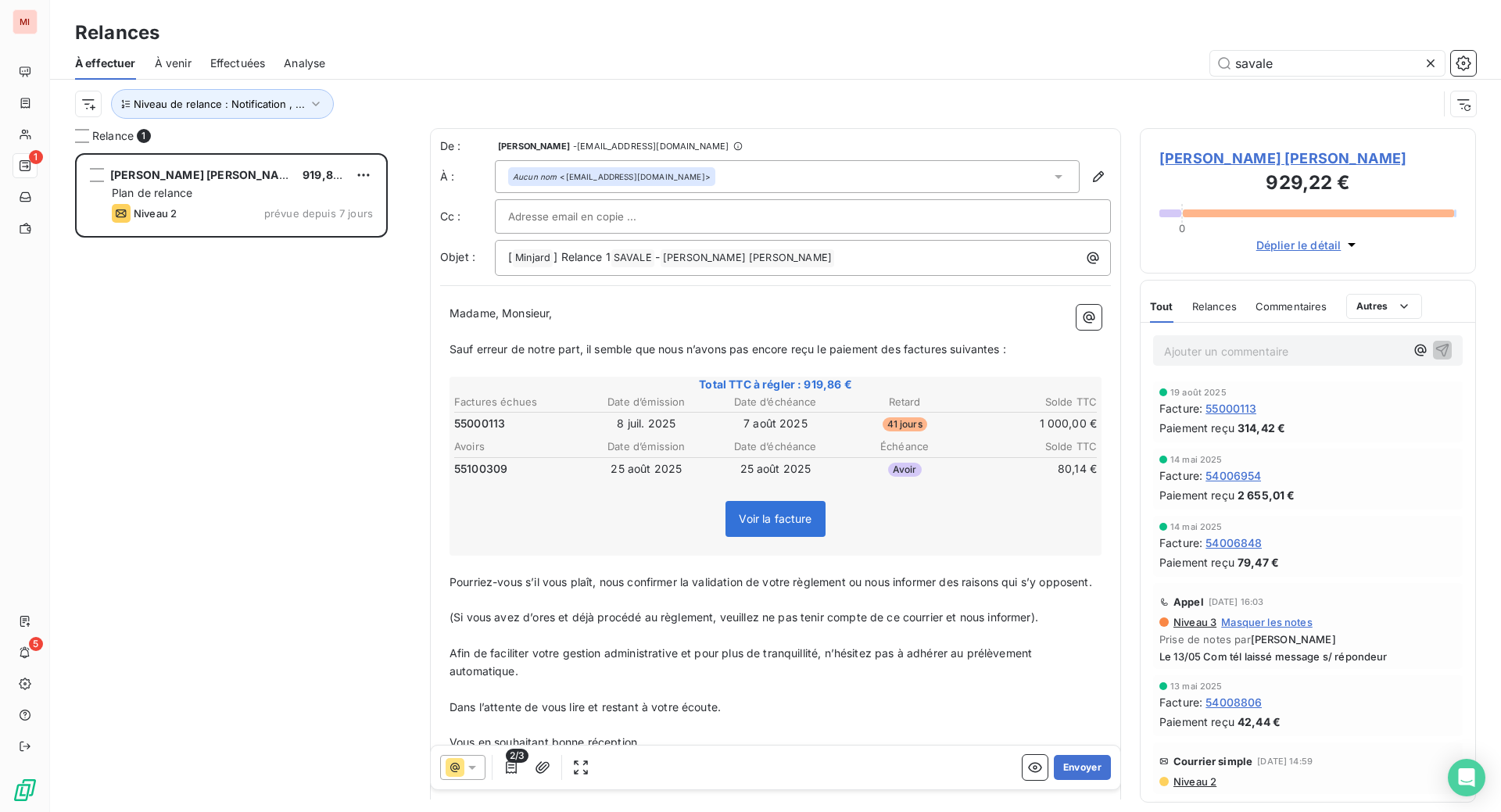
click at [485, 356] on span "Sauf erreur de notre part, il semble que nous n’avons pas encore reçu le paieme…" at bounding box center [727, 349] width 557 height 13
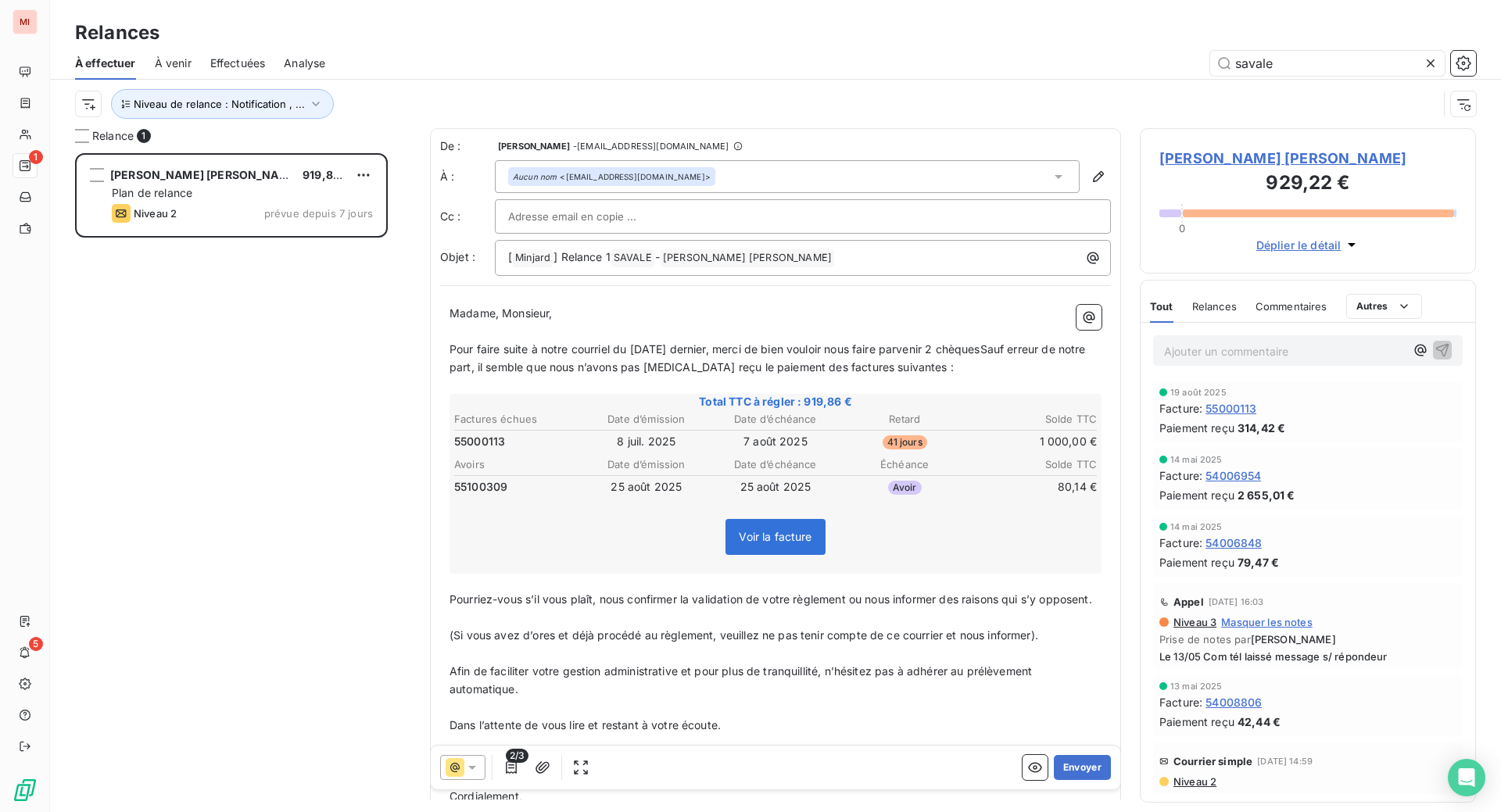
click at [484, 373] on span "Pour faire suite à notre courriel du [DATE] dernier, merci de bien vouloir nous…" at bounding box center [769, 357] width 640 height 31
click at [654, 373] on span "Pour faire suite à notre courriel du [DATE] dernier, merci de bien vouloir nous…" at bounding box center [769, 357] width 640 height 31
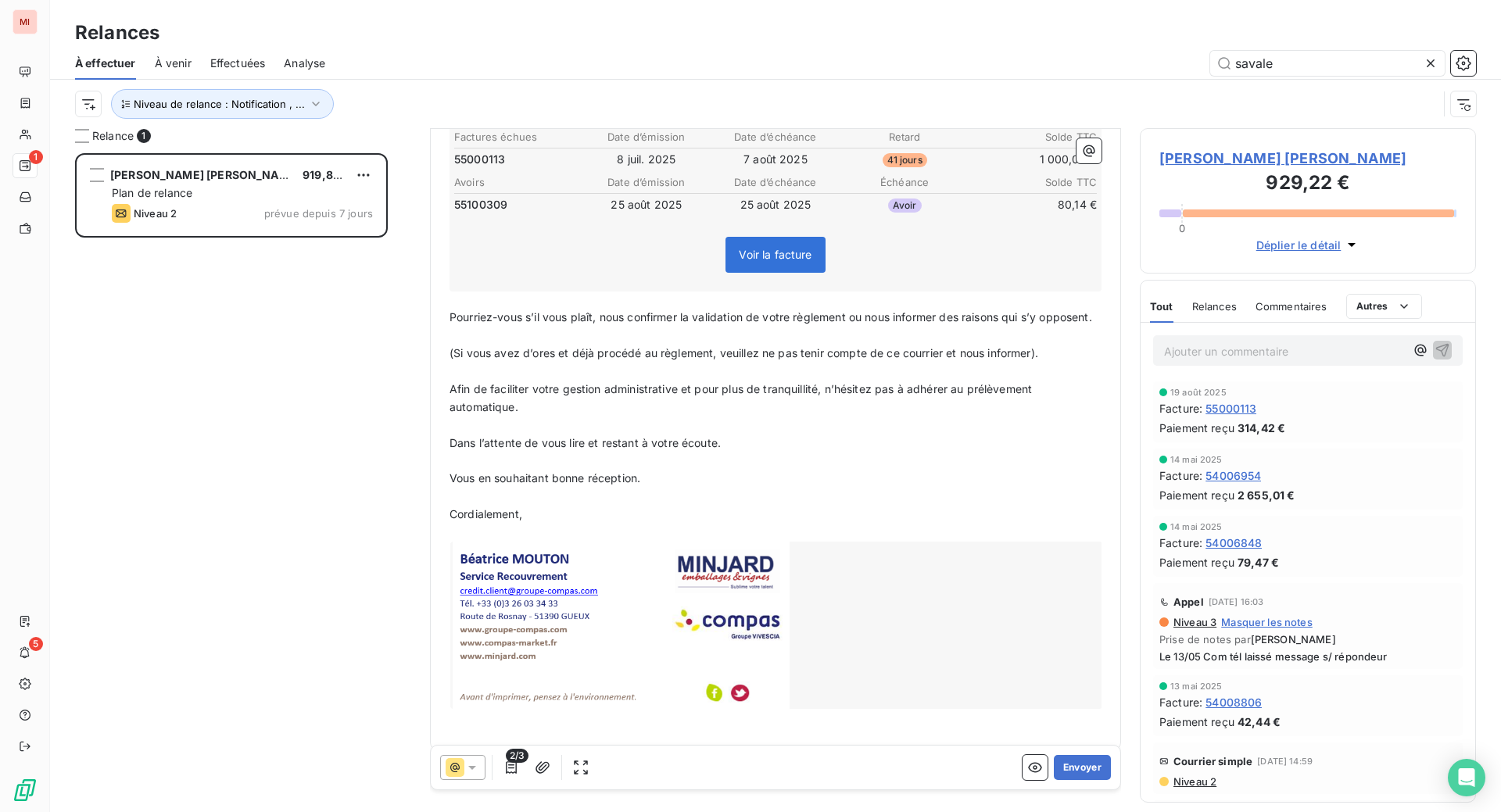
scroll to position [296, 0]
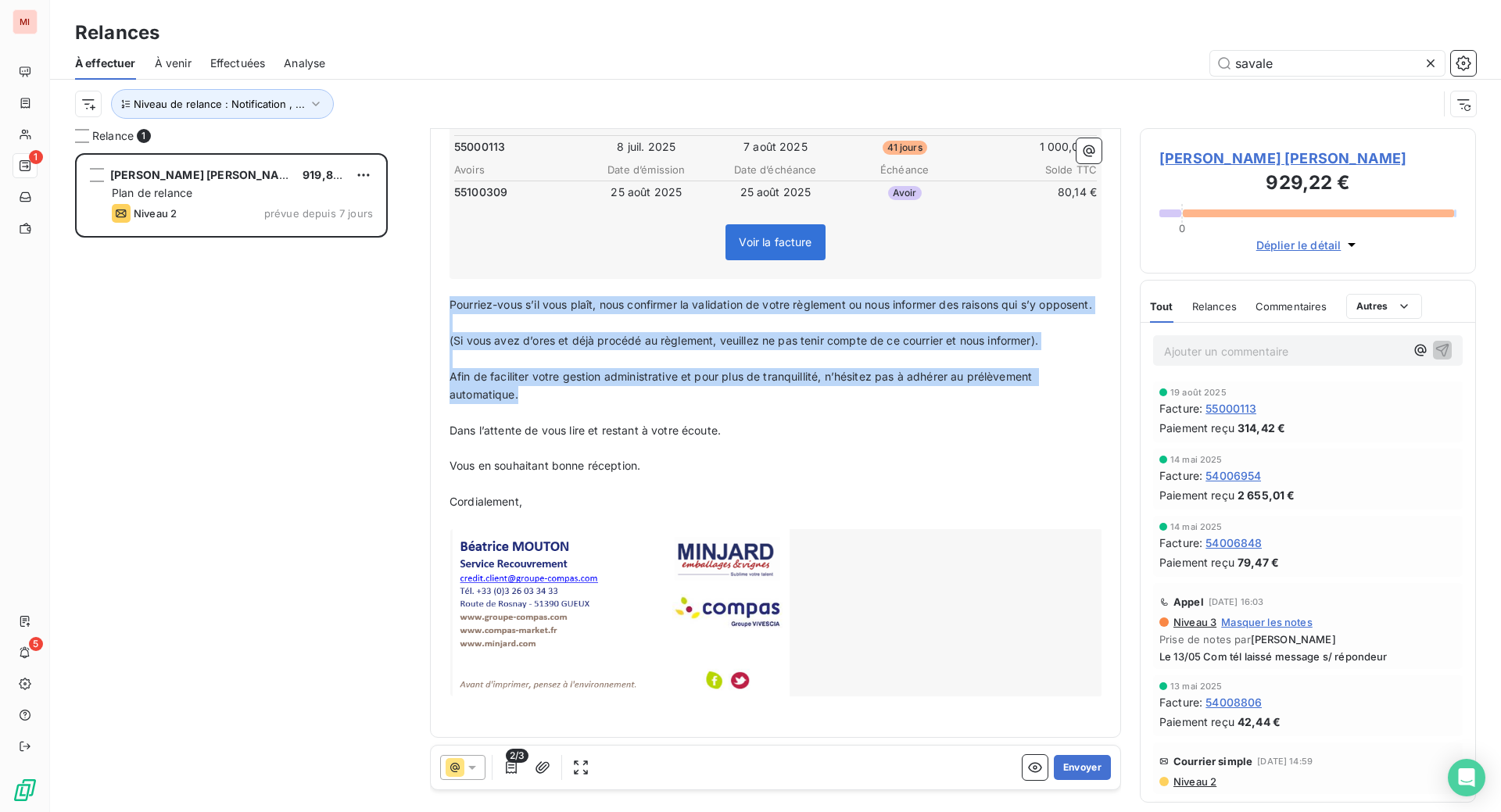
drag, startPoint x: 487, startPoint y: 540, endPoint x: 975, endPoint y: 731, distance: 524.0
click at [975, 718] on div "Madame, [PERSON_NAME], ﻿ Pour faire suite à notre courriel du [DATE] dernier, m…" at bounding box center [775, 364] width 652 height 708
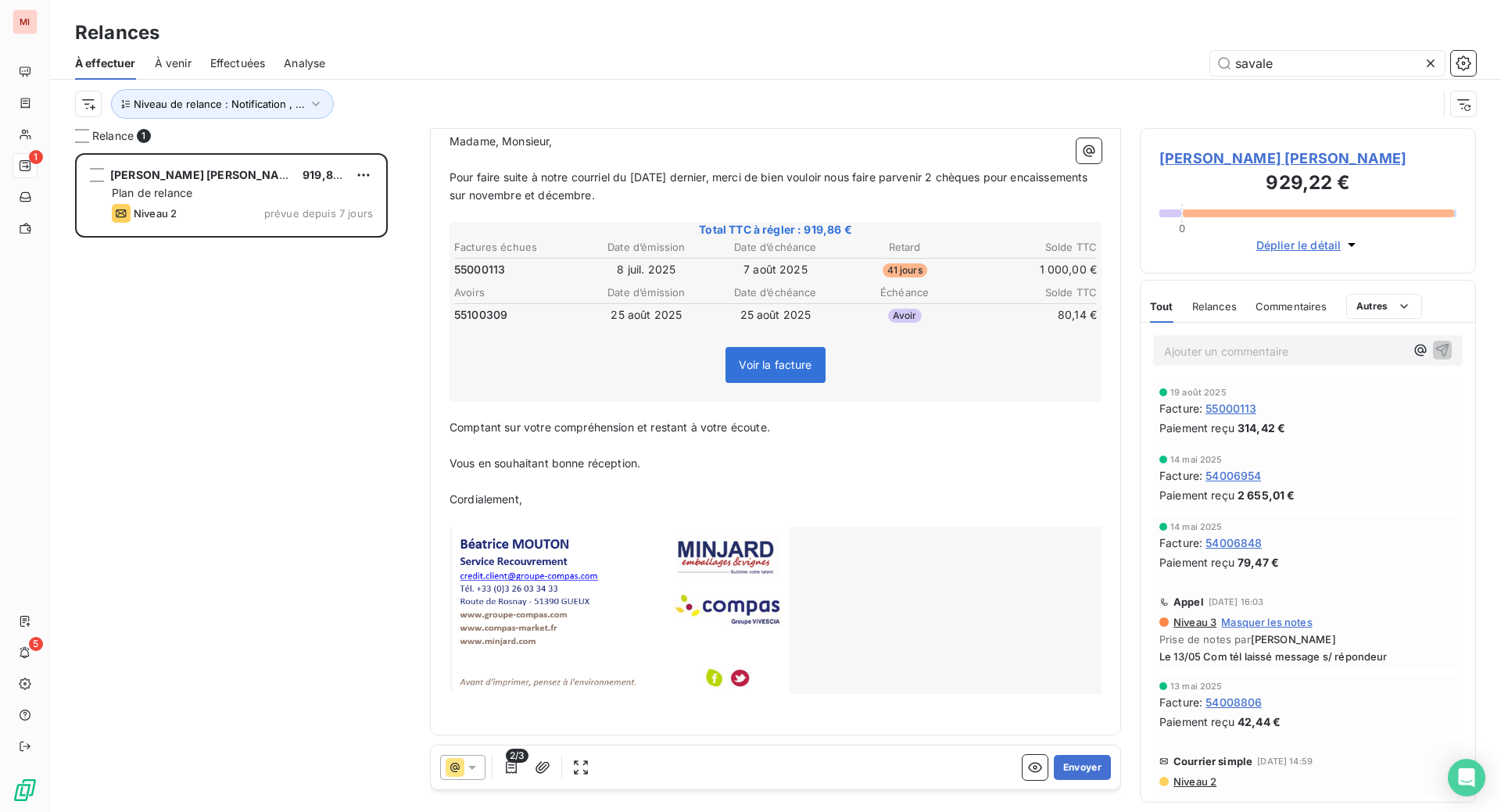
scroll to position [456, 0]
drag, startPoint x: 649, startPoint y: 435, endPoint x: 397, endPoint y: 437, distance: 252.0
click at [397, 437] on div "Relance 1 [PERSON_NAME] [PERSON_NAME] 919,86 € Plan de relance Niveau 2 prévue …" at bounding box center [775, 470] width 1451 height 684
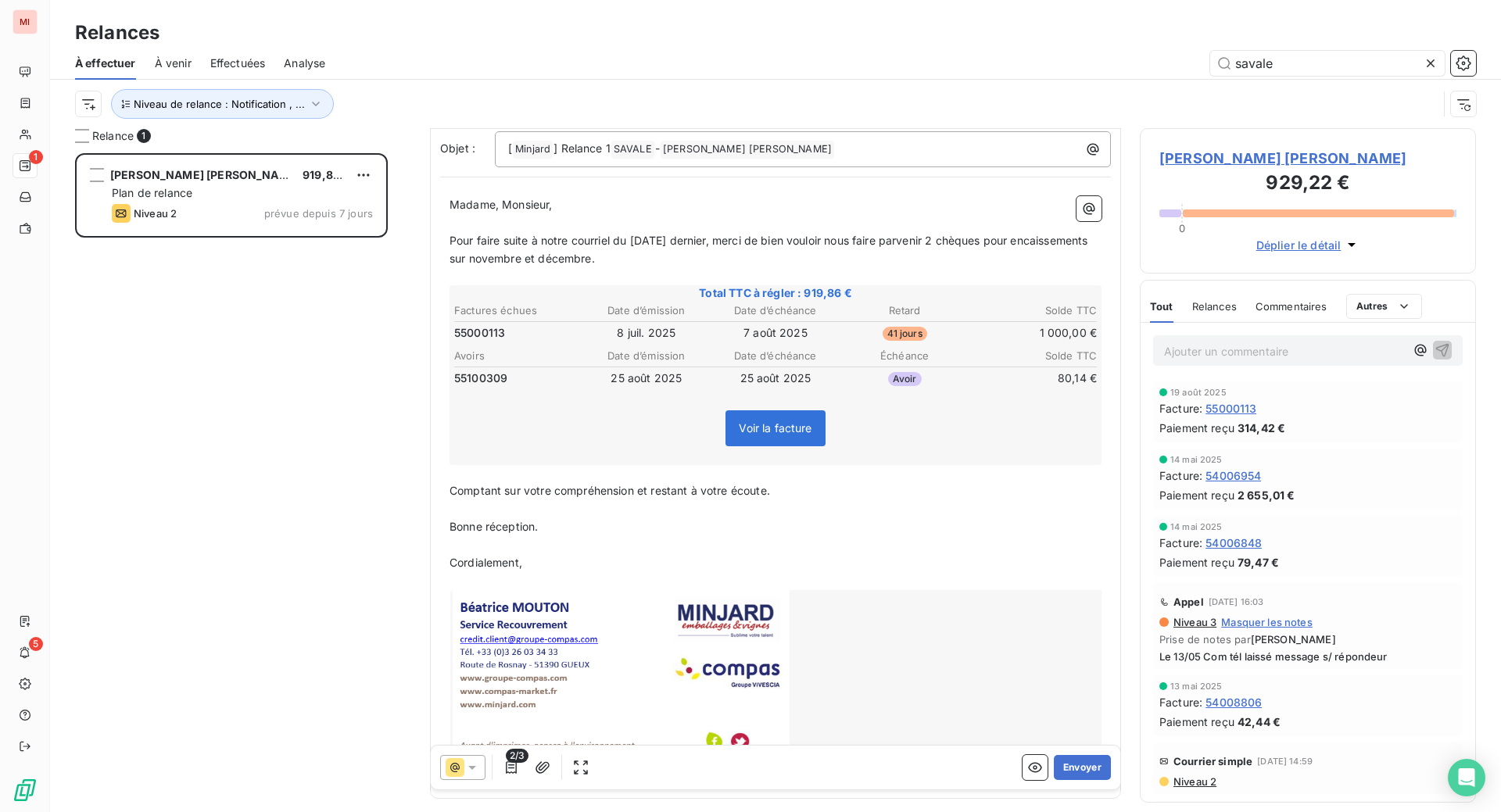
scroll to position [65, 0]
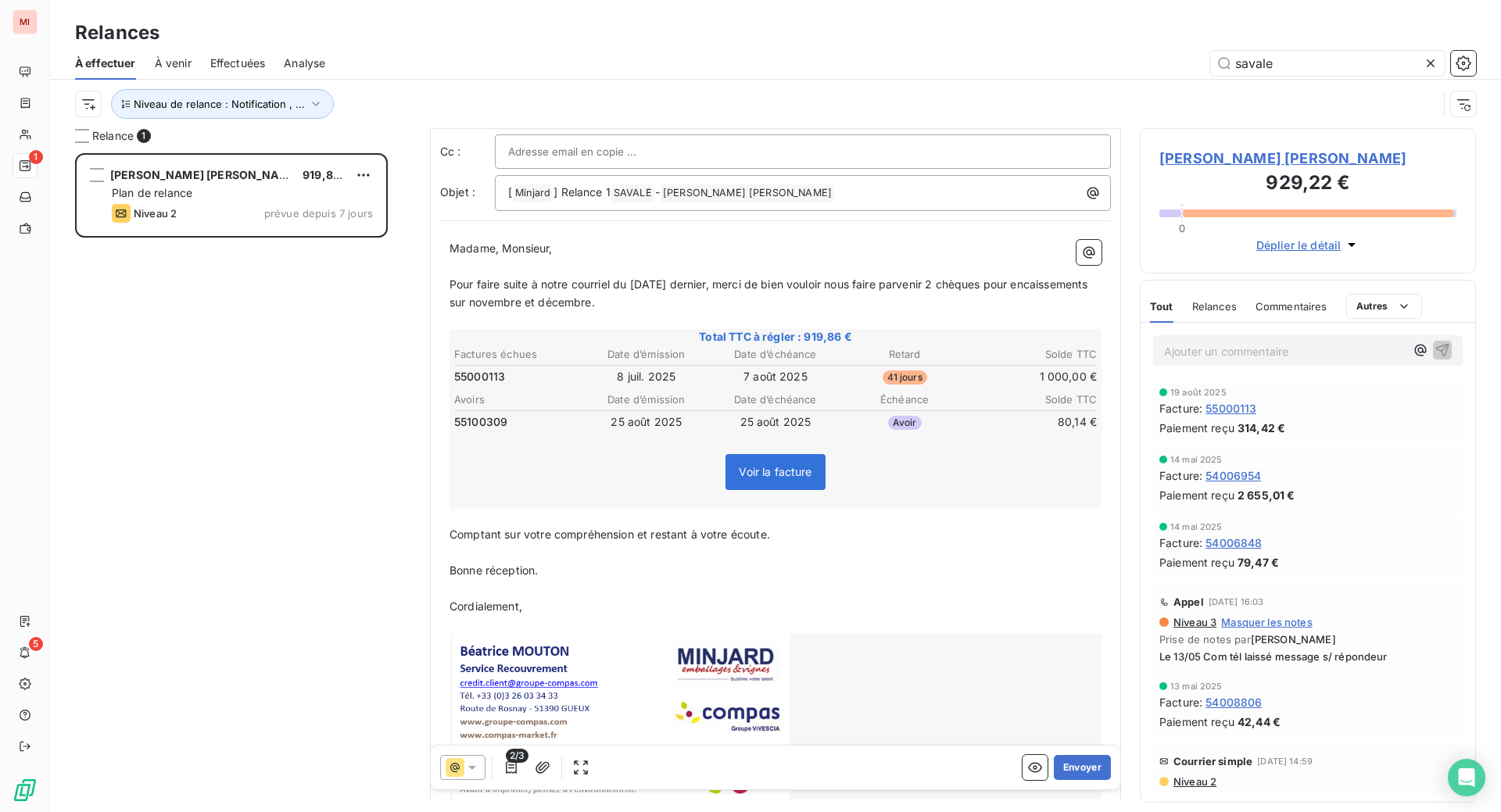
click at [892, 309] on span "Pour faire suite à notre courriel du [DATE] dernier, merci de bien vouloir nous…" at bounding box center [770, 293] width 642 height 31
click at [765, 309] on span "Pour faire suite à notre courriel du [DATE] dernier, merci de bien vouloir nous…" at bounding box center [770, 293] width 642 height 31
click at [865, 309] on span "Pour faire suite à notre courriel du [DATE] dernier, merci de bien vouloir nous…" at bounding box center [771, 293] width 643 height 31
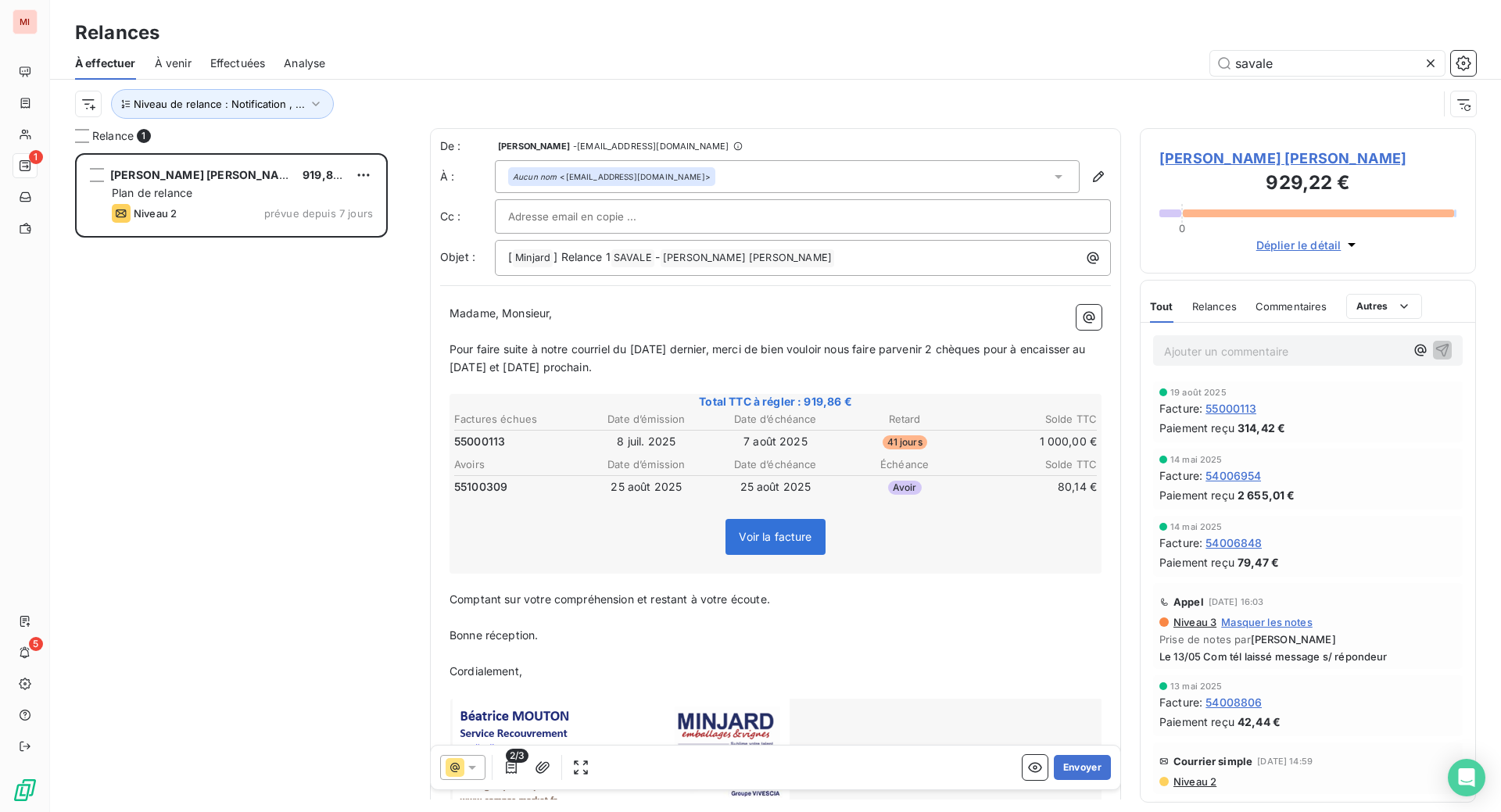
scroll to position [33, 0]
drag, startPoint x: 727, startPoint y: 467, endPoint x: 758, endPoint y: 469, distance: 31.1
click at [758, 373] on span "Pour faire suite à notre courriel du [DATE] dernier, merci de bien vouloir nous…" at bounding box center [769, 357] width 640 height 31
click at [659, 377] on p "Pour faire suite à notre courriel du [DATE] dernier, merci de bien vouloir nous…" at bounding box center [775, 358] width 652 height 36
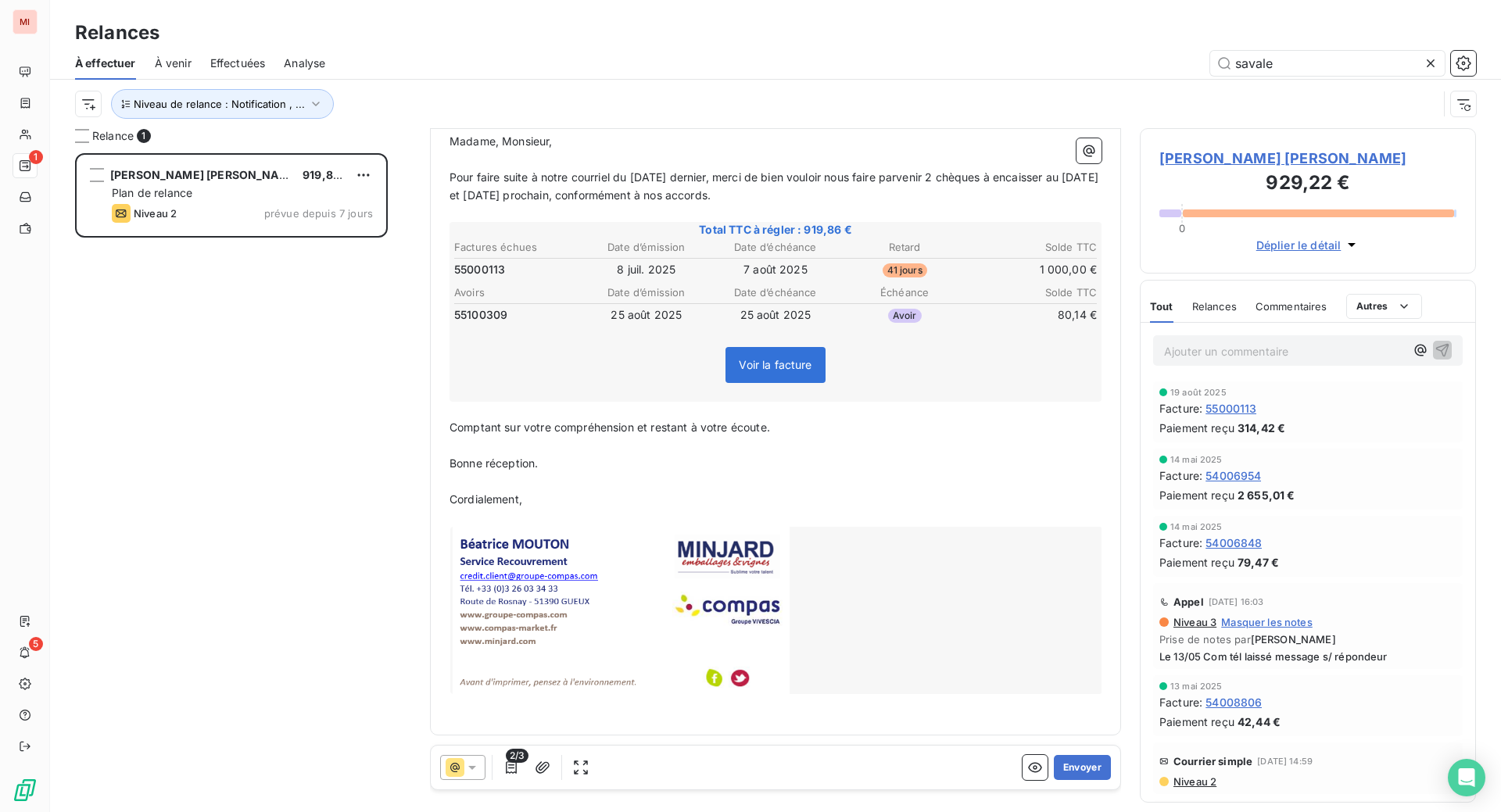
scroll to position [456, 0]
click at [1054, 766] on button "Envoyer" at bounding box center [1082, 768] width 57 height 25
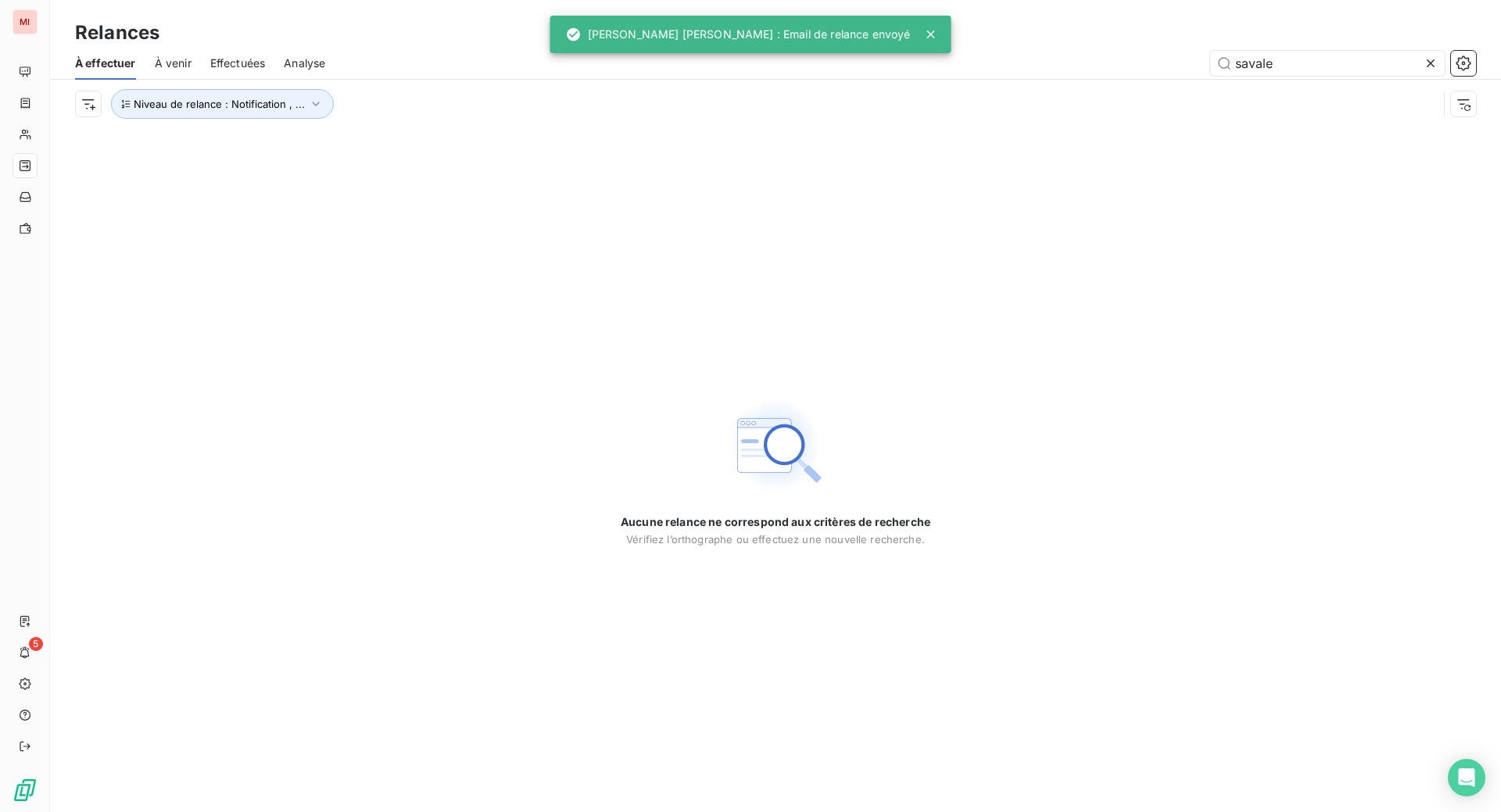
click at [1423, 71] on icon at bounding box center [1431, 63] width 16 height 16
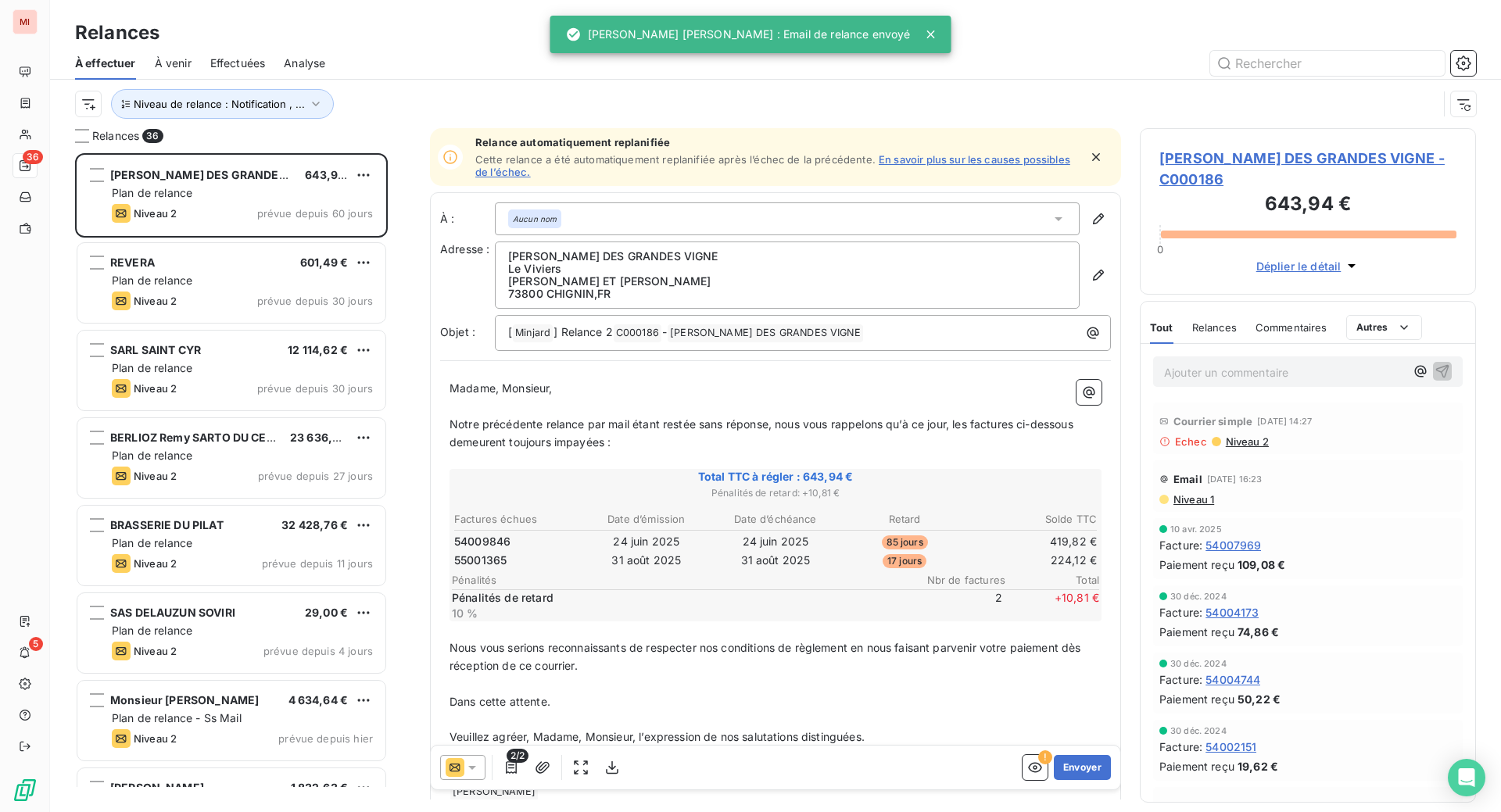
scroll to position [619, 299]
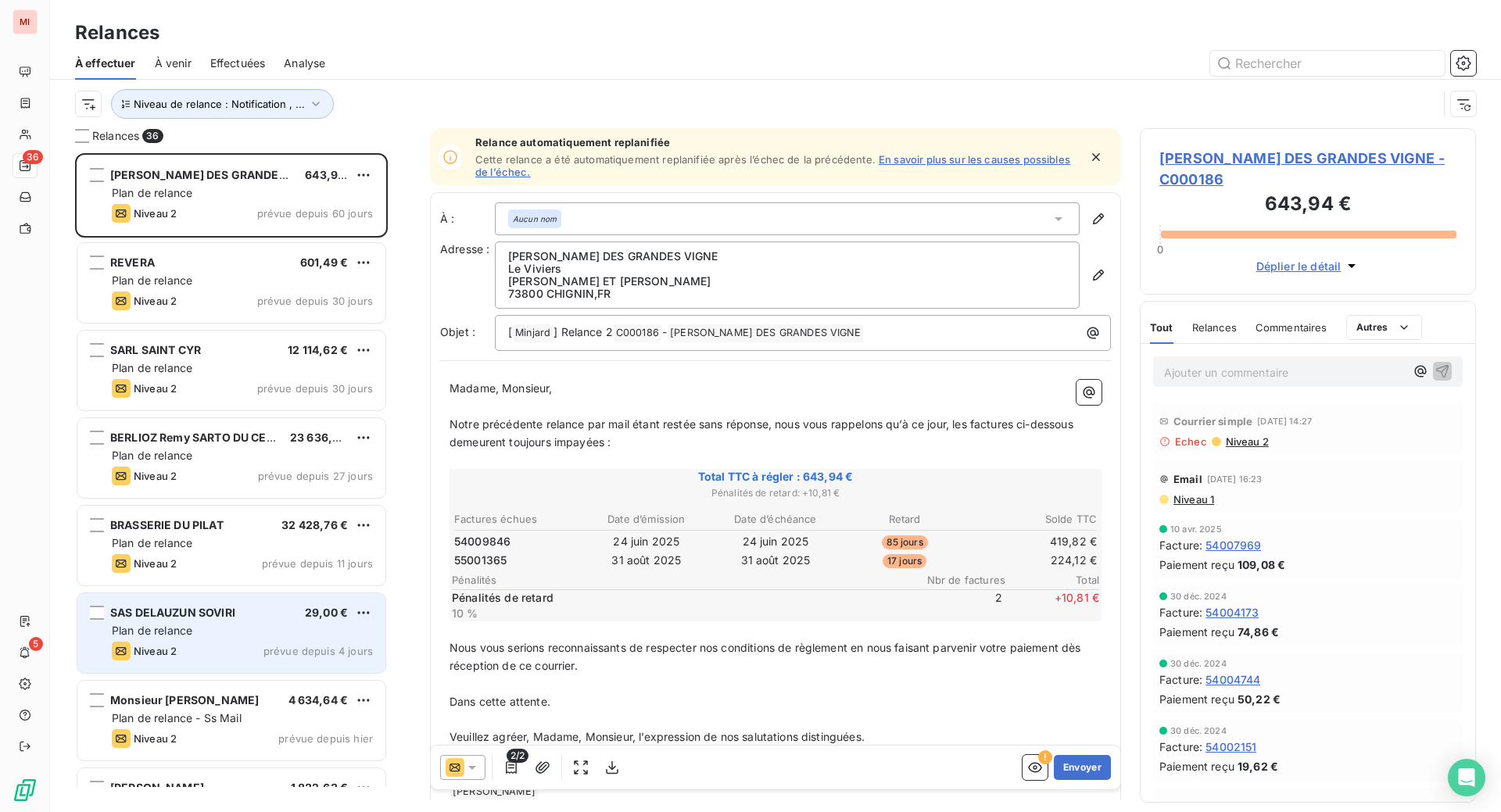
click at [276, 639] on div "Plan de relance" at bounding box center [243, 630] width 261 height 16
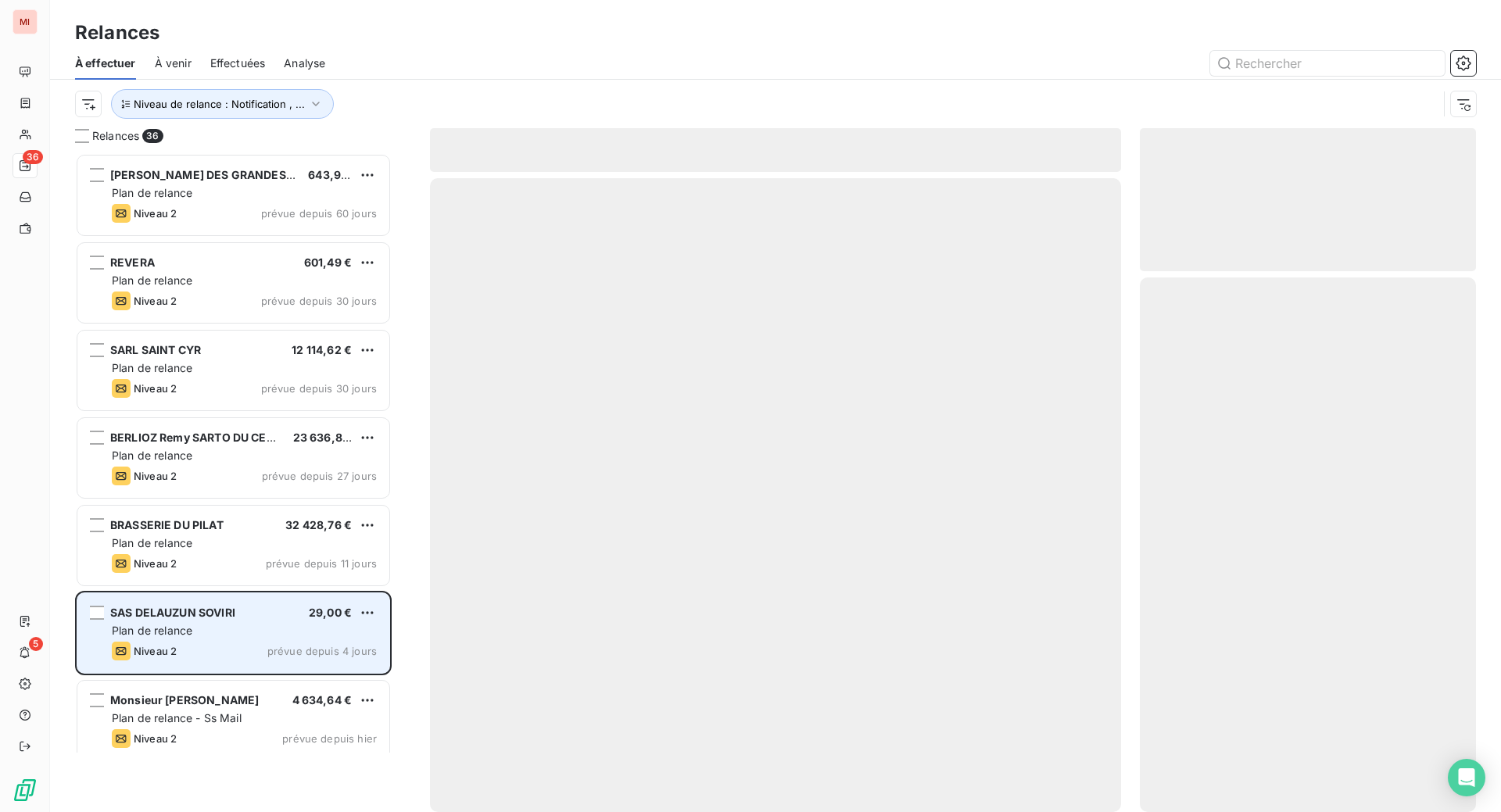
scroll to position [619, 299]
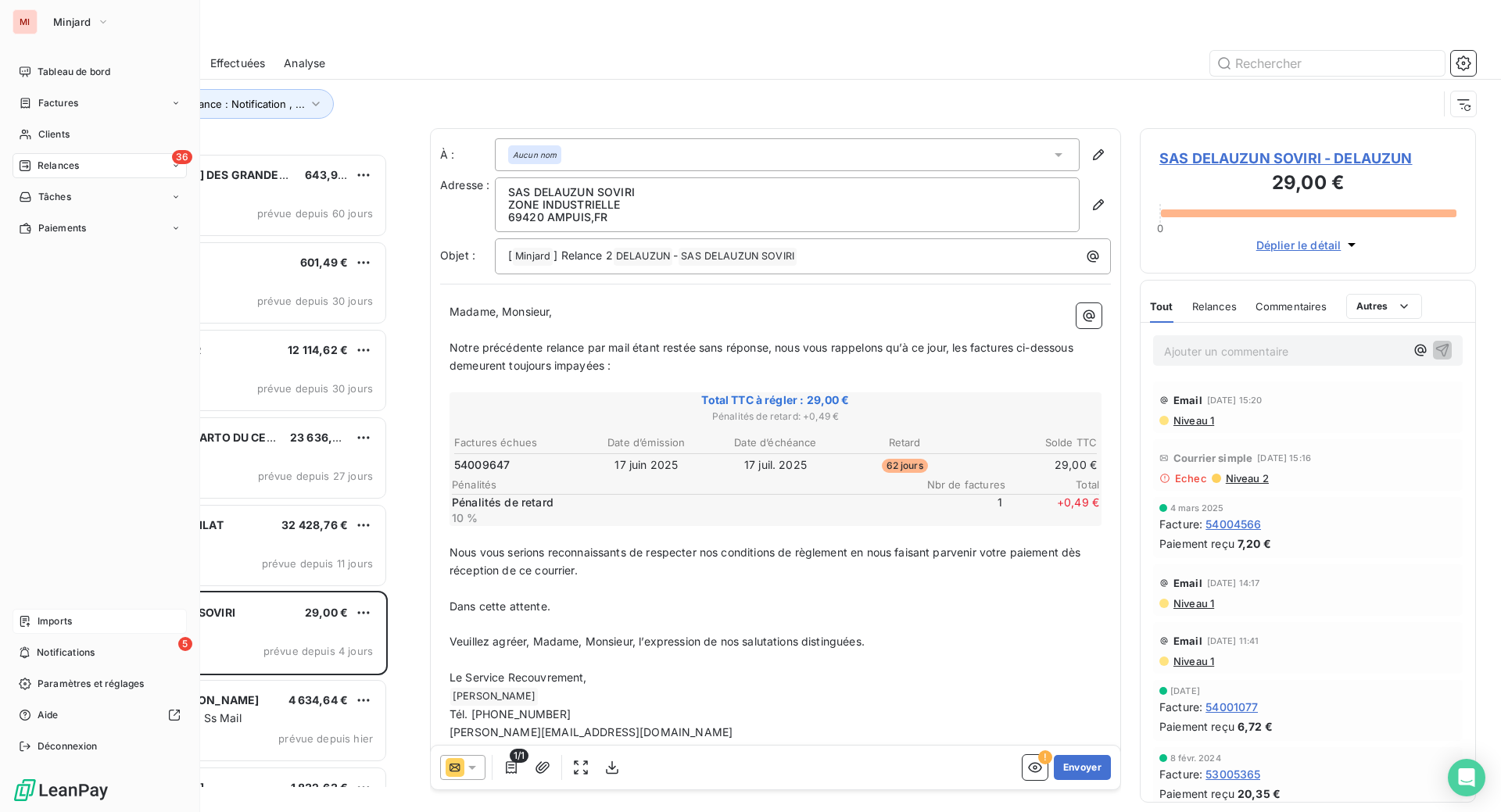
click at [53, 609] on div "Imports" at bounding box center [100, 622] width 174 height 25
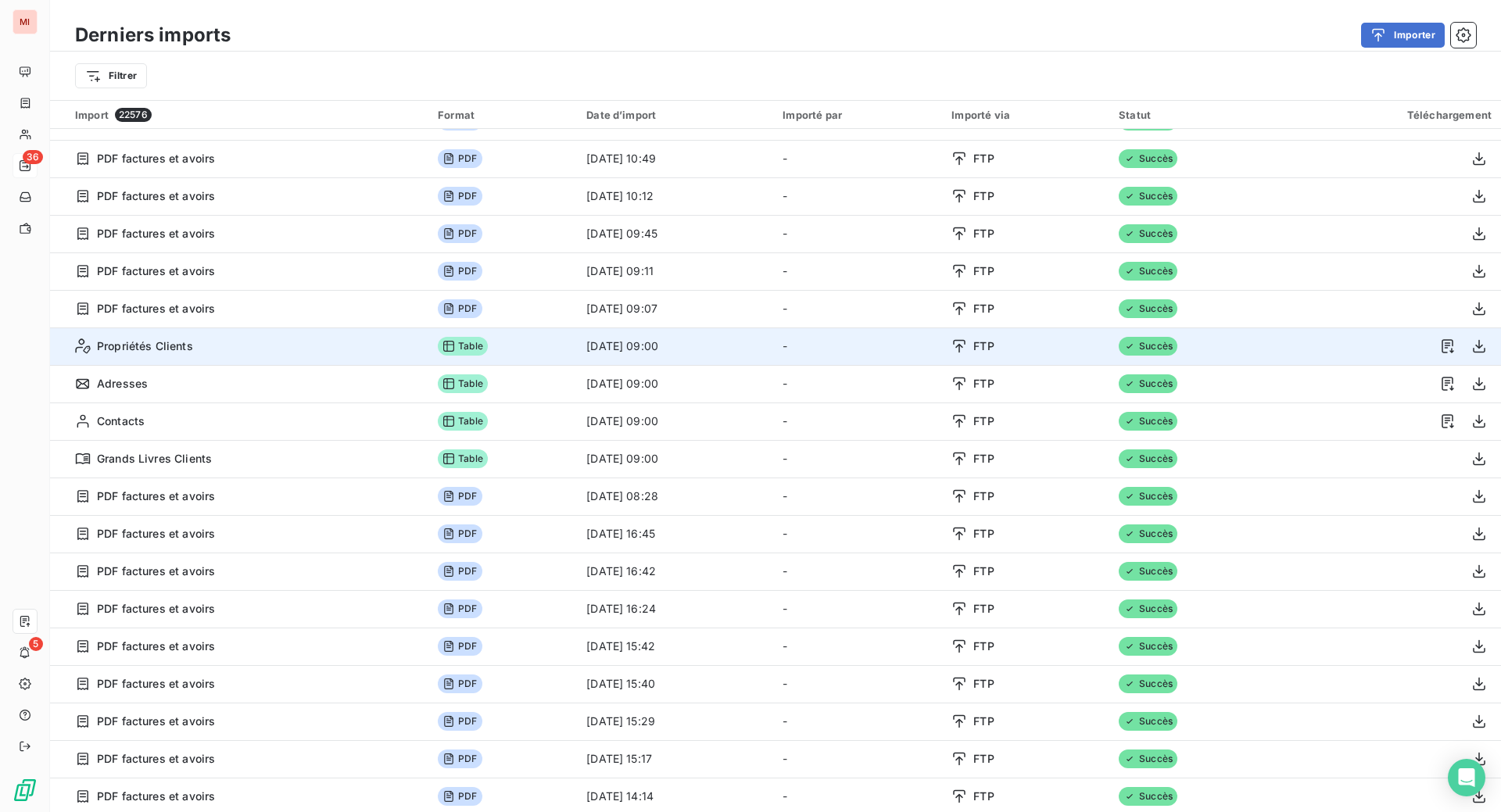
scroll to position [98, 0]
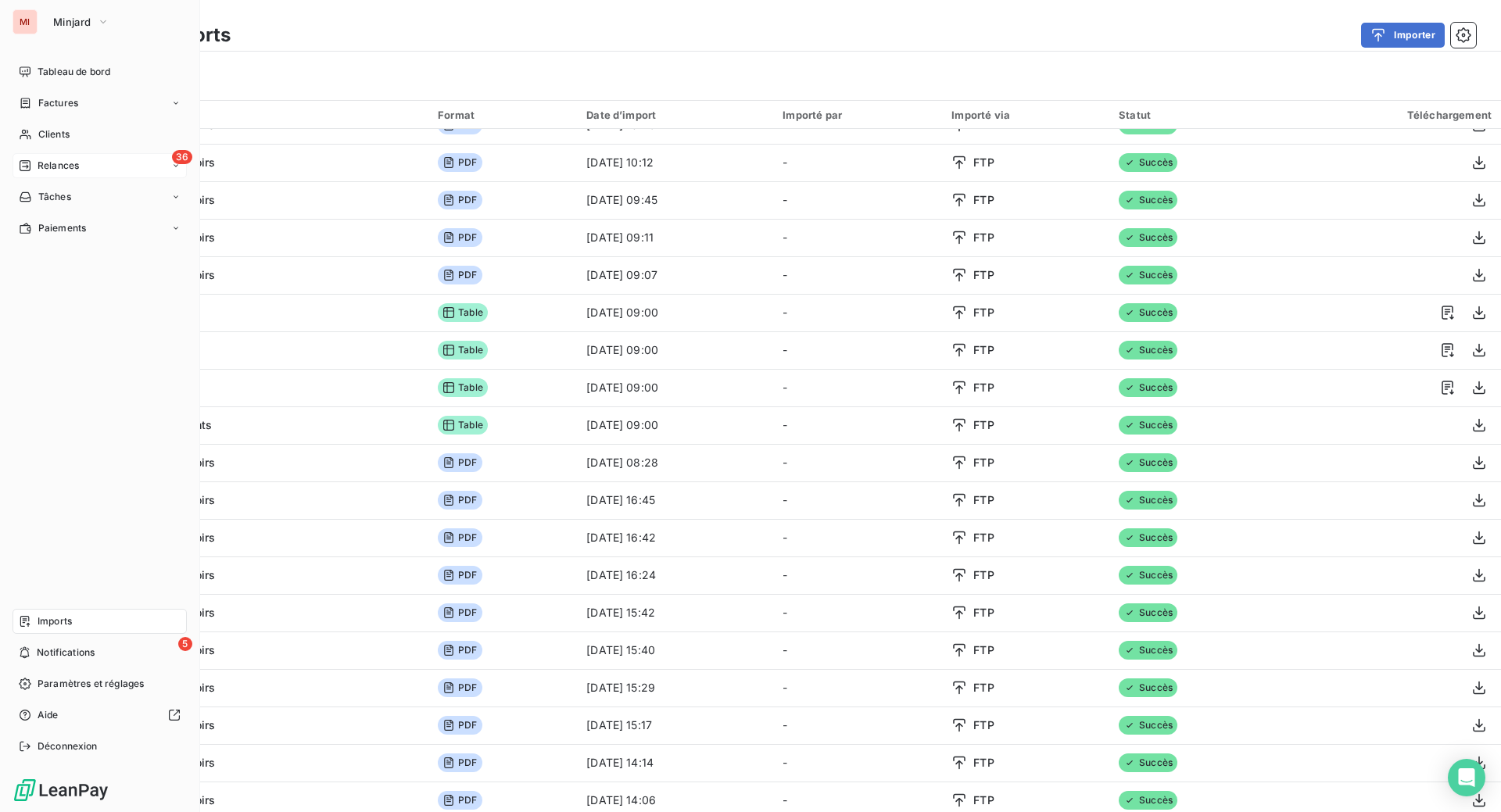
click at [77, 172] on span "Relances" at bounding box center [58, 166] width 41 height 14
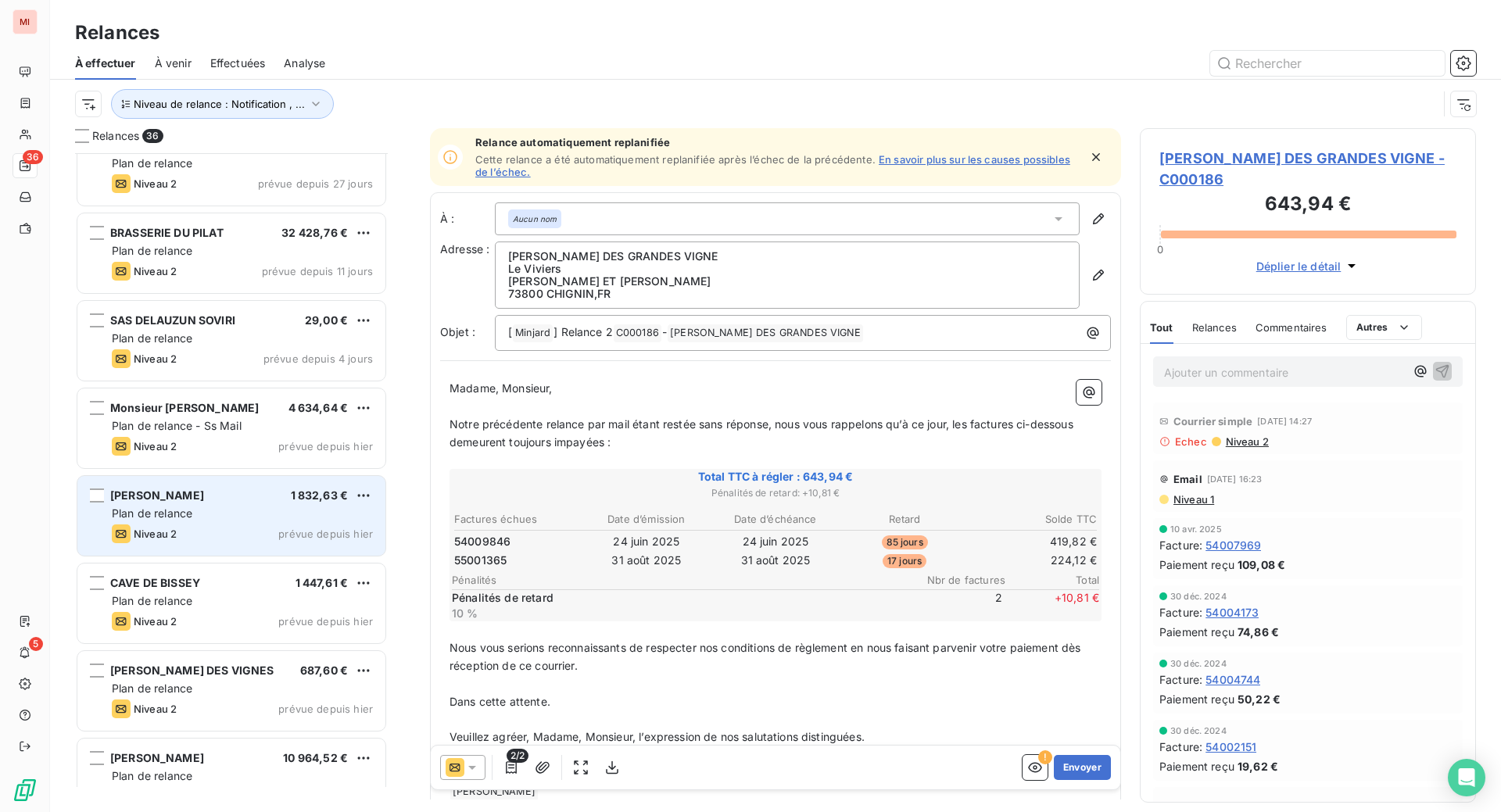
scroll to position [294, 0]
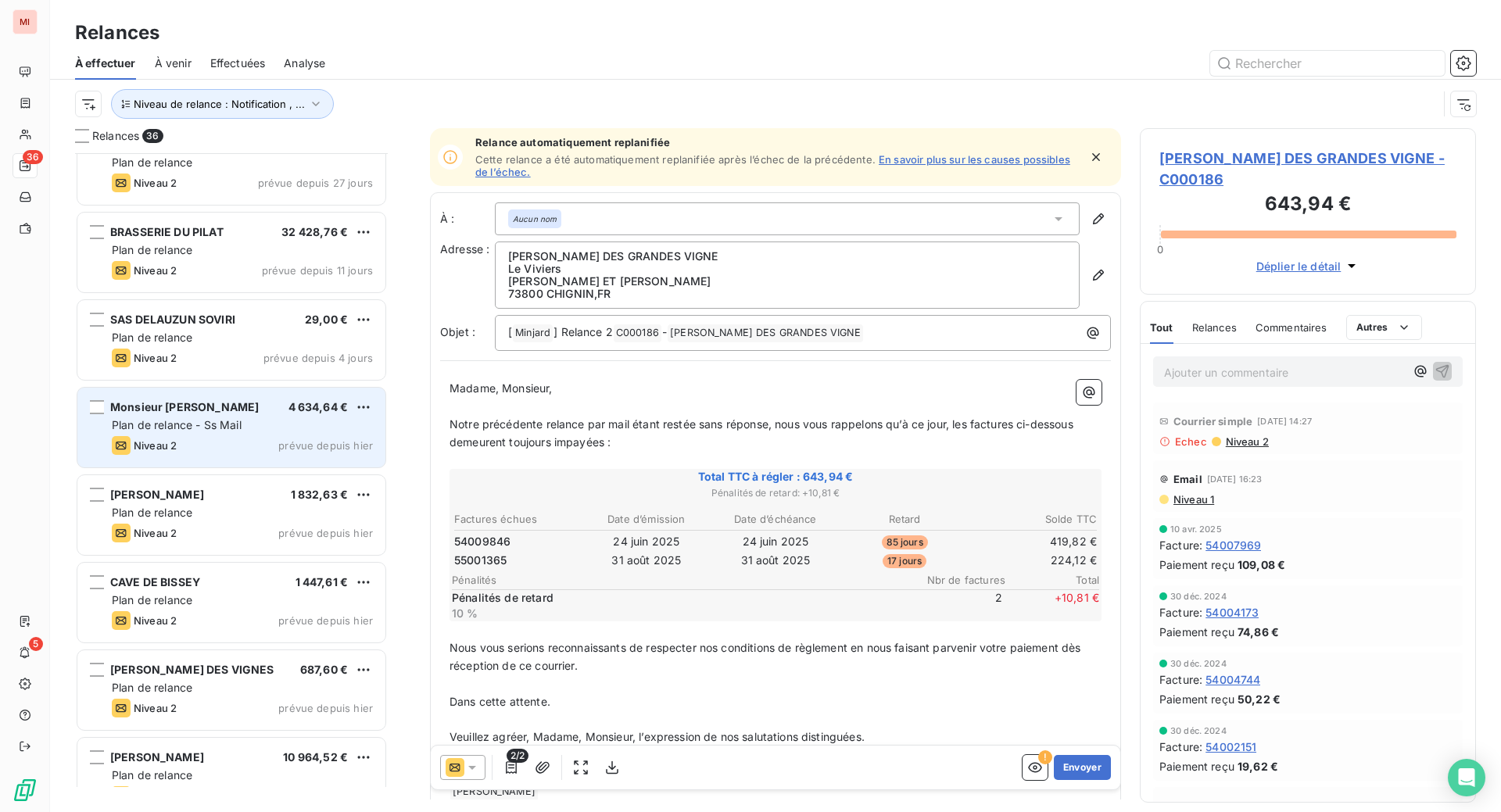
click at [242, 432] on span "Plan de relance - Ss Mail" at bounding box center [177, 425] width 130 height 13
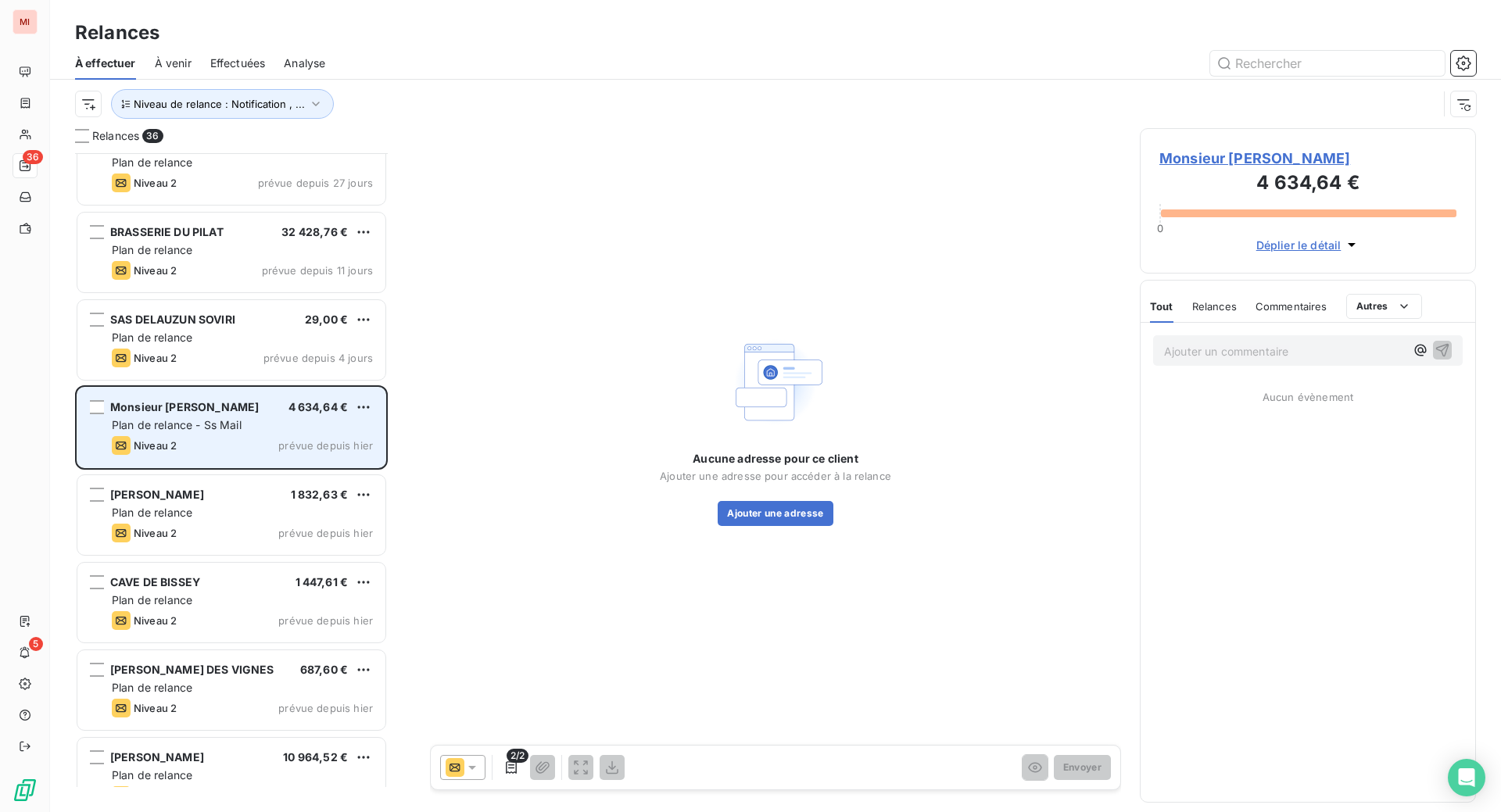
scroll to position [619, 299]
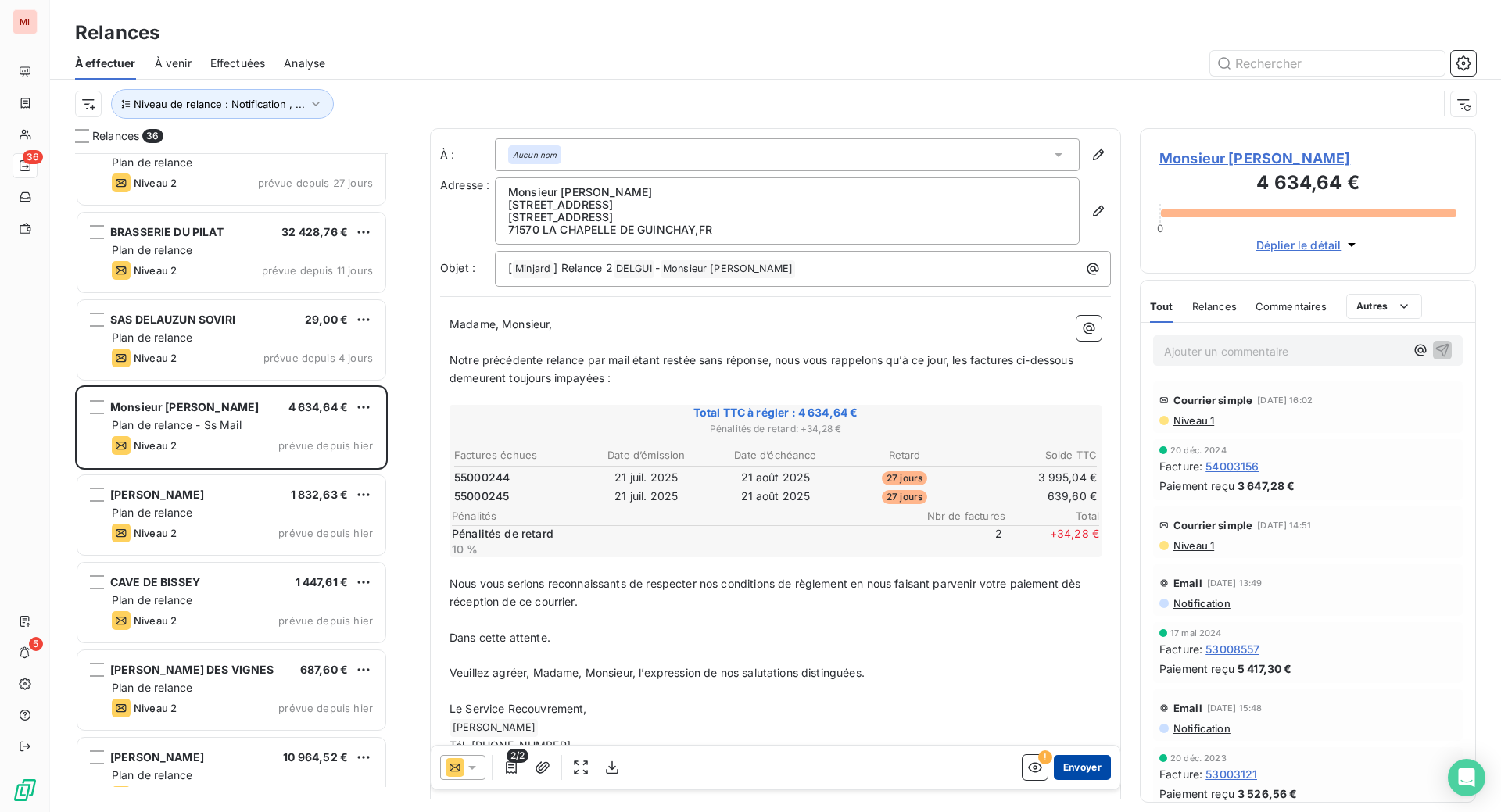
click at [1058, 780] on button "Envoyer" at bounding box center [1082, 768] width 57 height 25
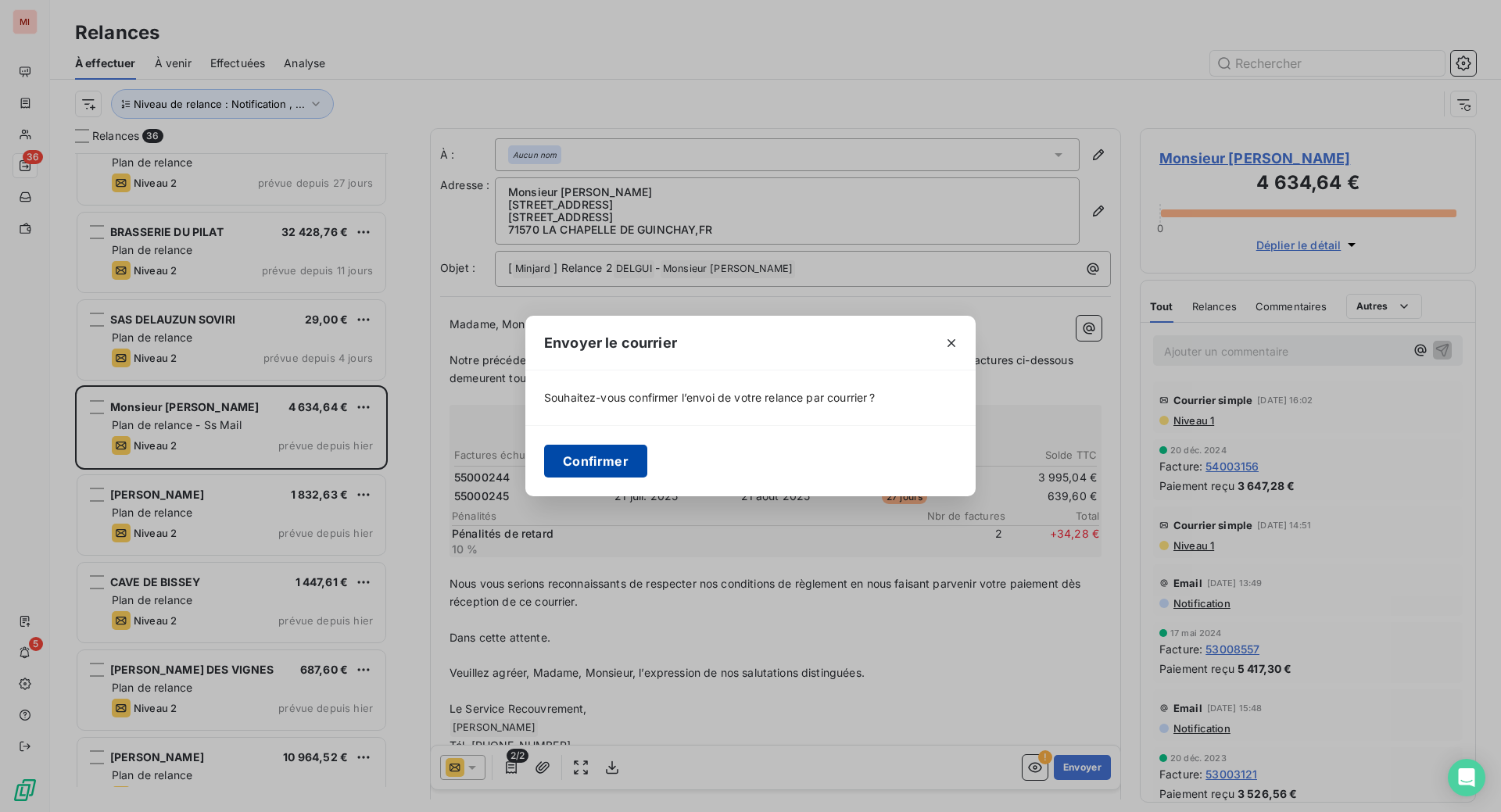
click at [544, 475] on button "Confirmer" at bounding box center [595, 460] width 103 height 33
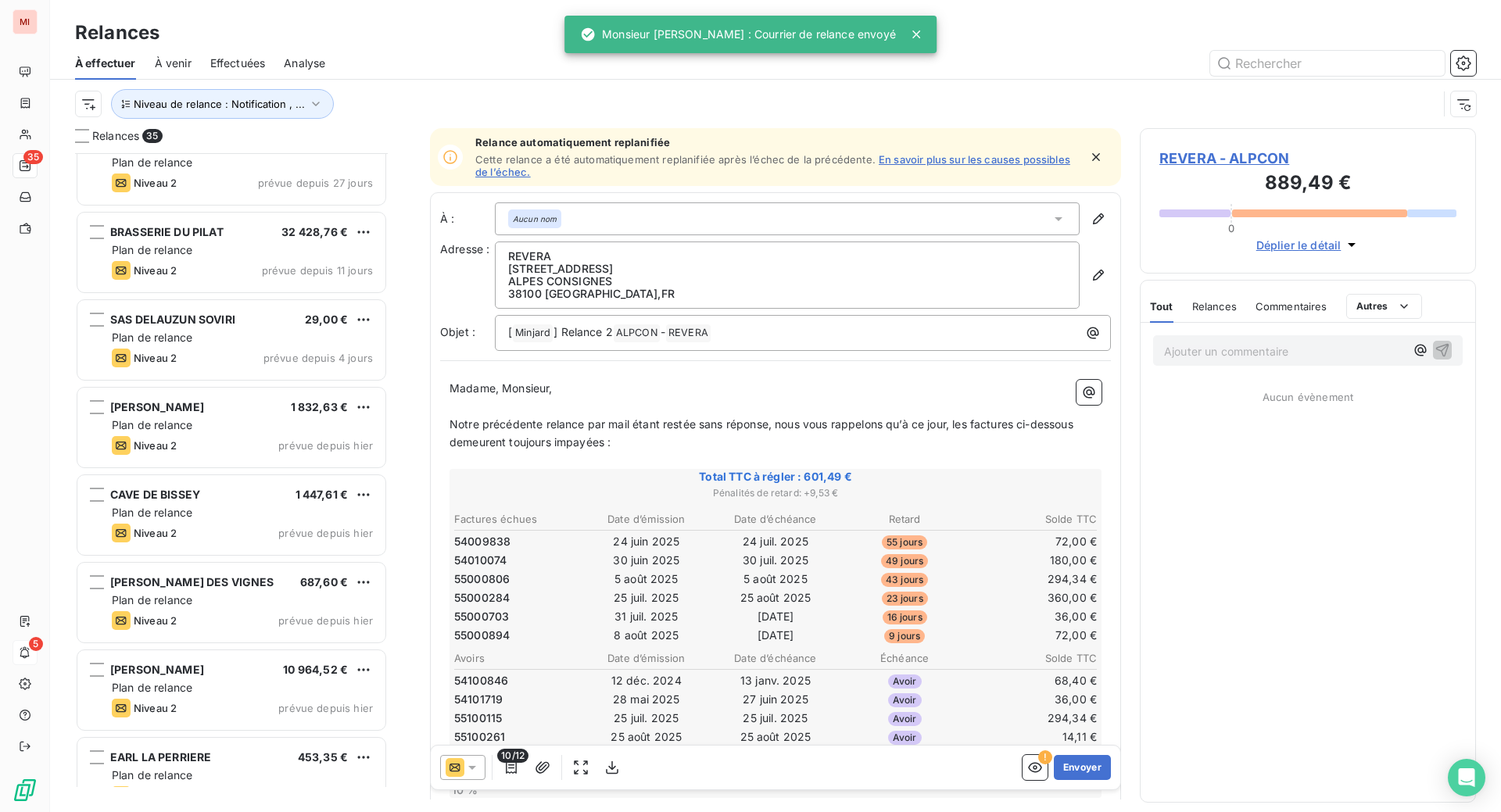
scroll to position [619, 299]
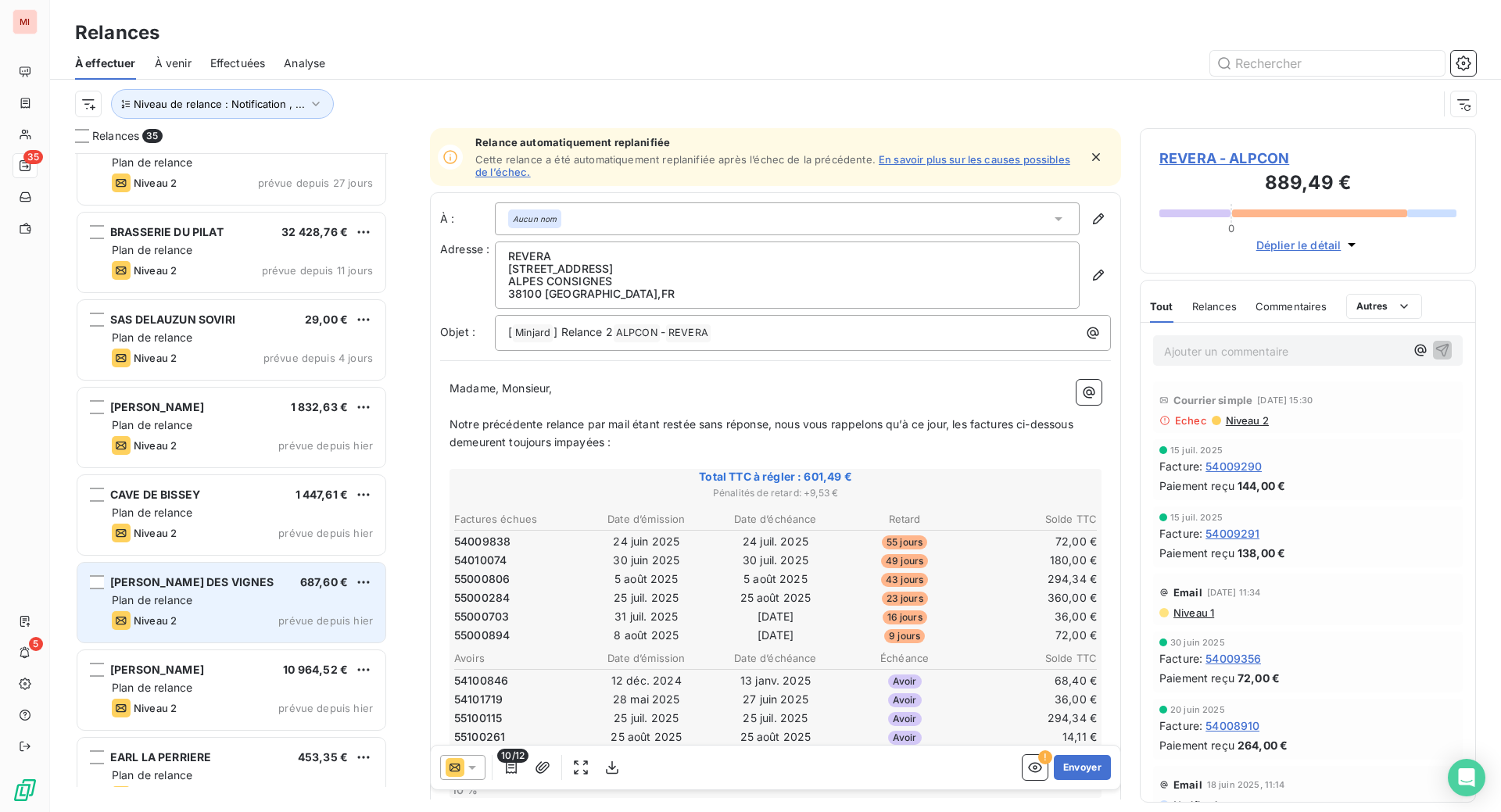
click at [229, 643] on div "[PERSON_NAME] DES VIGNES 687,60 € Plan de relance Niveau 2 prévue depuis [DATE]" at bounding box center [231, 602] width 308 height 80
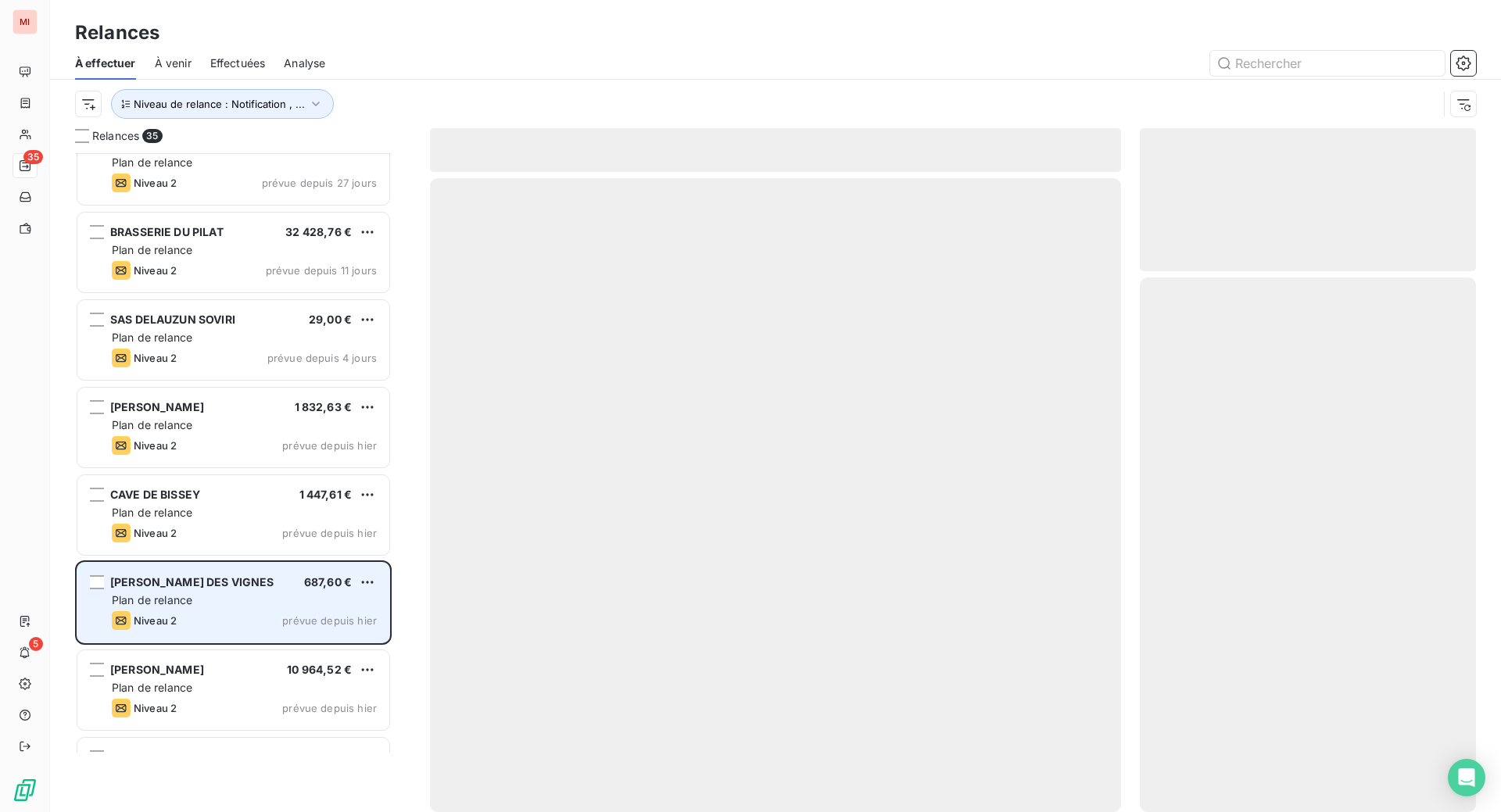
scroll to position [619, 299]
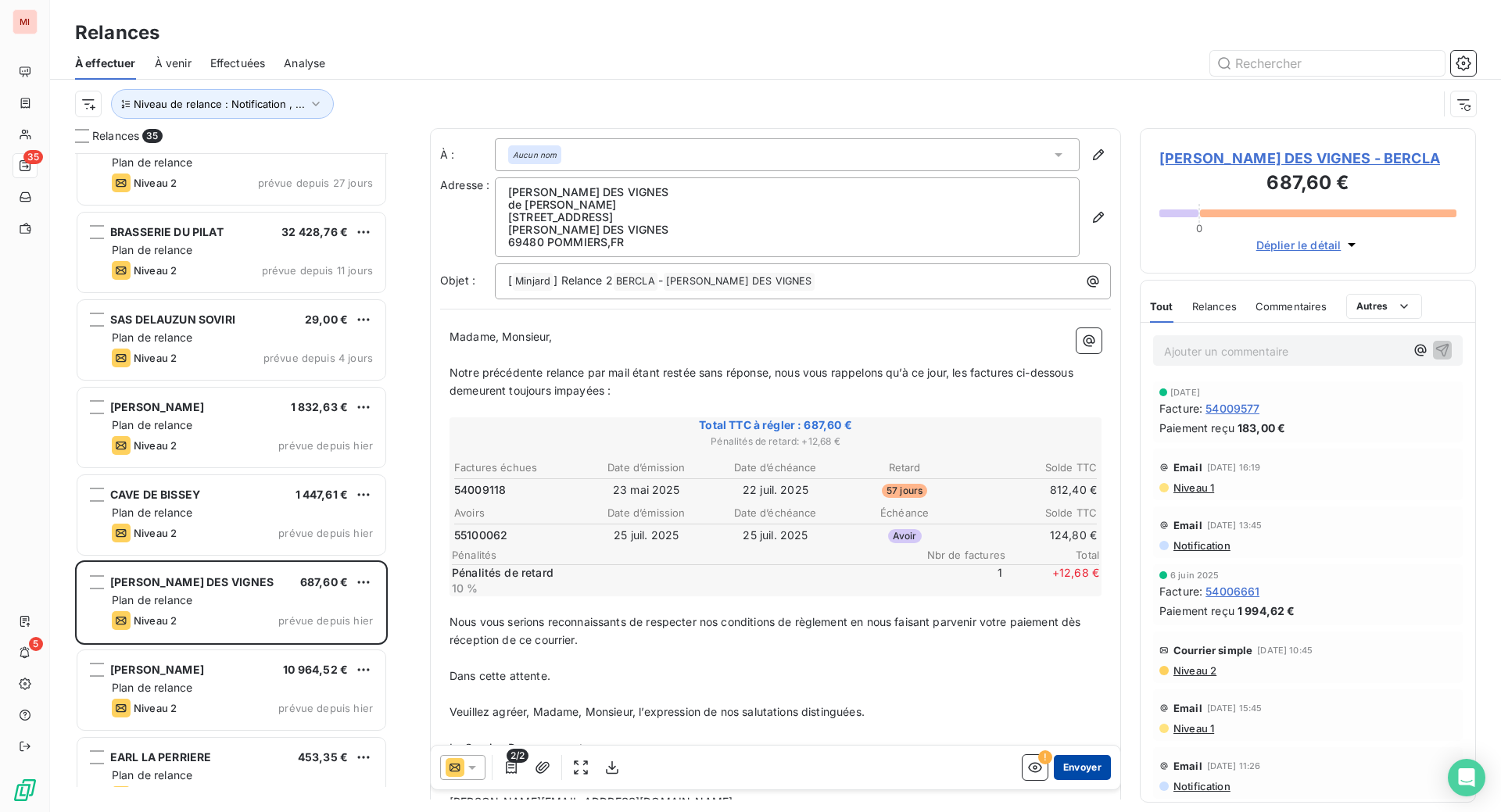
click at [1054, 780] on button "Envoyer" at bounding box center [1082, 768] width 57 height 25
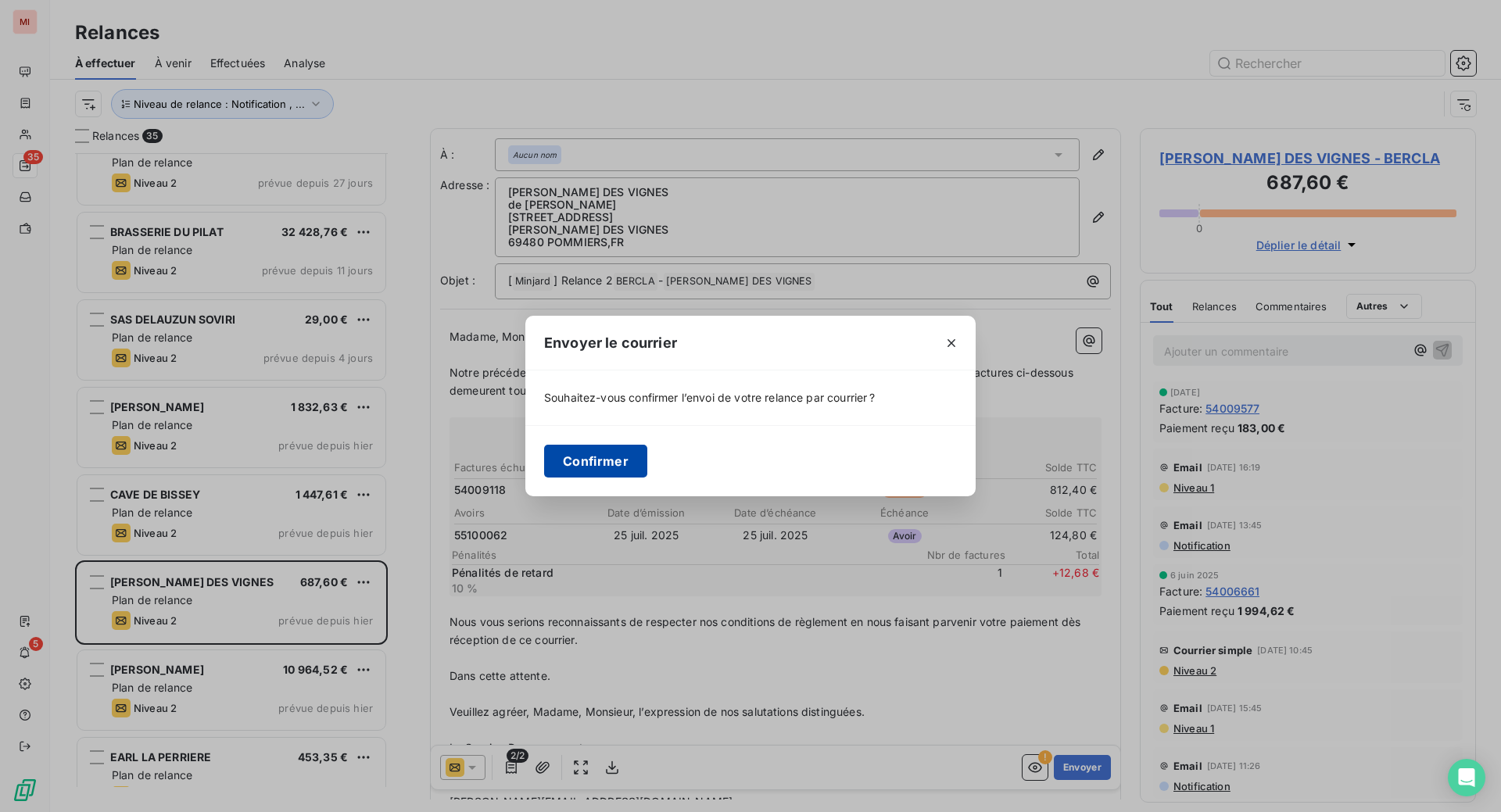
click at [544, 459] on button "Confirmer" at bounding box center [595, 460] width 103 height 33
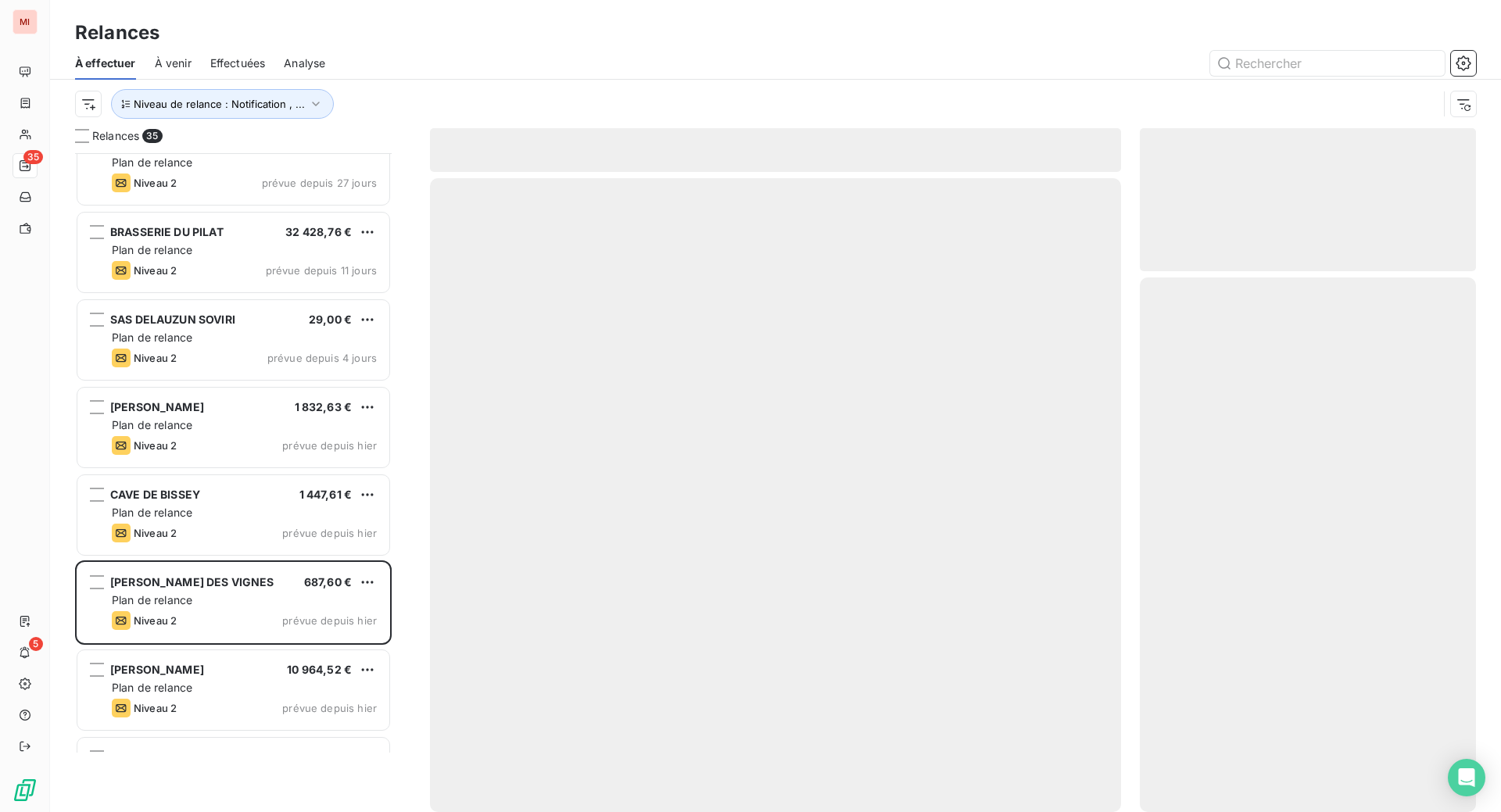
scroll to position [585, 301]
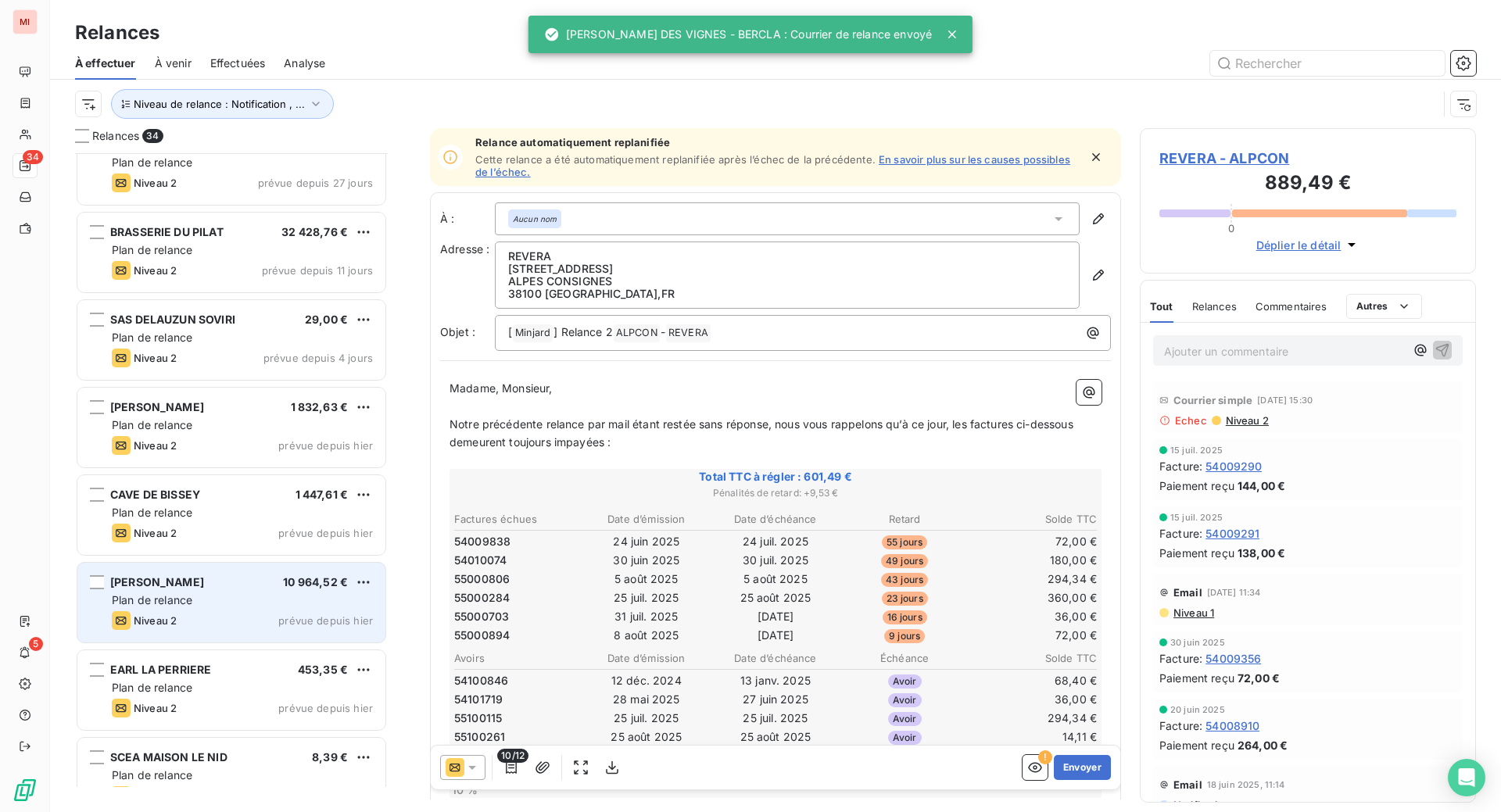
scroll to position [619, 299]
click at [254, 609] on div "Plan de relance" at bounding box center [243, 600] width 261 height 16
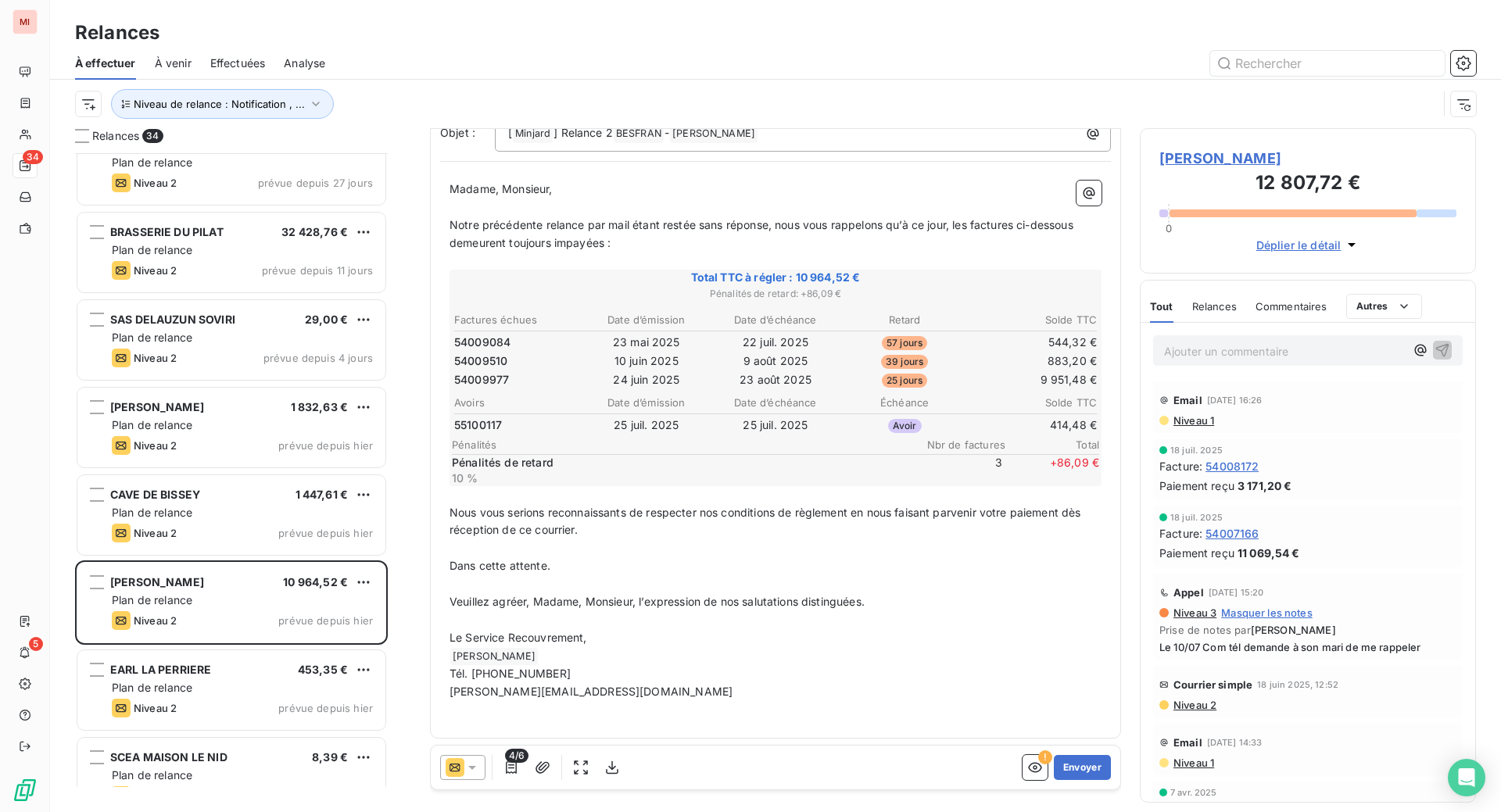
scroll to position [196, 0]
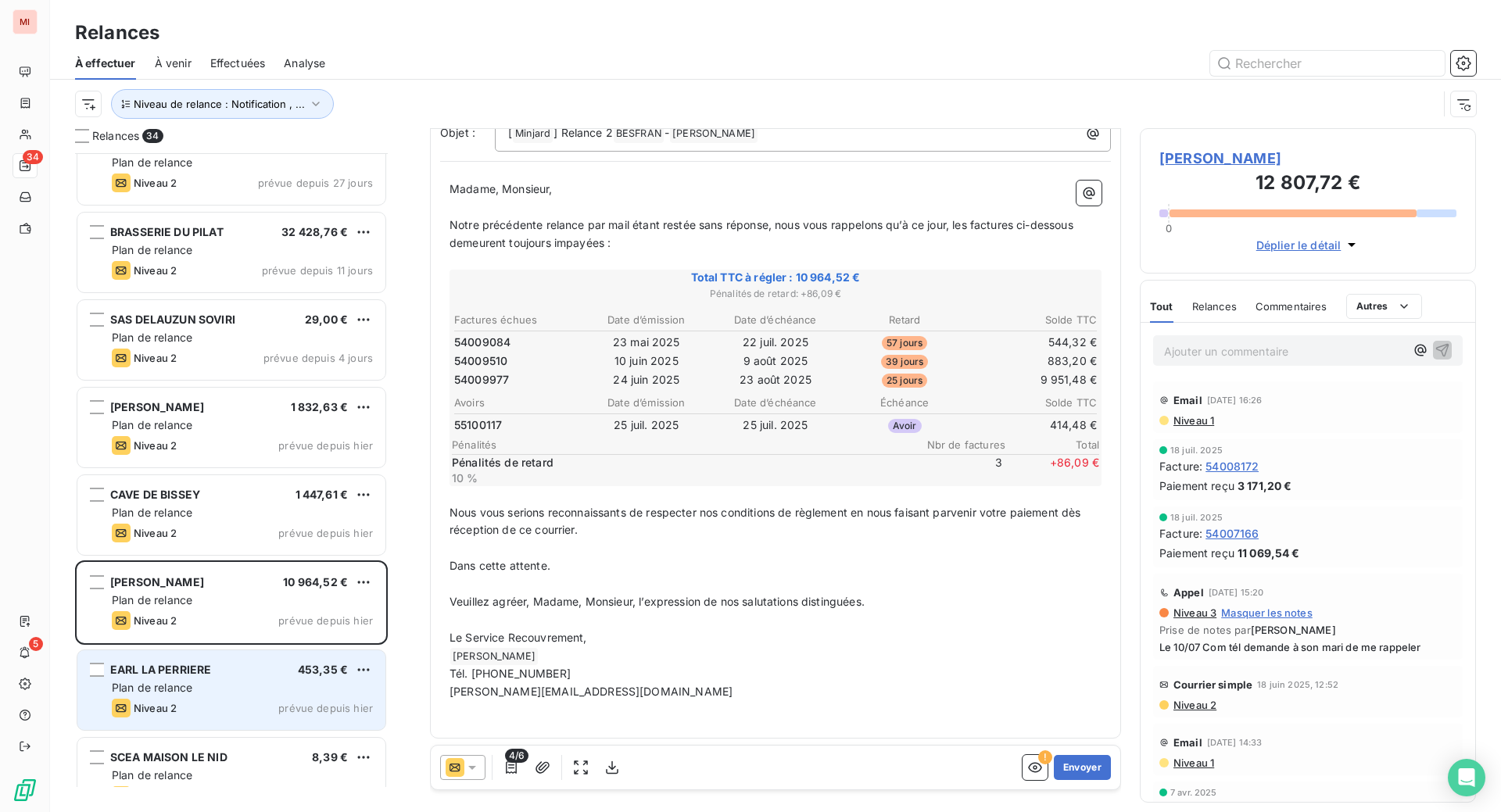
click at [278, 696] on div "Plan de relance" at bounding box center [243, 688] width 261 height 16
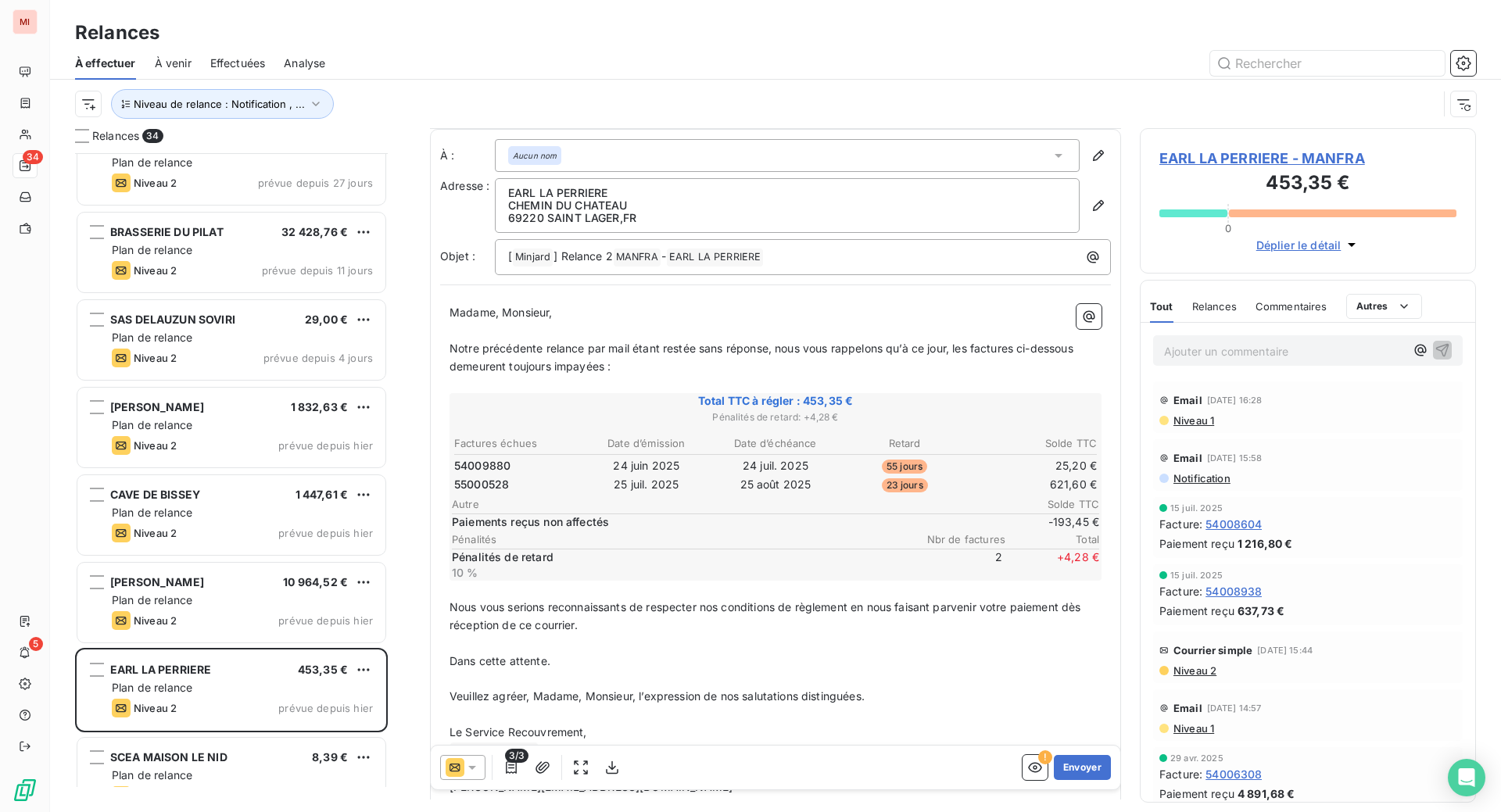
scroll to position [99, 0]
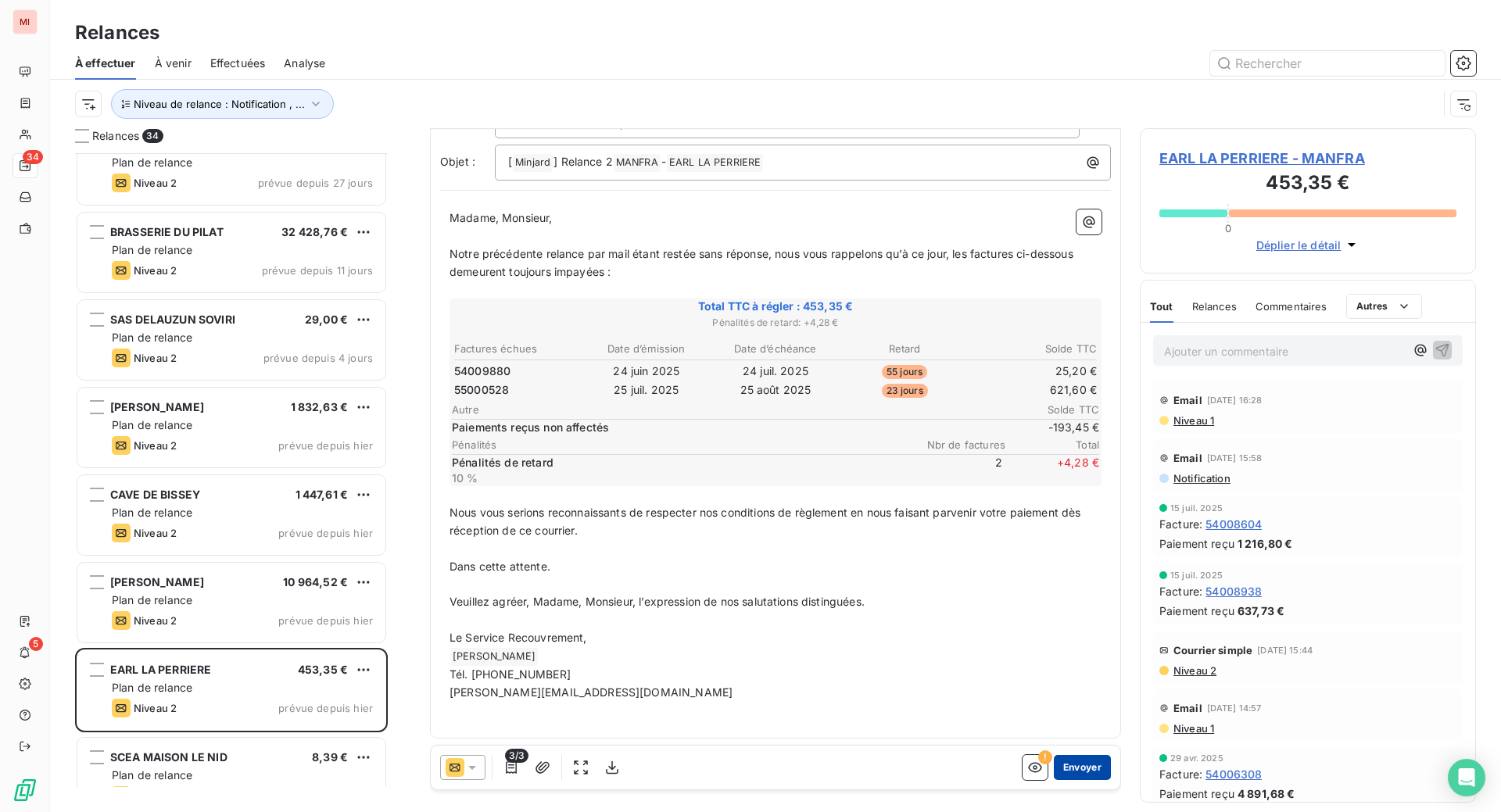
click at [1054, 780] on button "Envoyer" at bounding box center [1082, 768] width 57 height 25
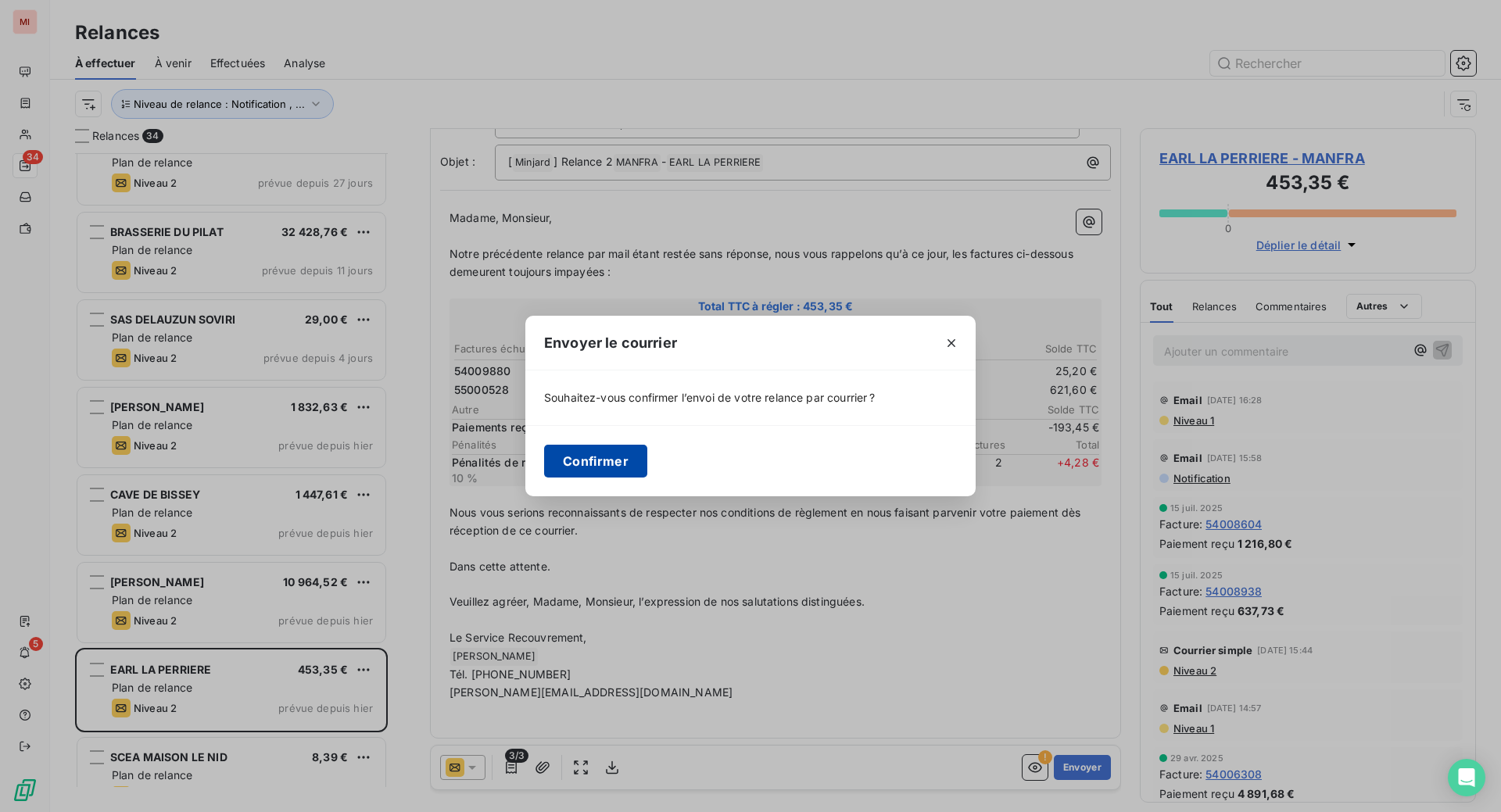
click at [544, 466] on button "Confirmer" at bounding box center [595, 460] width 103 height 33
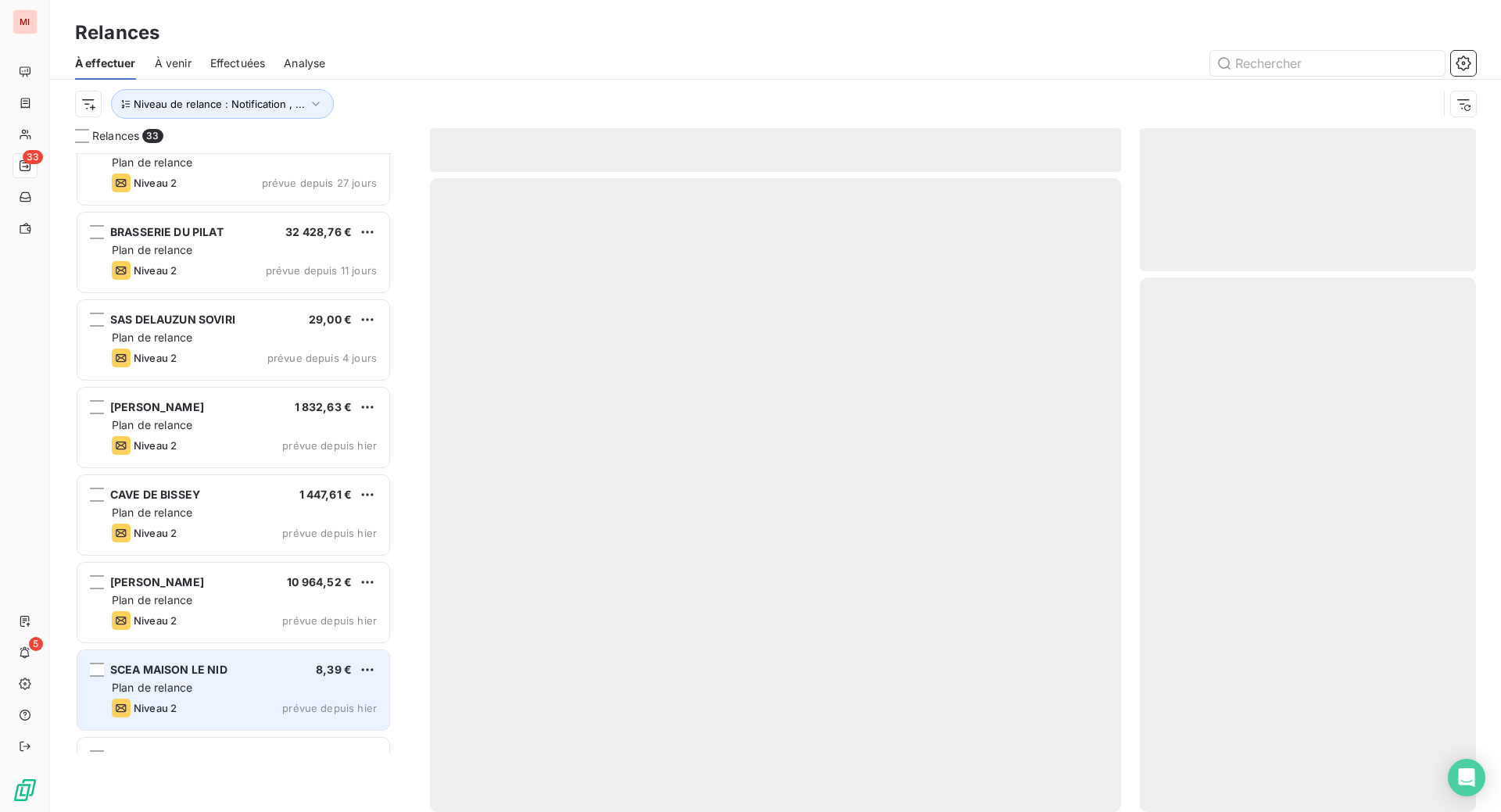
scroll to position [619, 299]
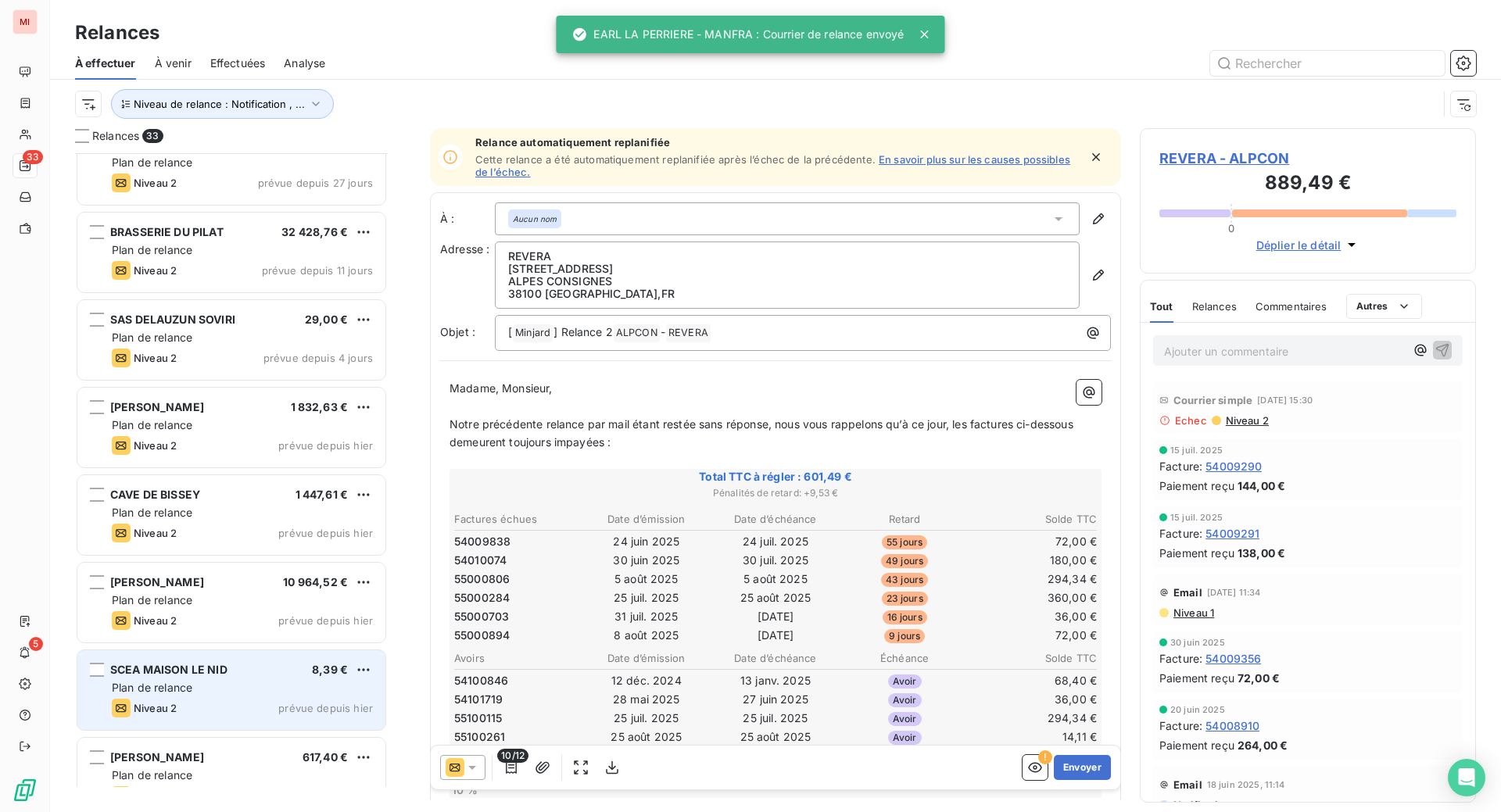
click at [193, 694] on span "Plan de relance" at bounding box center [152, 687] width 80 height 13
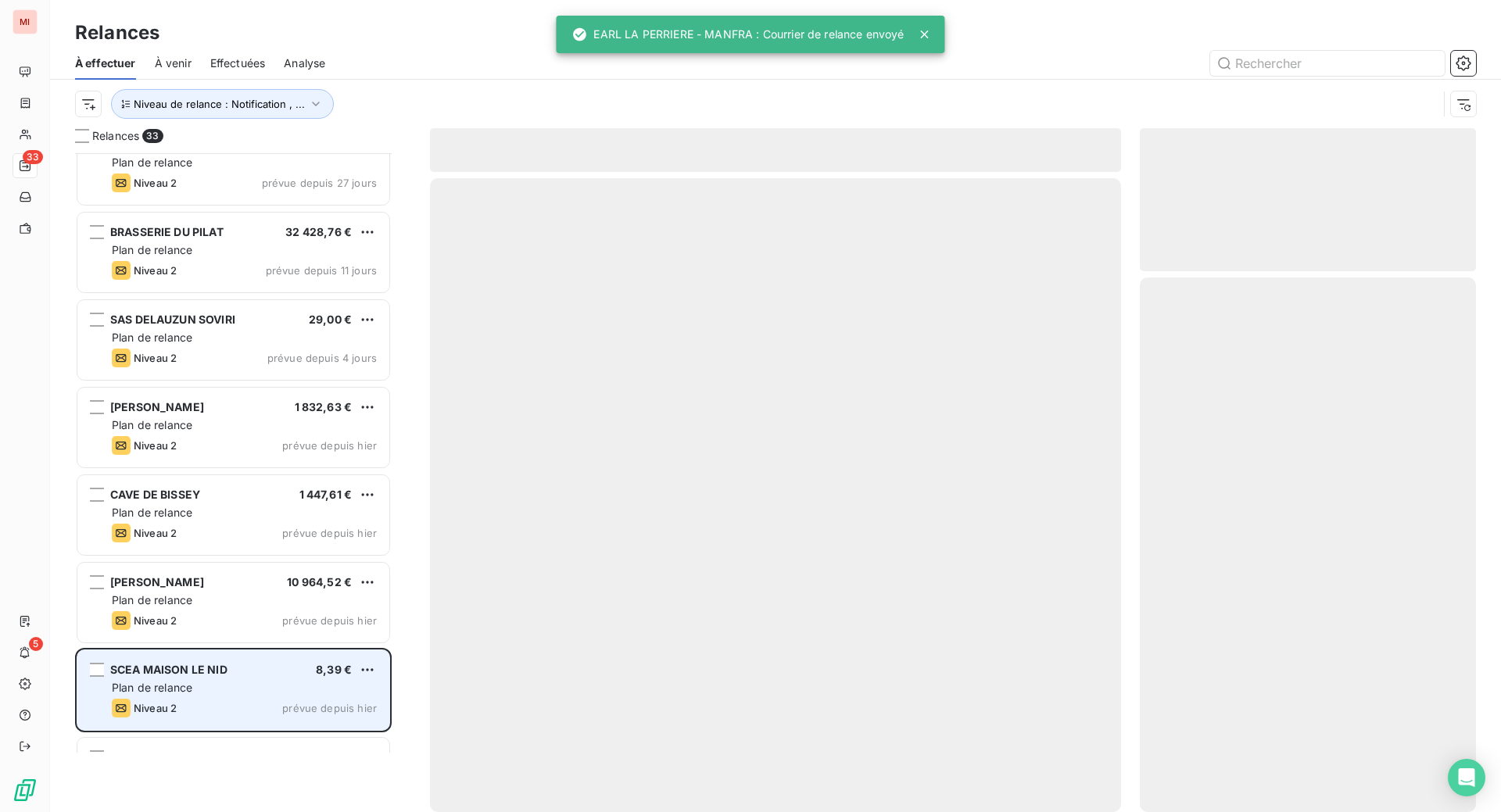
scroll to position [619, 299]
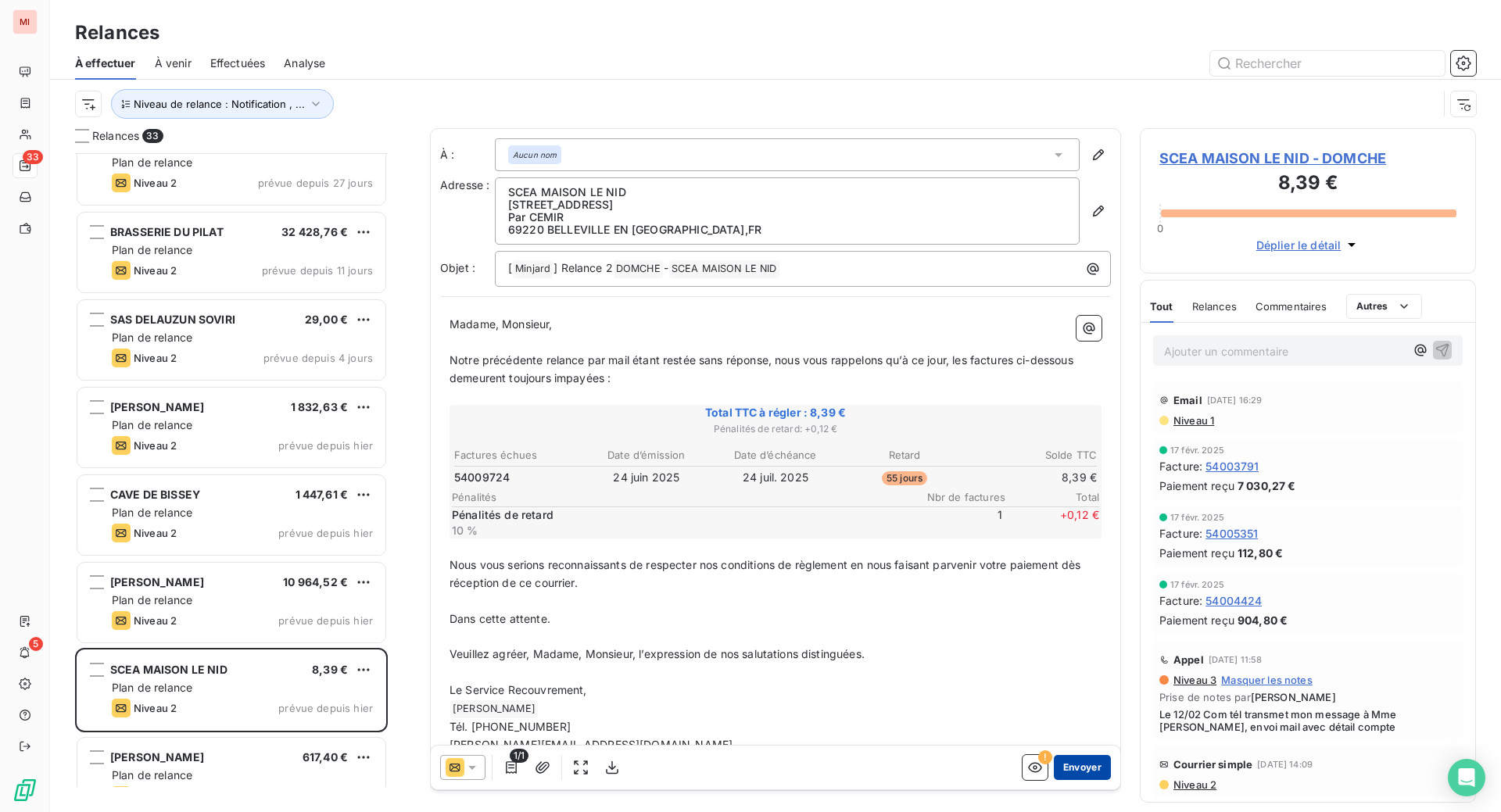
click at [1054, 780] on button "Envoyer" at bounding box center [1082, 768] width 57 height 25
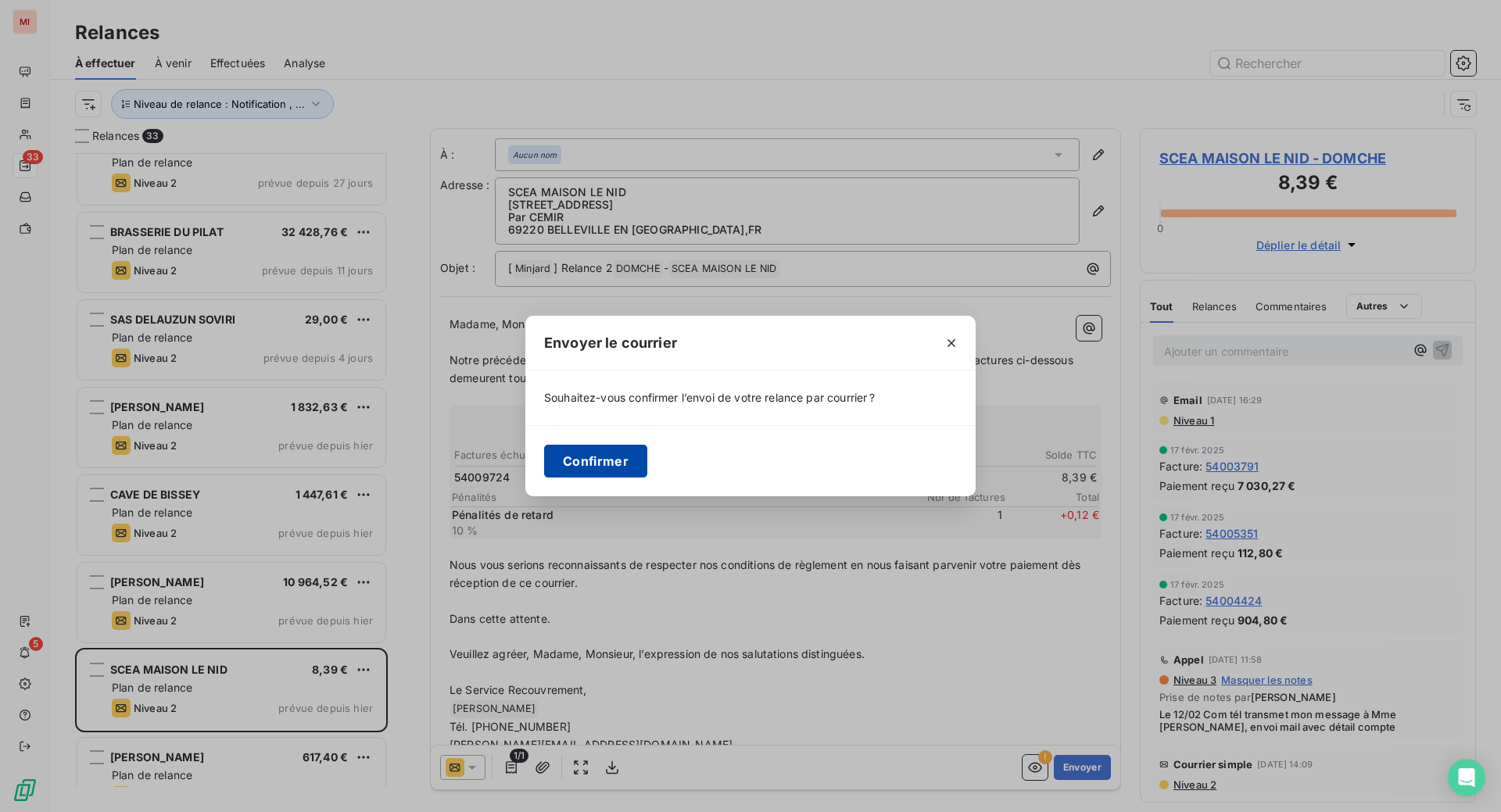
click at [544, 469] on button "Confirmer" at bounding box center [595, 460] width 103 height 33
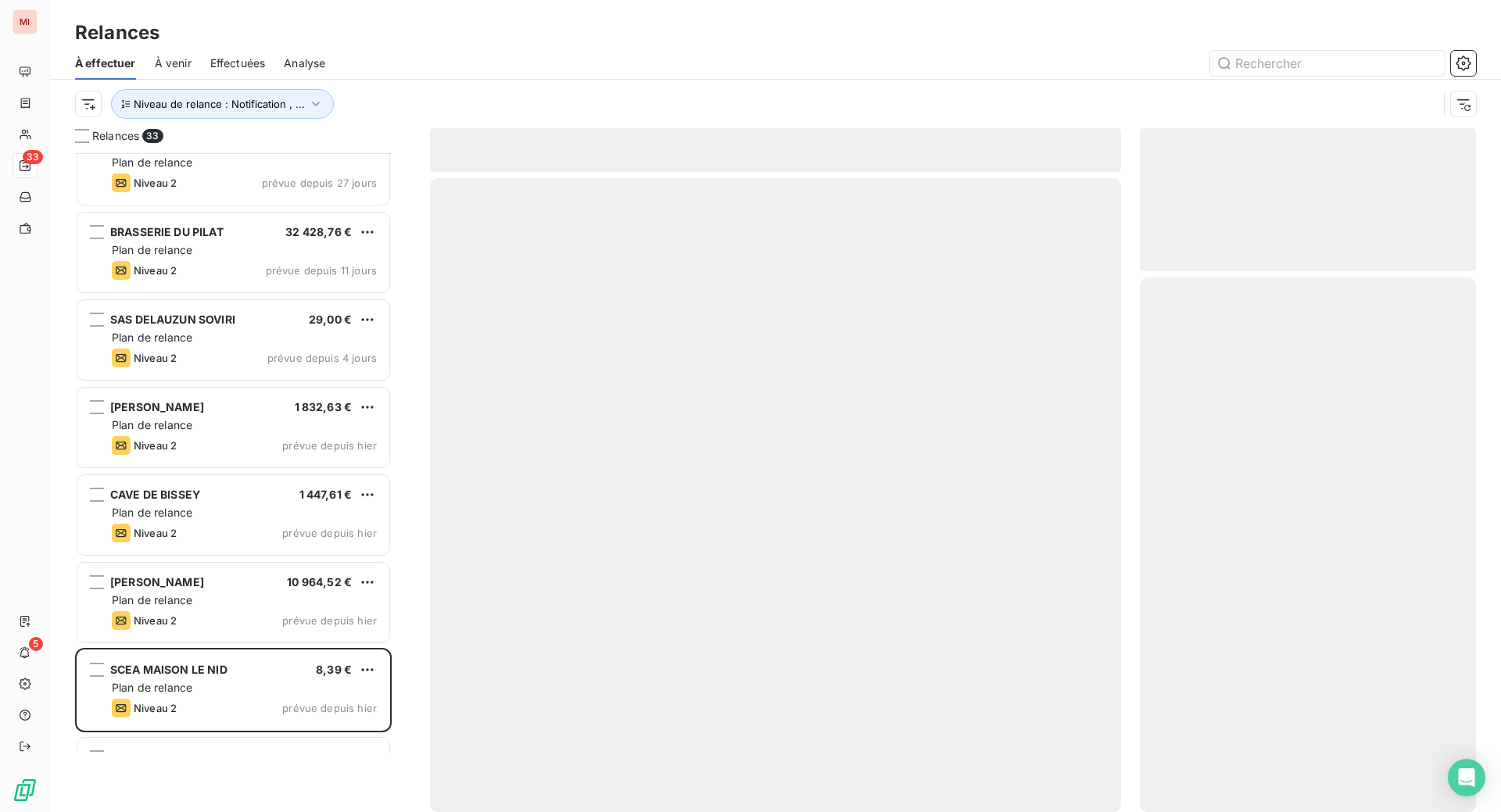
scroll to position [585, 301]
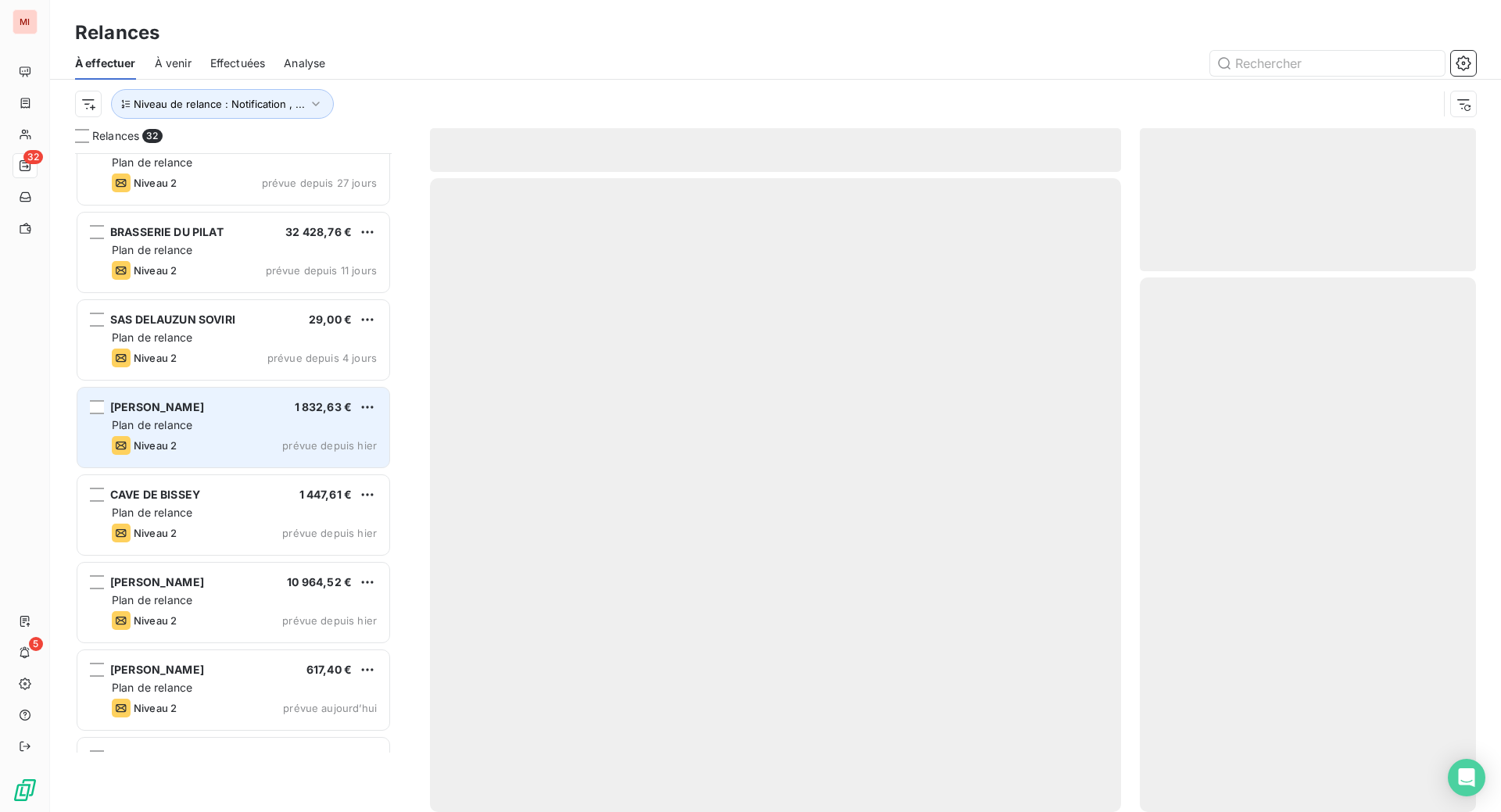
scroll to position [619, 299]
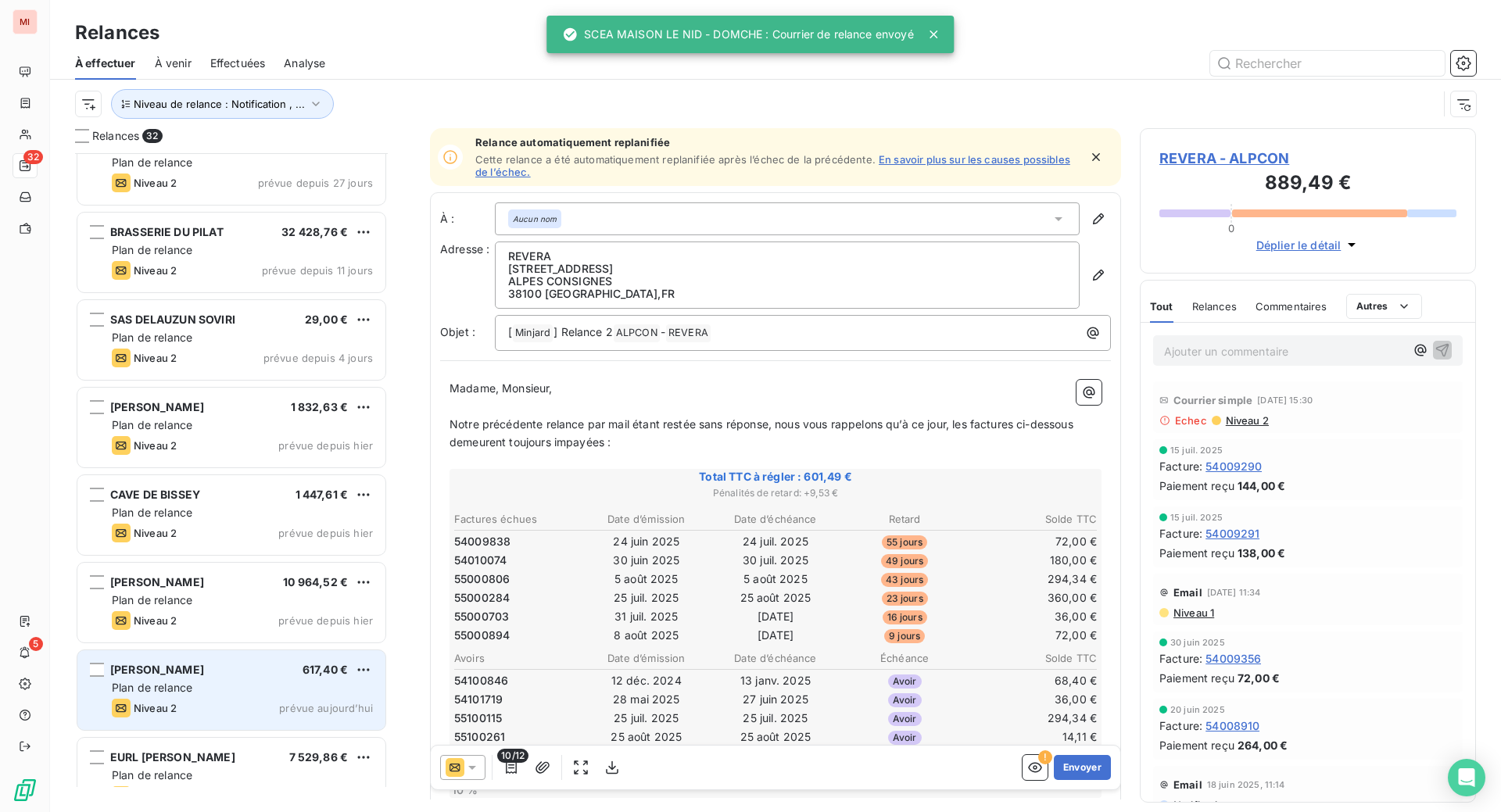
click at [204, 678] on div "[PERSON_NAME]" at bounding box center [157, 670] width 94 height 16
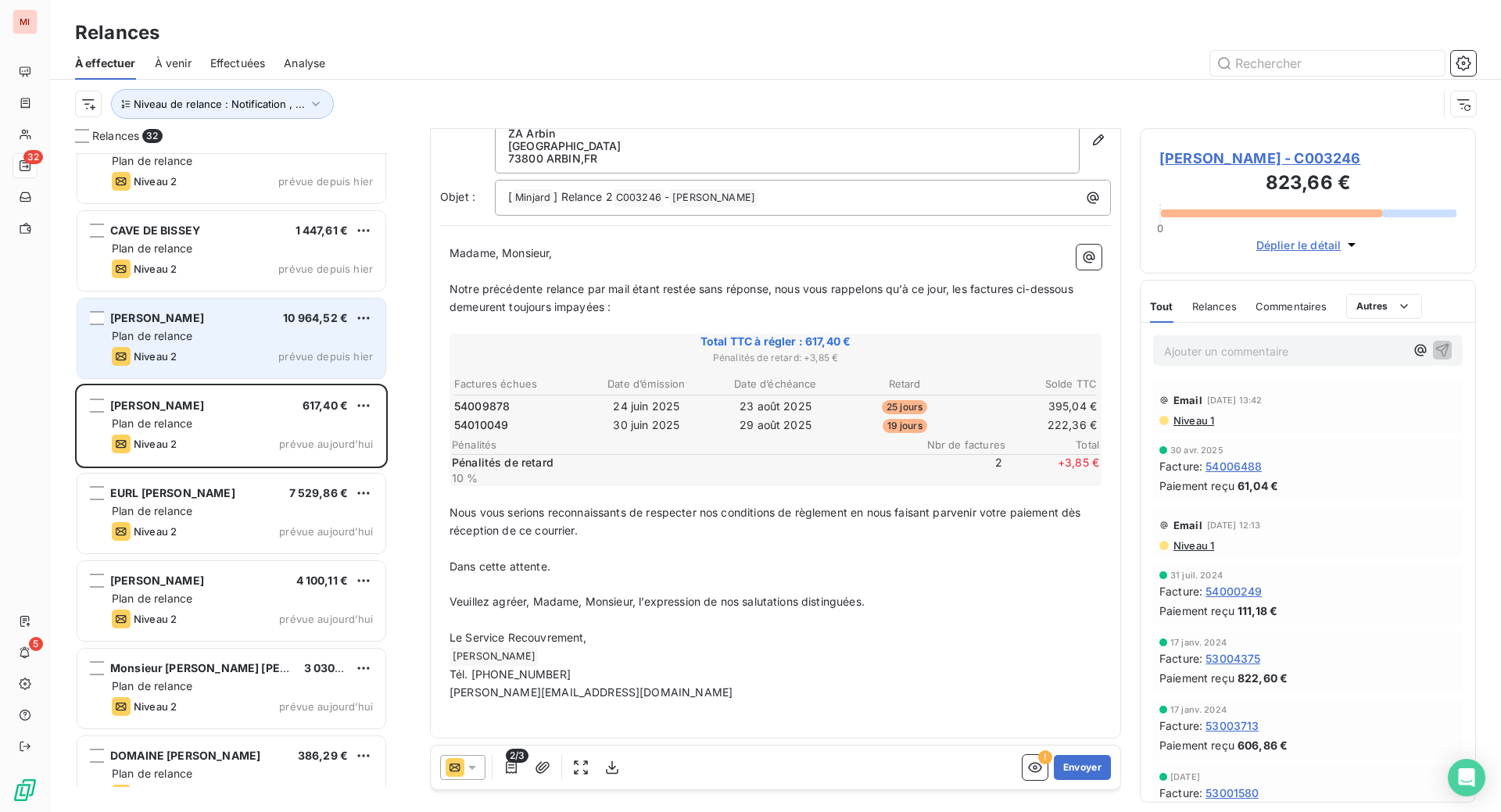
scroll to position [685, 0]
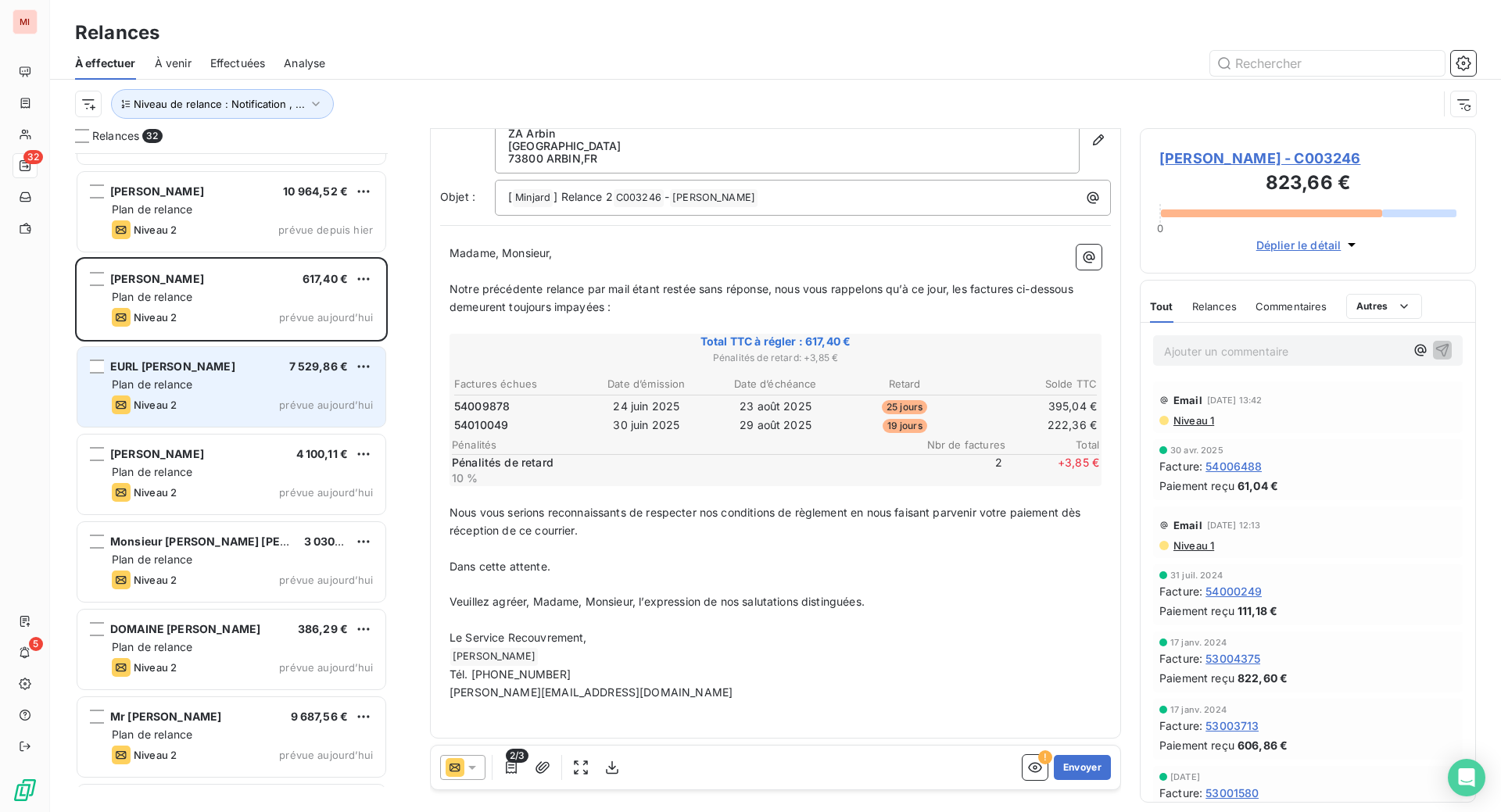
click at [266, 393] on div "Plan de relance" at bounding box center [243, 384] width 261 height 16
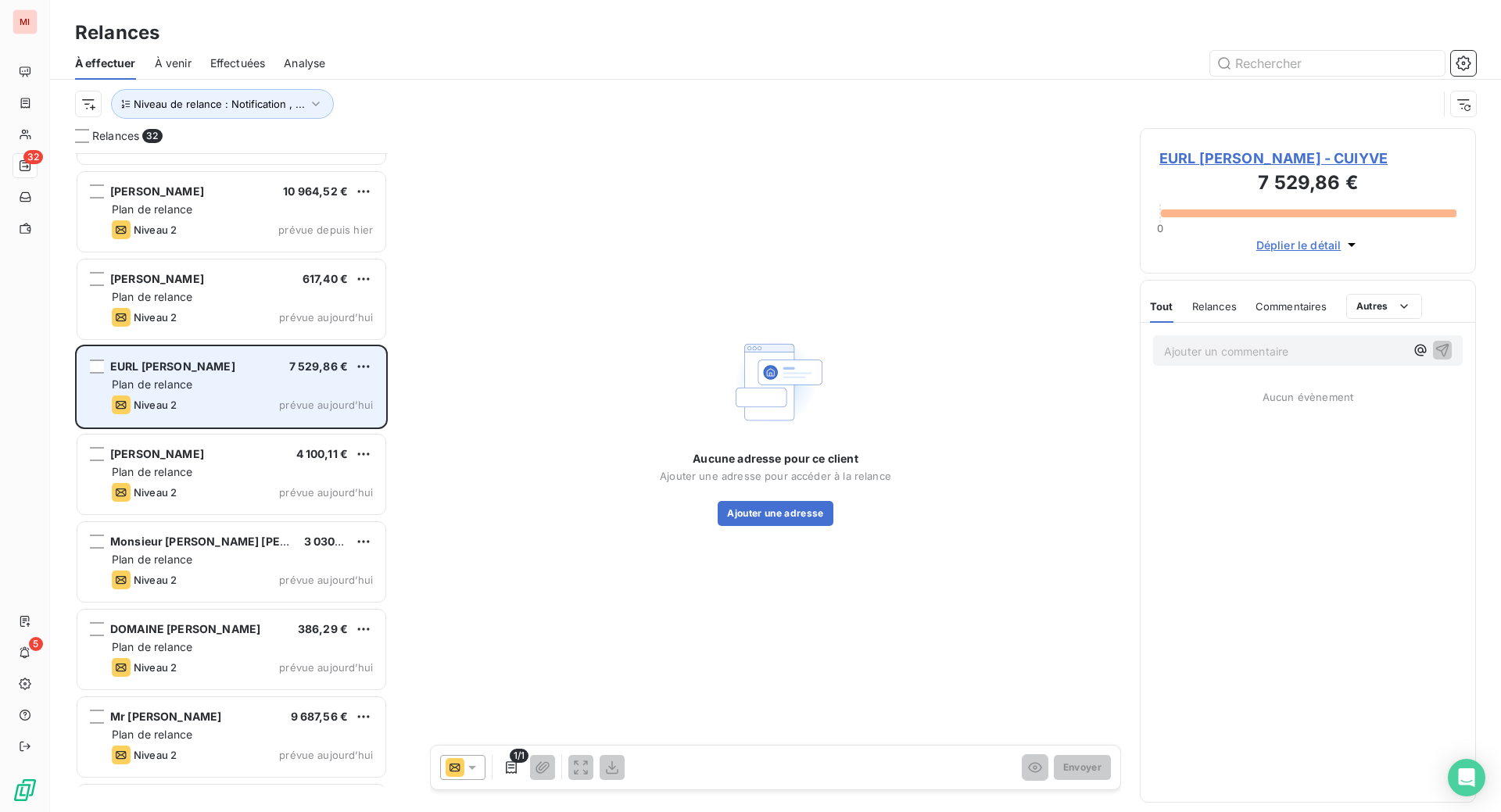
scroll to position [619, 299]
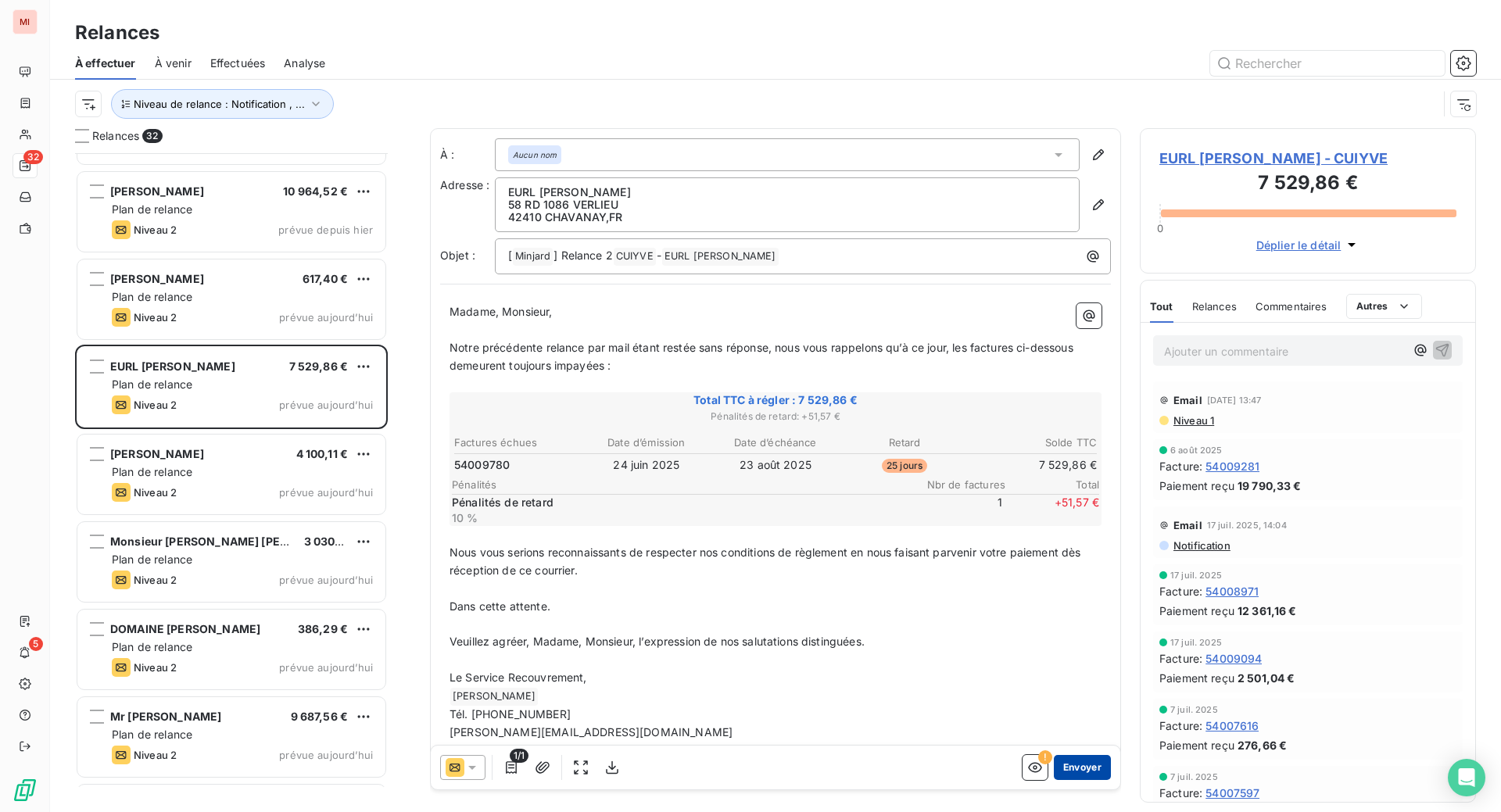
click at [1054, 780] on button "Envoyer" at bounding box center [1082, 768] width 57 height 25
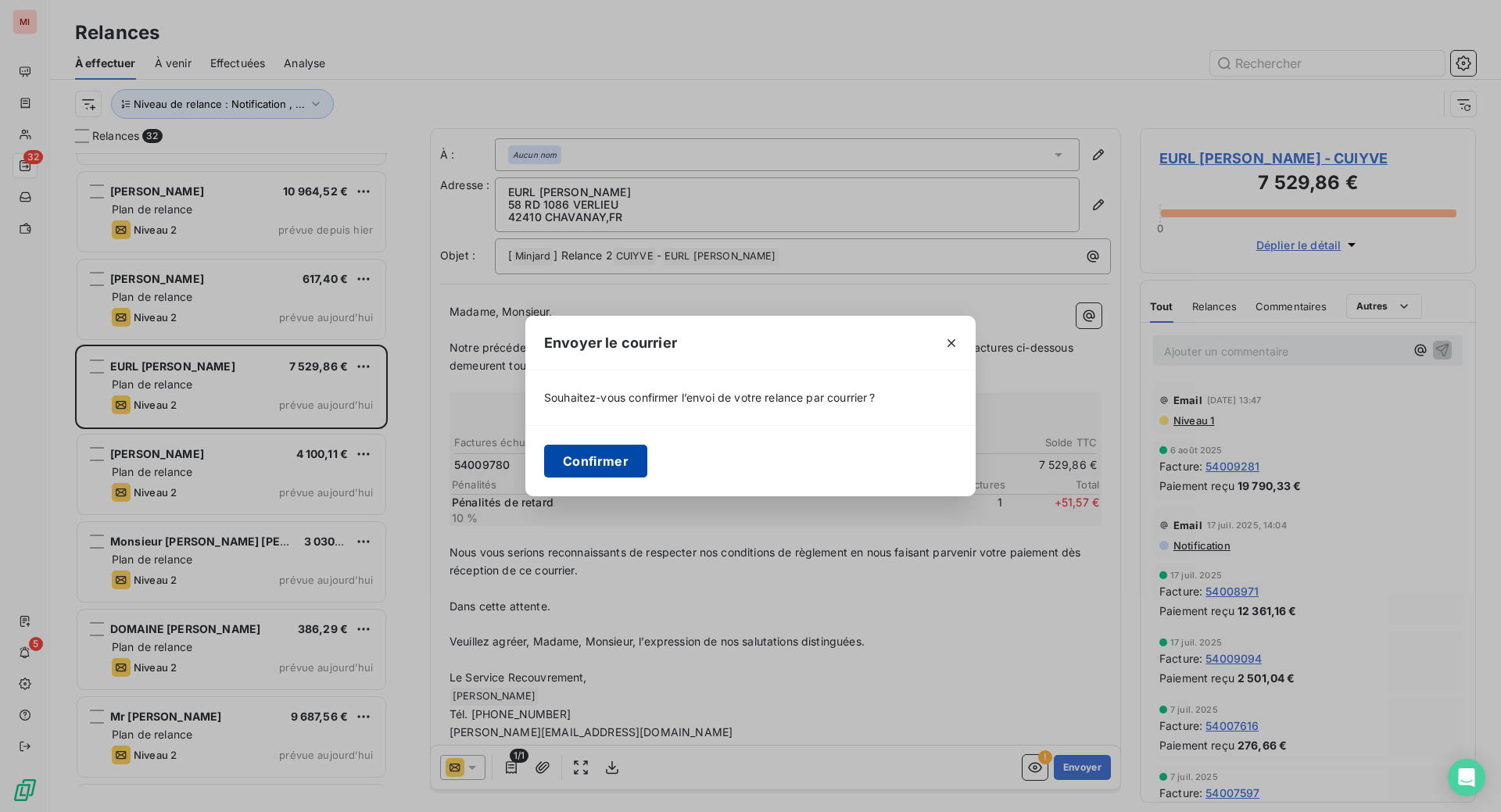
click at [544, 470] on button "Confirmer" at bounding box center [595, 460] width 103 height 33
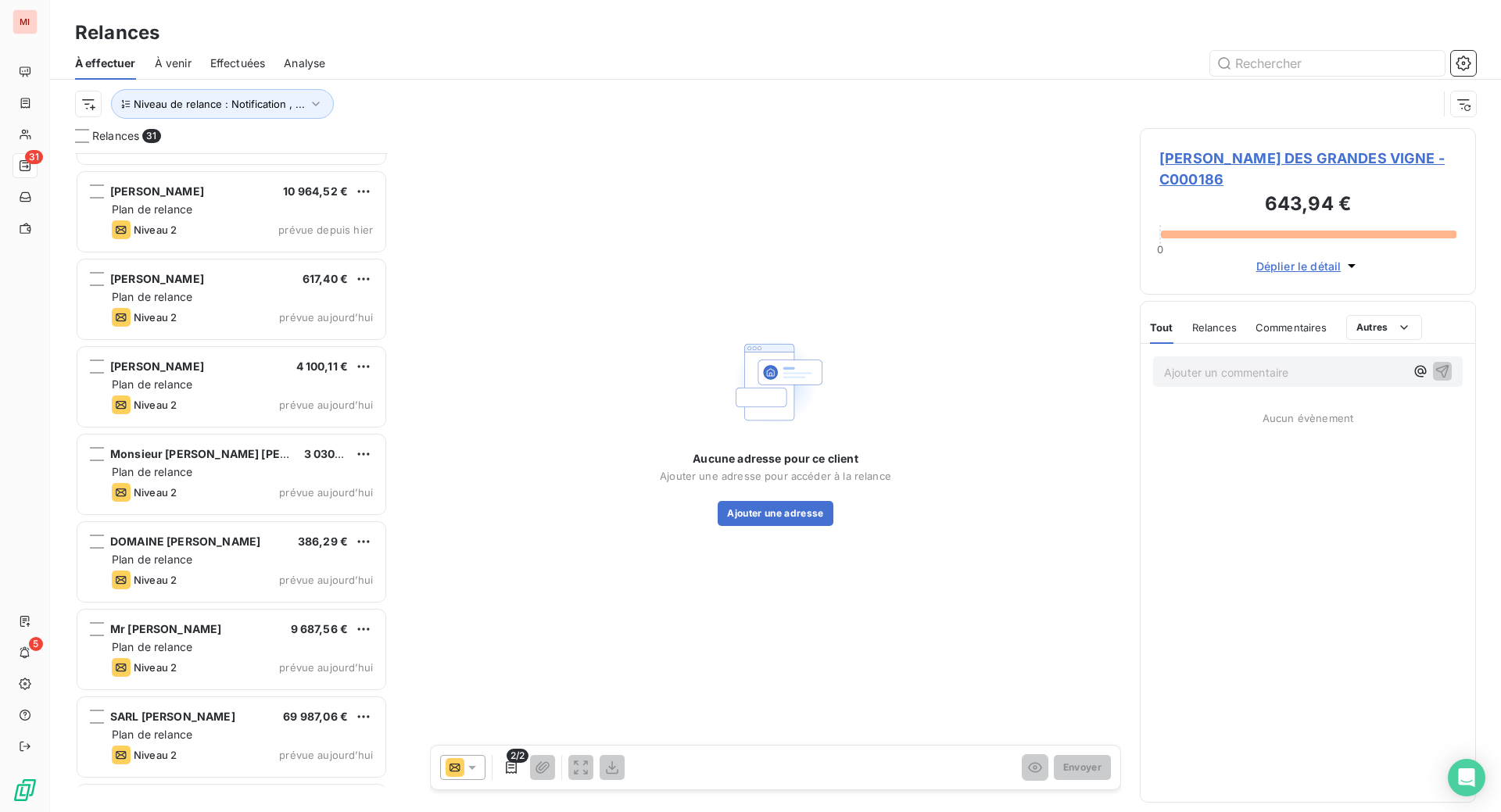
scroll to position [619, 299]
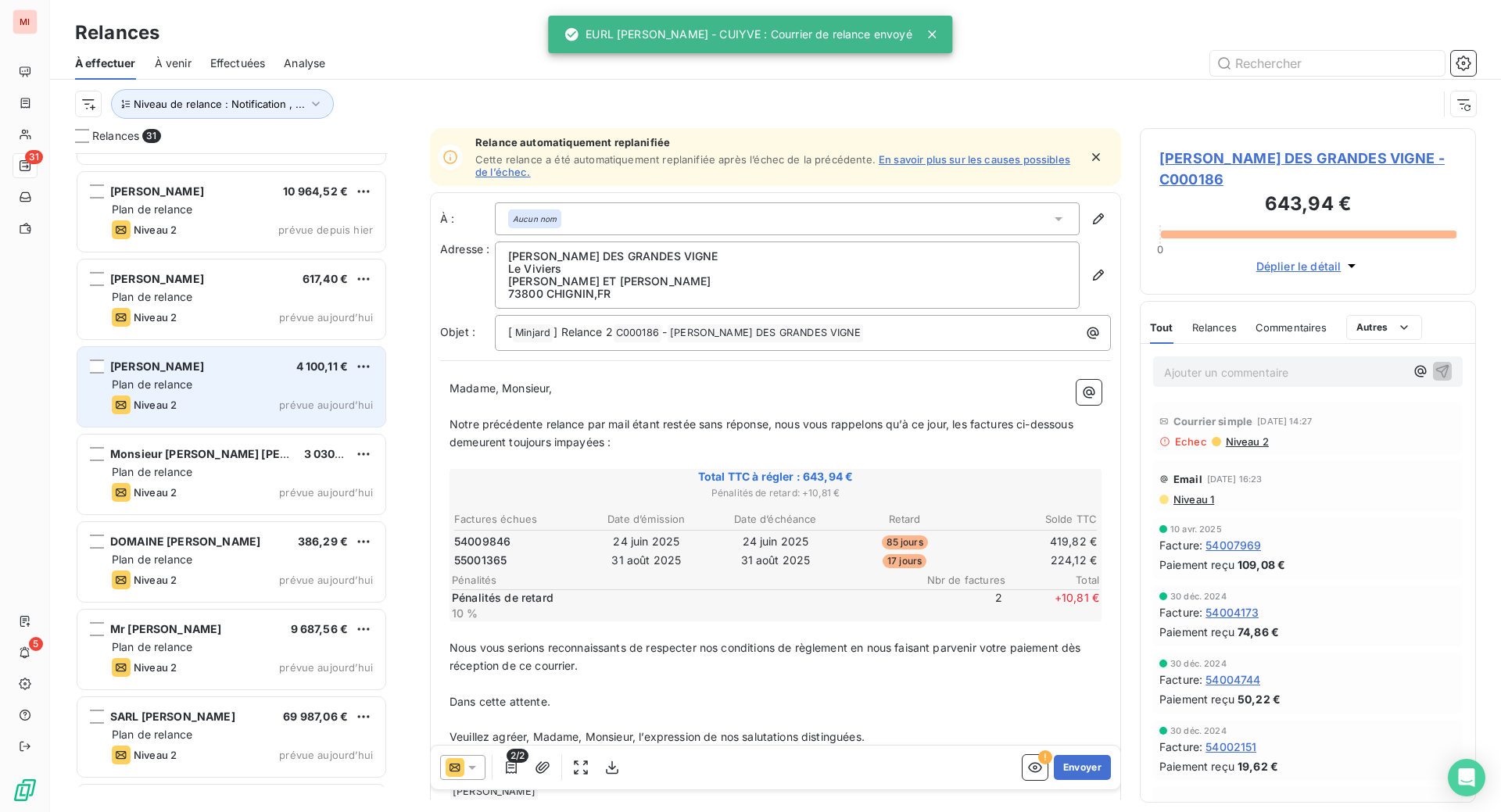
scroll to position [619, 299]
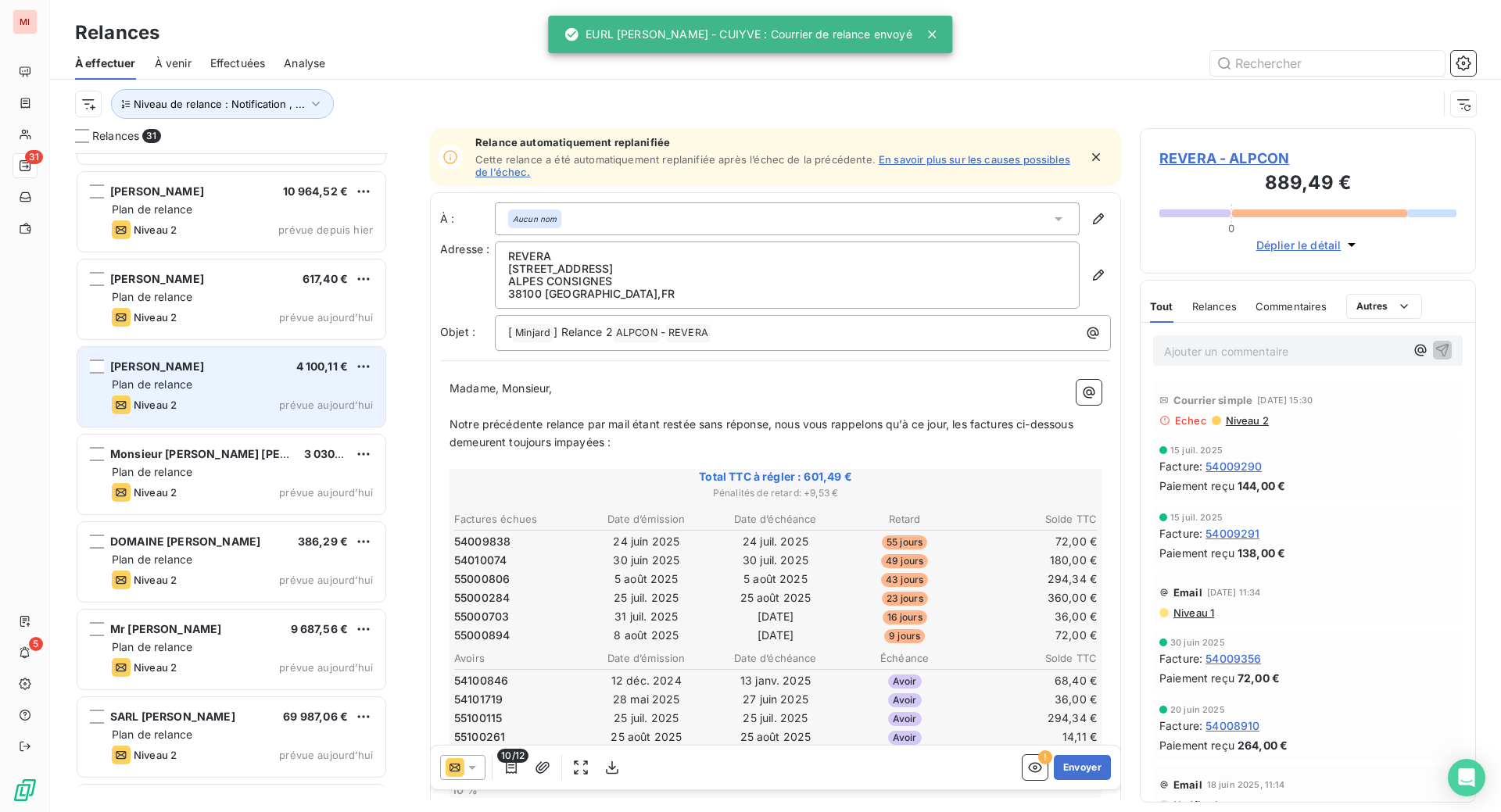
click at [193, 391] on span "Plan de relance" at bounding box center [152, 384] width 80 height 13
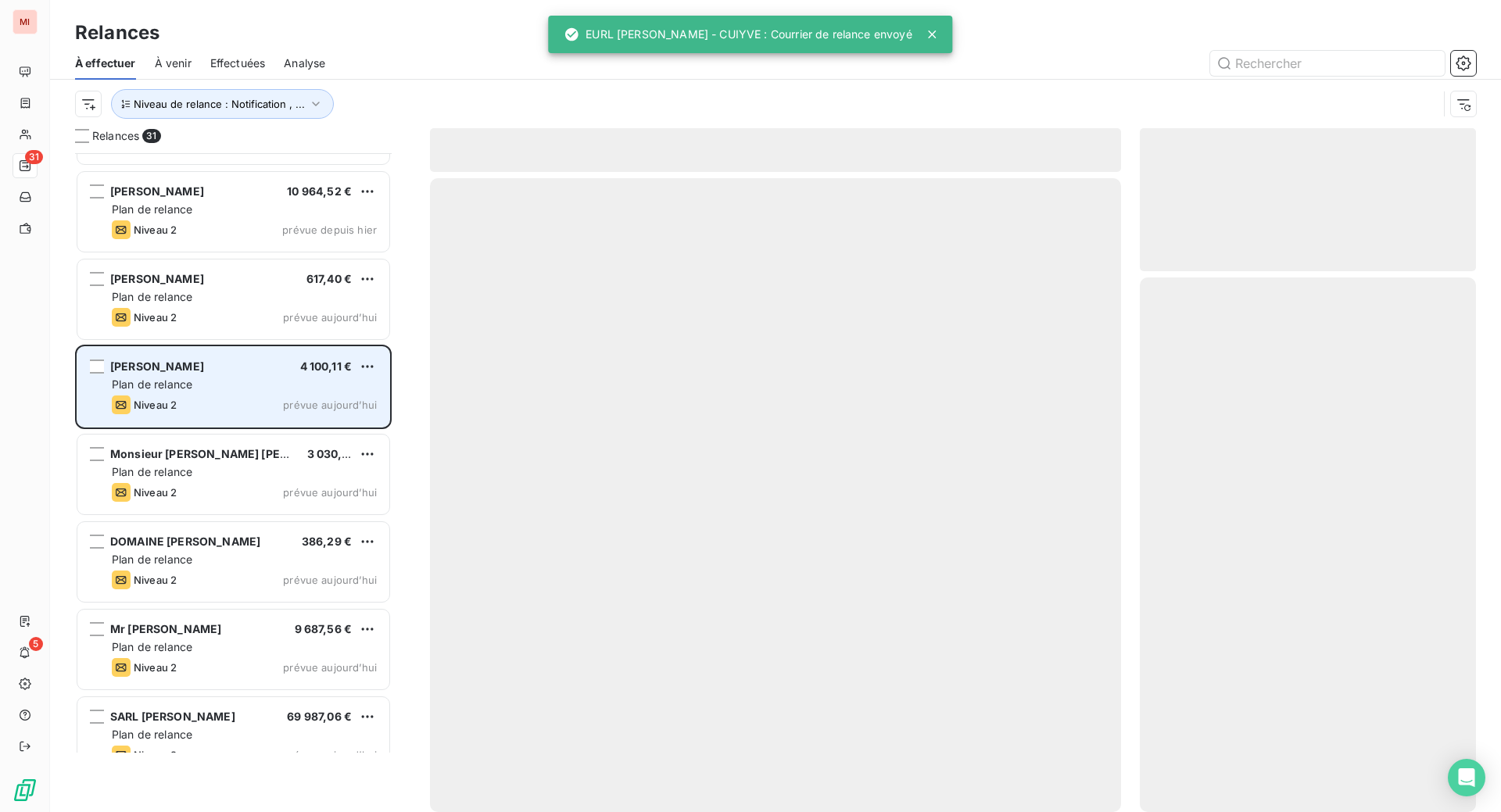
scroll to position [619, 299]
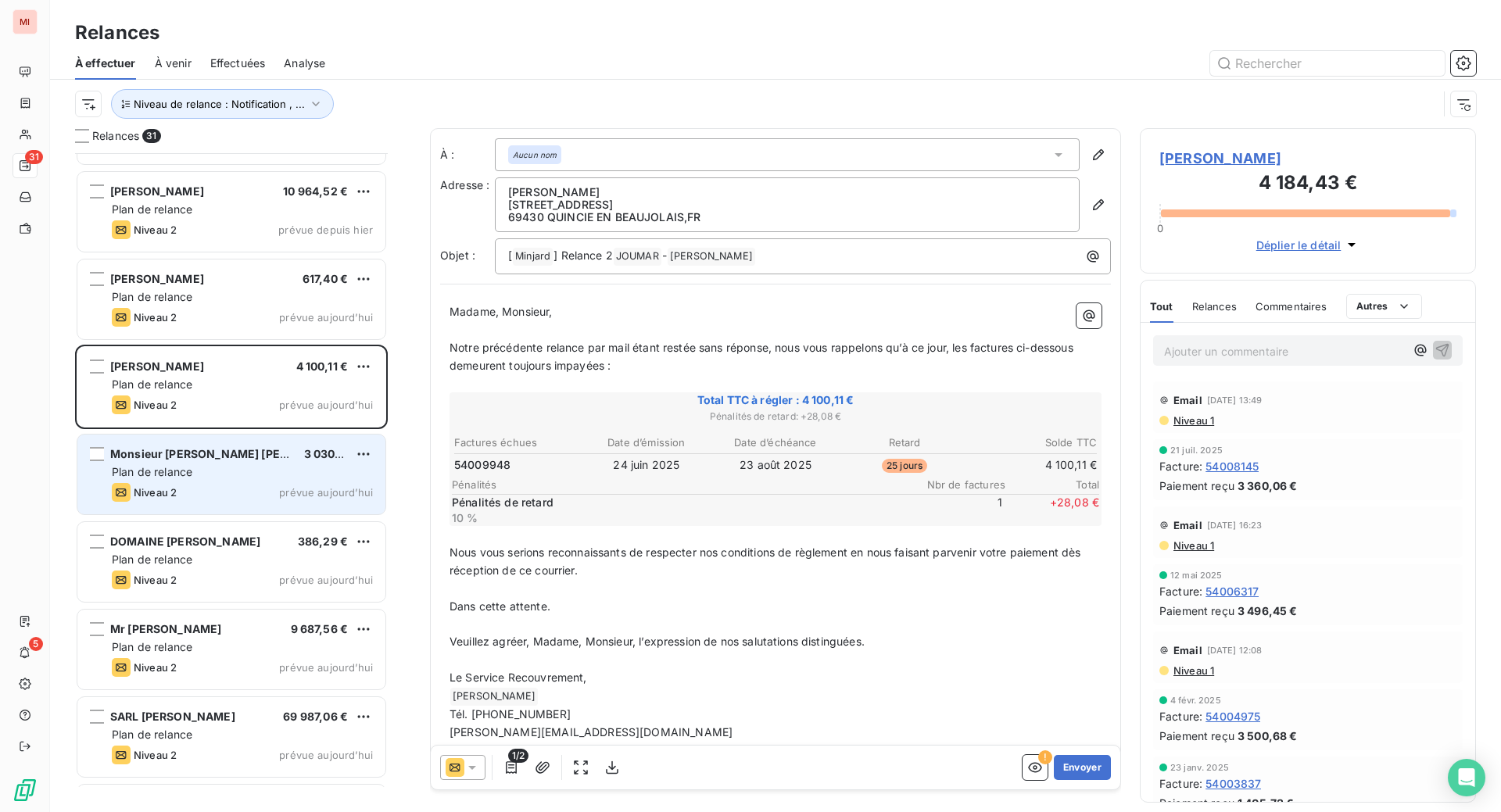
click at [193, 479] on span "Plan de relance" at bounding box center [152, 472] width 80 height 13
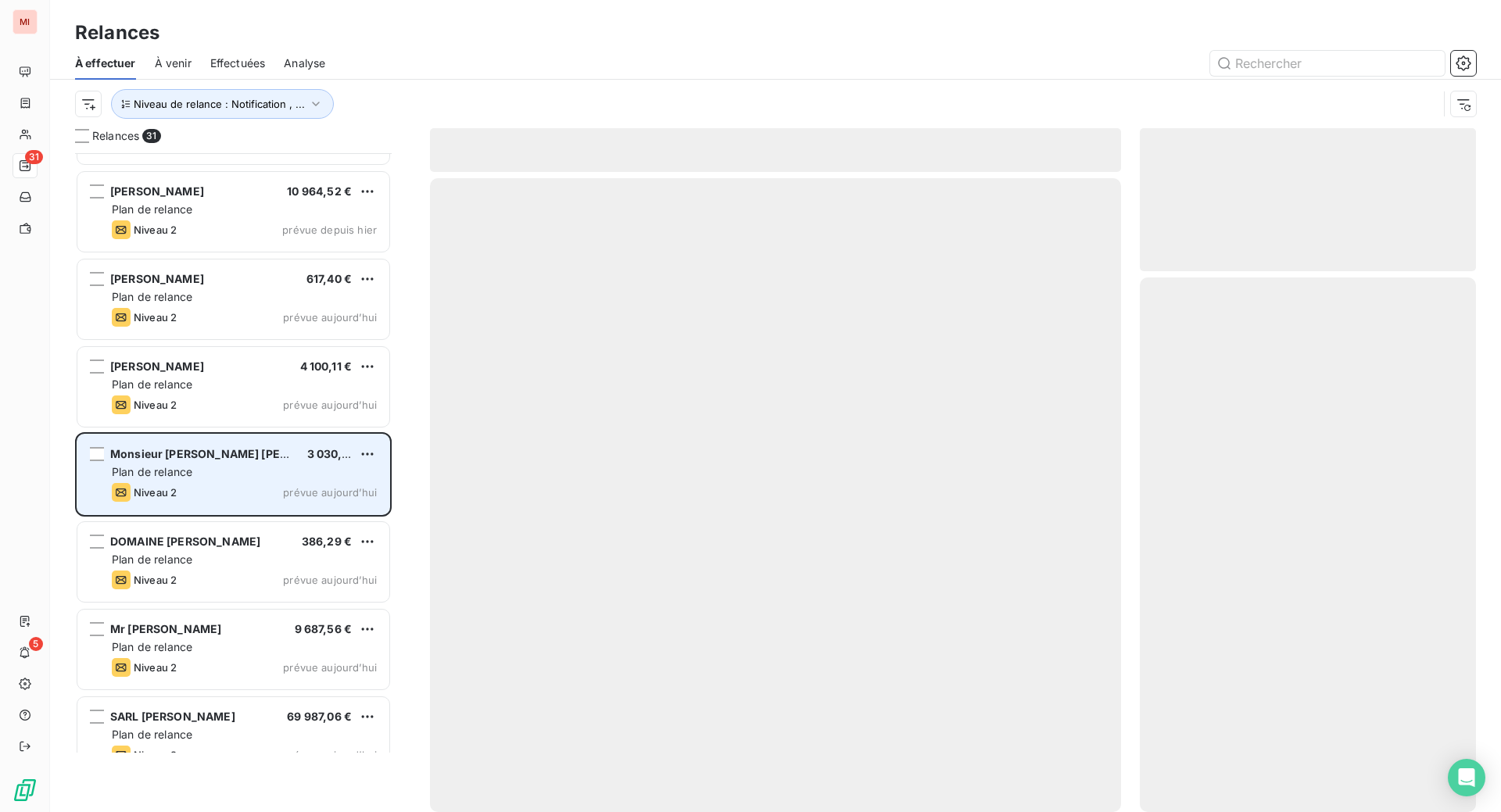
scroll to position [619, 299]
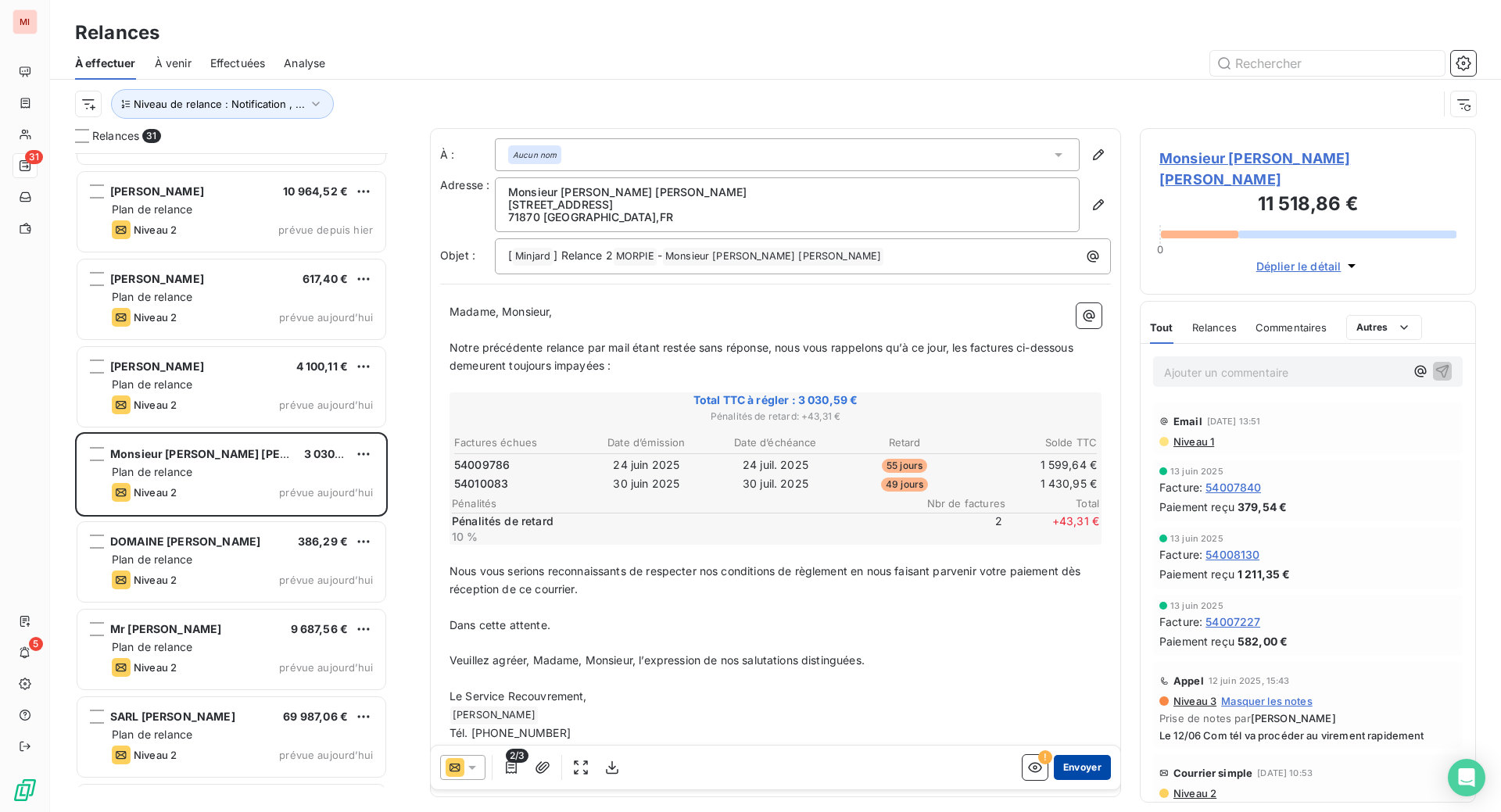
click at [1054, 780] on button "Envoyer" at bounding box center [1082, 768] width 57 height 25
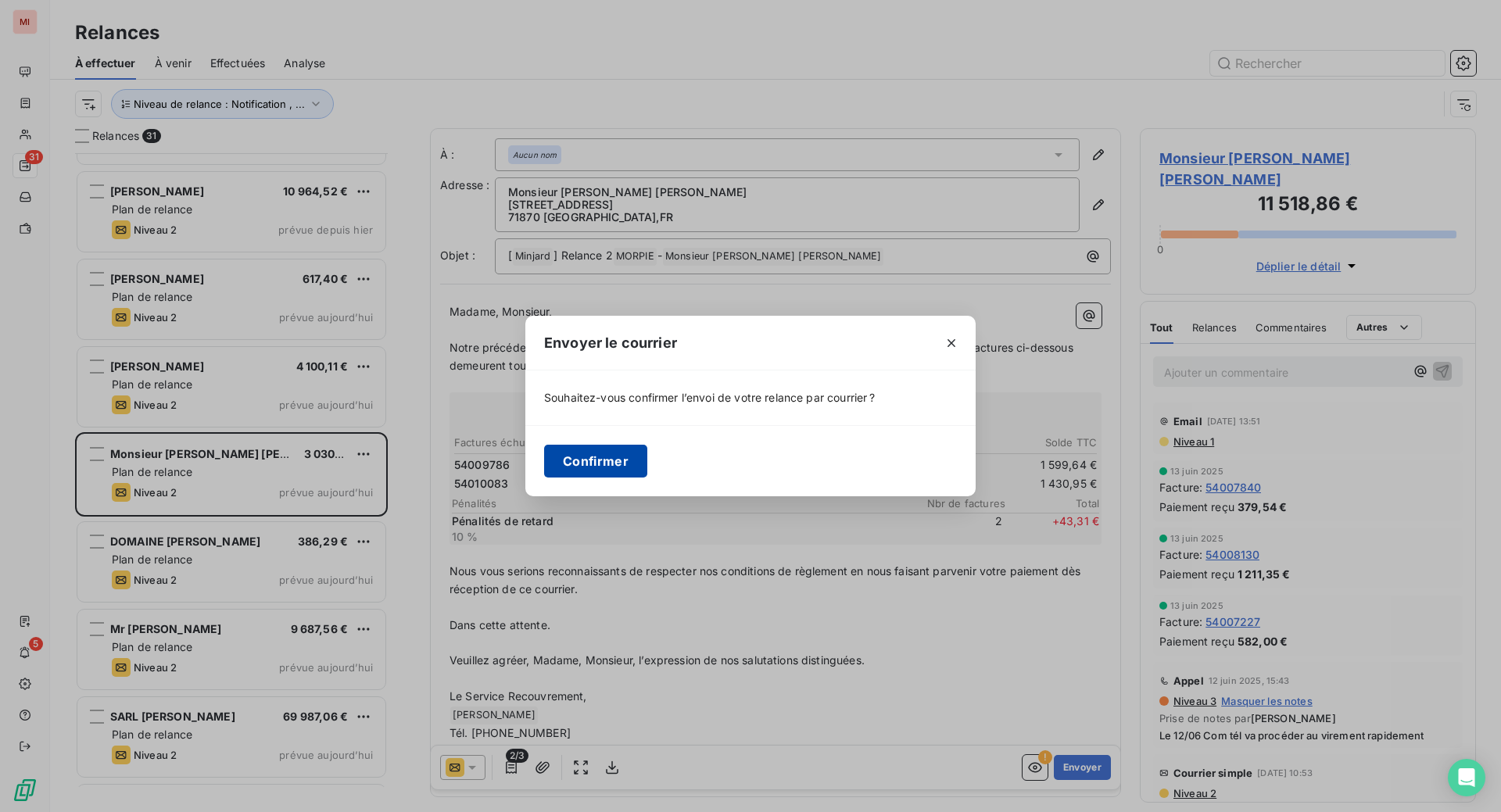
click at [544, 472] on button "Confirmer" at bounding box center [595, 460] width 103 height 33
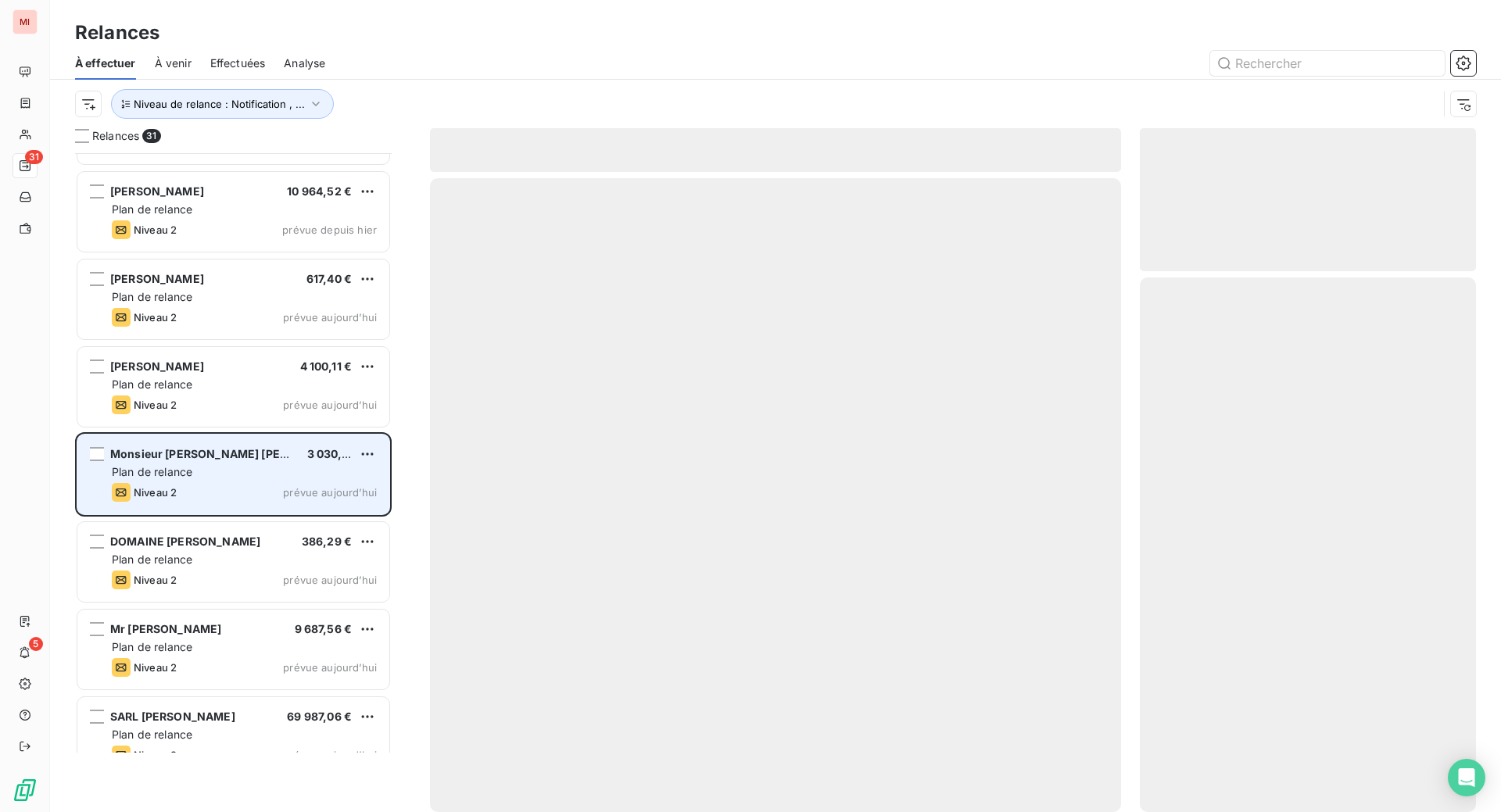
scroll to position [585, 301]
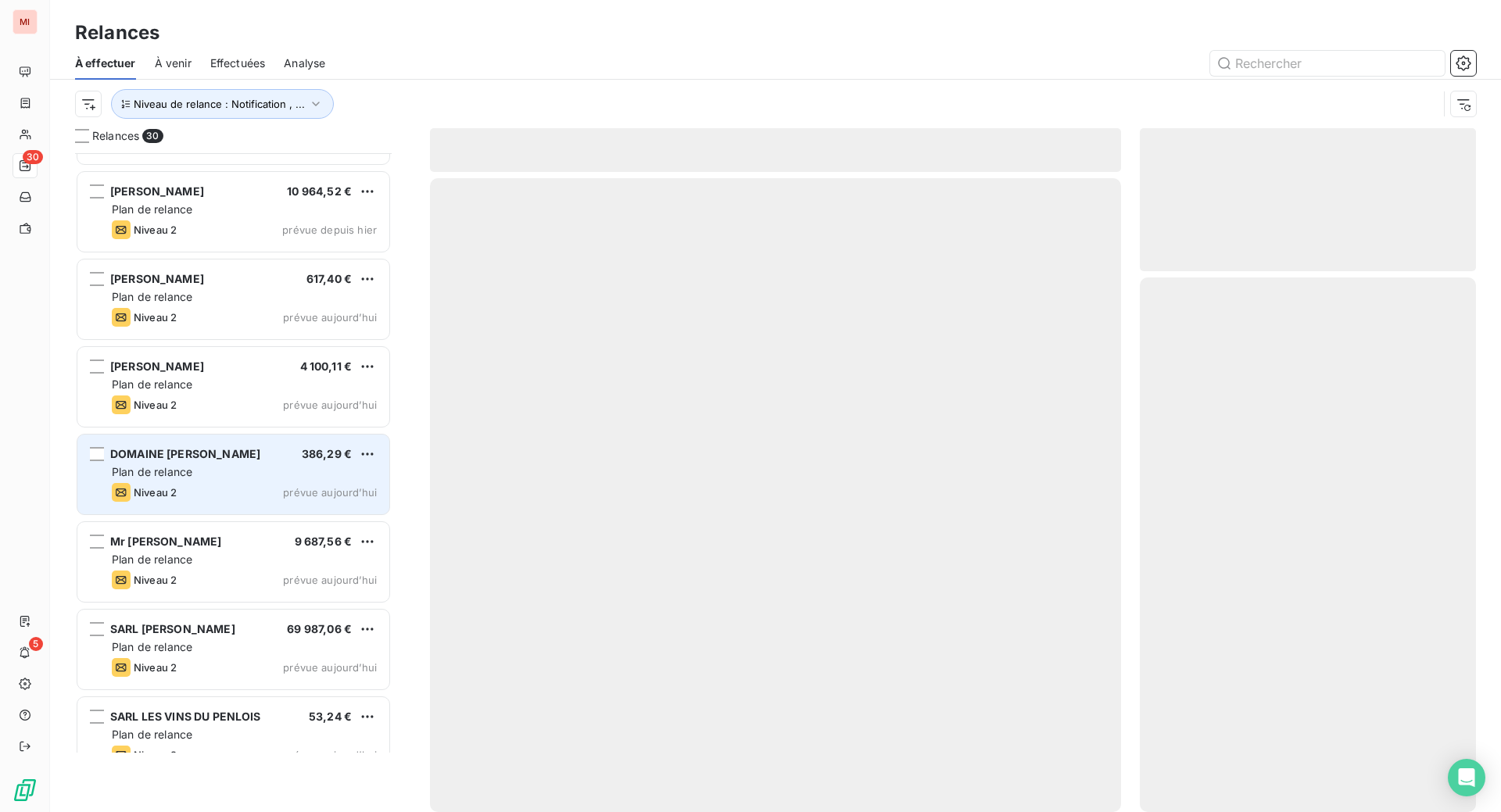
scroll to position [619, 299]
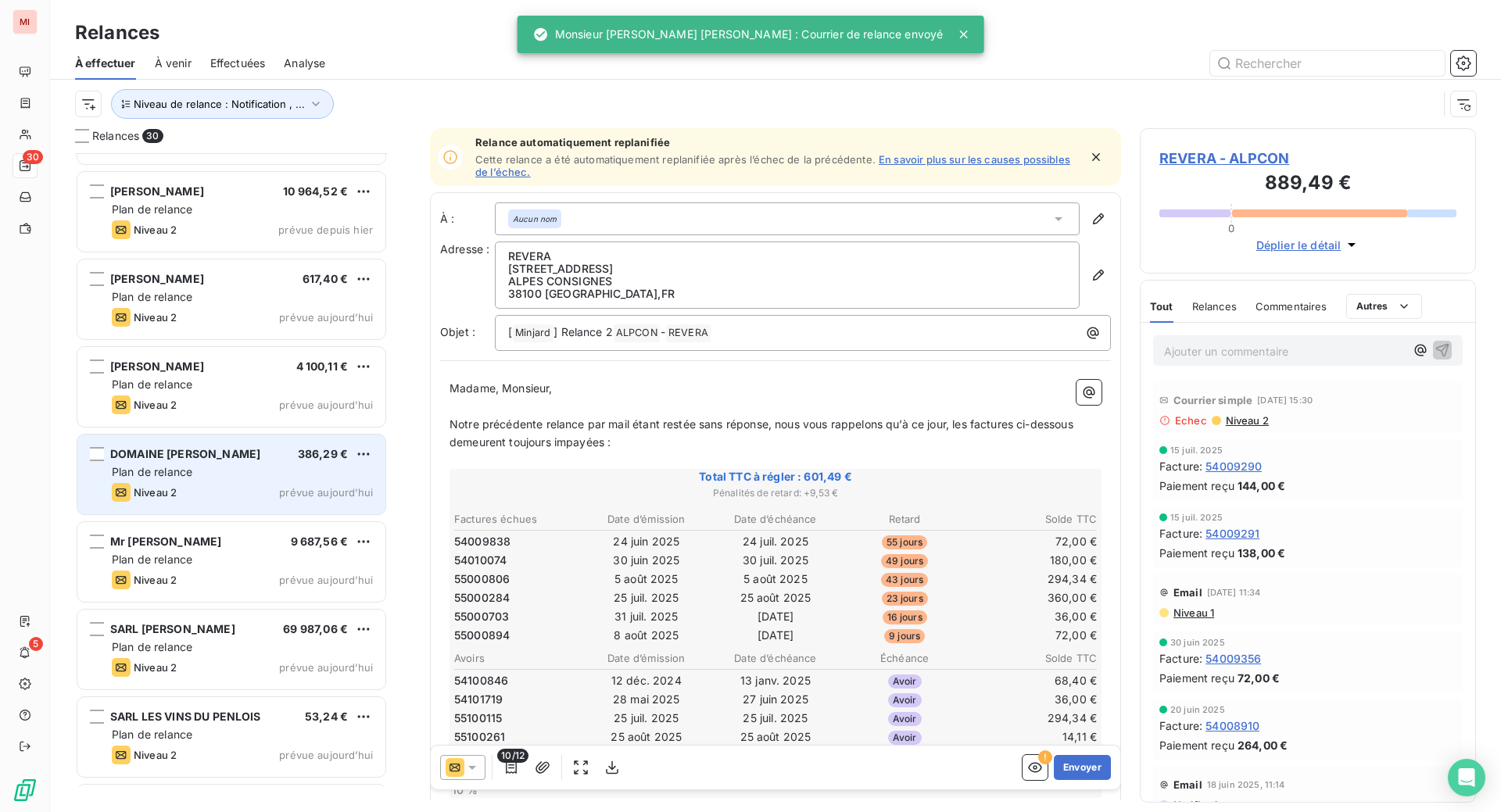
click at [238, 515] on div "DOMAINE [PERSON_NAME] 386,29 € Plan de relance Niveau 2 prévue [DATE]" at bounding box center [231, 474] width 308 height 80
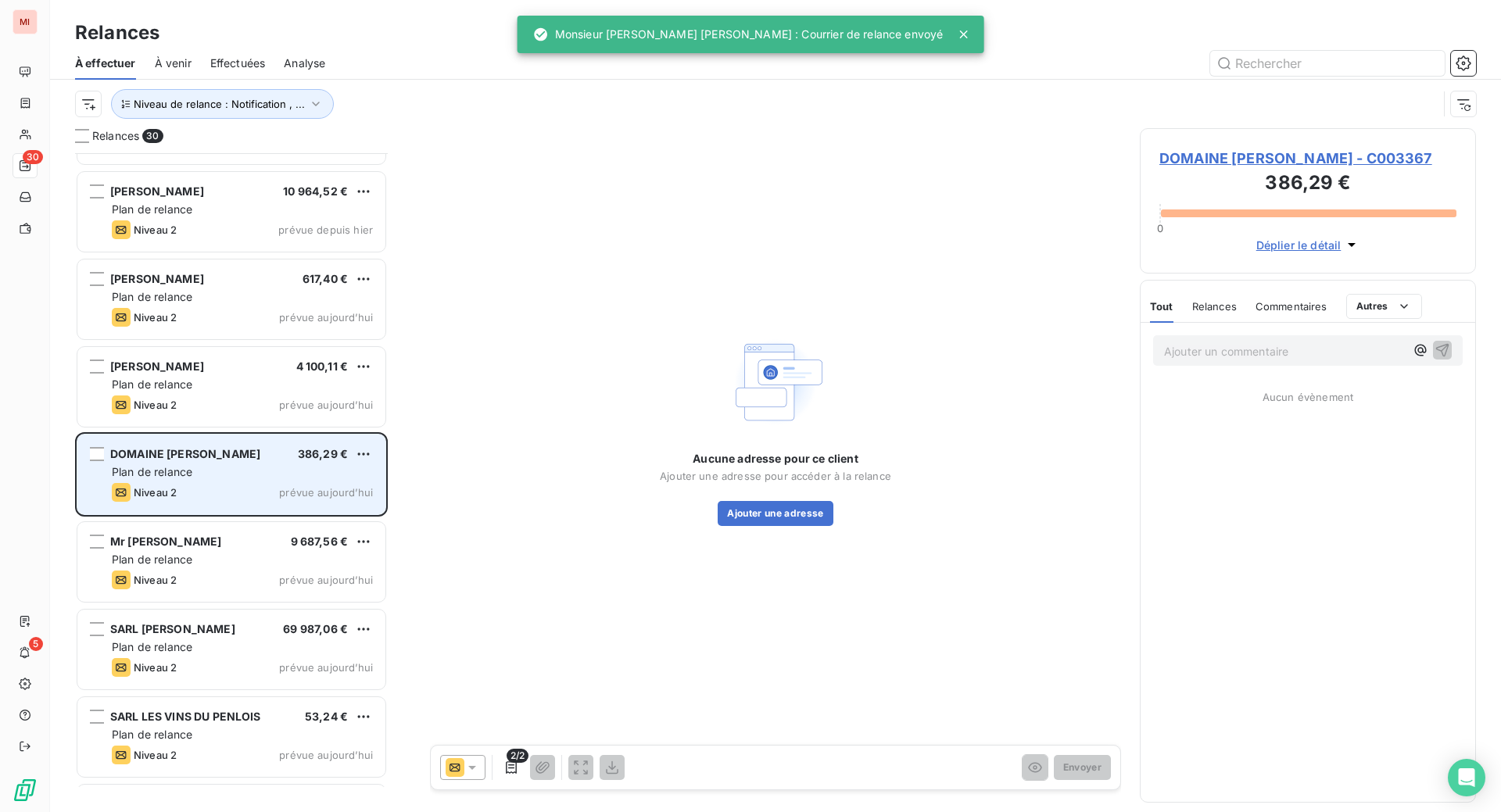
scroll to position [619, 299]
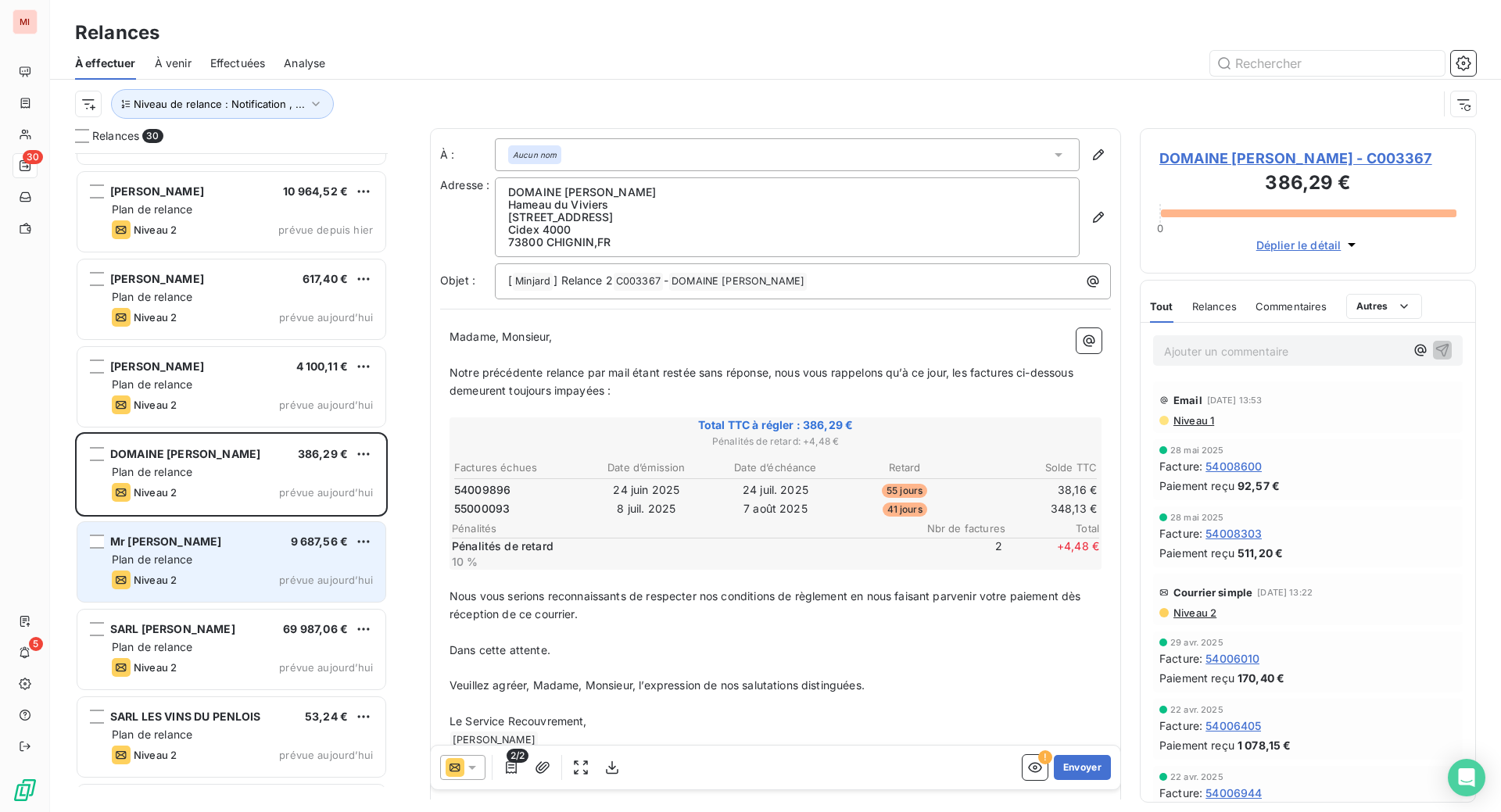
click at [177, 586] on span "Niveau 2" at bounding box center [155, 580] width 43 height 13
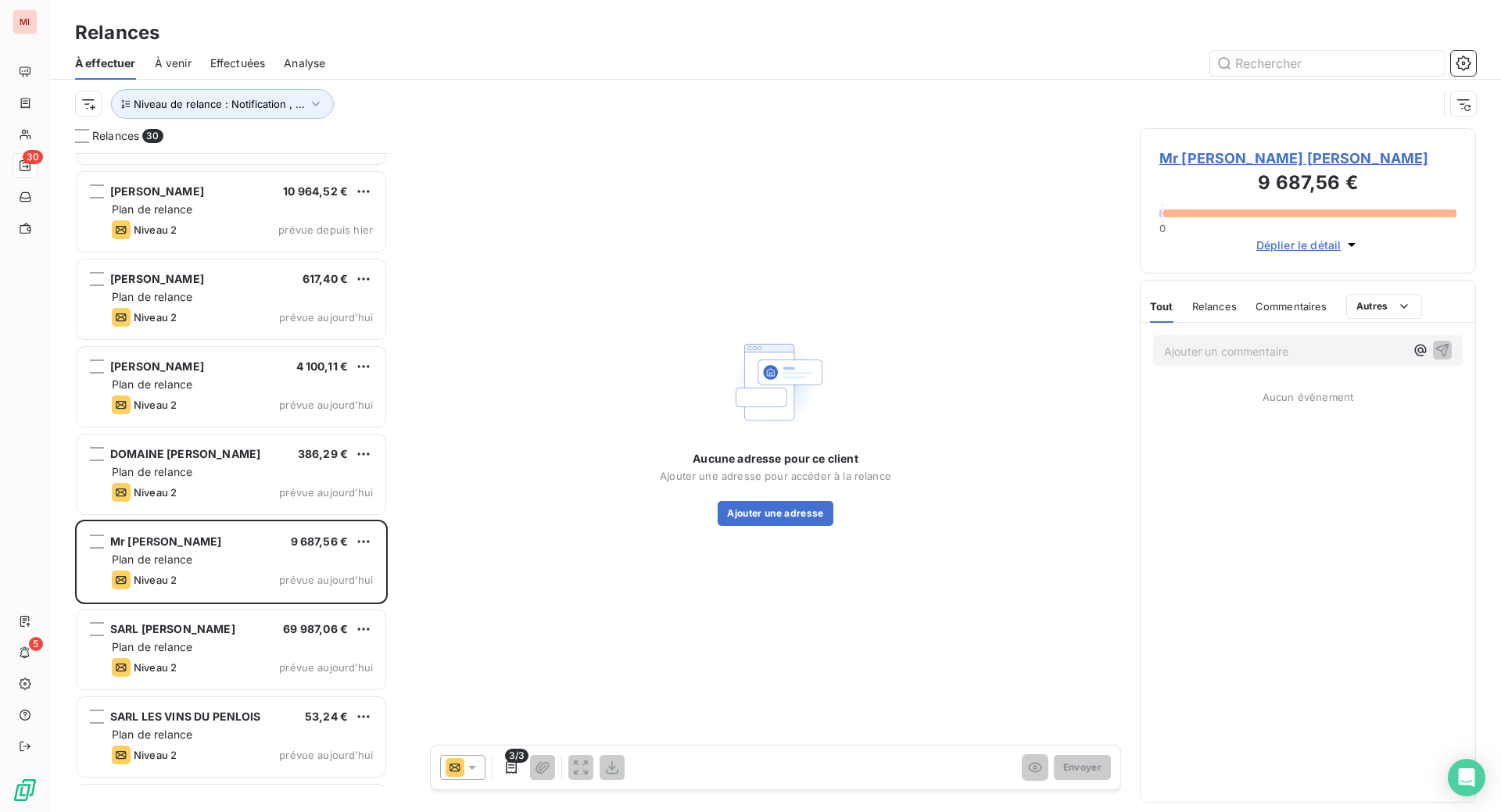
scroll to position [619, 299]
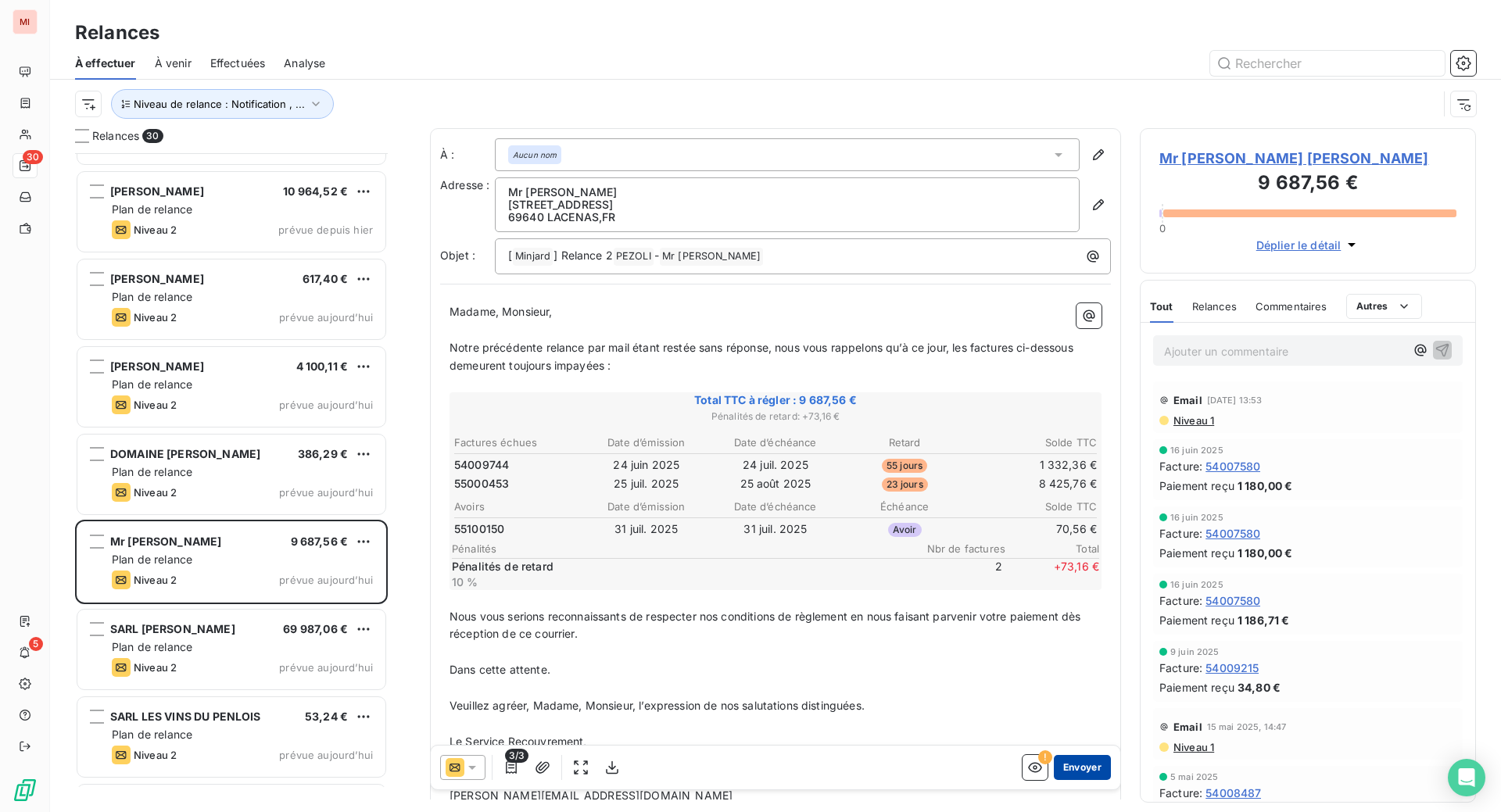
click at [1054, 780] on button "Envoyer" at bounding box center [1082, 768] width 57 height 25
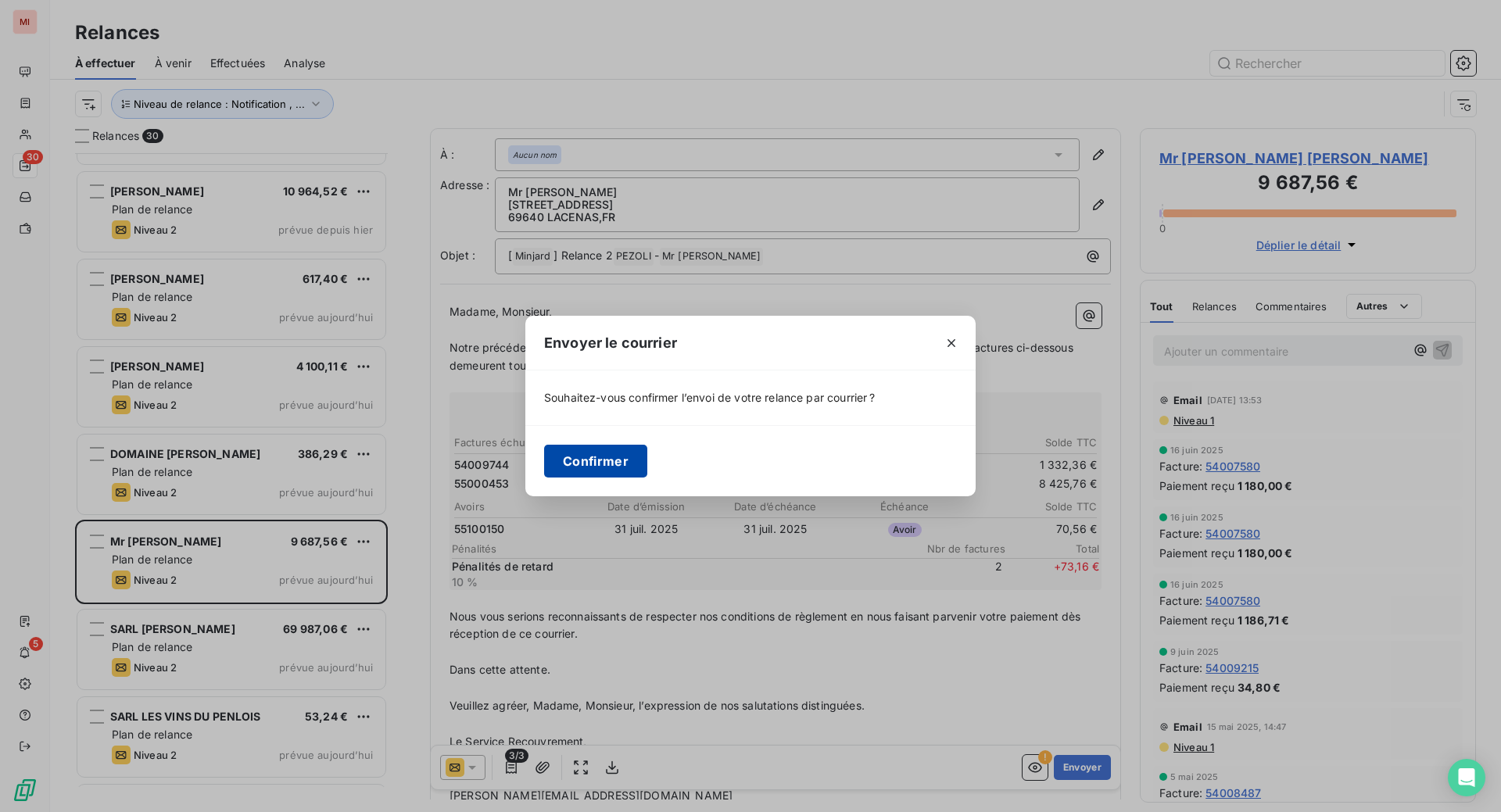
click at [544, 465] on button "Confirmer" at bounding box center [595, 460] width 103 height 33
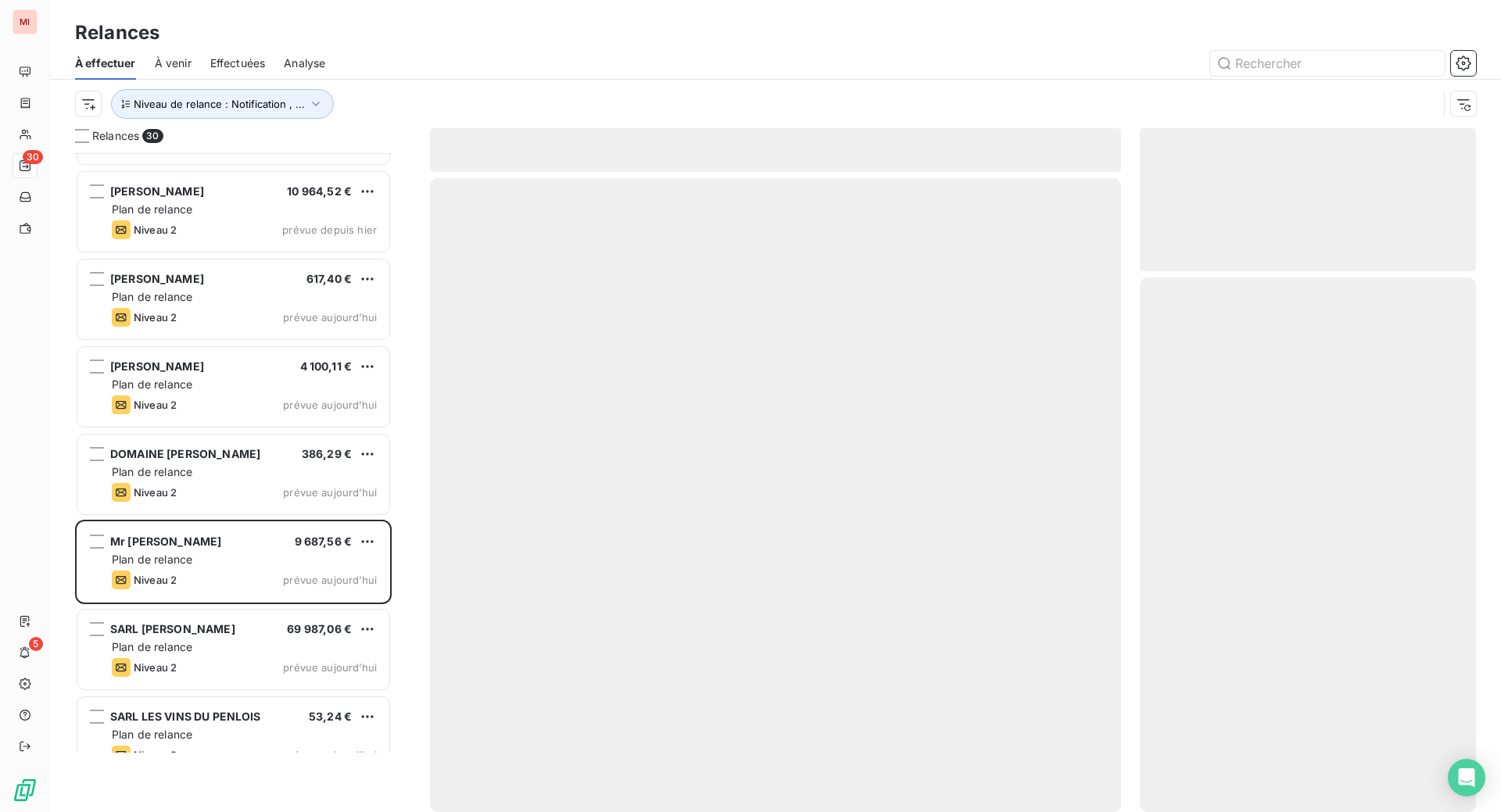
scroll to position [585, 301]
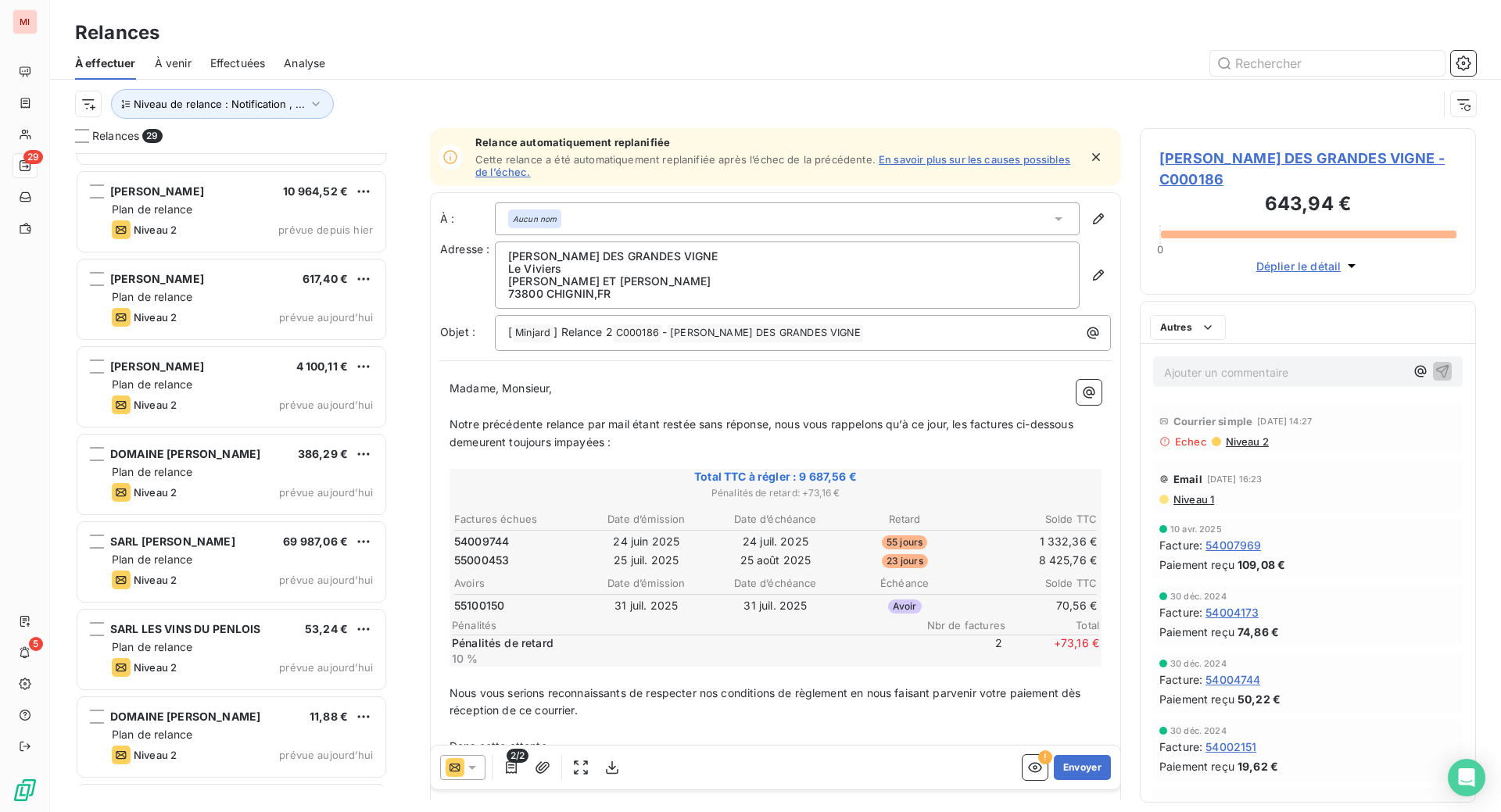
scroll to position [619, 299]
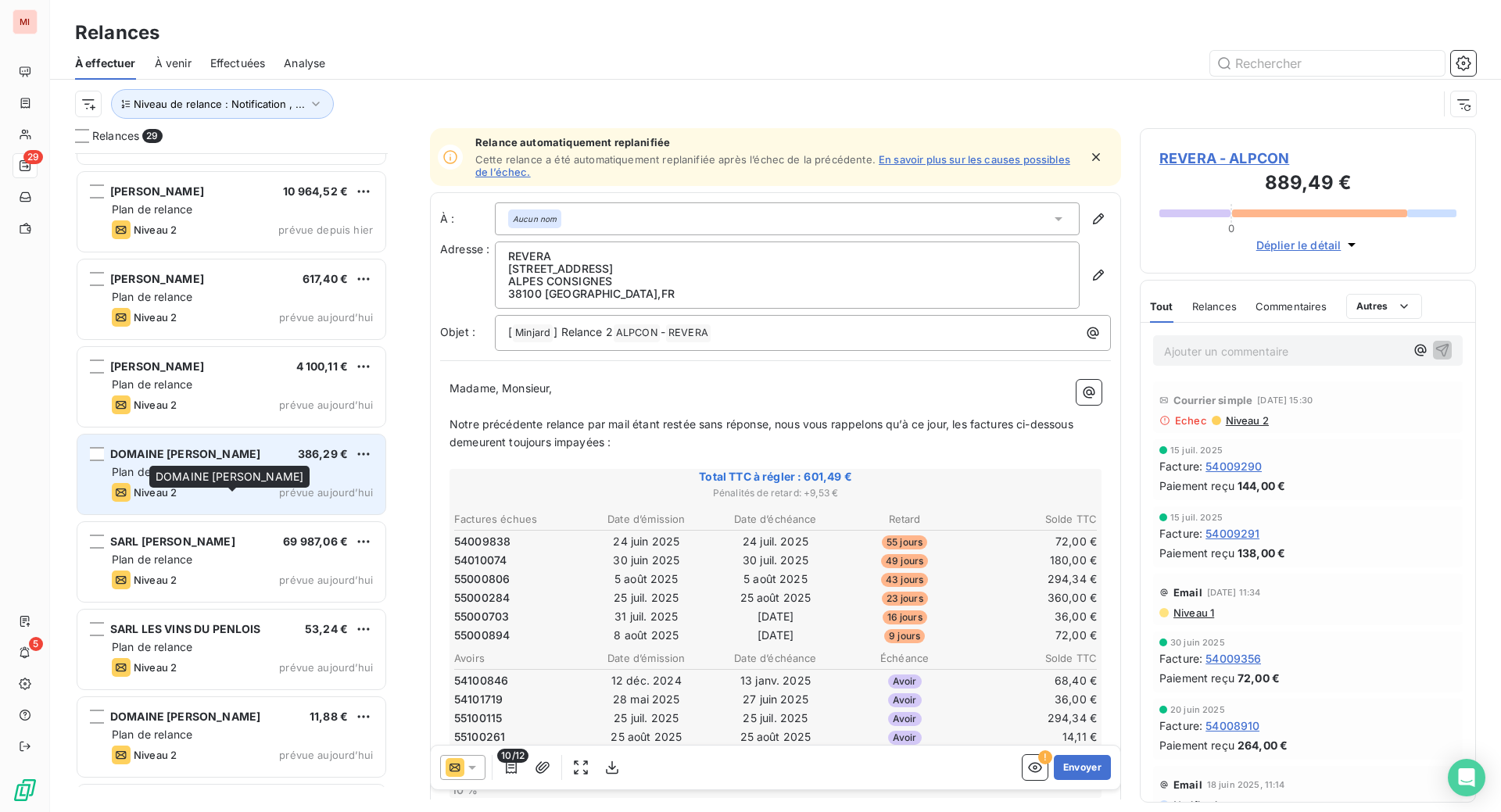
click at [229, 462] on div "DOMAINE [PERSON_NAME]" at bounding box center [185, 454] width 150 height 16
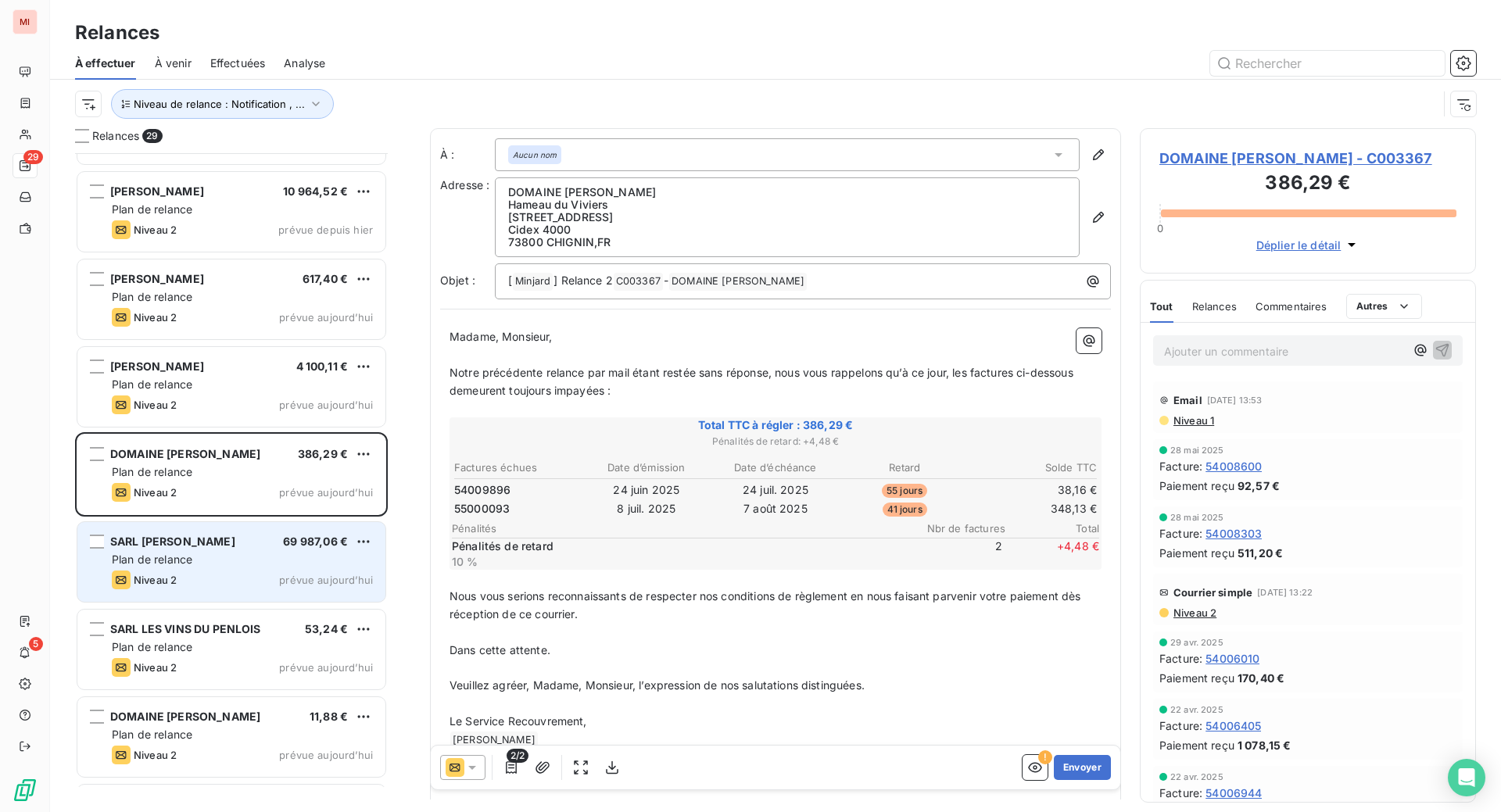
click at [229, 568] on div "Plan de relance" at bounding box center [243, 559] width 261 height 16
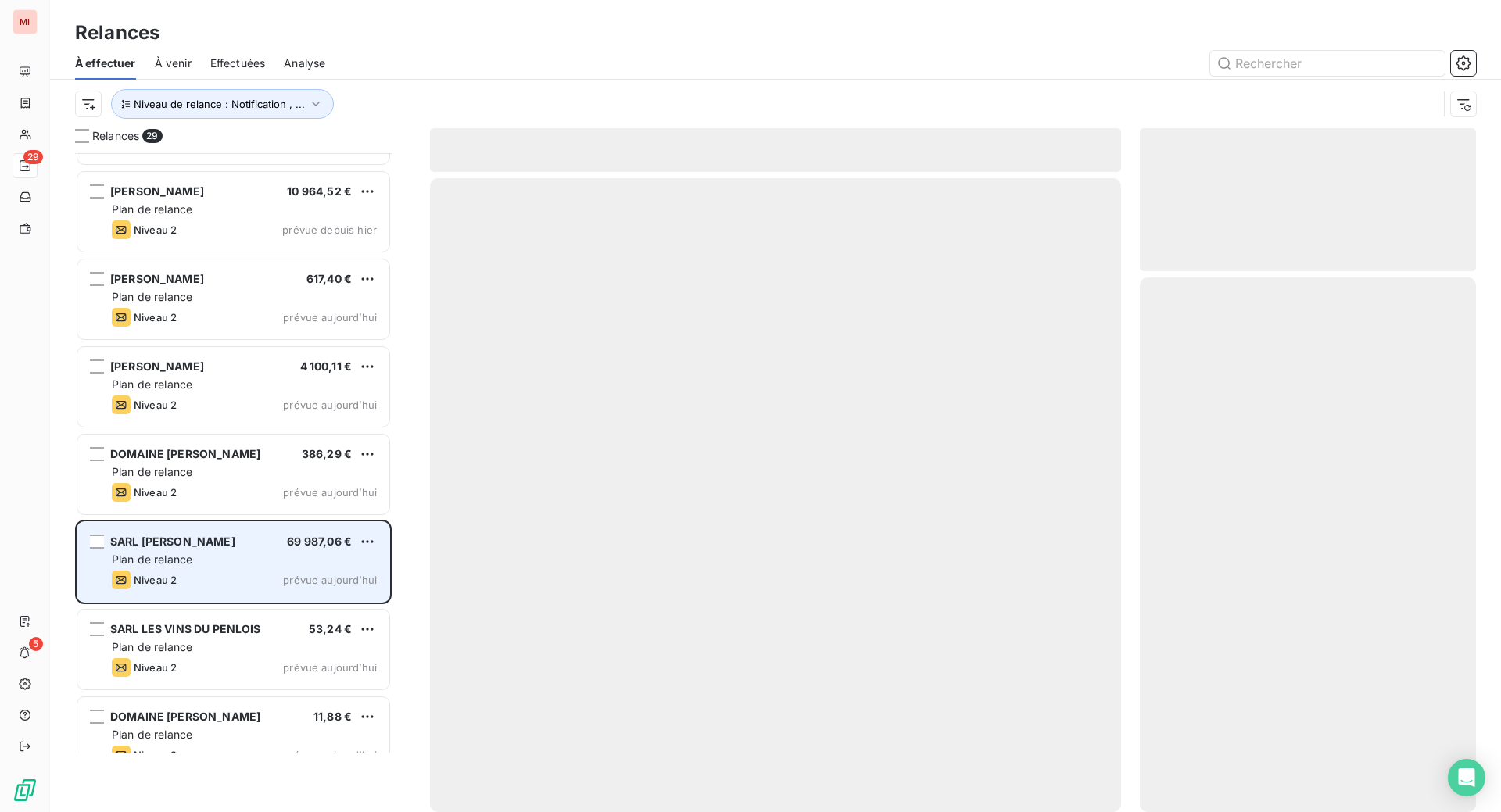
scroll to position [619, 299]
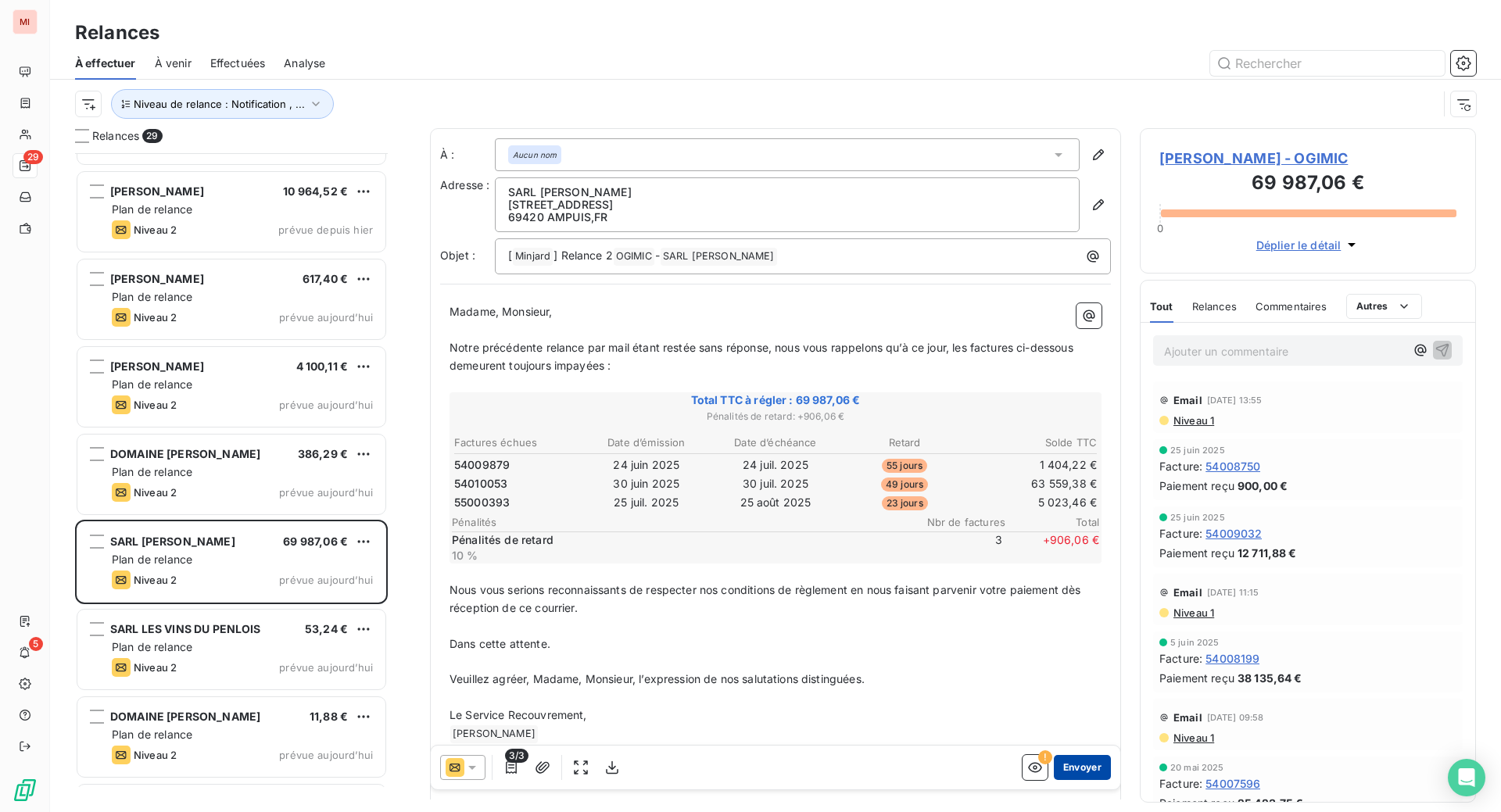
click at [1054, 780] on button "Envoyer" at bounding box center [1082, 768] width 57 height 25
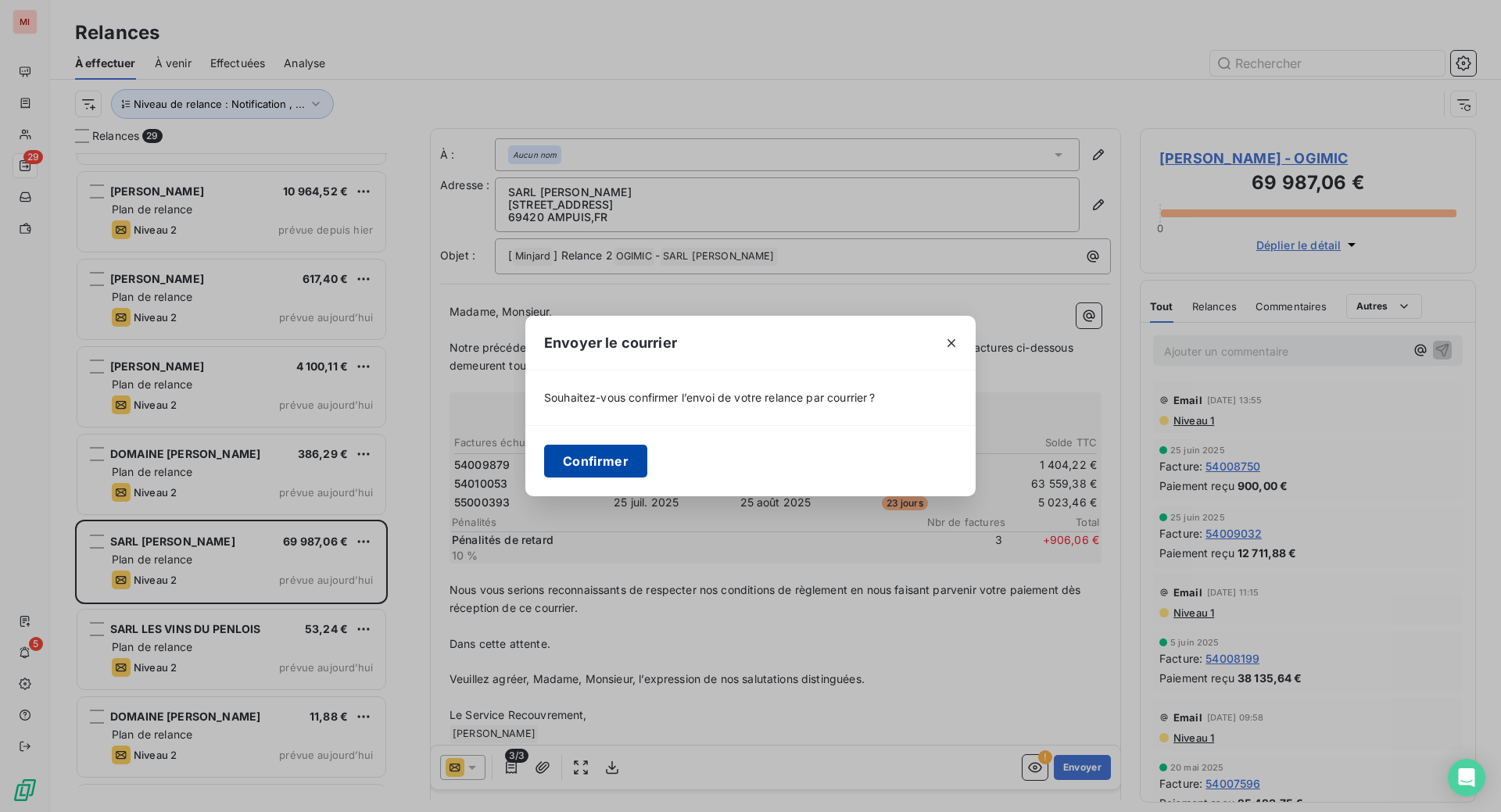
click at [544, 474] on button "Confirmer" at bounding box center [595, 460] width 103 height 33
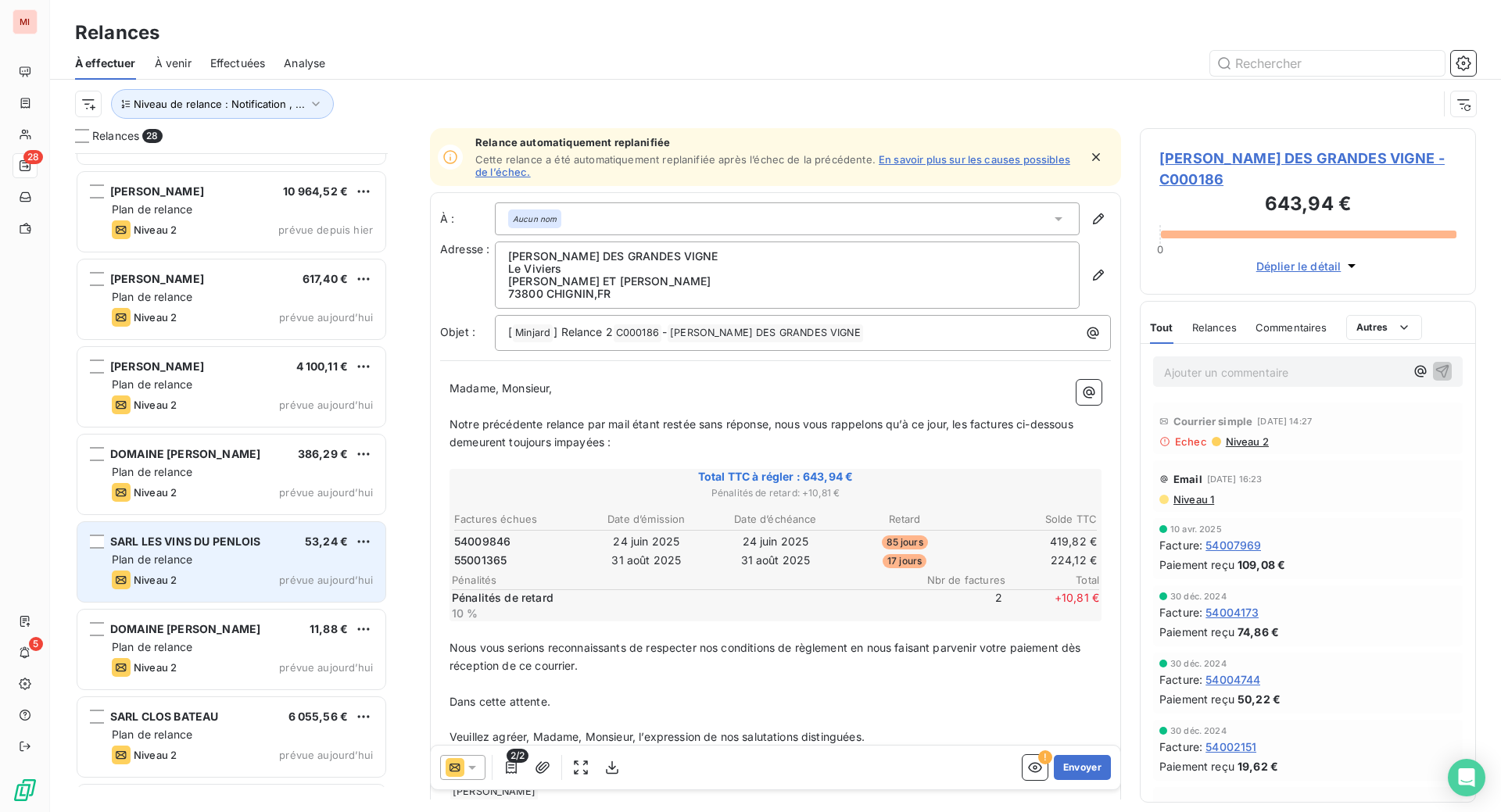
scroll to position [619, 299]
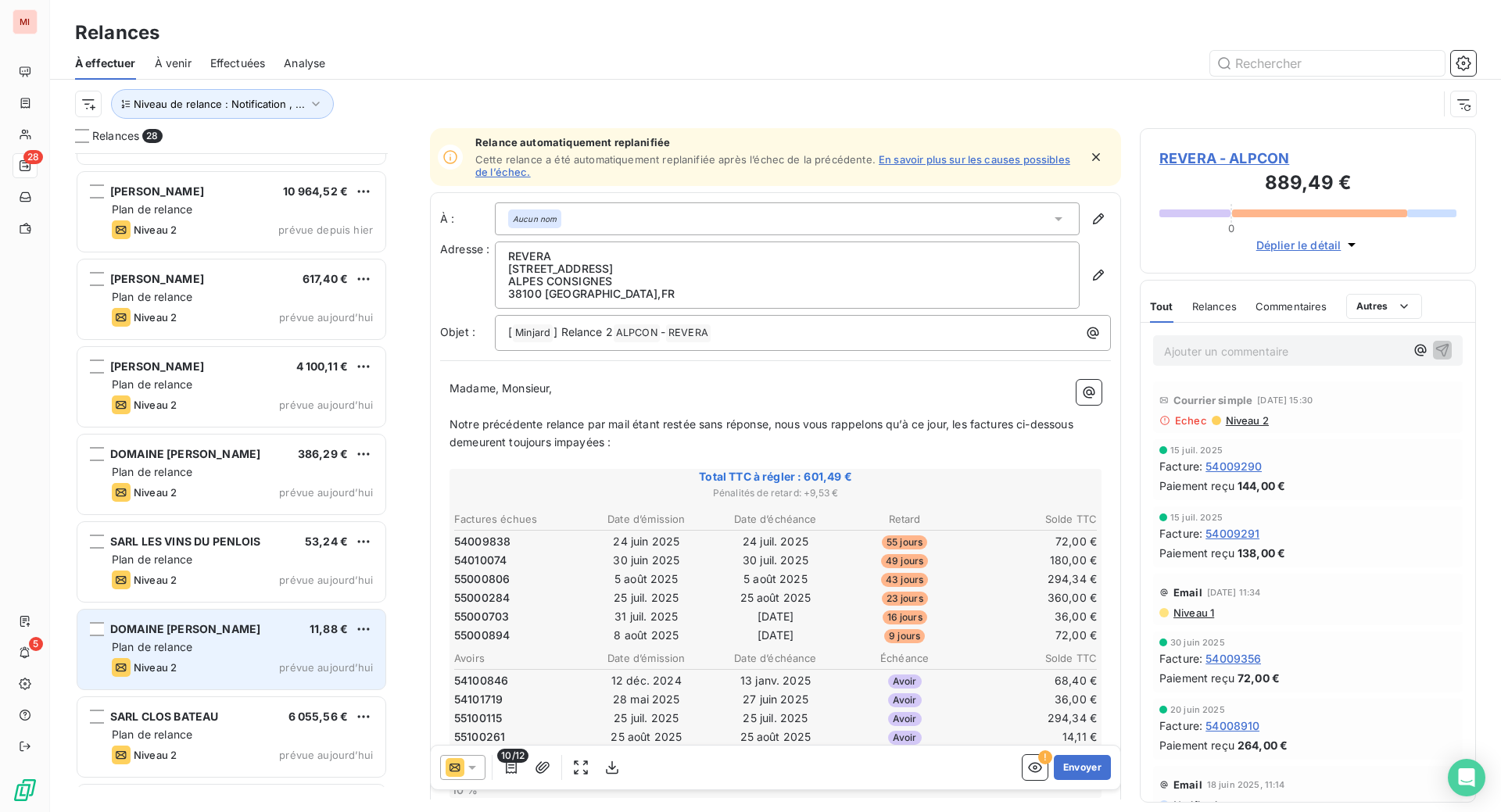
click at [260, 635] on span "DOMAINE [PERSON_NAME]" at bounding box center [185, 629] width 150 height 13
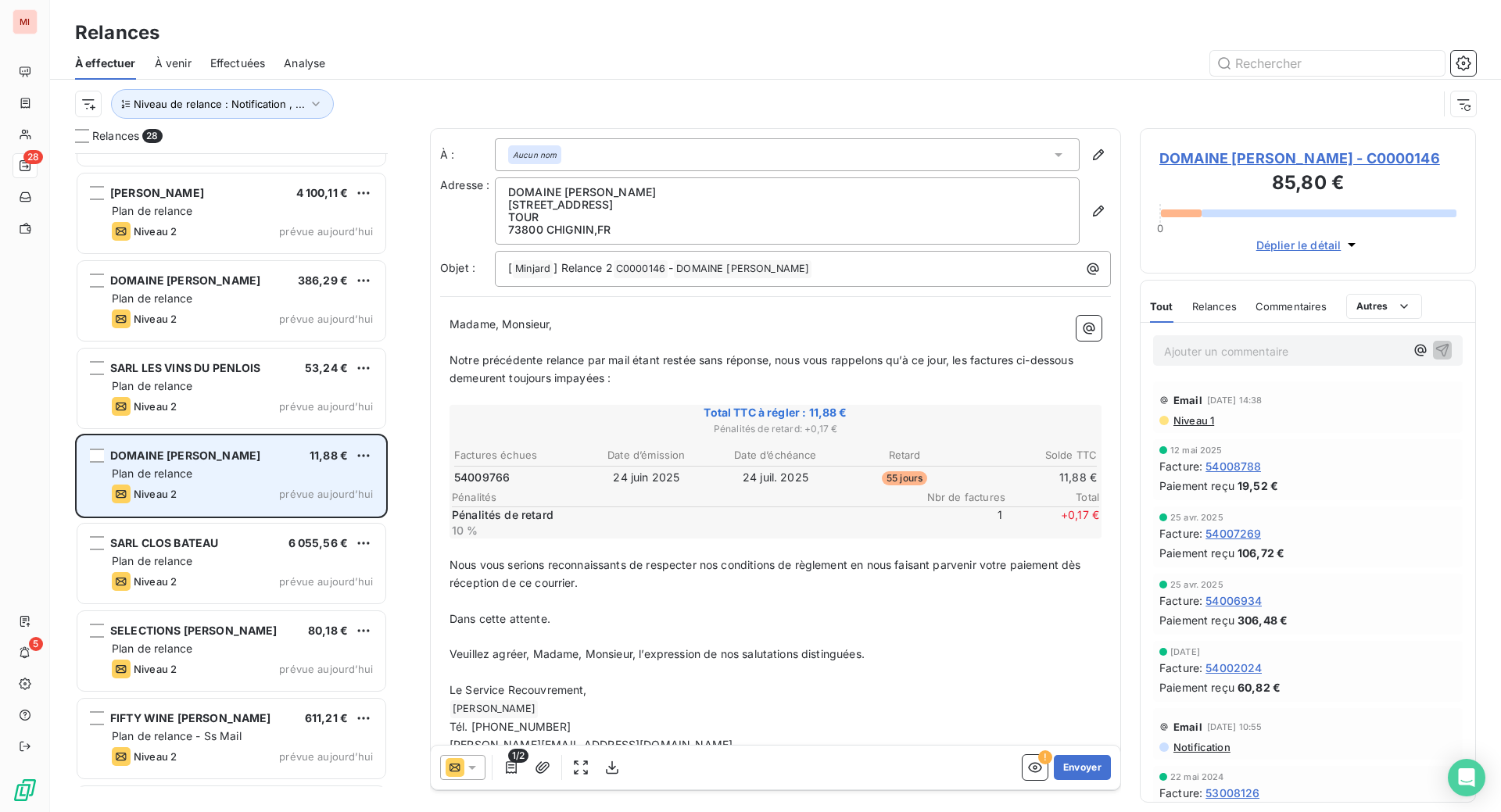
scroll to position [881, 0]
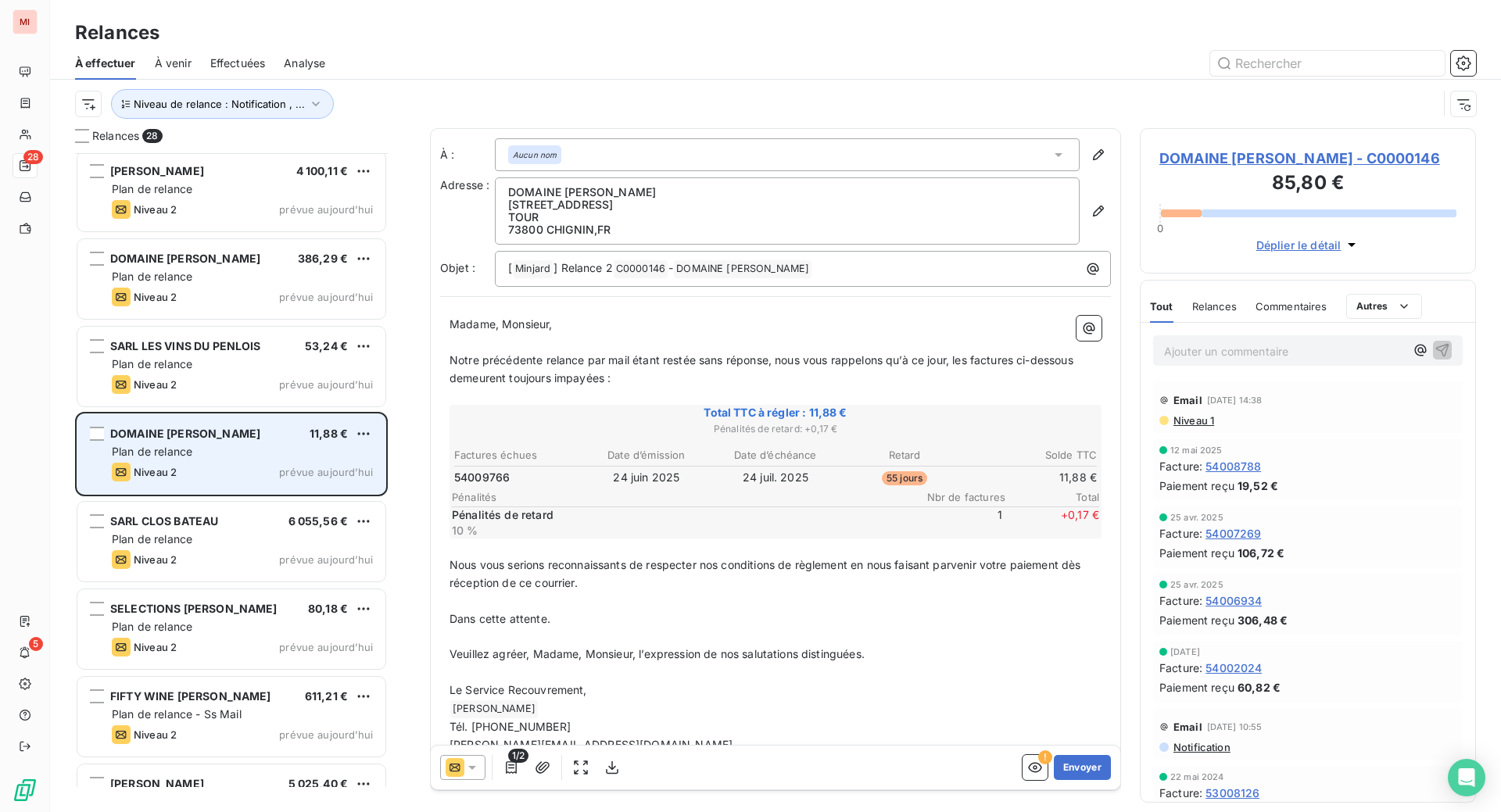
click at [233, 442] on div "DOMAINE [PERSON_NAME]" at bounding box center [185, 434] width 150 height 16
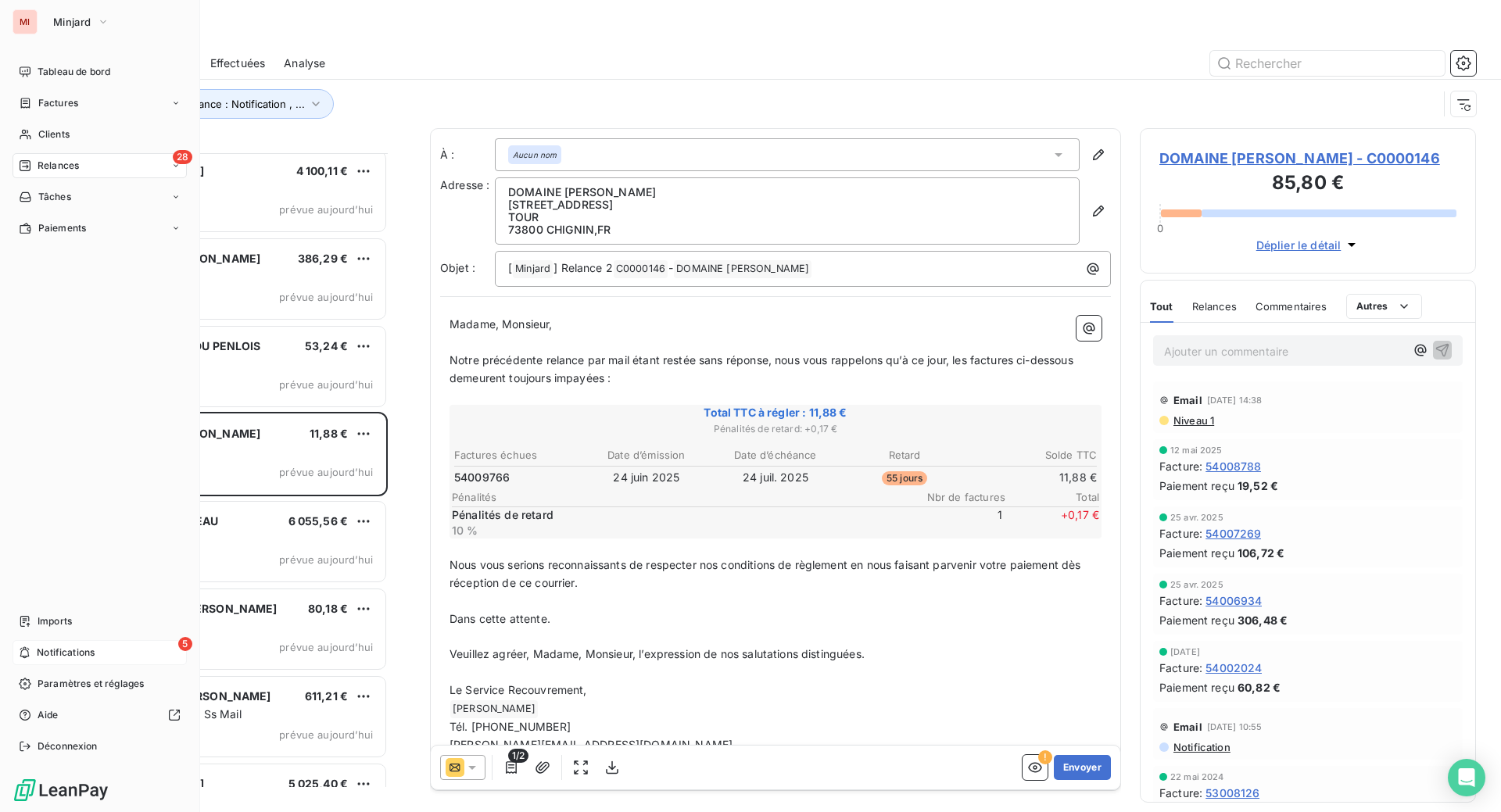
click at [78, 645] on span "Notifications" at bounding box center [65, 652] width 58 height 14
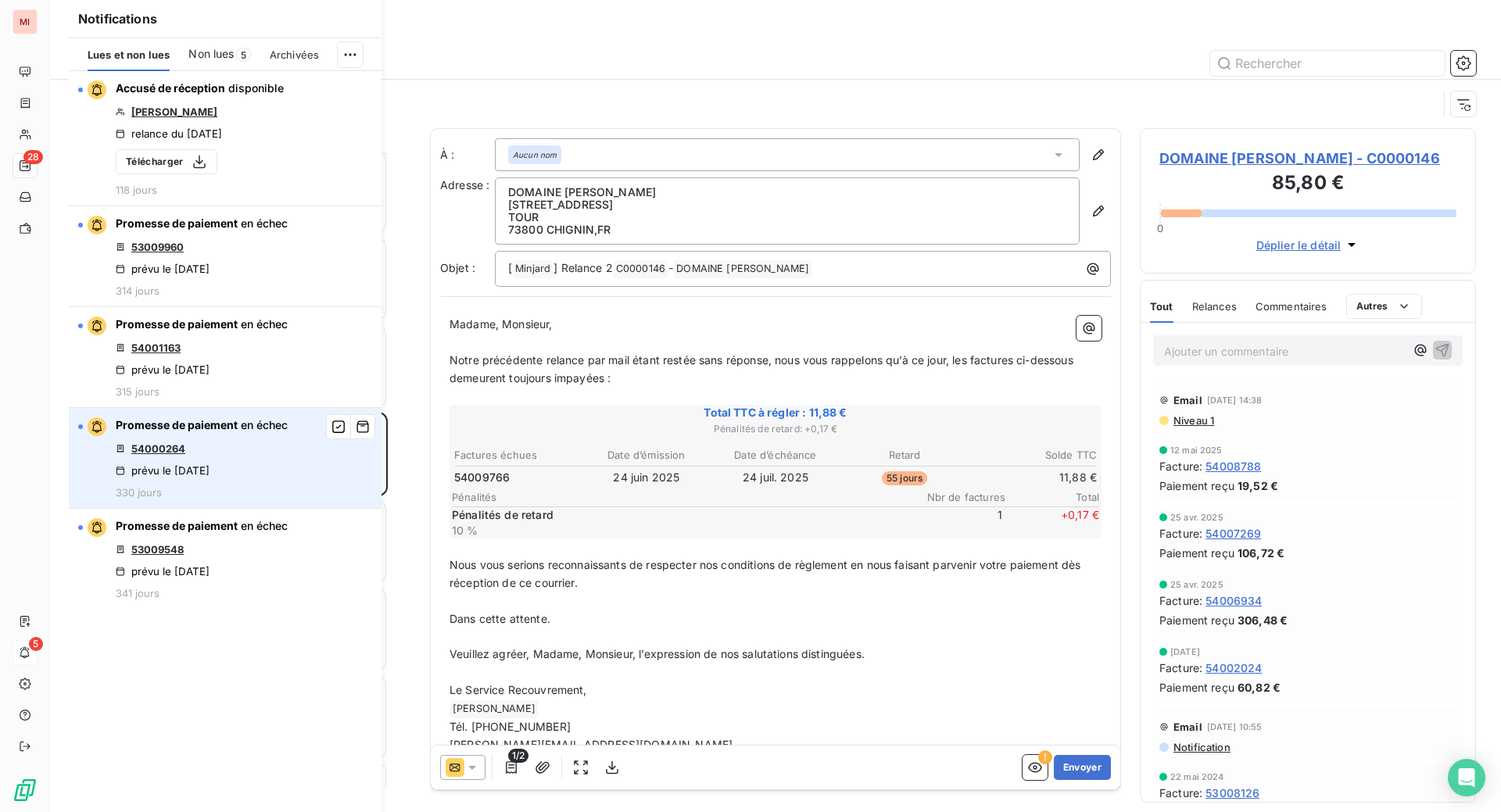
scroll to position [0, 0]
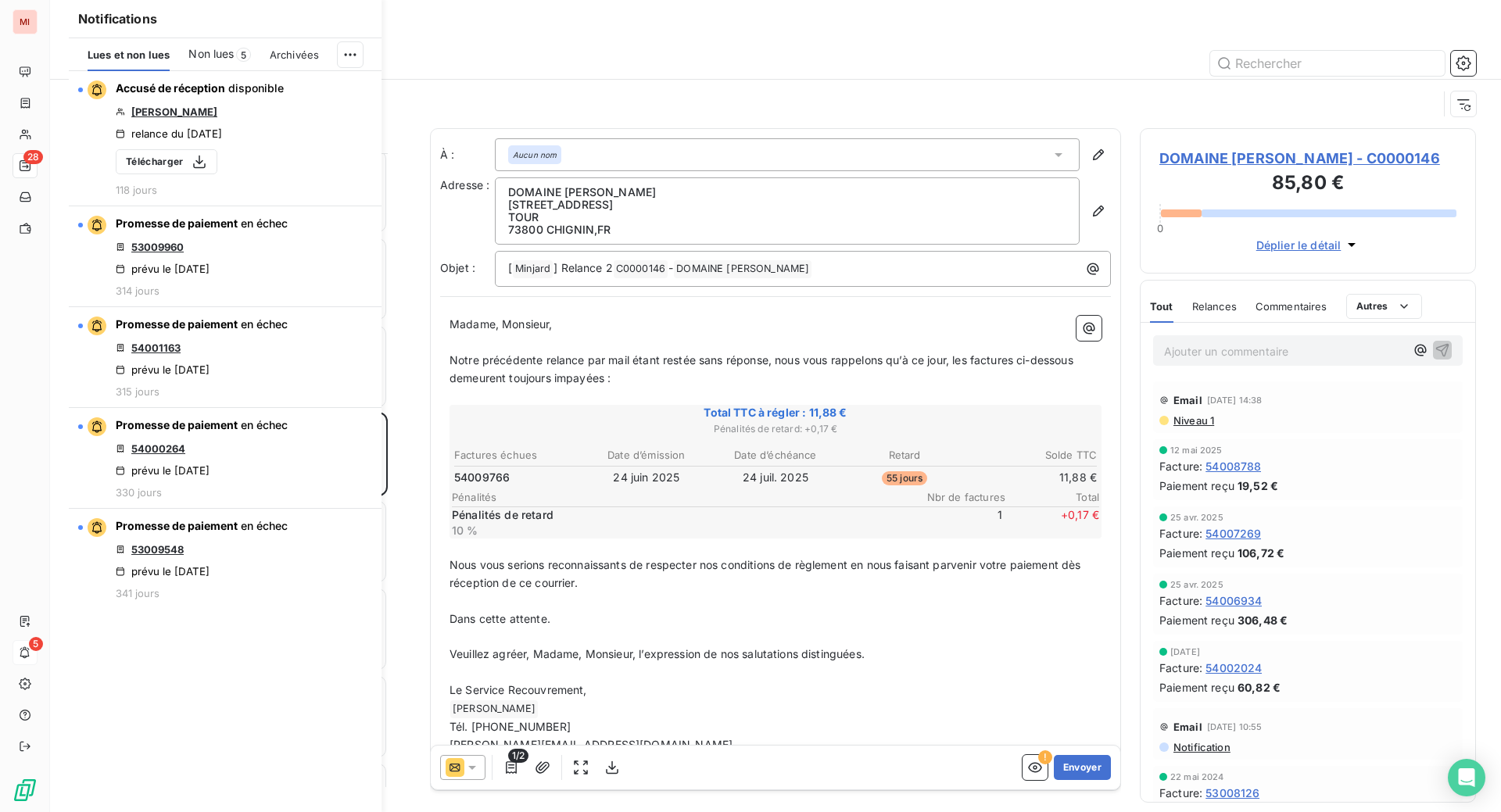
click at [619, 47] on div "Relances" at bounding box center [775, 33] width 1451 height 28
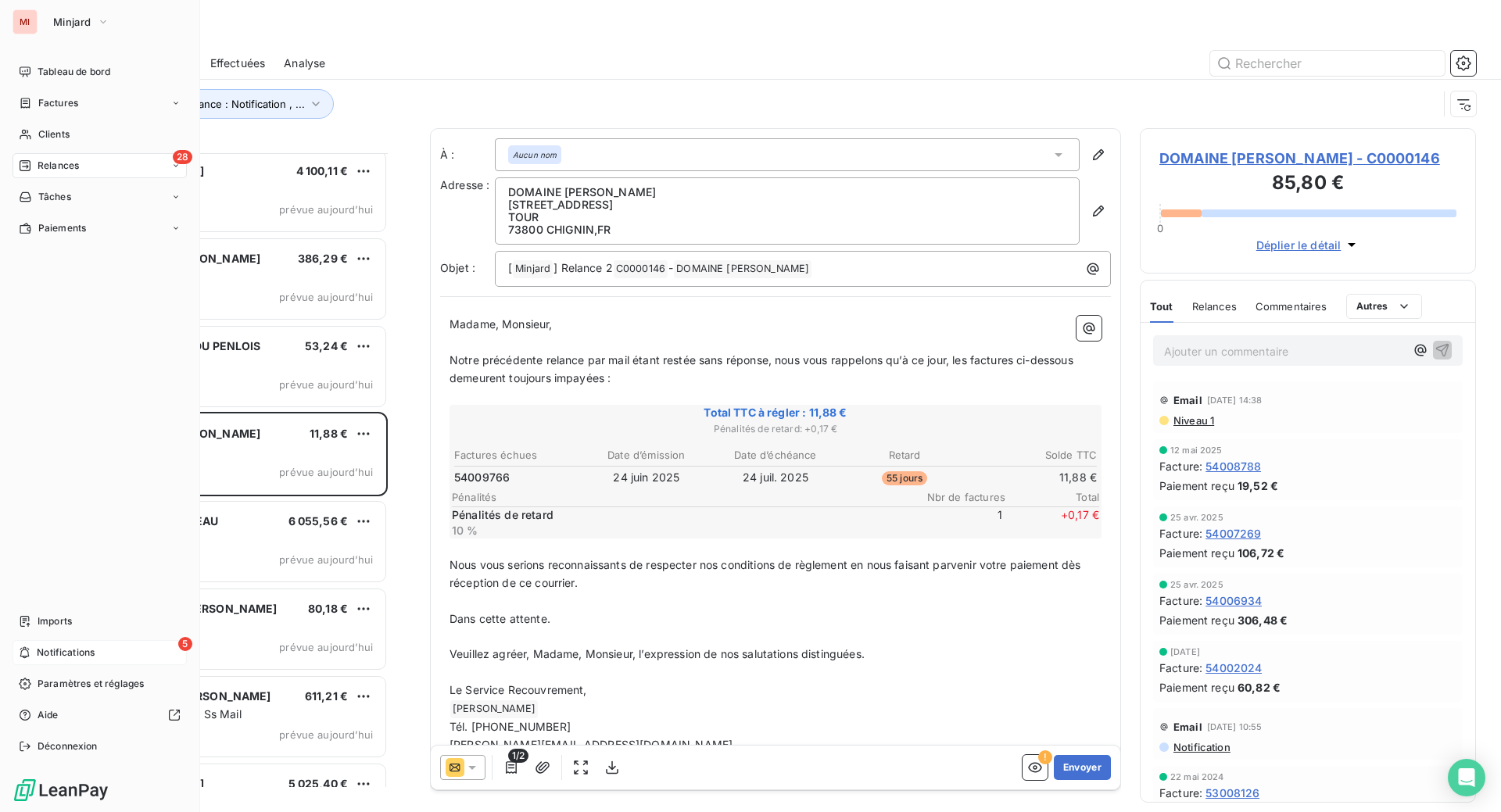
click at [30, 646] on icon at bounding box center [24, 652] width 12 height 13
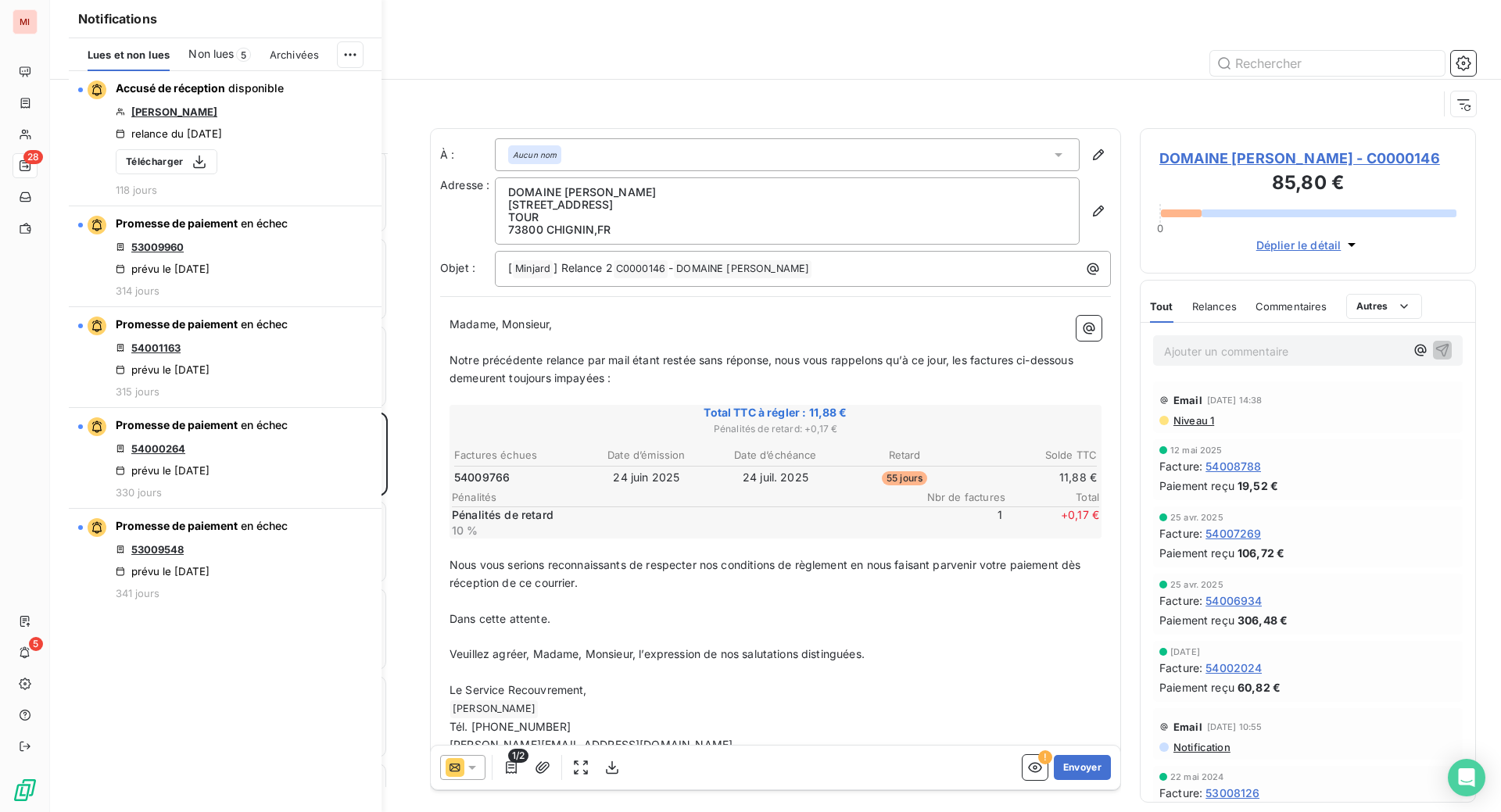
click at [234, 62] on span "Non lues" at bounding box center [211, 54] width 45 height 16
click at [162, 61] on span "Lues et non lues" at bounding box center [129, 54] width 83 height 13
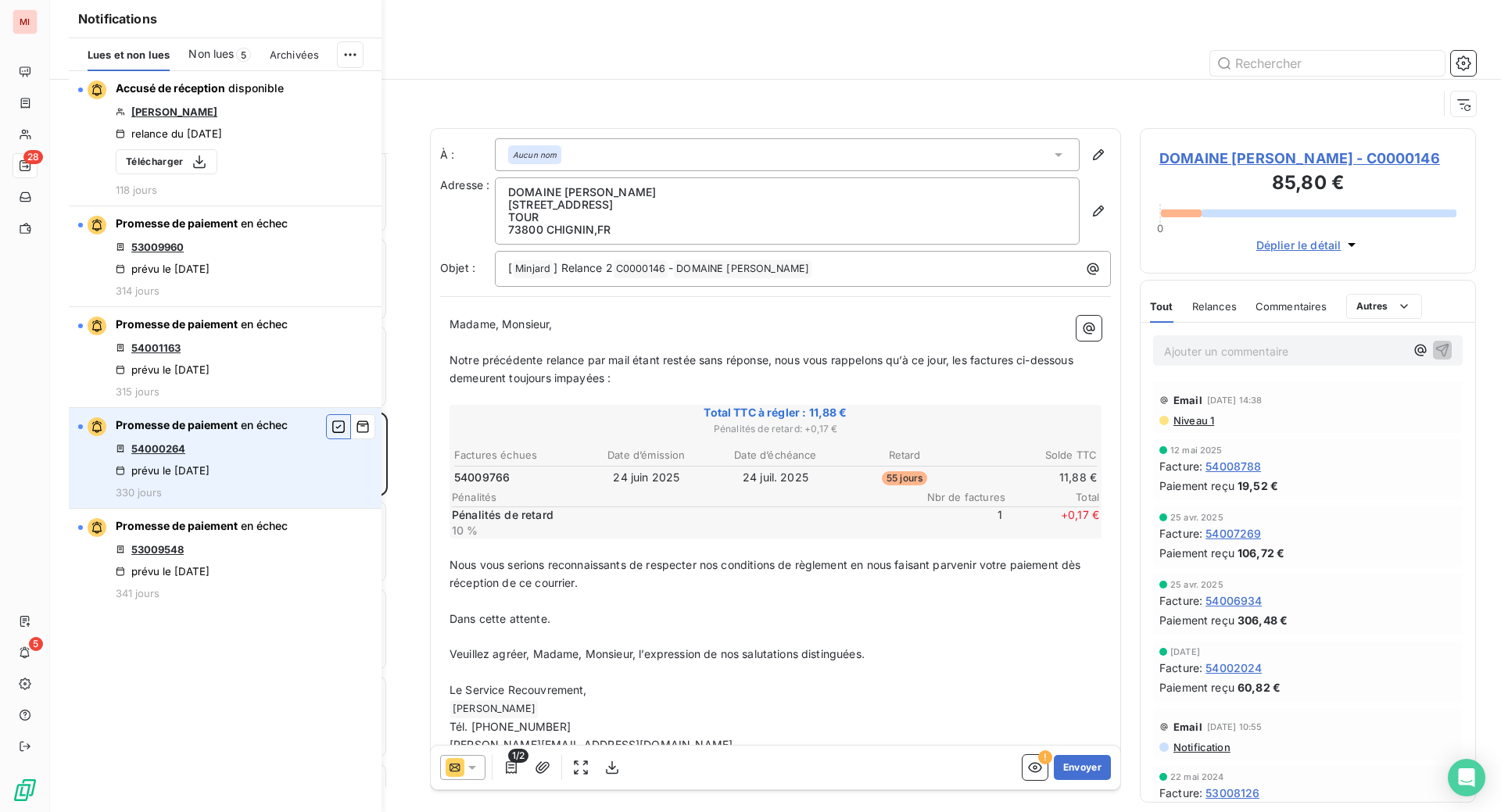
click at [332, 434] on icon "button" at bounding box center [338, 427] width 14 height 16
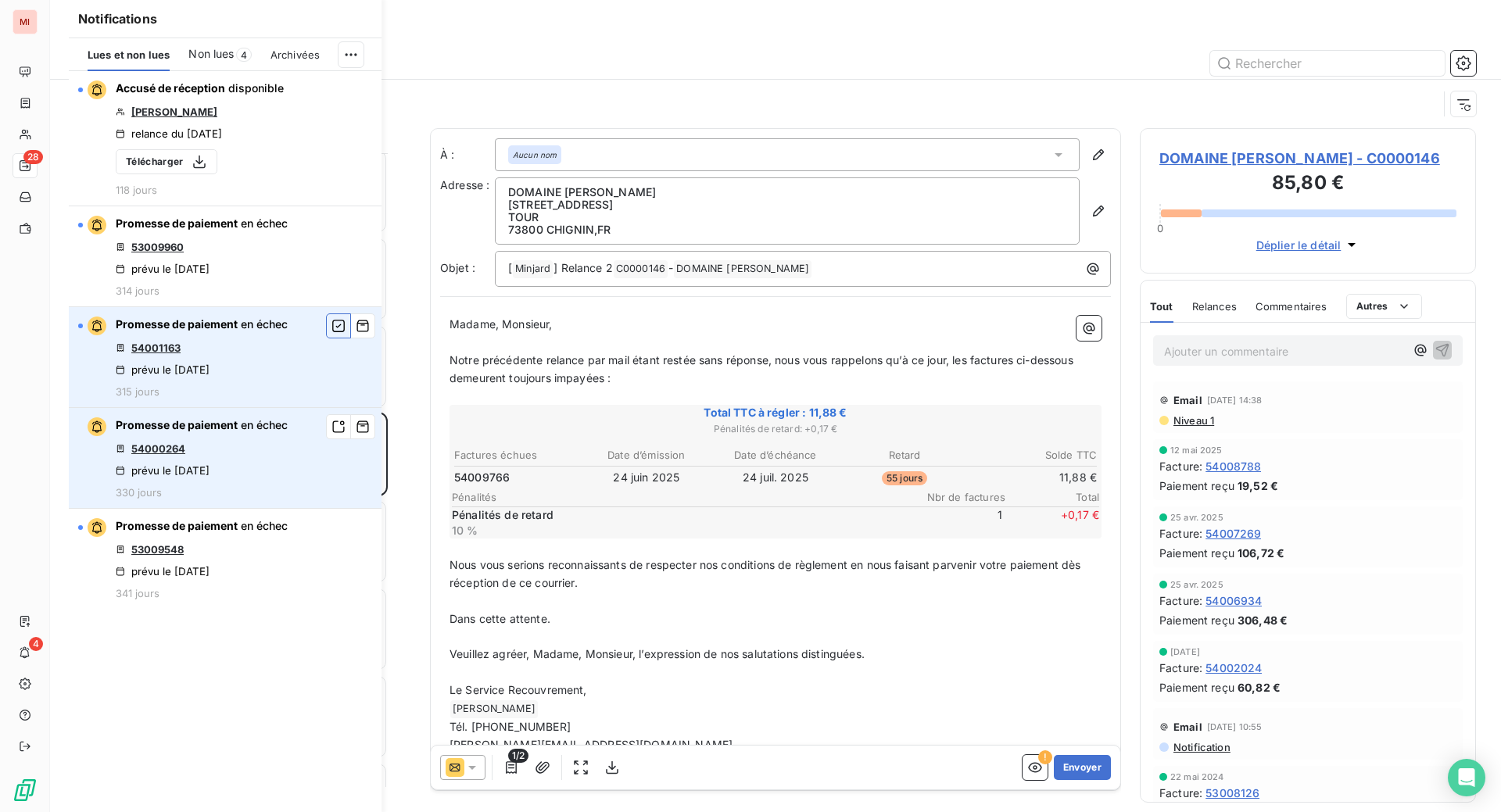
click at [332, 334] on icon "button" at bounding box center [338, 326] width 14 height 16
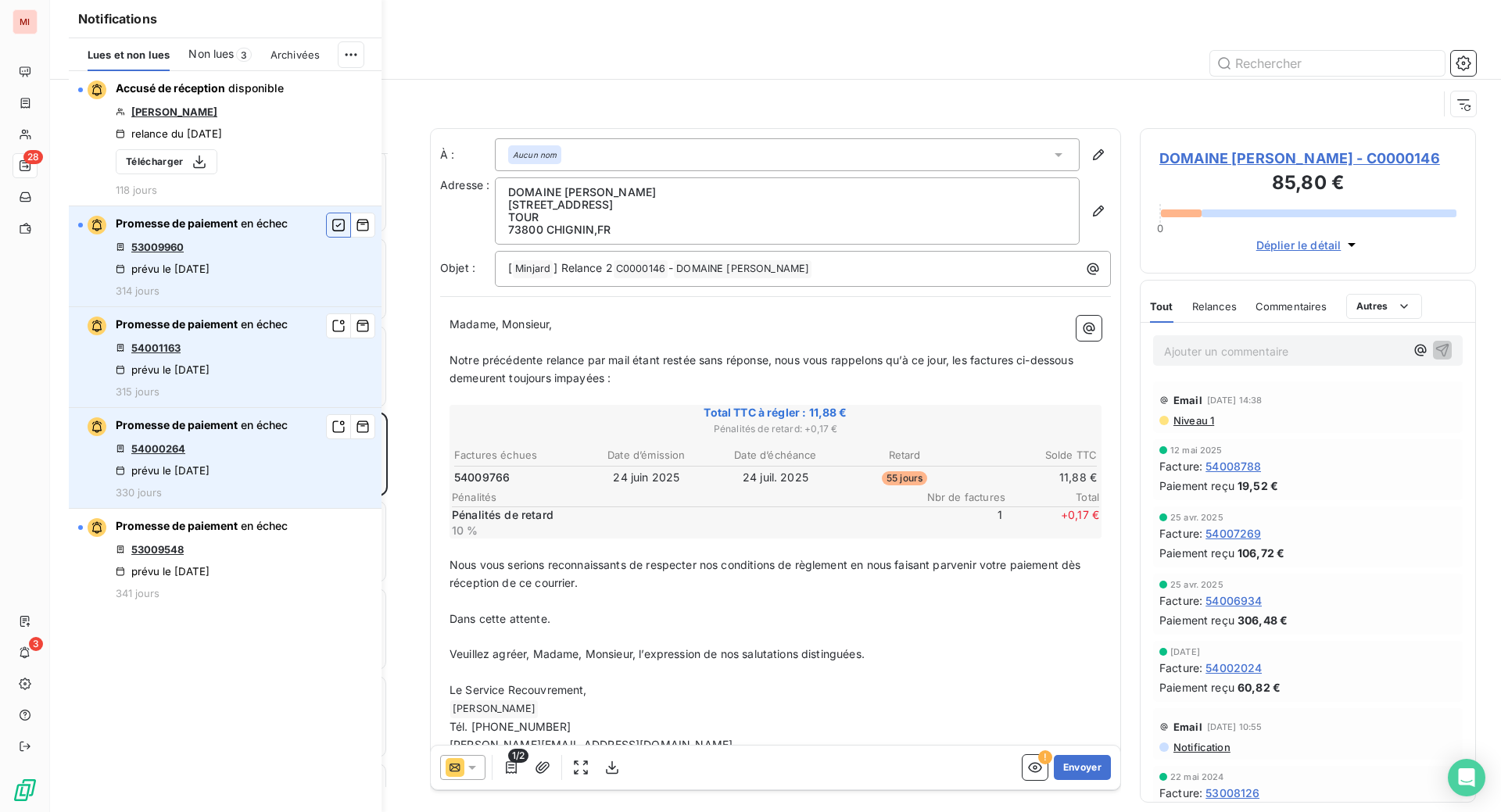
click at [332, 231] on icon "button" at bounding box center [338, 225] width 13 height 13
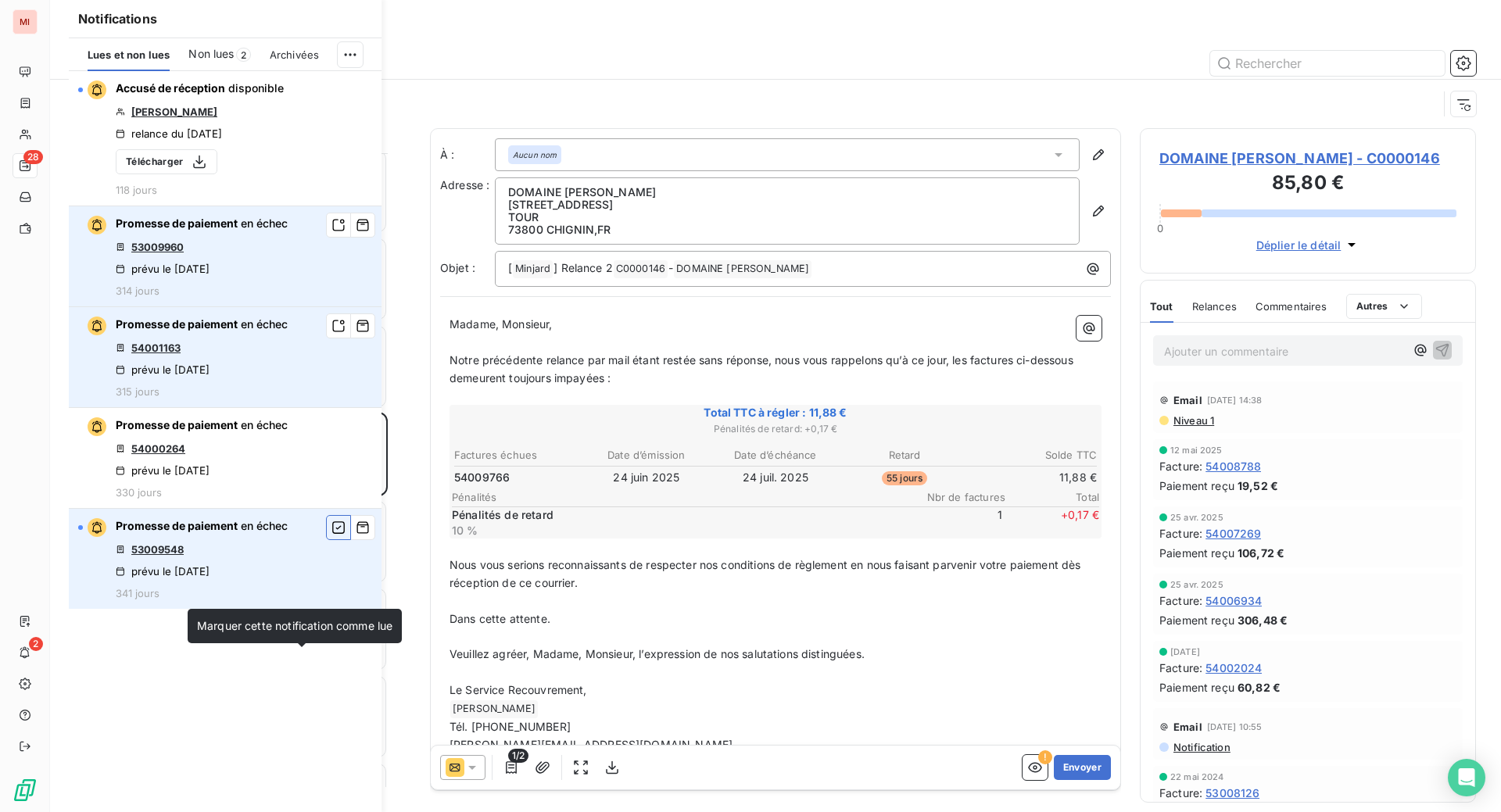
click at [332, 536] on icon "button" at bounding box center [338, 527] width 14 height 16
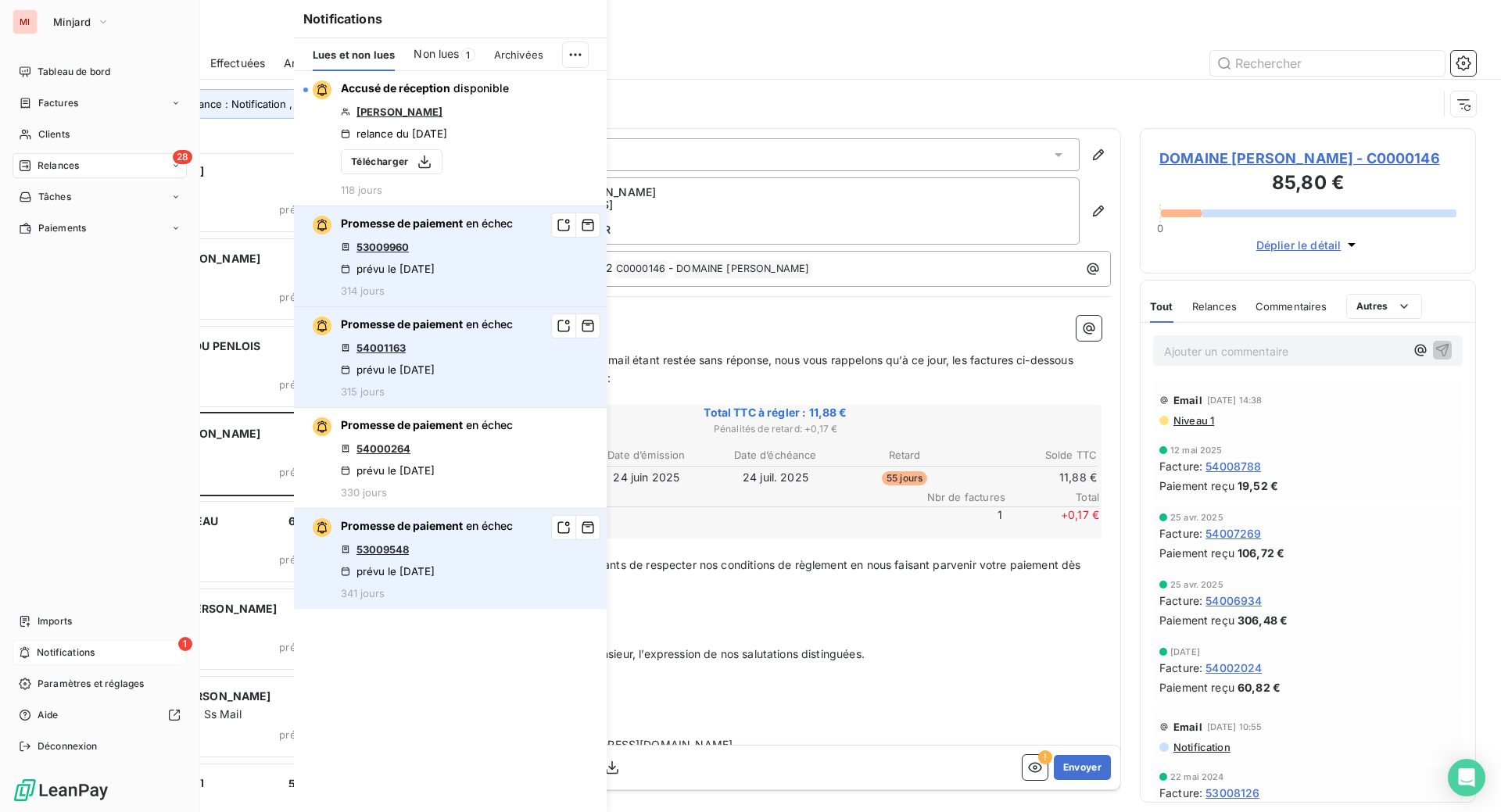
click at [62, 645] on span "Notifications" at bounding box center [65, 652] width 58 height 14
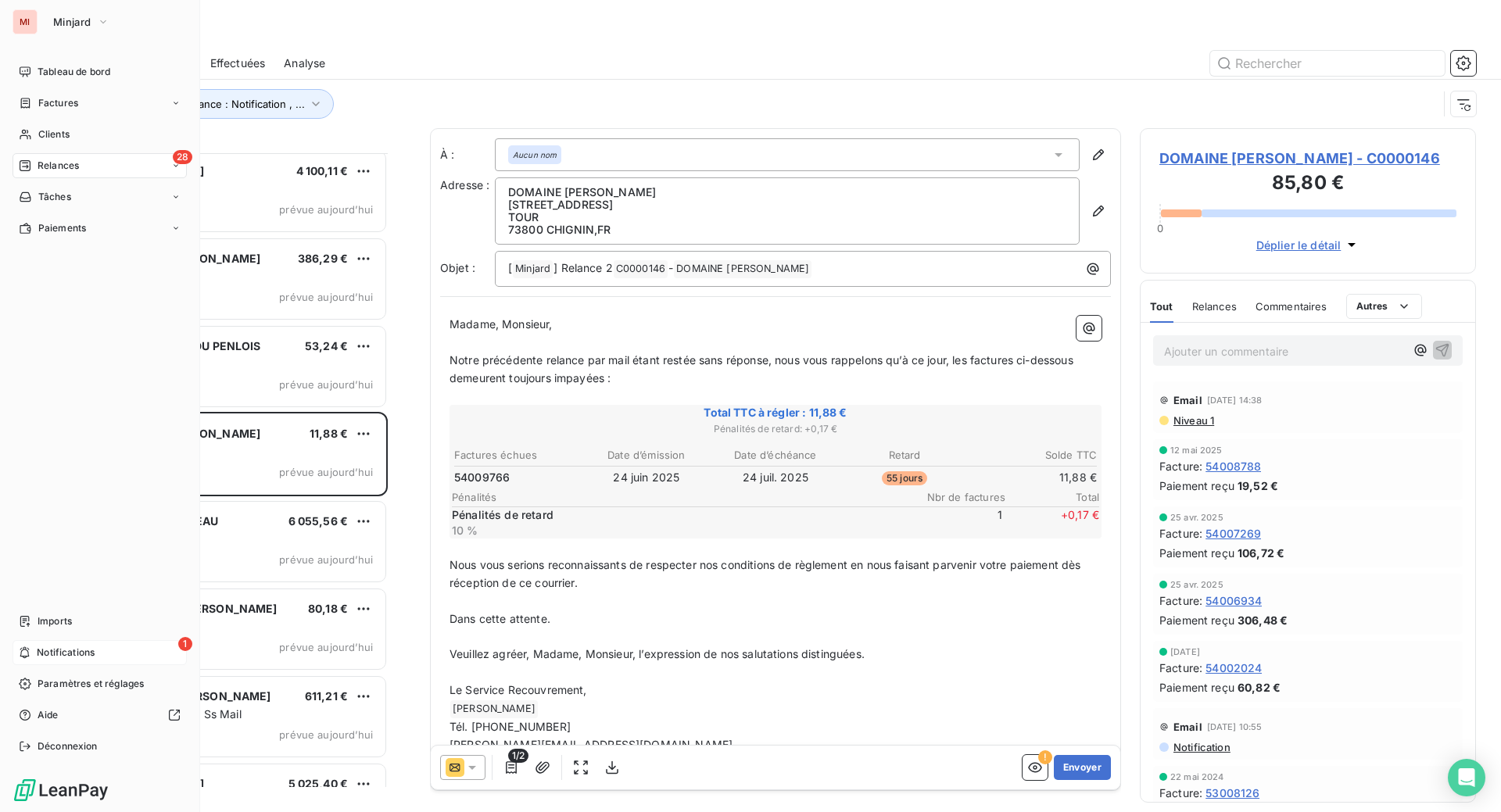
click at [113, 640] on div "1 Notifications" at bounding box center [100, 653] width 174 height 25
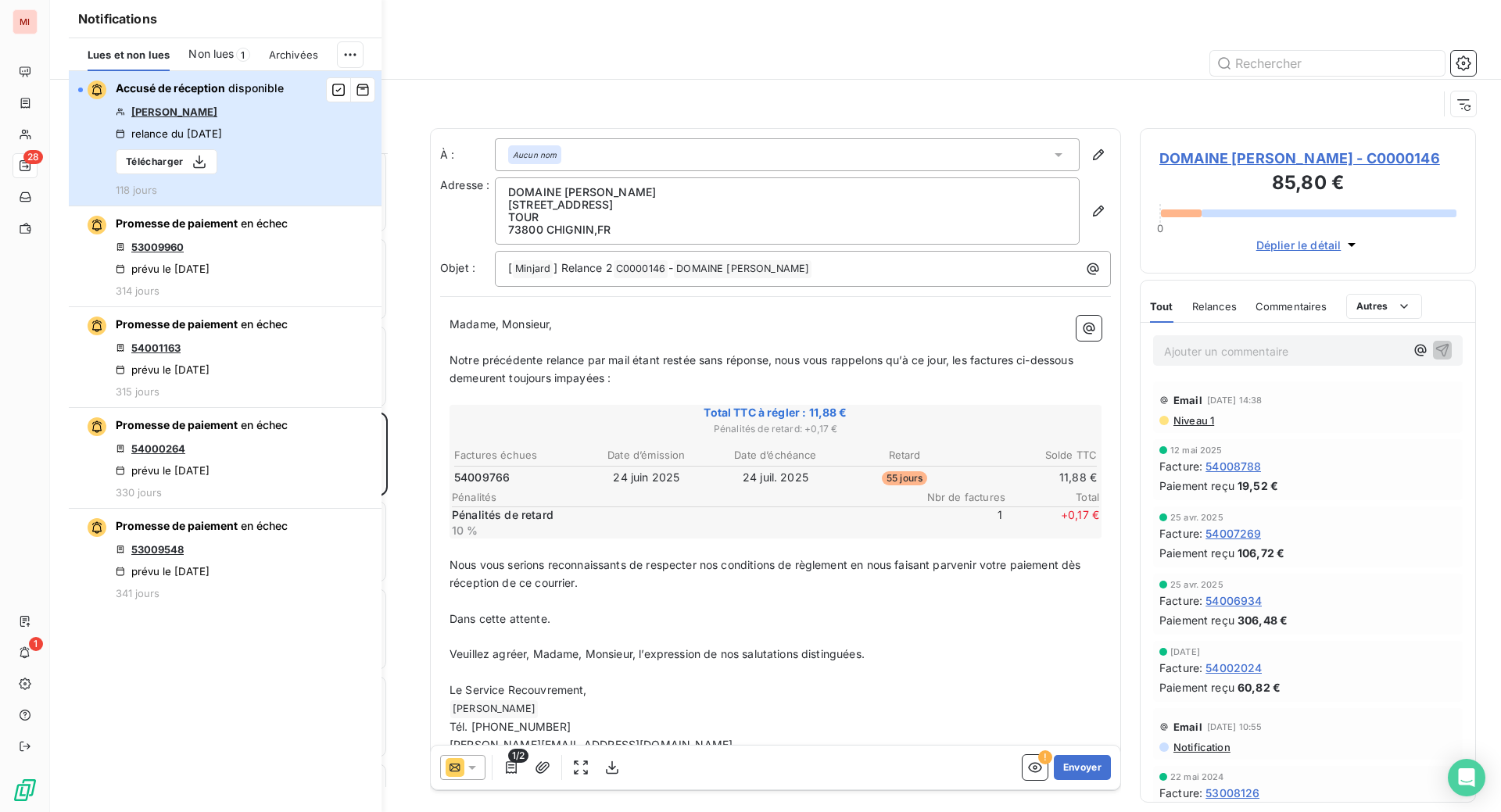
click at [222, 140] on div "relance du [DATE]" at bounding box center [168, 133] width 106 height 13
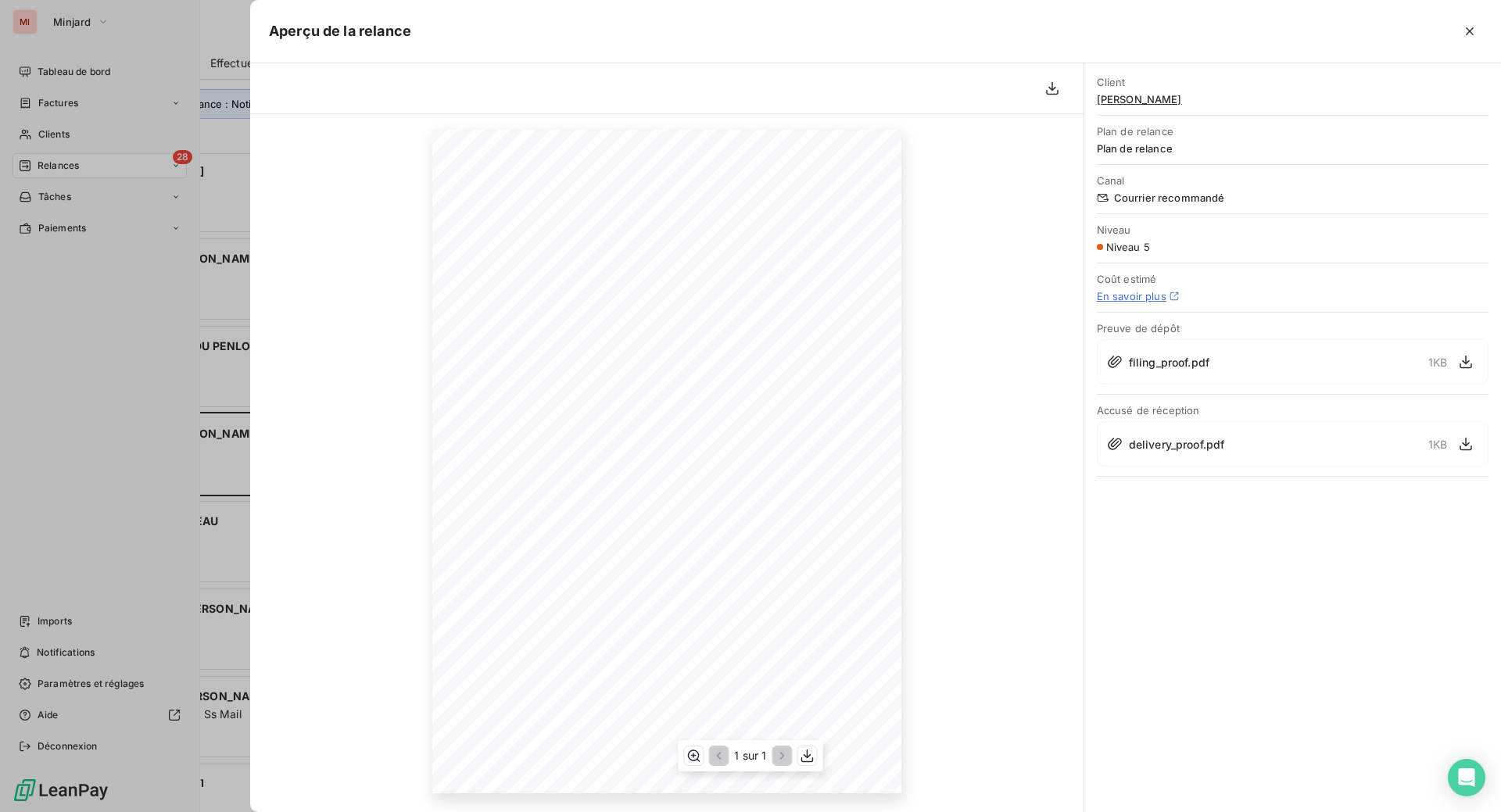
scroll to position [0, 0]
click at [1462, 37] on icon "button" at bounding box center [1469, 31] width 16 height 16
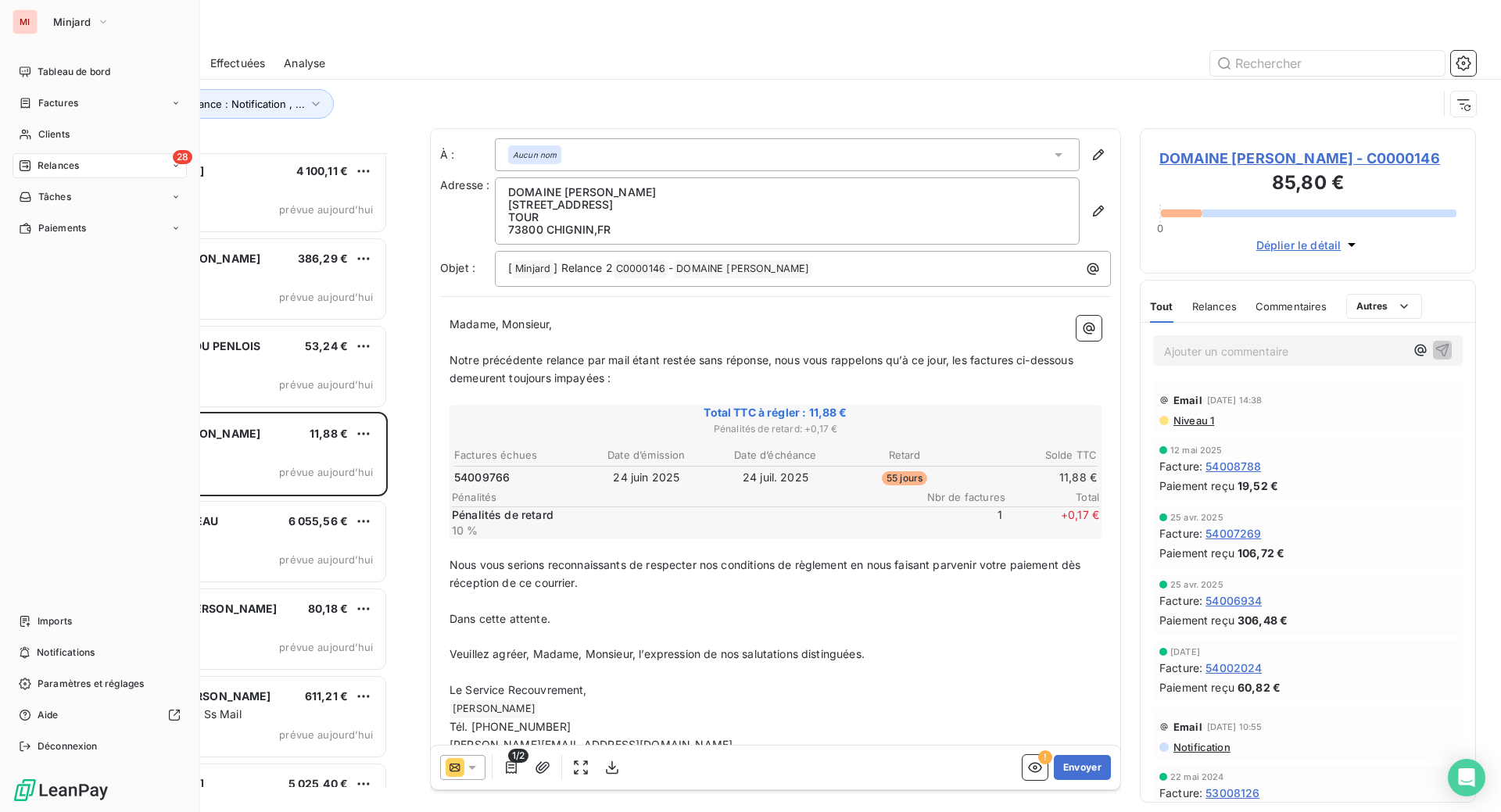
click at [105, 178] on div "28 Relances" at bounding box center [100, 166] width 174 height 25
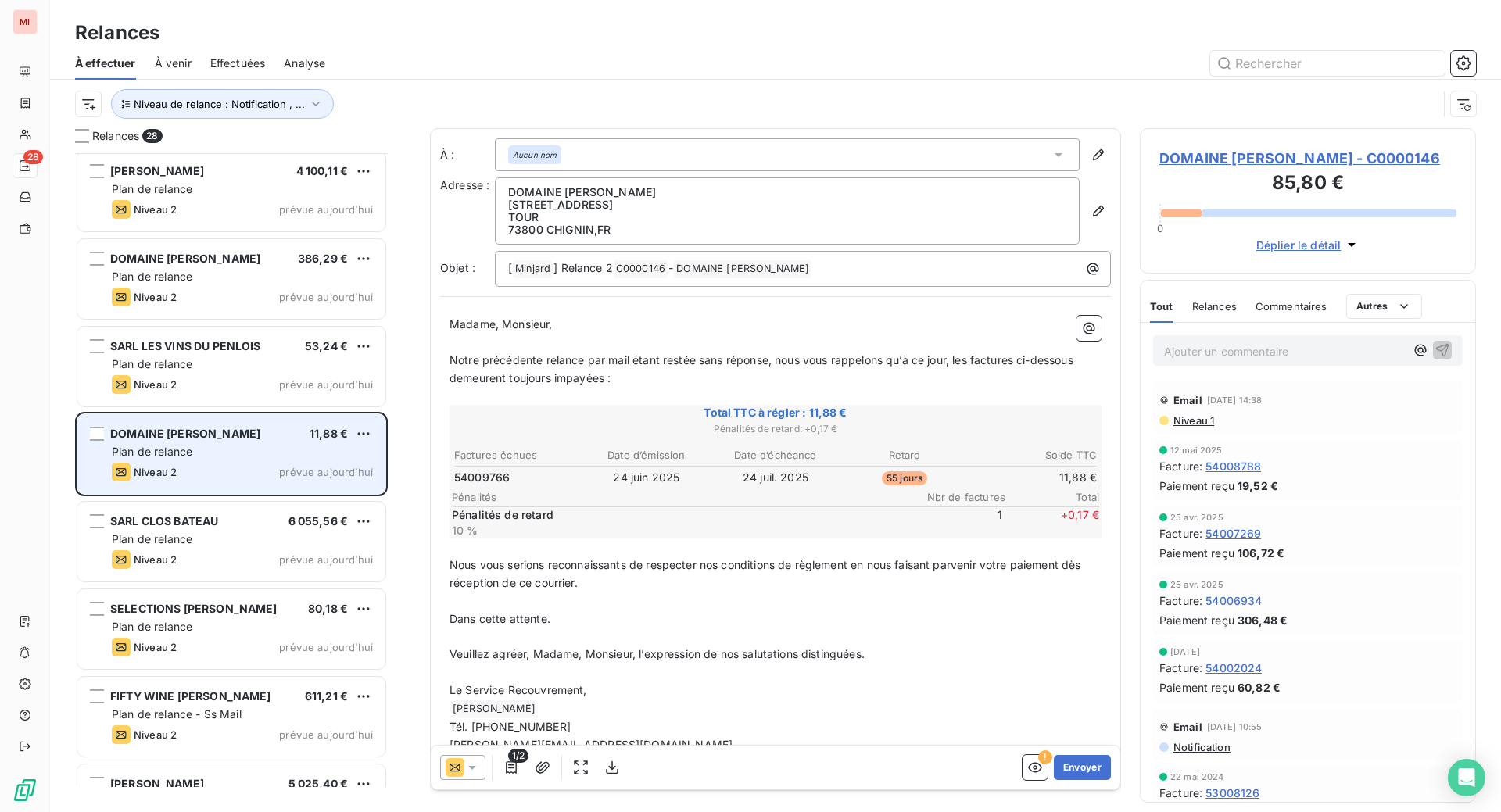
click at [257, 460] on div "Plan de relance" at bounding box center [243, 451] width 261 height 16
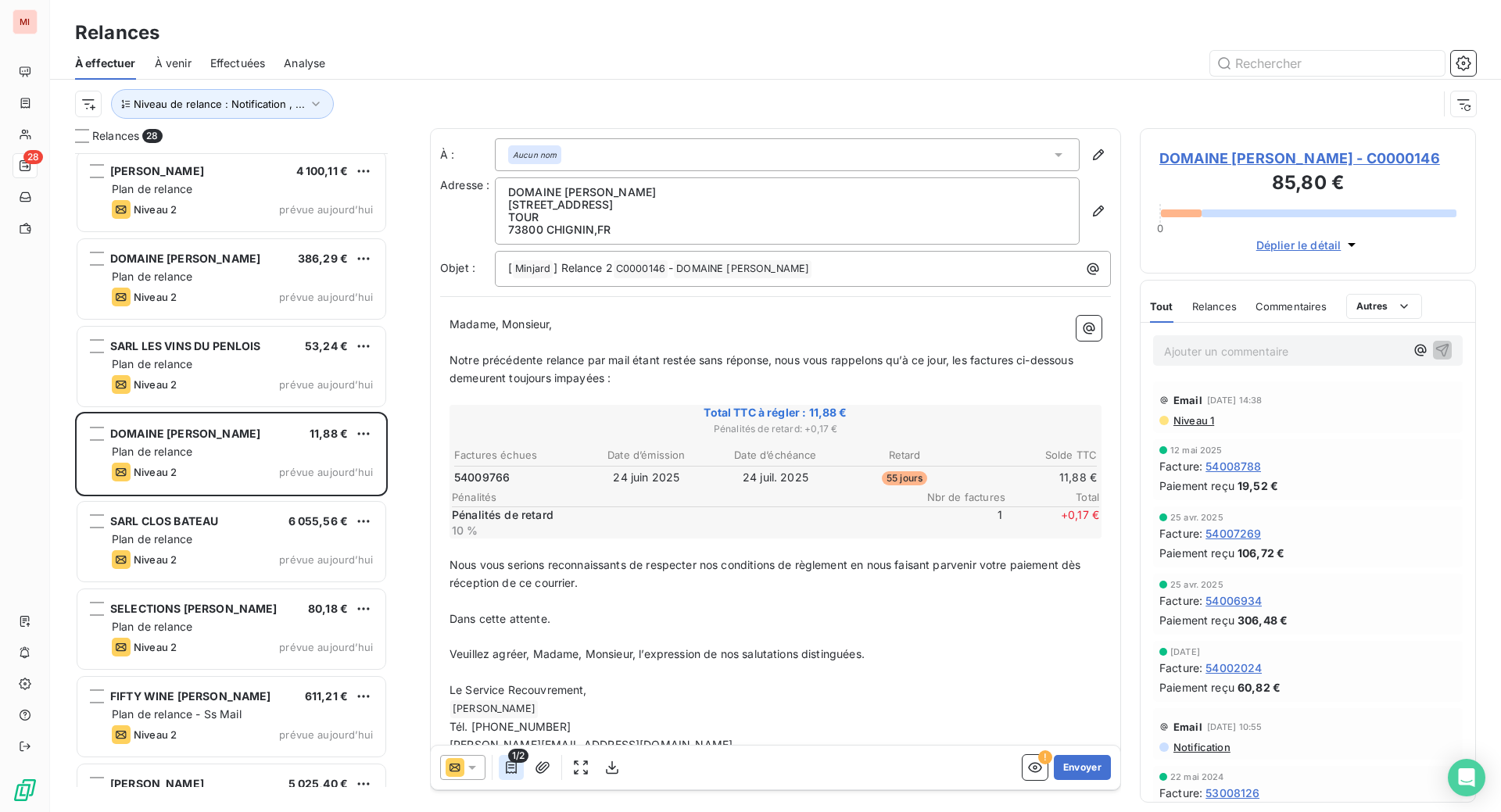
click at [519, 775] on icon "button" at bounding box center [511, 768] width 16 height 16
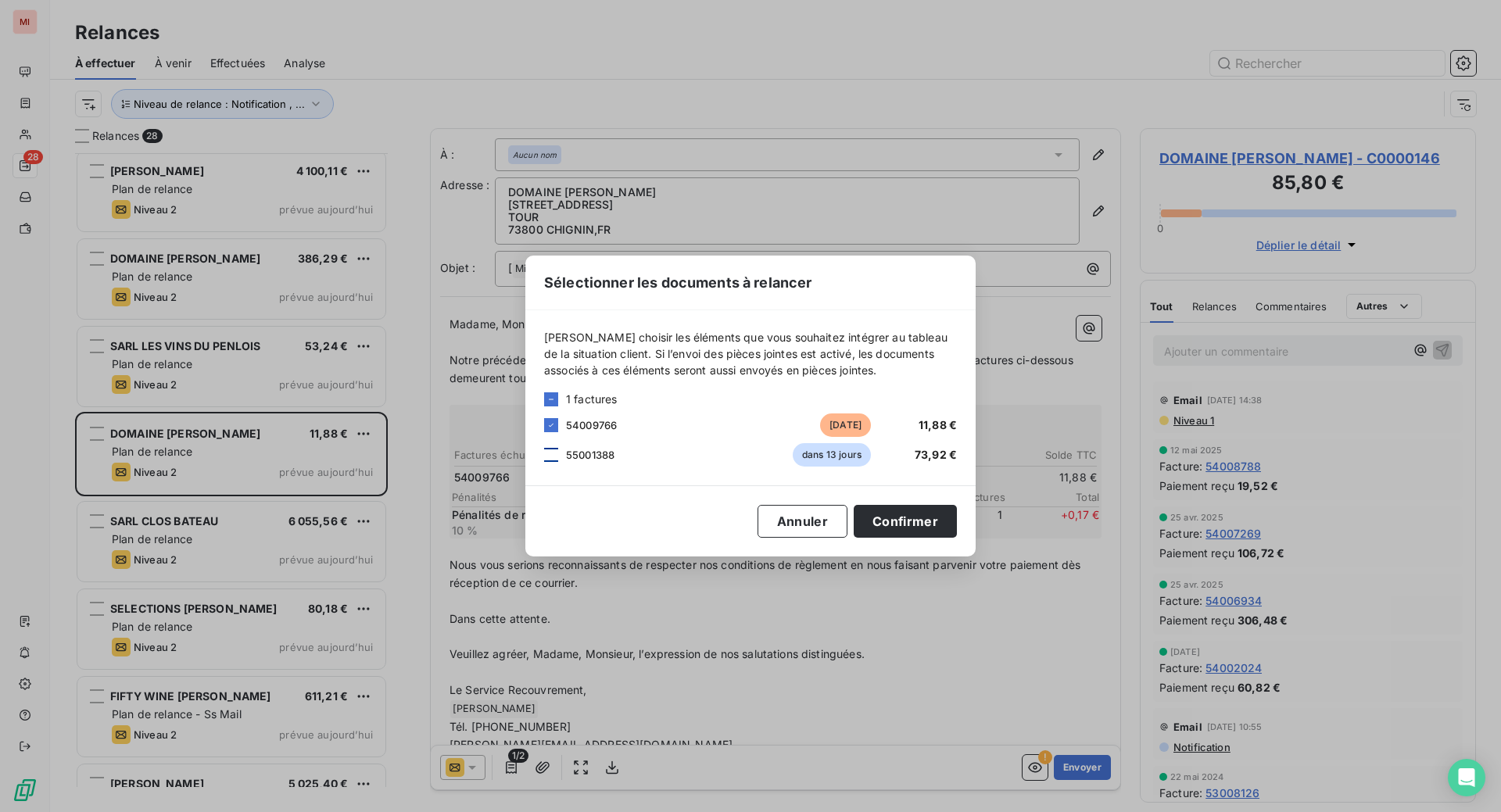
click at [544, 448] on div at bounding box center [551, 455] width 14 height 14
click at [957, 526] on button "Confirmer" at bounding box center [905, 521] width 103 height 33
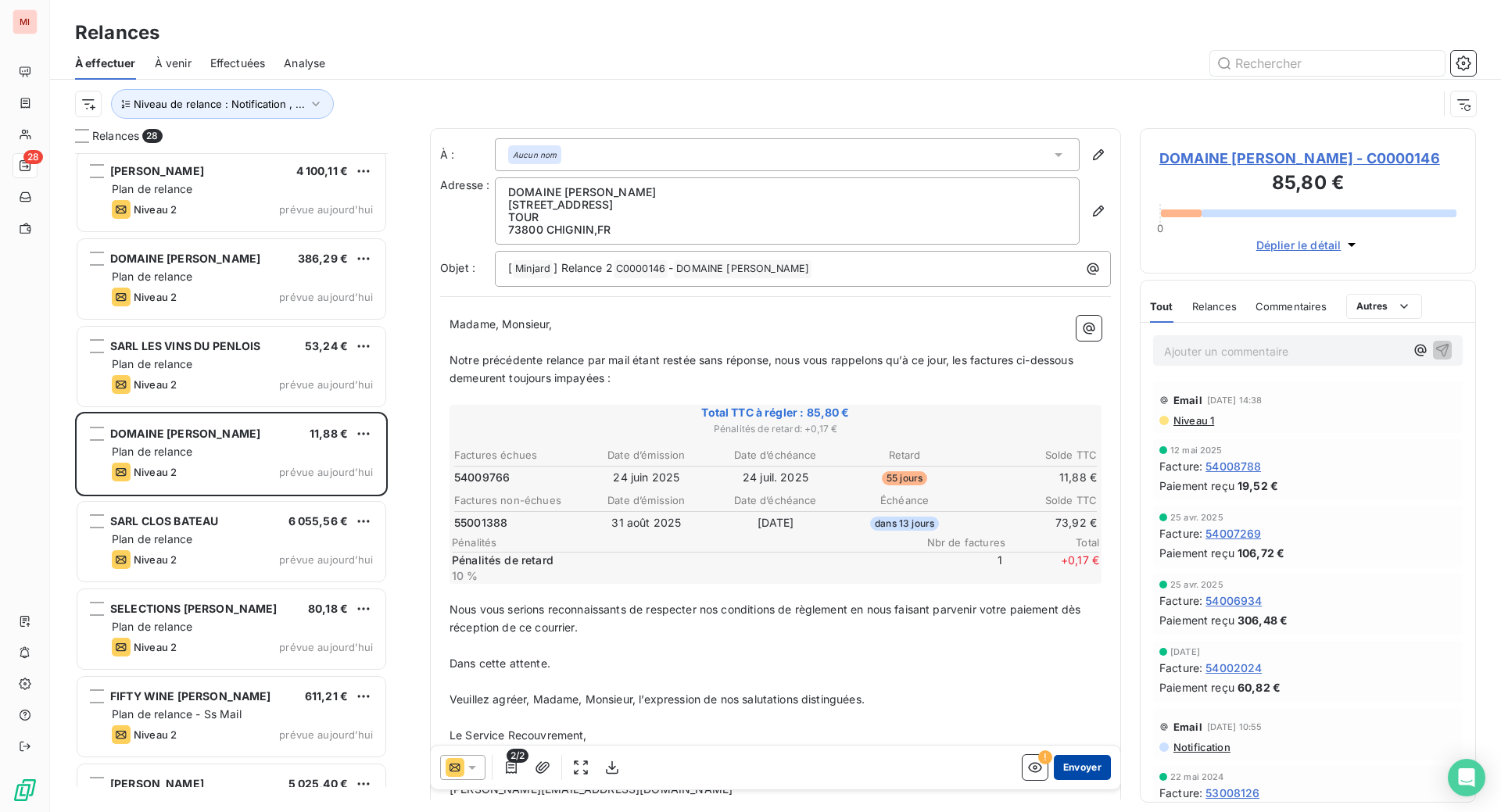
click at [1054, 780] on button "Envoyer" at bounding box center [1082, 768] width 57 height 25
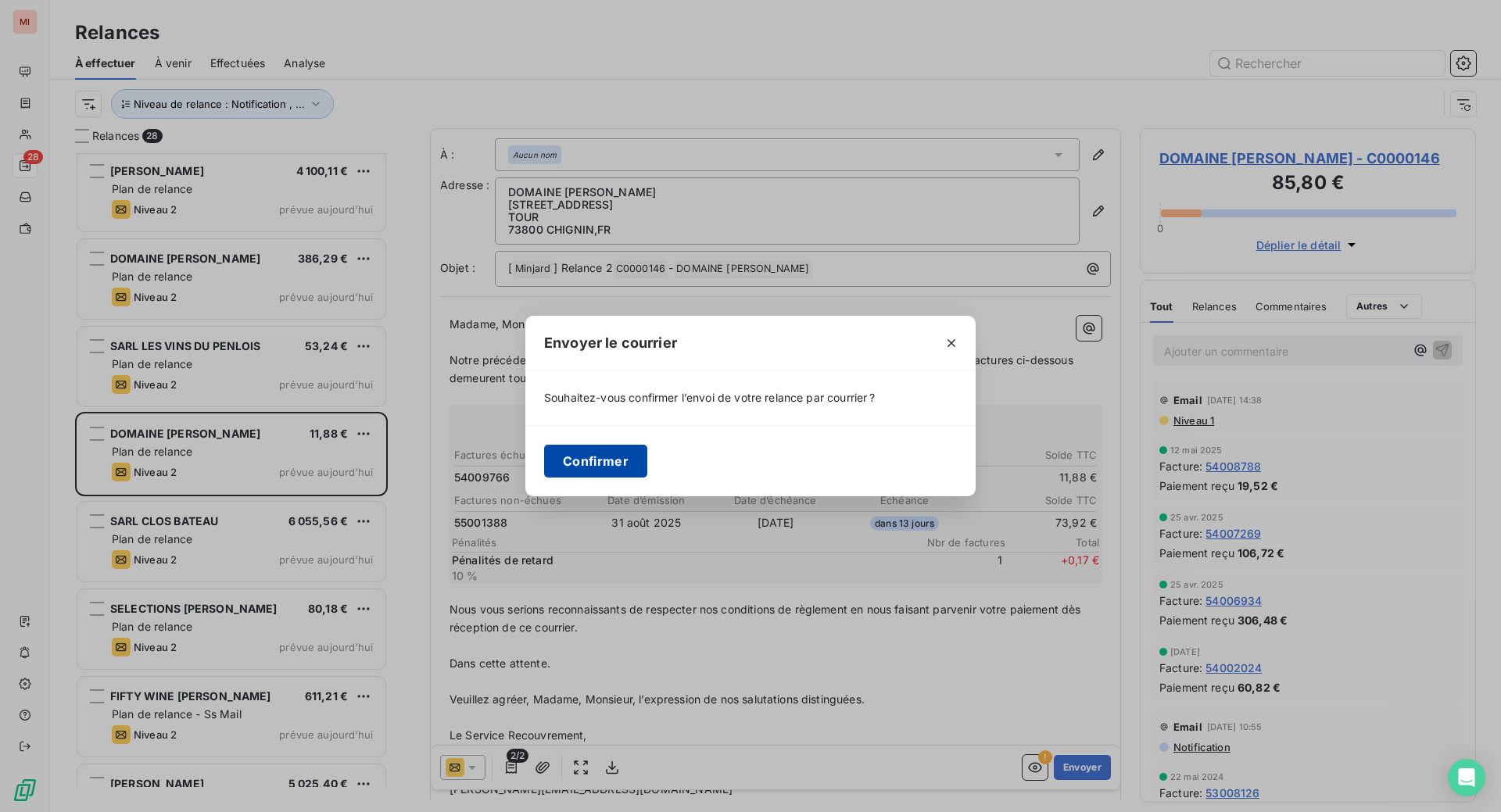
click at [544, 478] on button "Confirmer" at bounding box center [595, 460] width 103 height 33
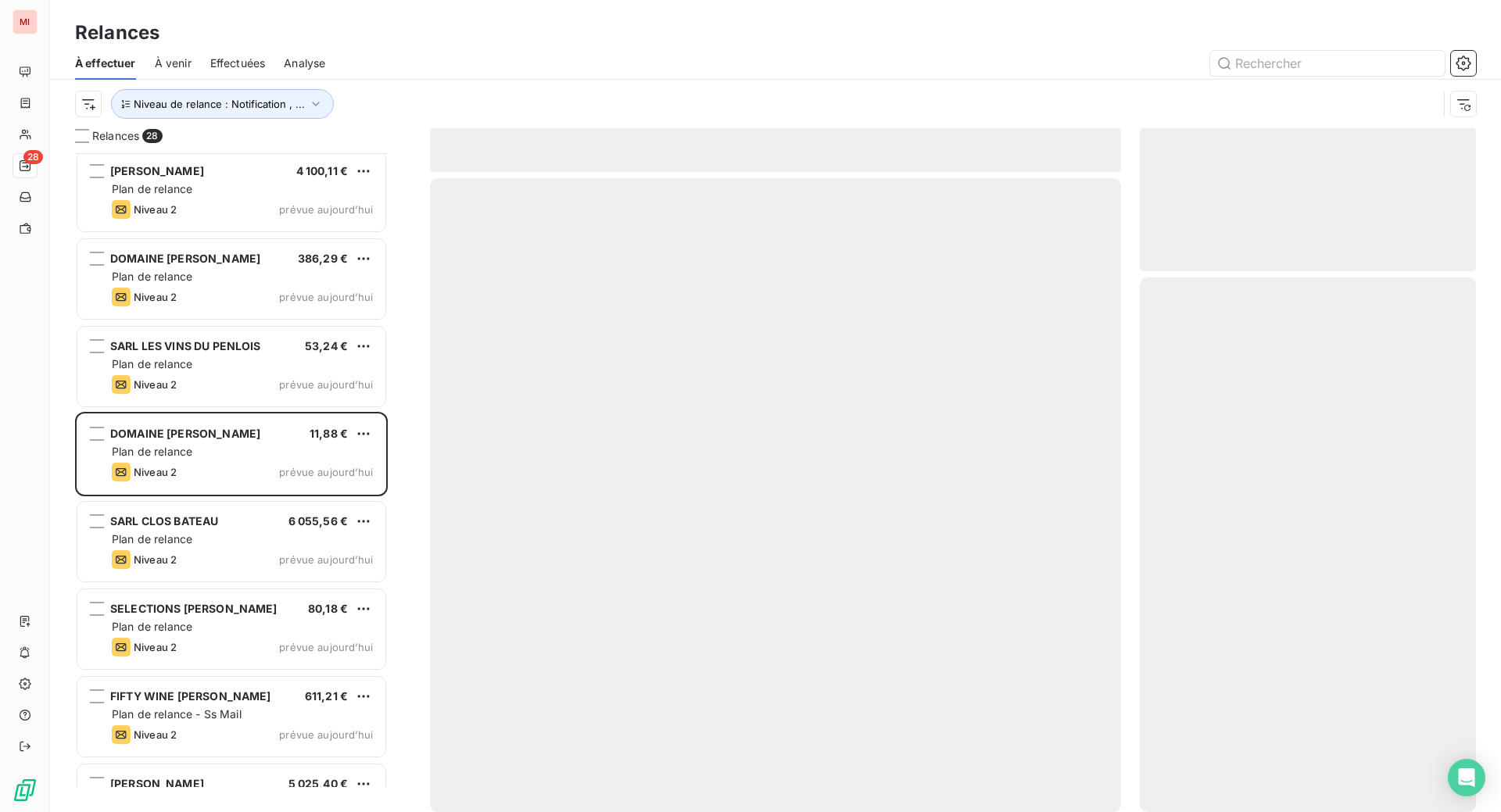
scroll to position [585, 301]
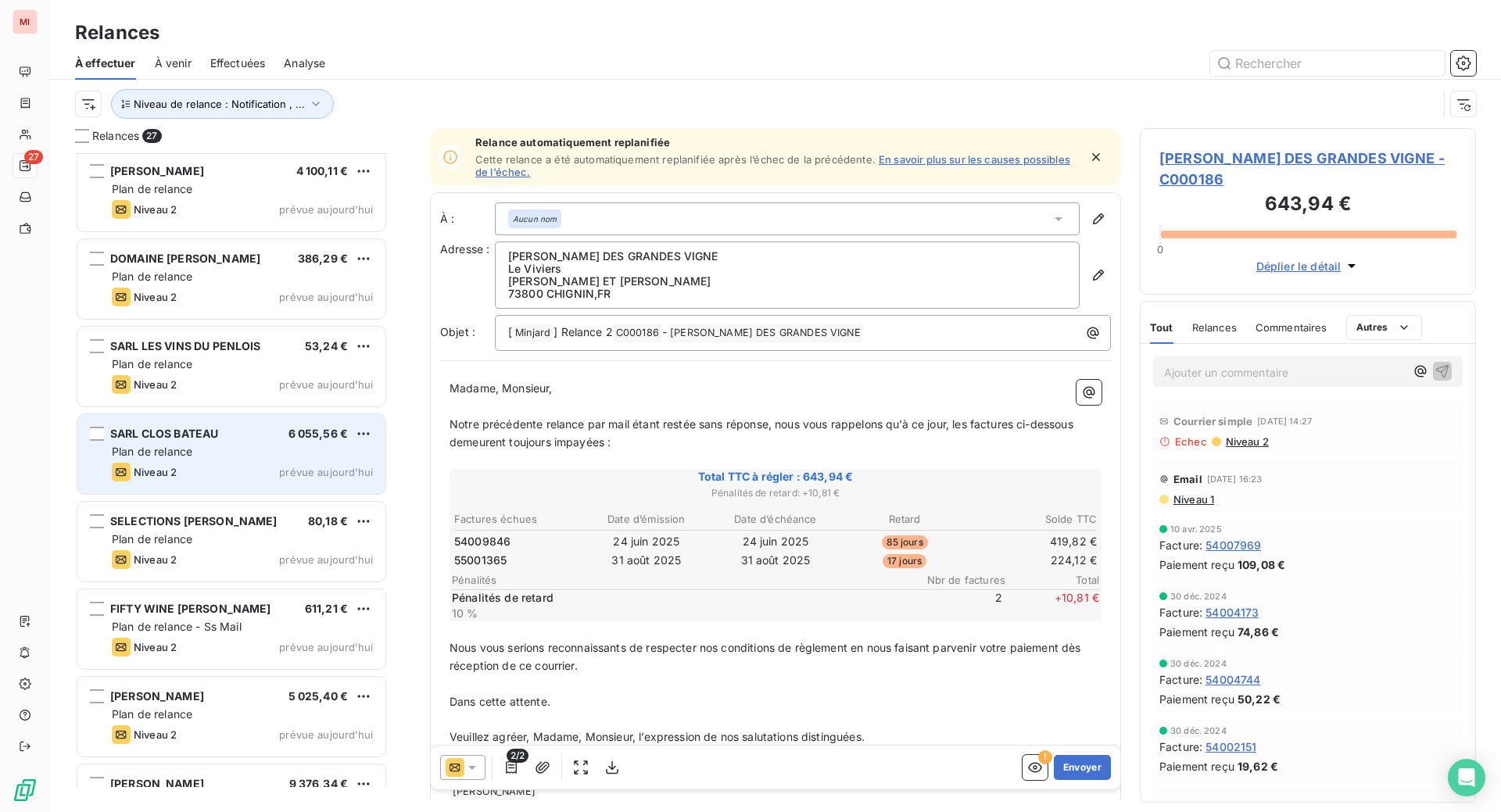
scroll to position [619, 299]
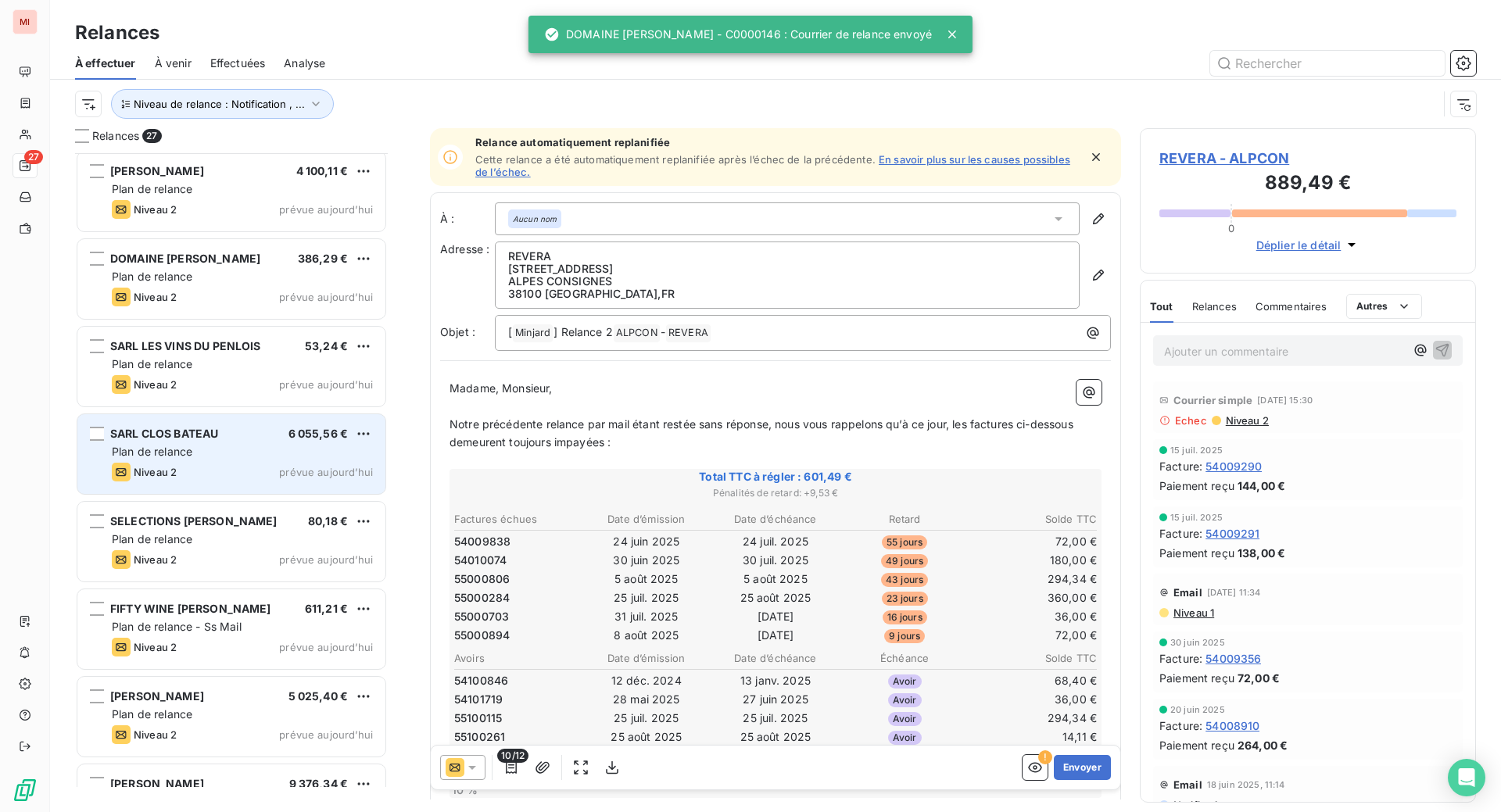
click at [193, 458] on span "Plan de relance" at bounding box center [152, 451] width 80 height 13
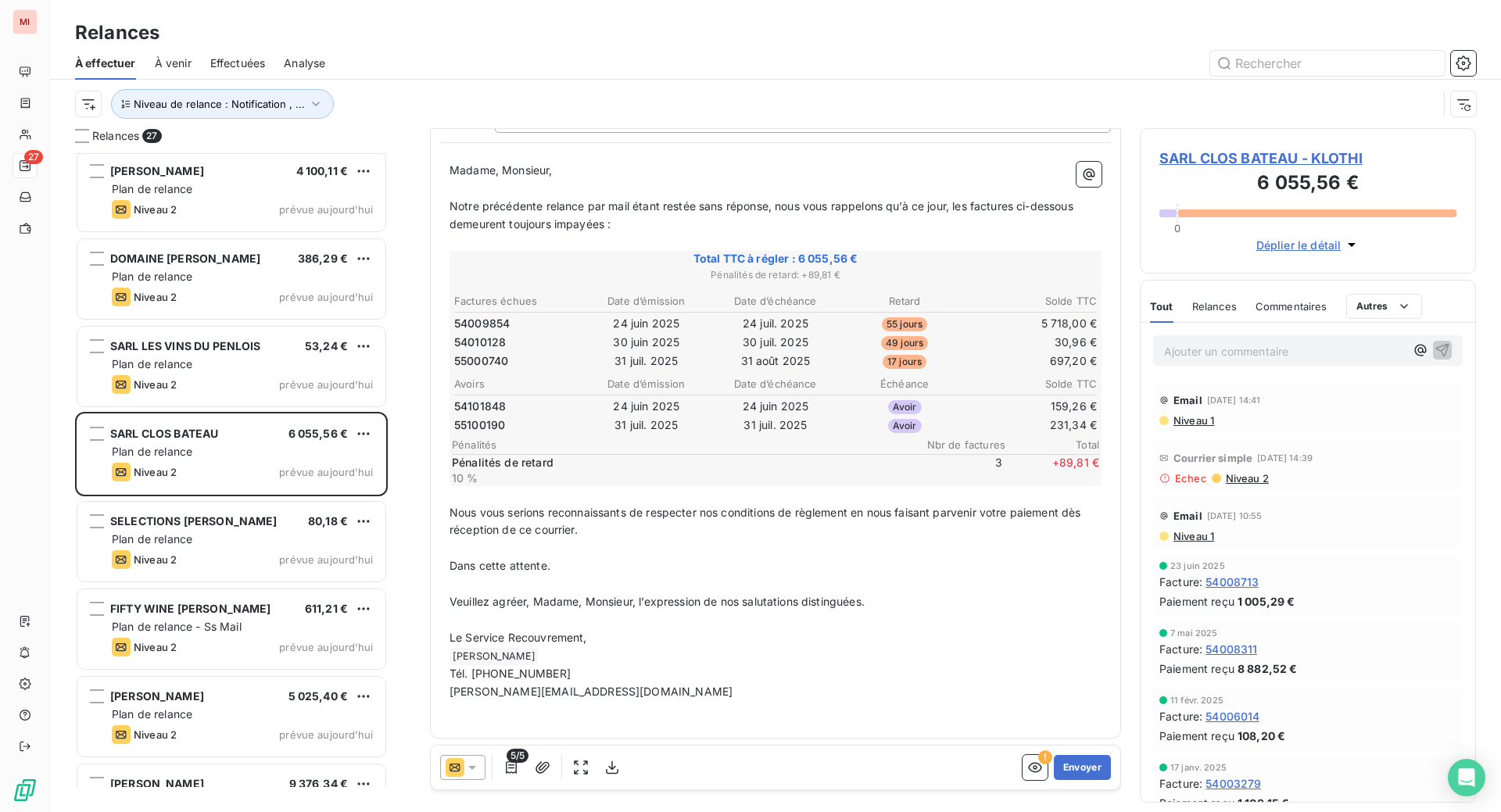
scroll to position [294, 0]
click at [1054, 780] on button "Envoyer" at bounding box center [1082, 768] width 57 height 25
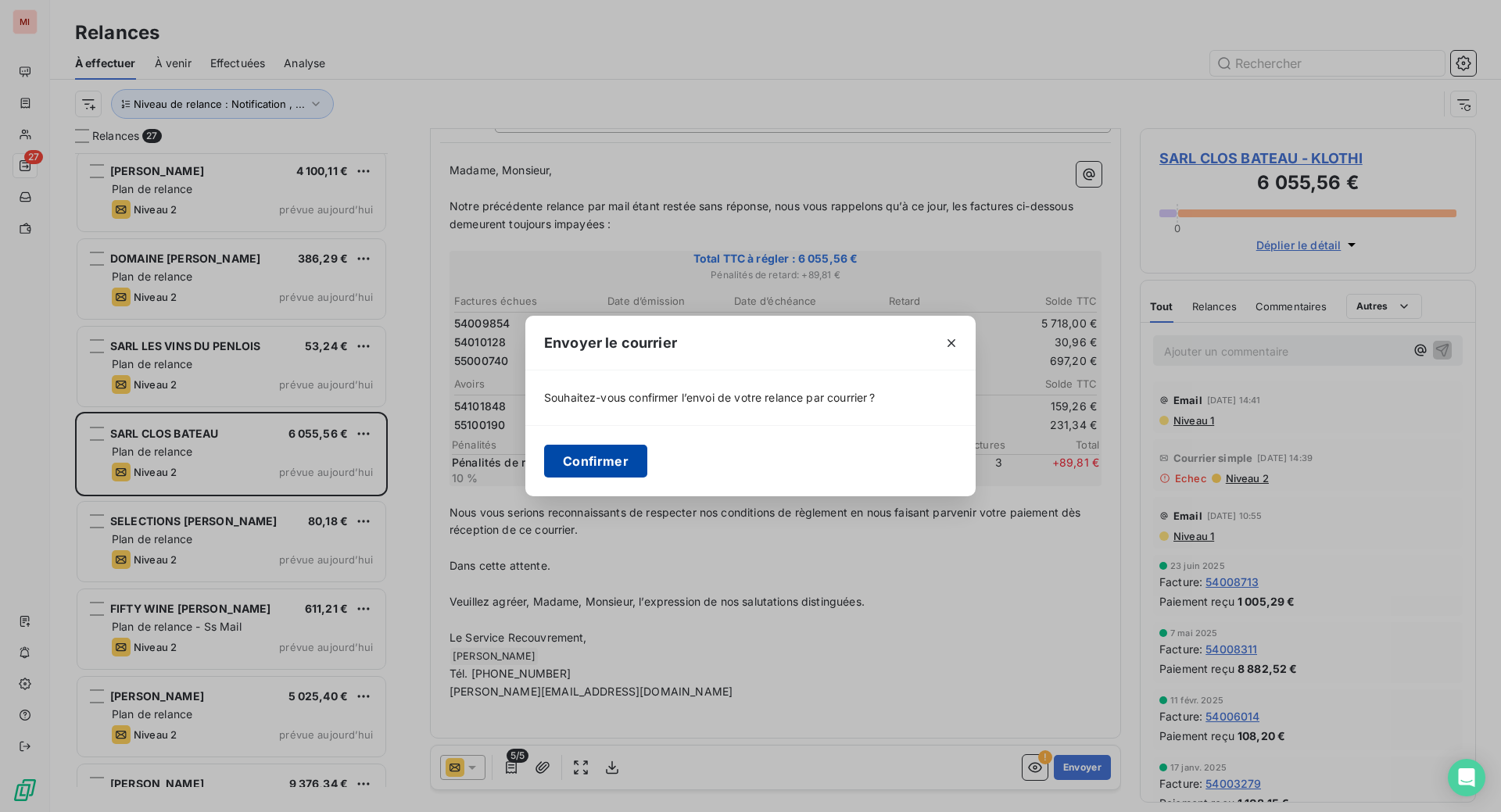
click at [544, 478] on button "Confirmer" at bounding box center [595, 460] width 103 height 33
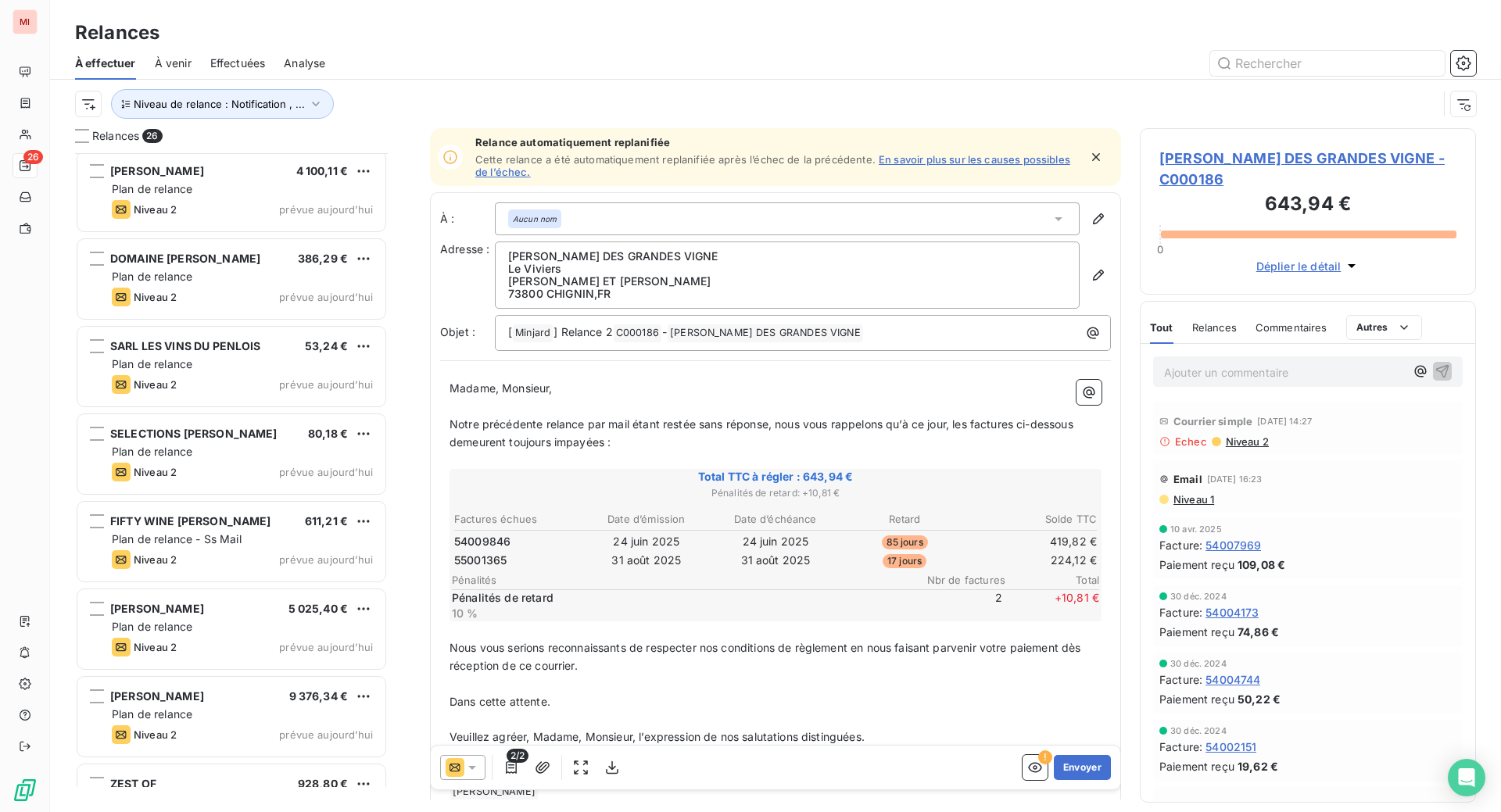
scroll to position [619, 299]
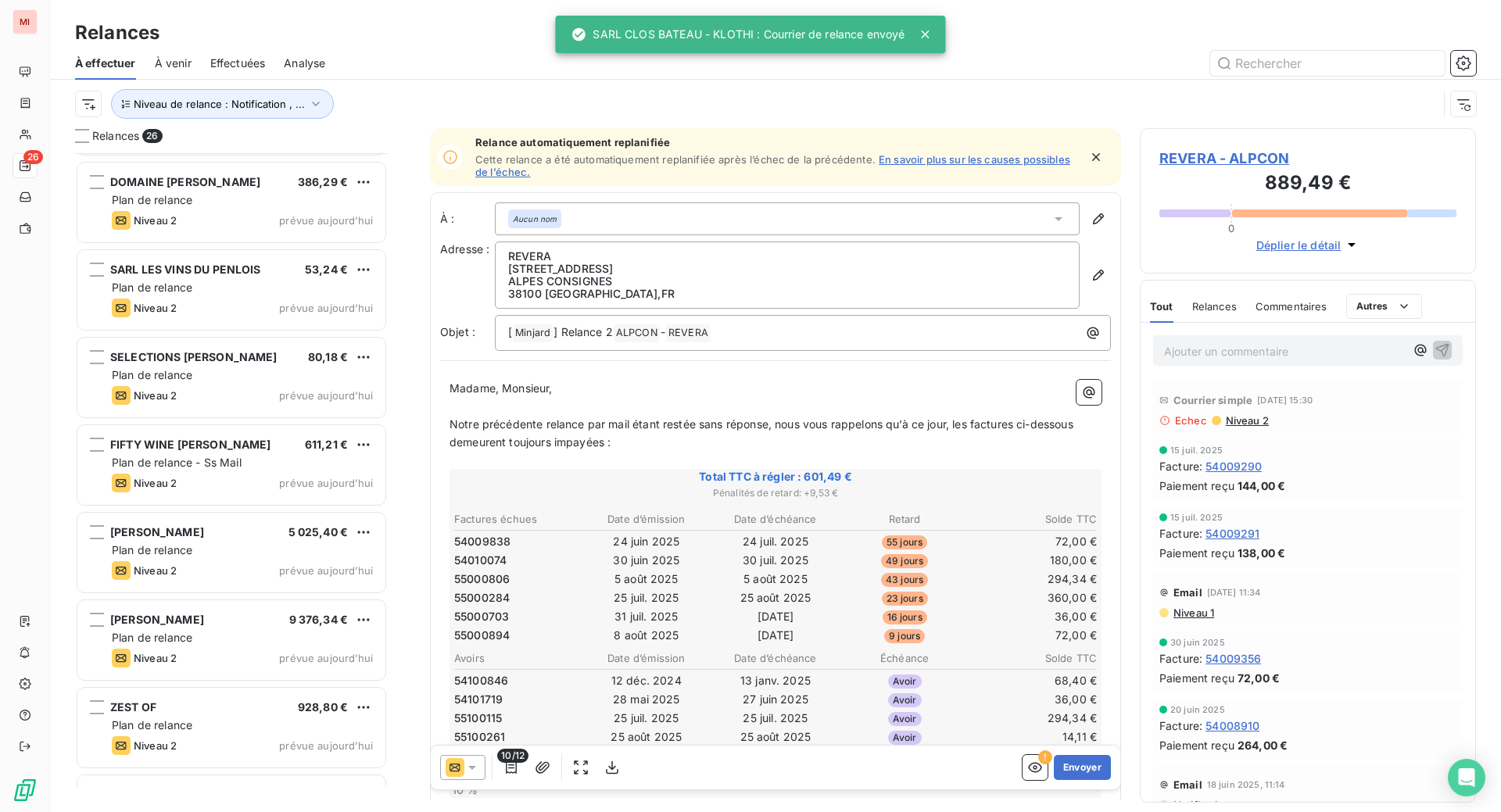
scroll to position [1076, 0]
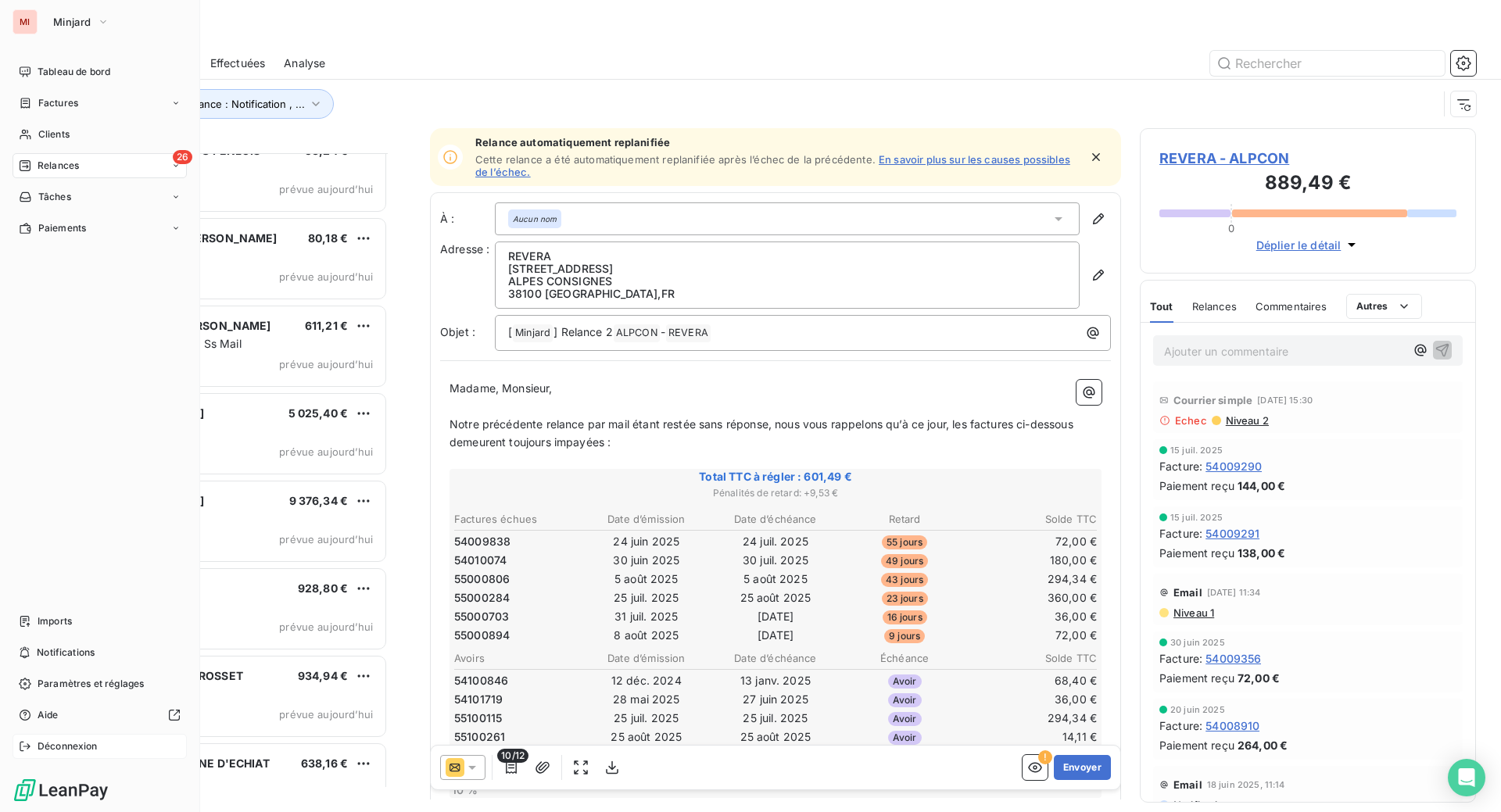
click at [59, 739] on span "Déconnexion" at bounding box center [68, 746] width 60 height 14
